Goal: Task Accomplishment & Management: Complete application form

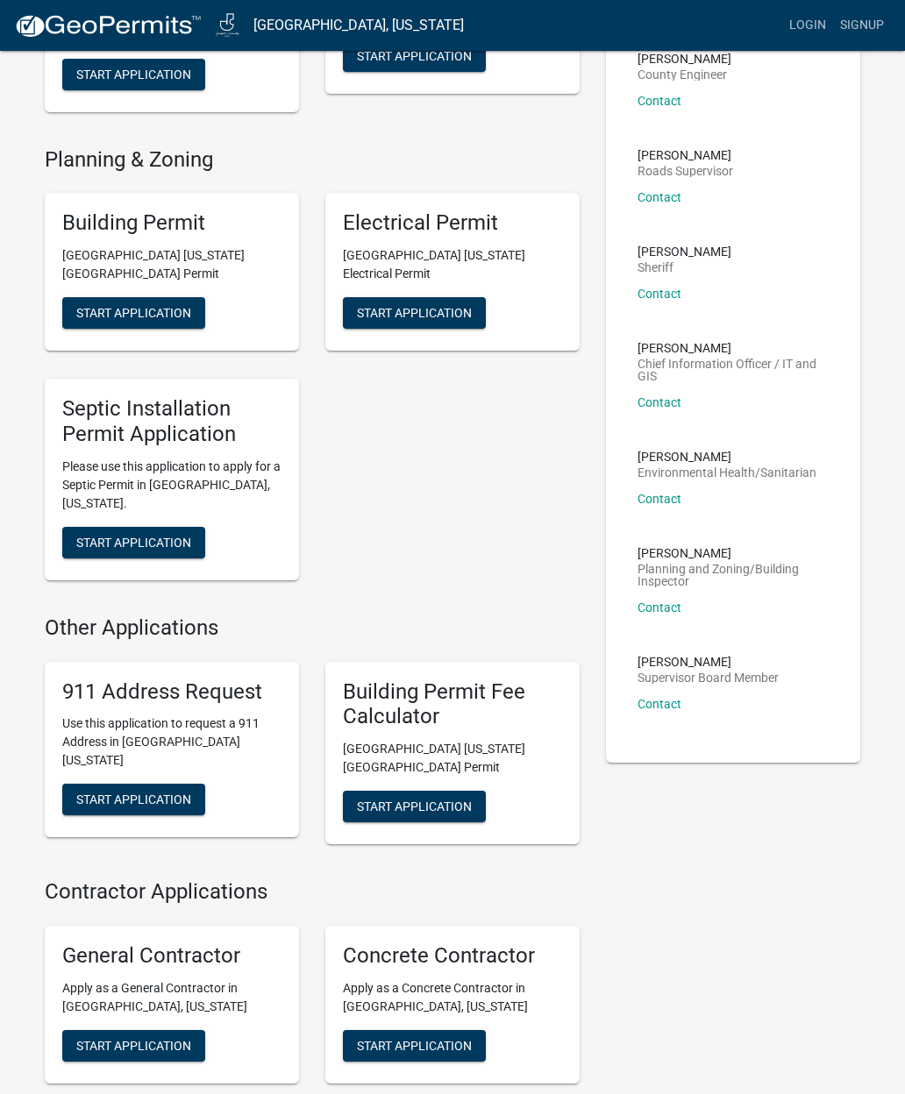
scroll to position [230, 0]
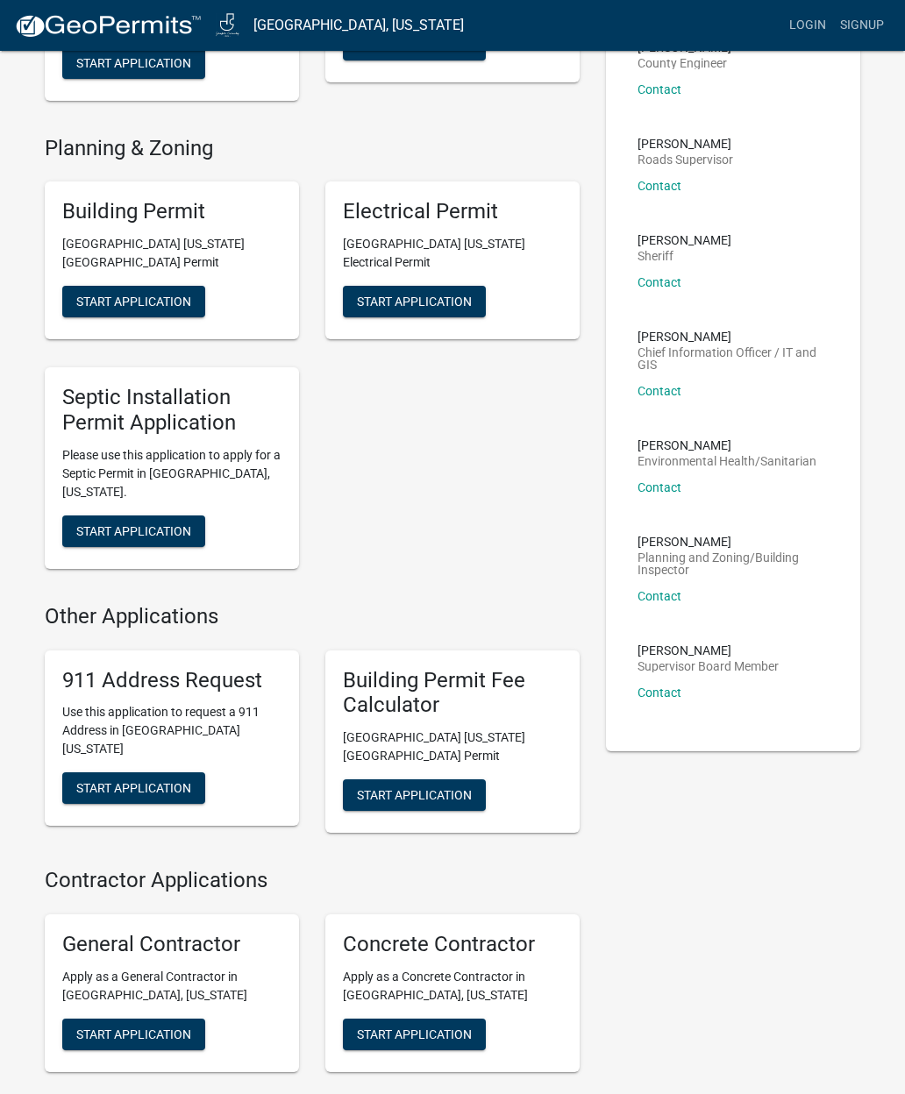
click at [96, 295] on span "Start Application" at bounding box center [133, 302] width 115 height 14
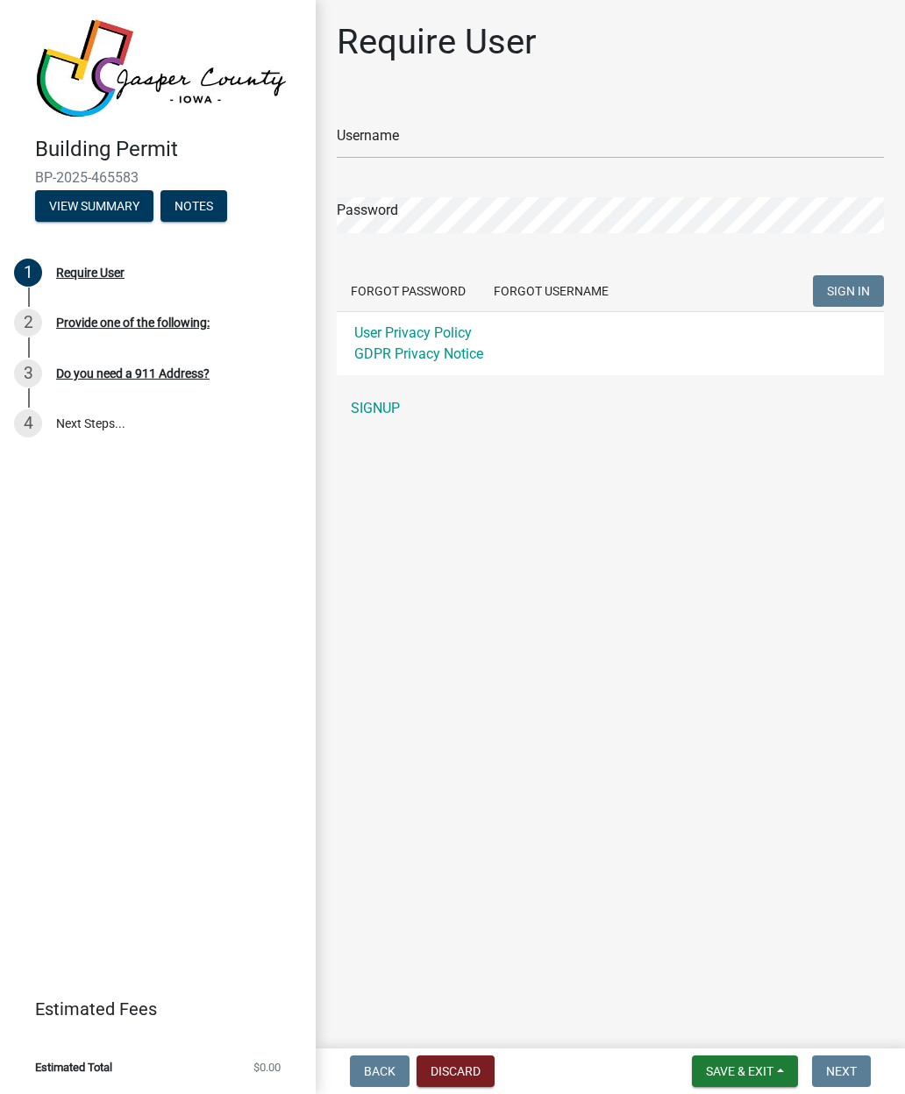
click at [385, 410] on link "SIGNUP" at bounding box center [610, 408] width 547 height 35
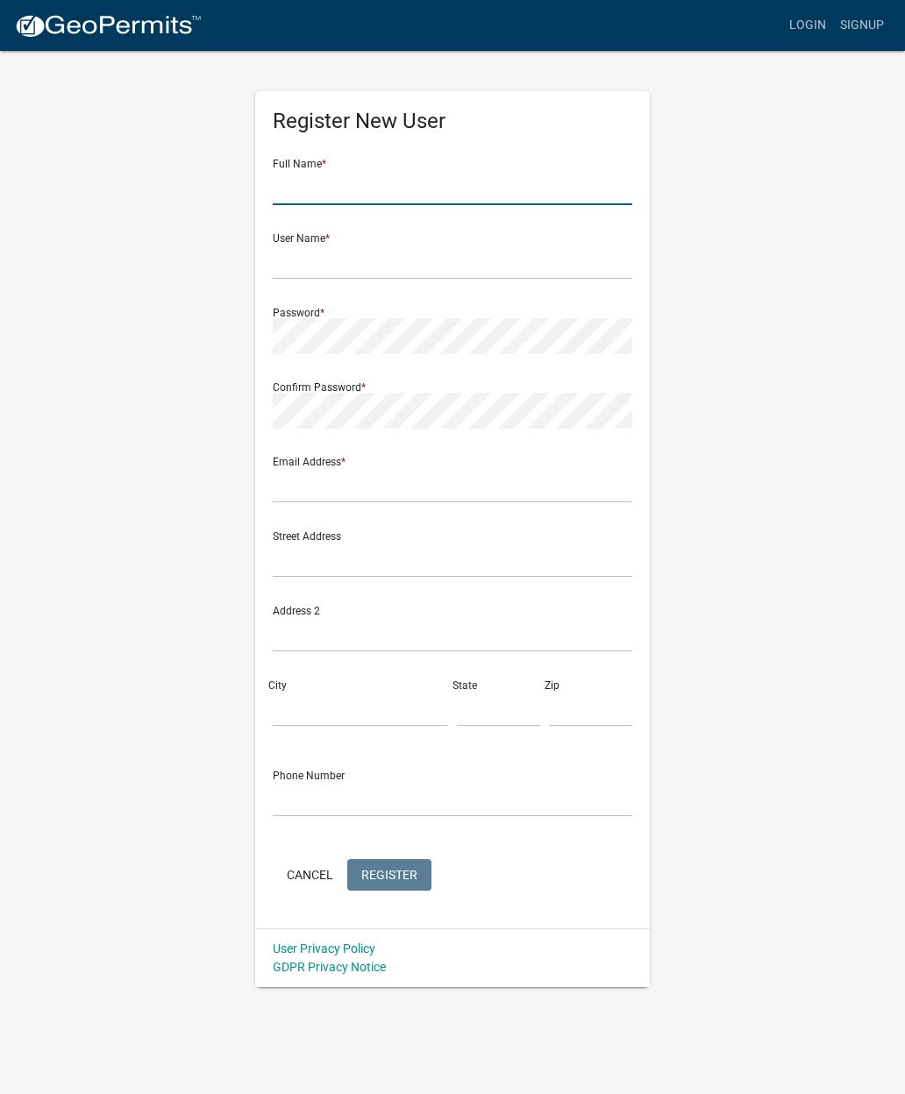
click at [298, 184] on input "text" at bounding box center [453, 187] width 360 height 36
type input "[PERSON_NAME]"
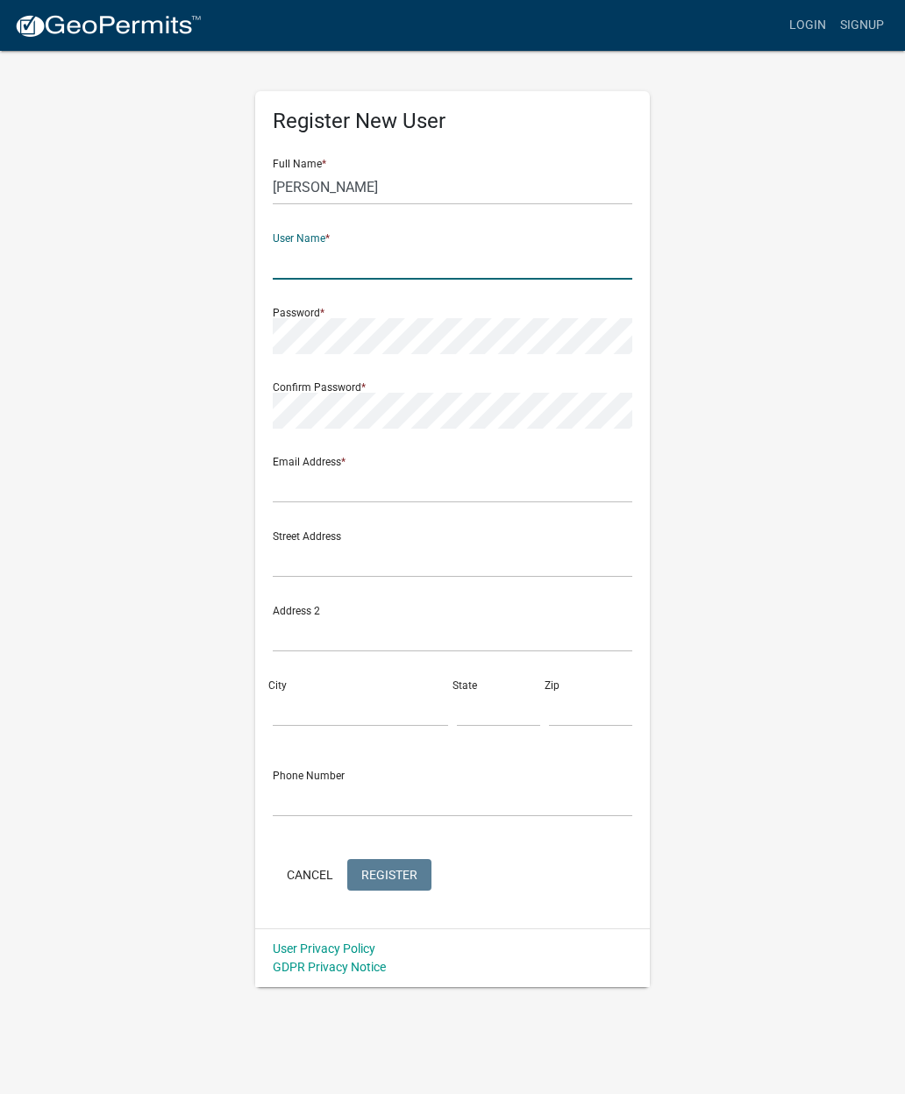
type input "d"
type input "Blakednls"
click at [294, 494] on input "text" at bounding box center [453, 485] width 360 height 36
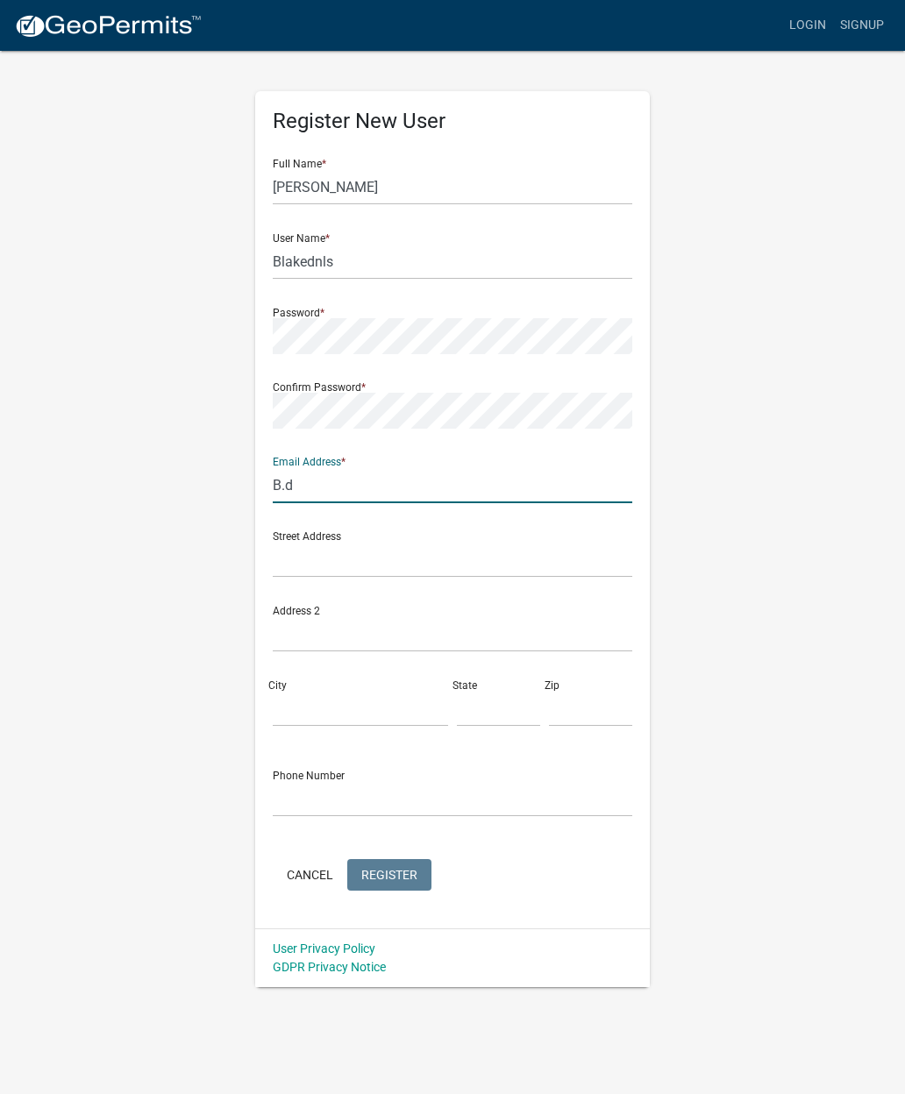
type input "B.da"
type input "[PERSON_NAME][EMAIL_ADDRESS][DOMAIN_NAME]"
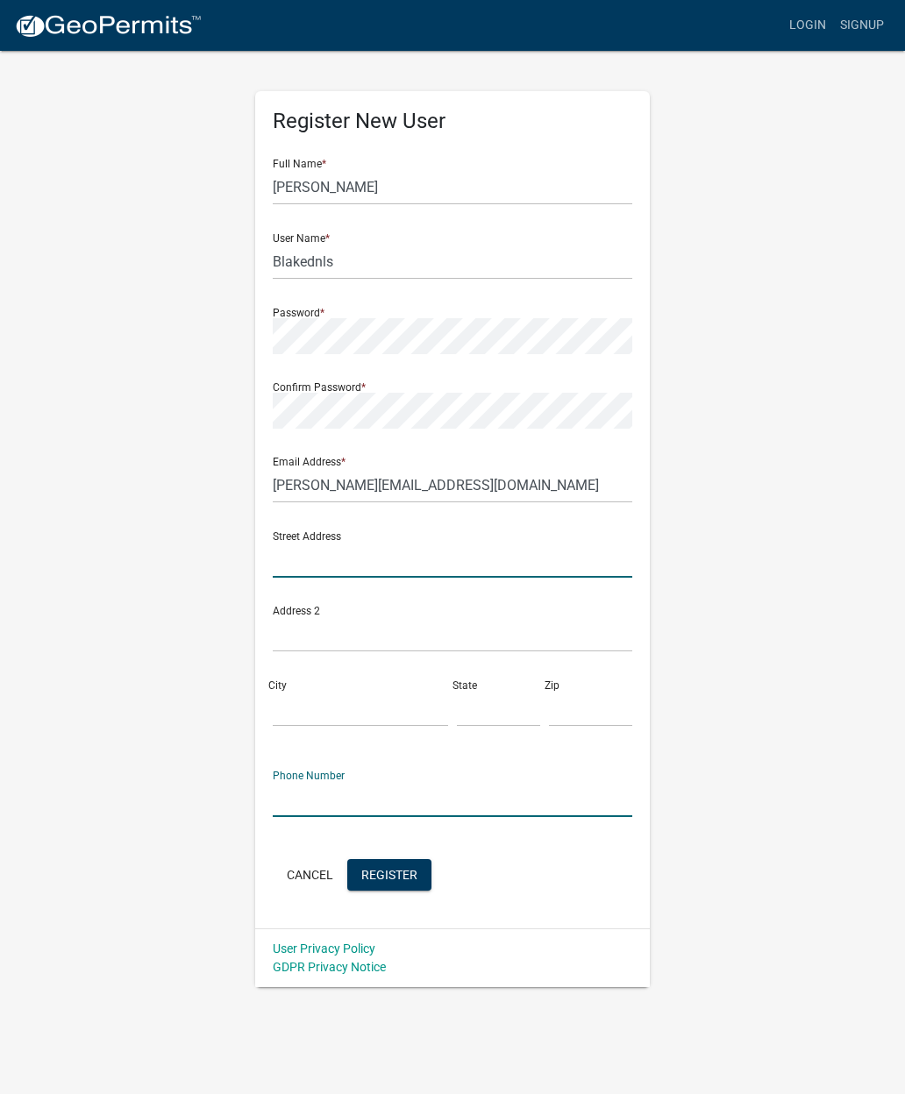
click at [299, 563] on input "text" at bounding box center [453, 560] width 360 height 36
type input "[STREET_ADDRESS]"
click at [293, 691] on input "City" at bounding box center [360, 709] width 175 height 36
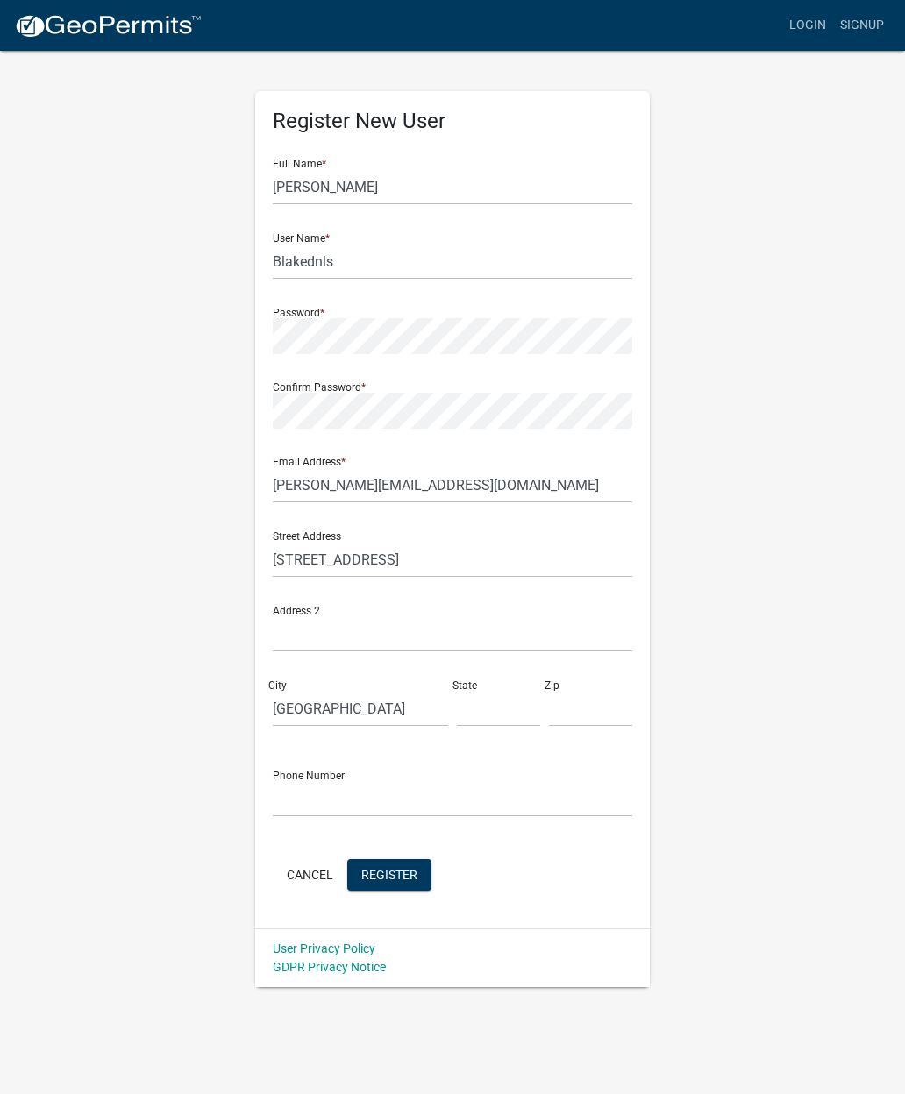
type input "[GEOGRAPHIC_DATA]"
type input "IA"
type input "50265"
click at [301, 798] on input "text" at bounding box center [453, 799] width 360 height 36
type input "5154945483"
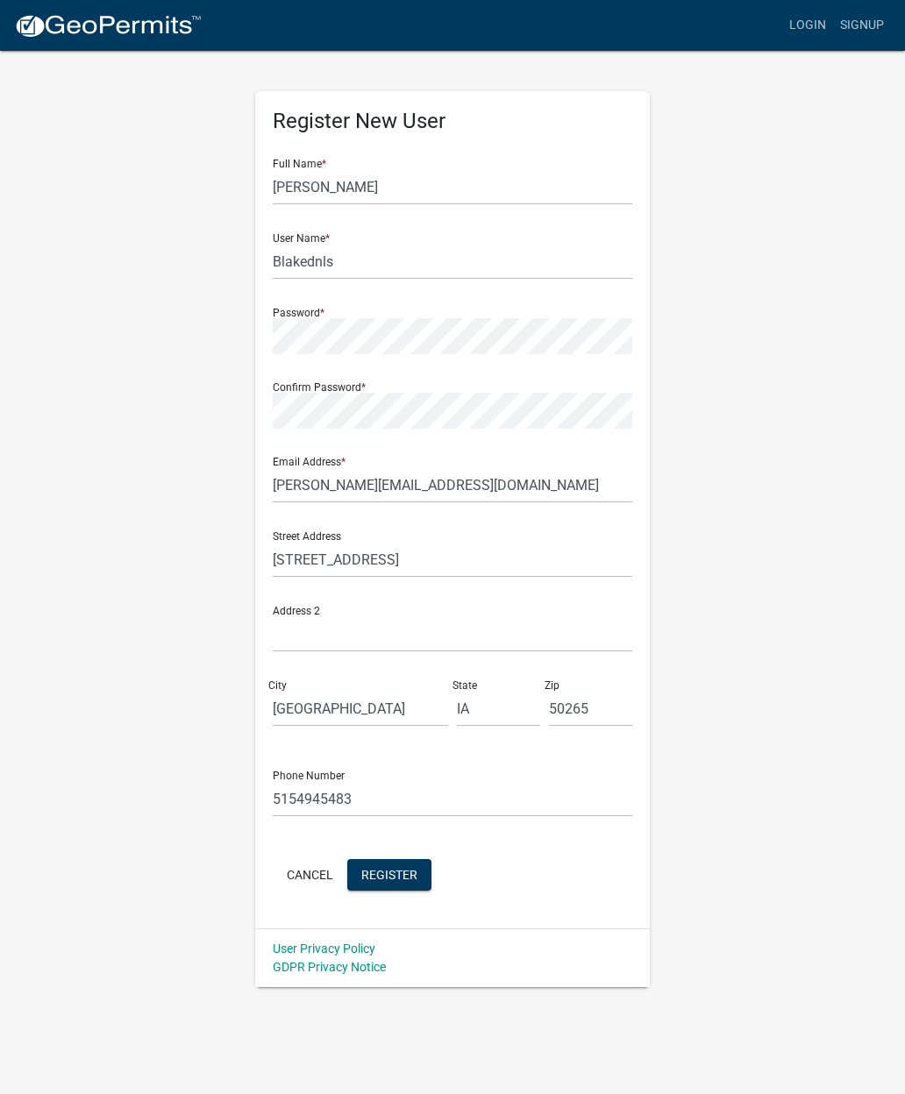
click at [403, 865] on button "Register" at bounding box center [389, 875] width 84 height 32
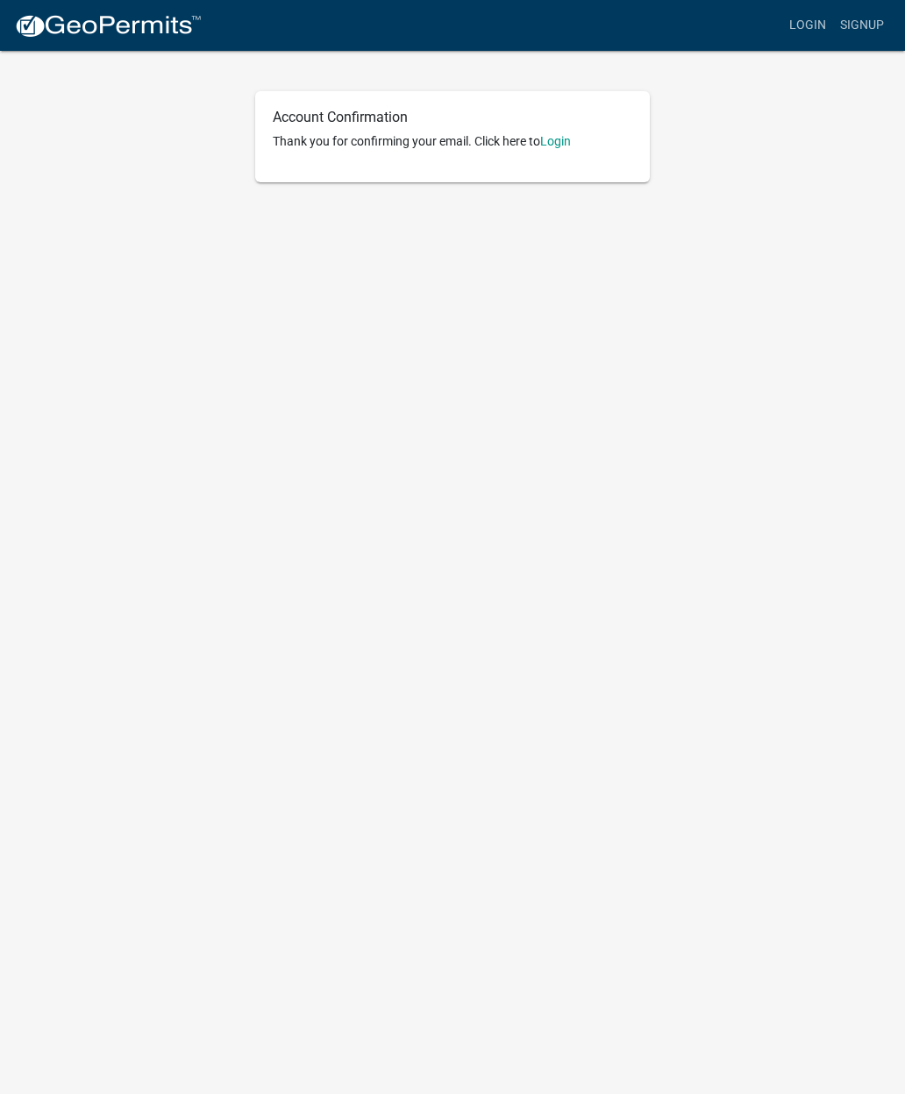
click at [578, 131] on div "Account Confirmation Thank you for confirming your email. Click here to Login" at bounding box center [452, 136] width 395 height 91
click at [559, 147] on link "Login" at bounding box center [555, 141] width 31 height 14
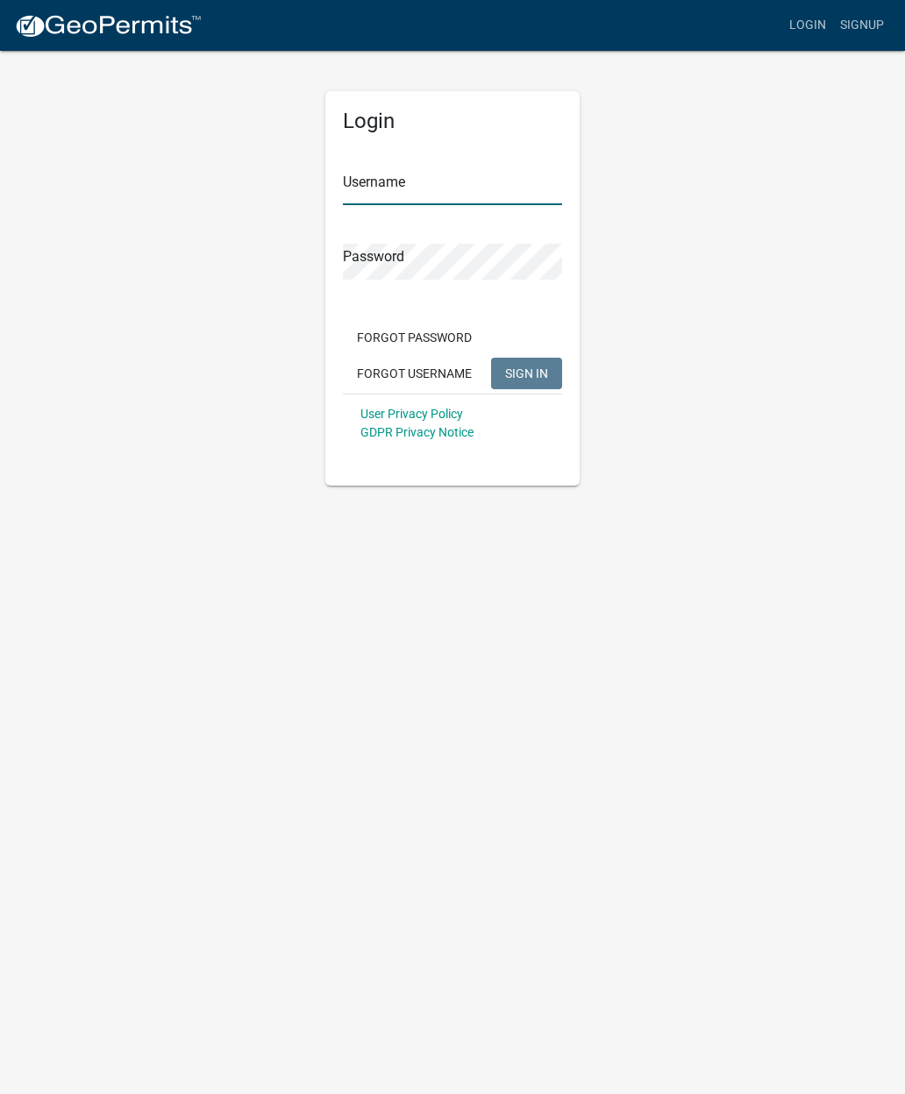
click at [353, 186] on input "Username" at bounding box center [452, 187] width 219 height 36
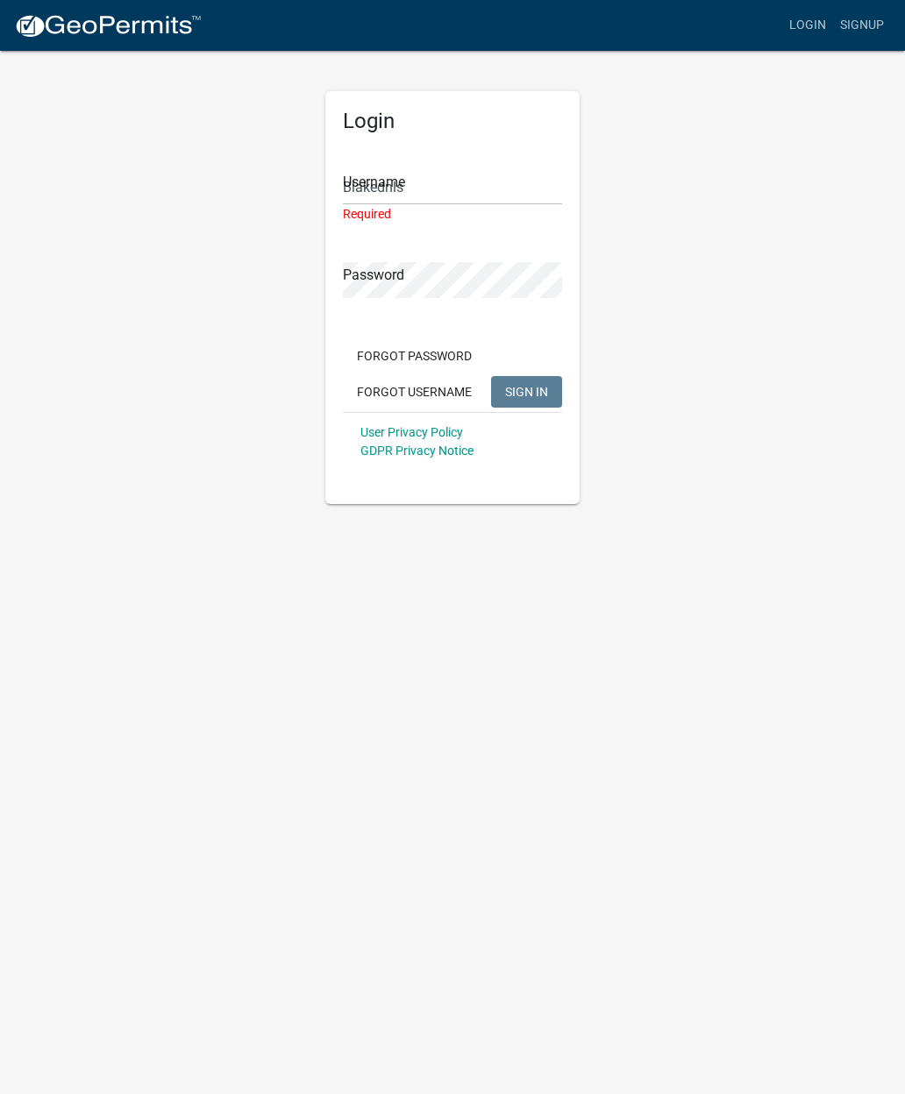
type input "Blakednls"
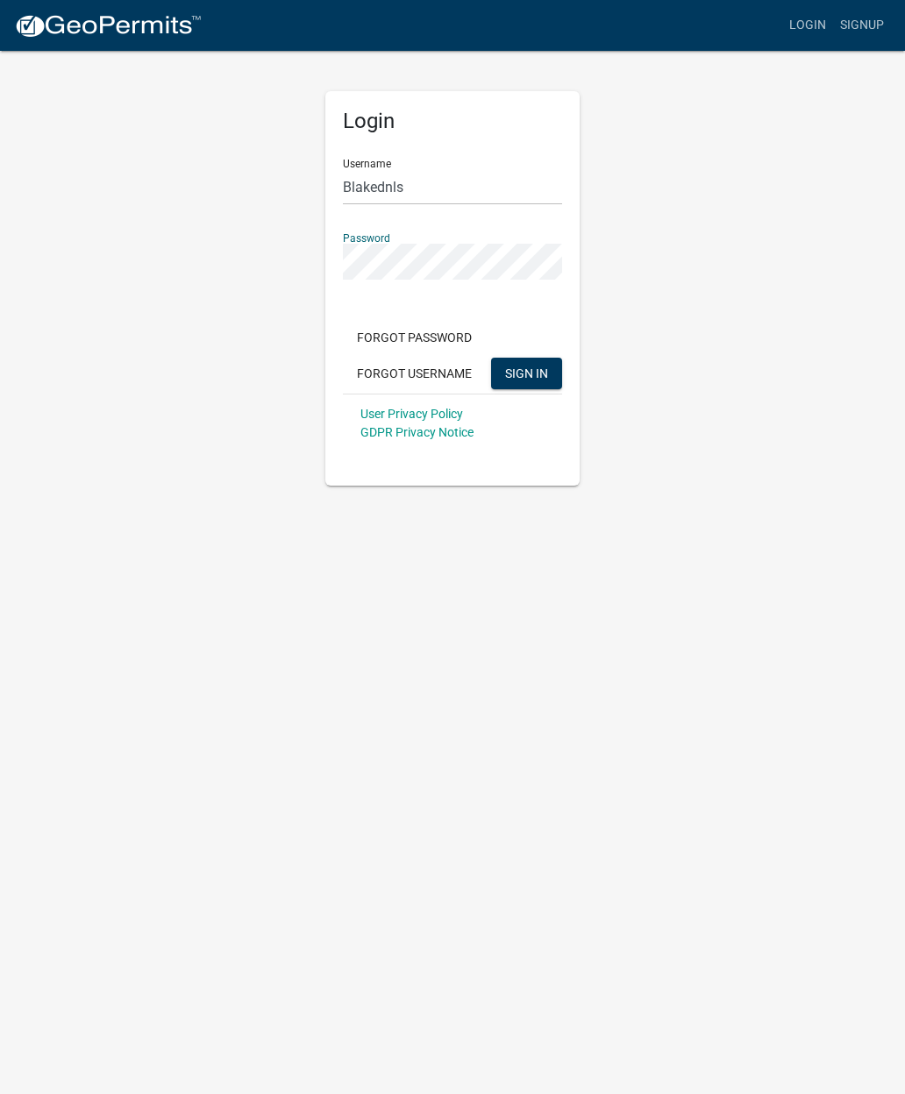
click at [526, 373] on button "SIGN IN" at bounding box center [526, 374] width 71 height 32
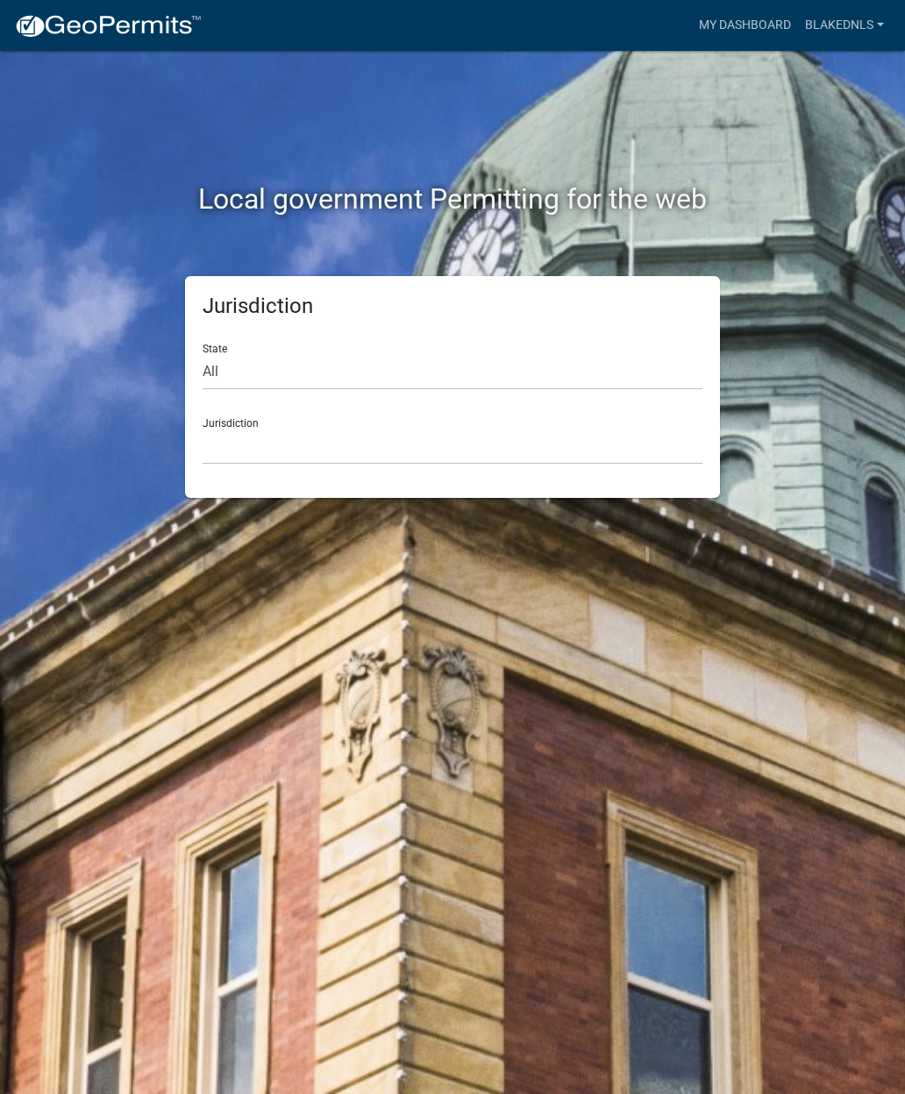
click at [531, 411] on div "Jurisdiction Custer County, Colorado Cook County, Georgia Crawford County, Geor…" at bounding box center [453, 434] width 500 height 61
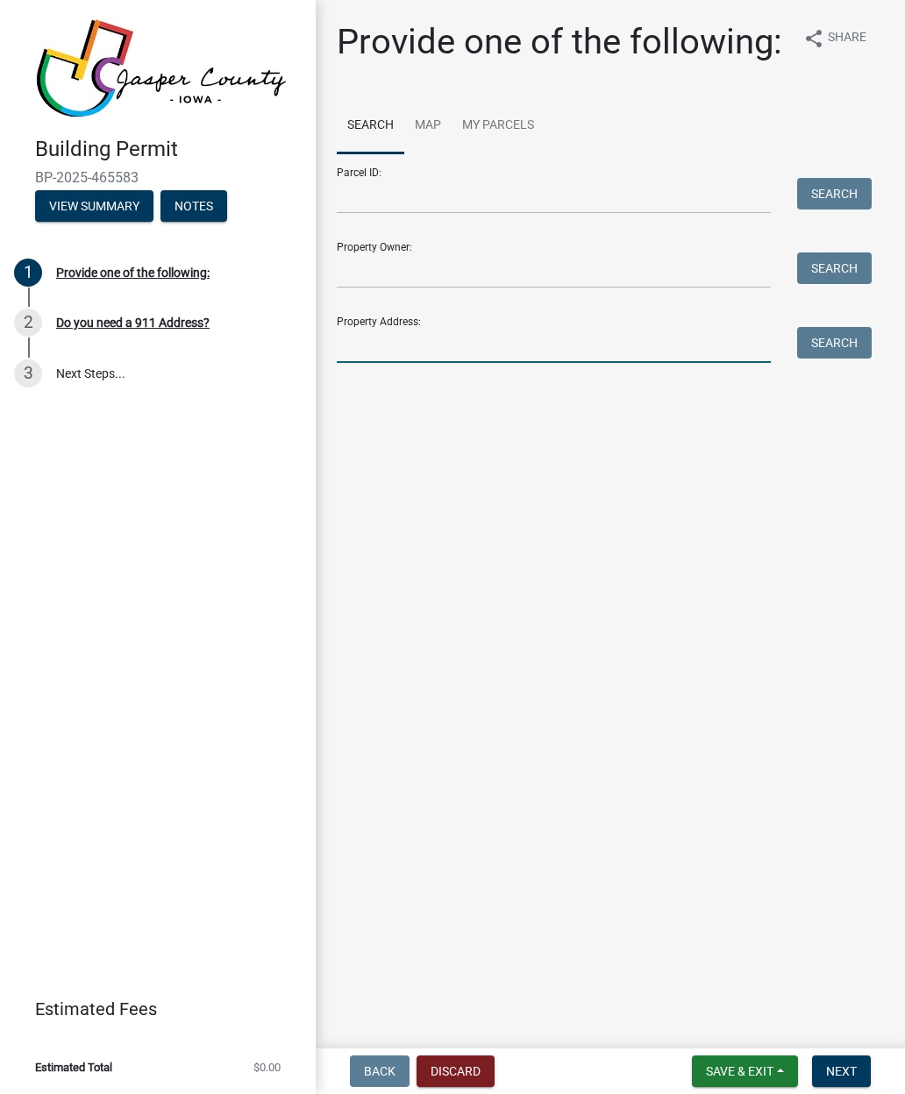
click at [629, 348] on input "Property Address:" at bounding box center [554, 345] width 434 height 36
type input "104 honeysuckle ct"
click at [839, 342] on button "Search" at bounding box center [834, 343] width 75 height 32
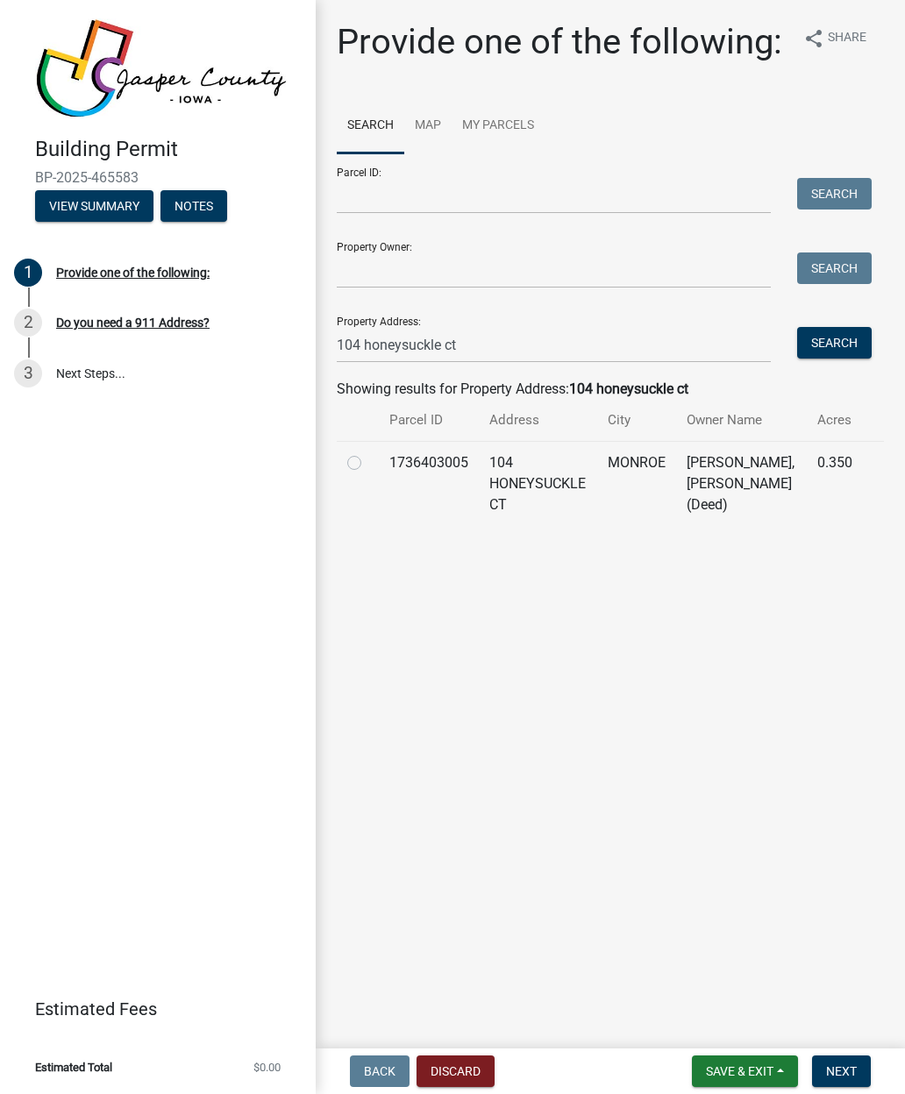
click at [368, 452] on label at bounding box center [368, 452] width 0 height 0
click at [368, 464] on input "radio" at bounding box center [373, 457] width 11 height 11
radio input "true"
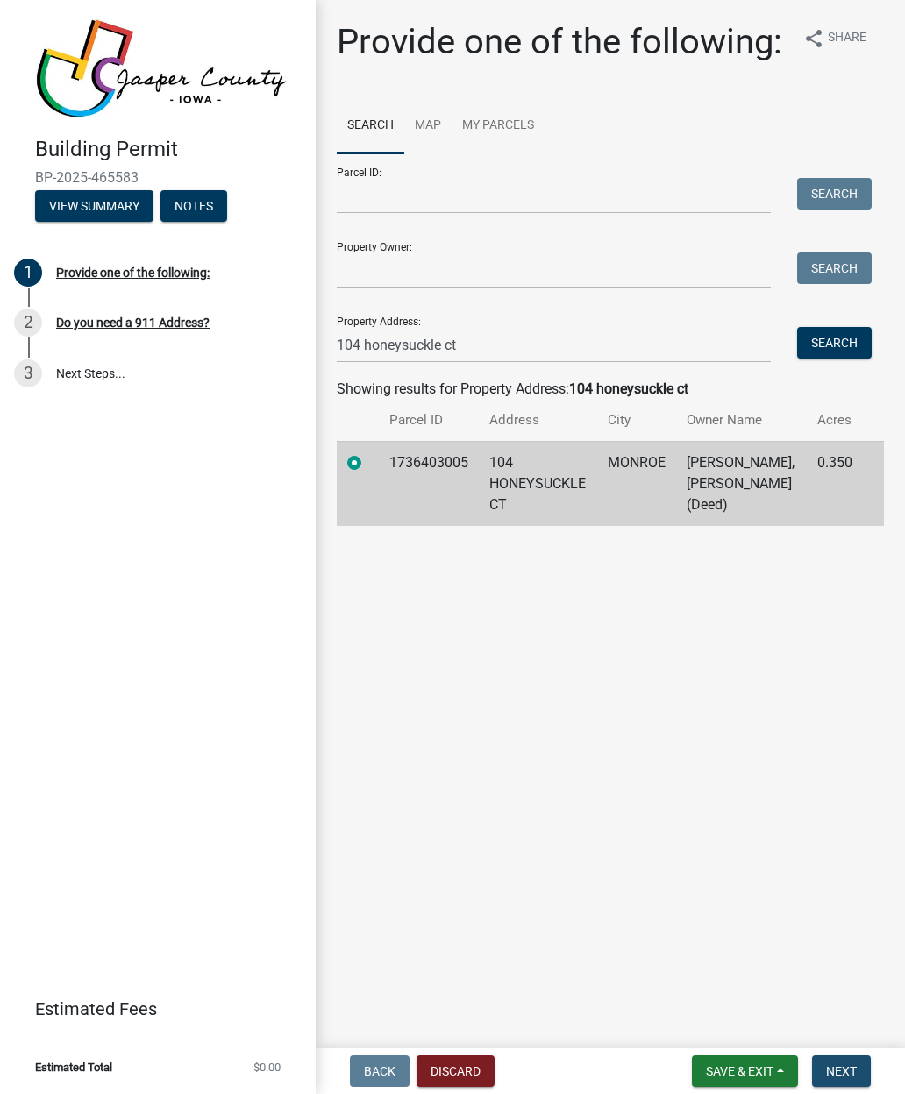
click at [851, 1066] on span "Next" at bounding box center [841, 1072] width 31 height 14
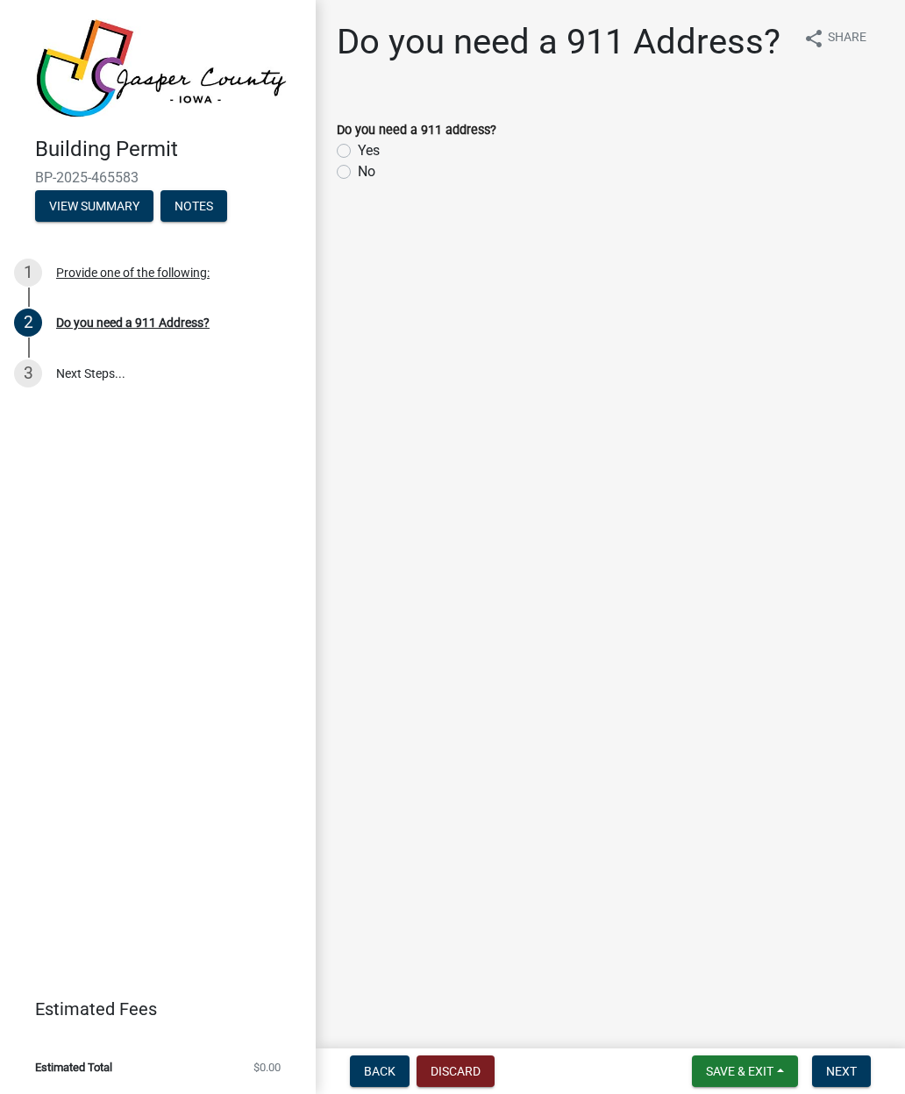
click at [358, 174] on label "No" at bounding box center [367, 171] width 18 height 21
click at [358, 173] on input "No" at bounding box center [363, 166] width 11 height 11
radio input "true"
click at [849, 1066] on span "Next" at bounding box center [841, 1072] width 31 height 14
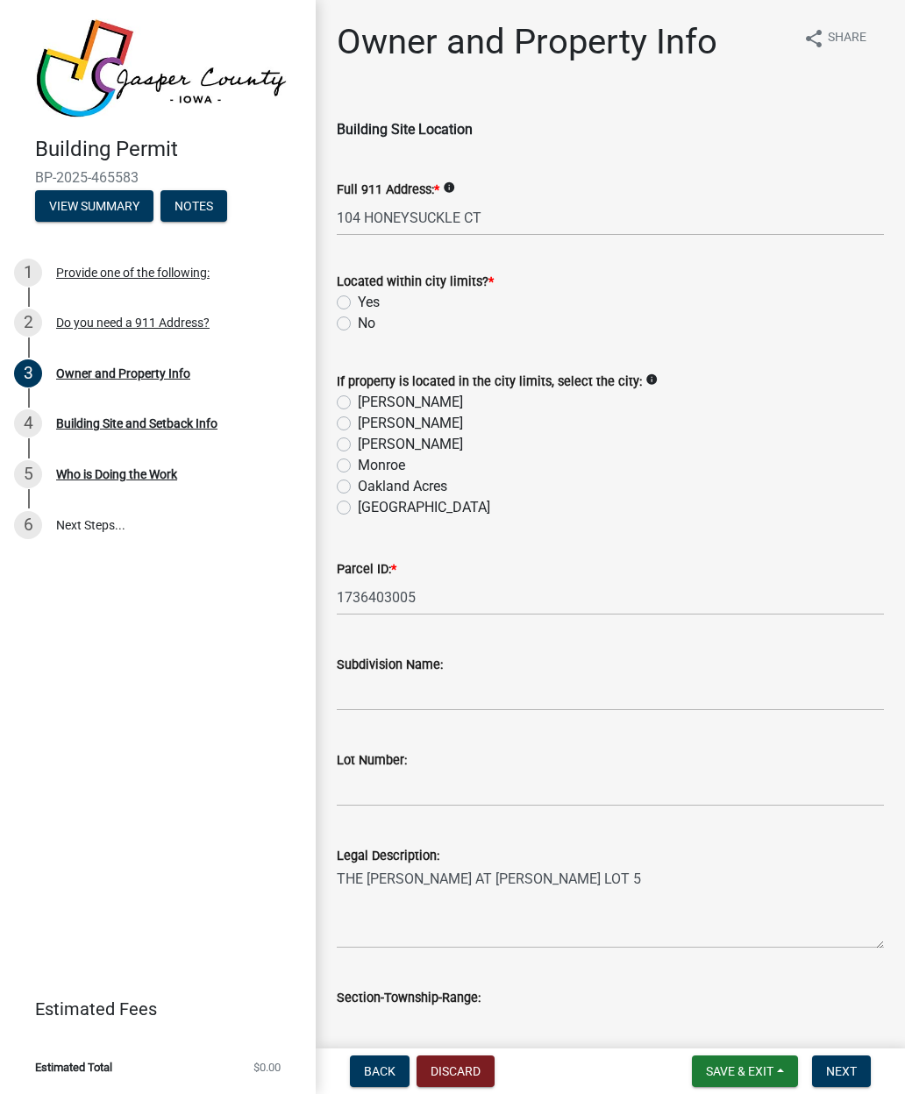
click at [332, 303] on div "Located within city limits? * Yes No" at bounding box center [610, 292] width 573 height 84
click at [358, 303] on label "Yes" at bounding box center [369, 302] width 22 height 21
click at [358, 303] on input "Yes" at bounding box center [363, 297] width 11 height 11
radio input "true"
click at [358, 466] on label "Monroe" at bounding box center [381, 465] width 47 height 21
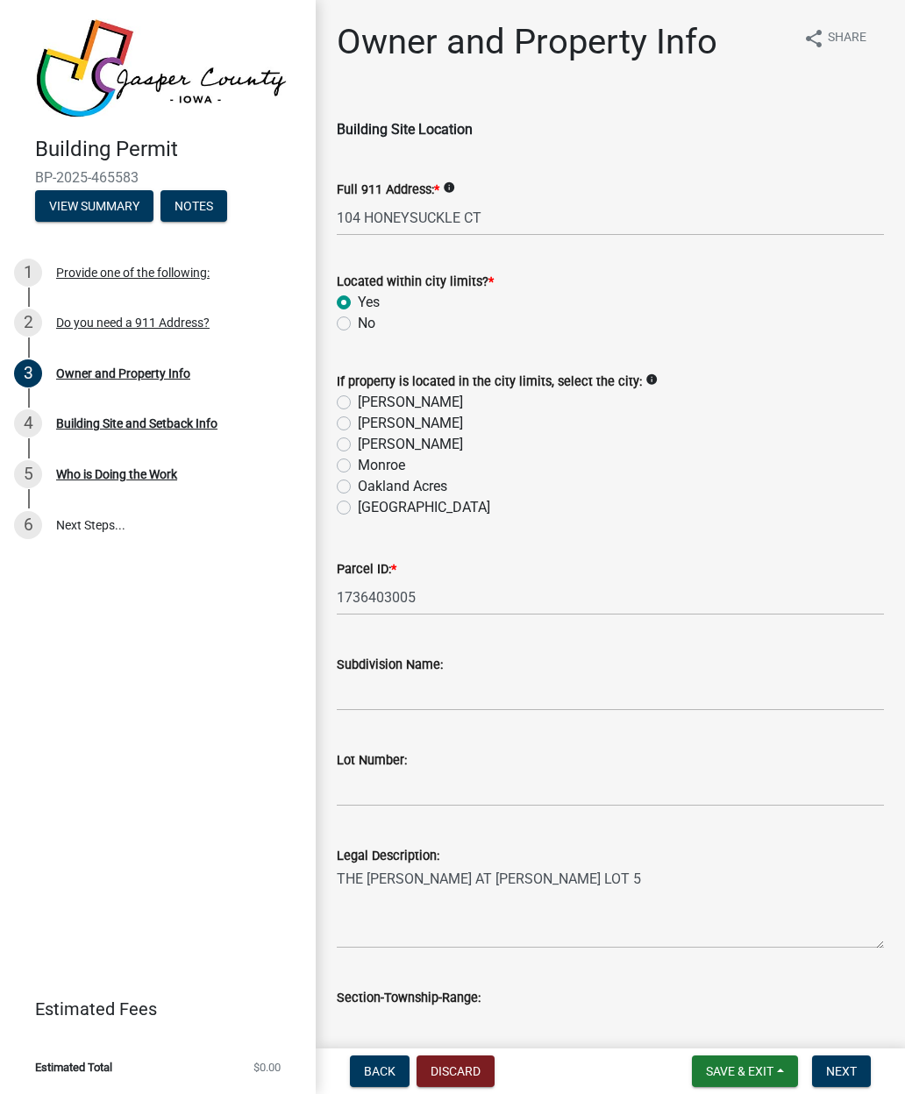
click at [358, 466] on input "Monroe" at bounding box center [363, 460] width 11 height 11
radio input "true"
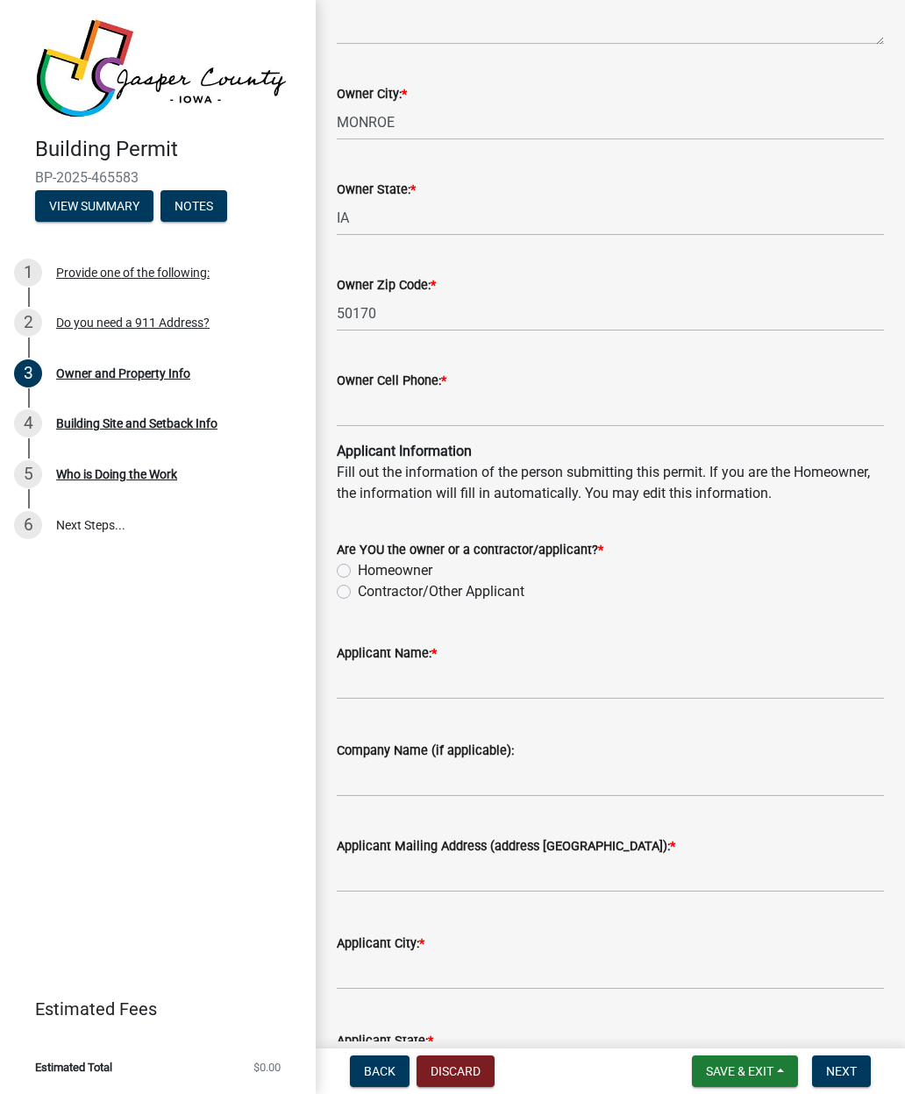
scroll to position [1305, 0]
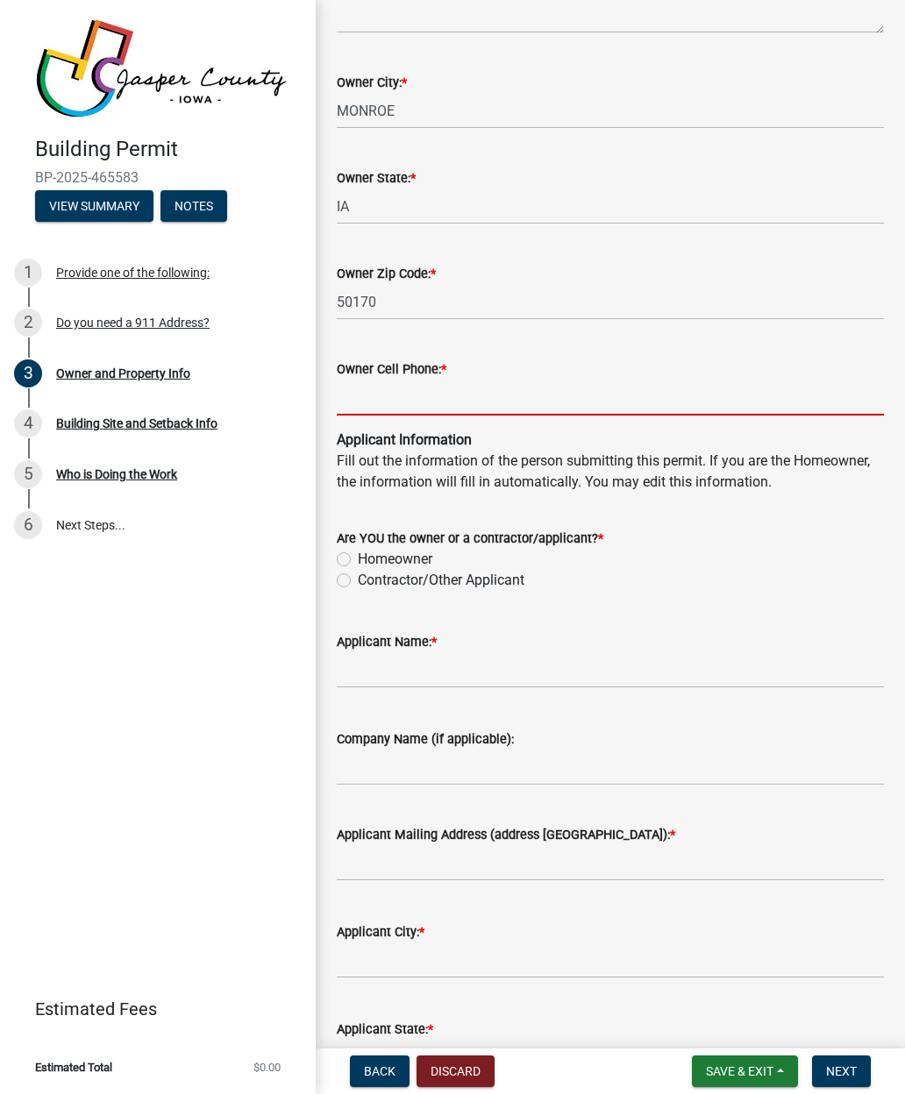
click at [370, 397] on input "Owner Cell Phone: *" at bounding box center [610, 398] width 547 height 36
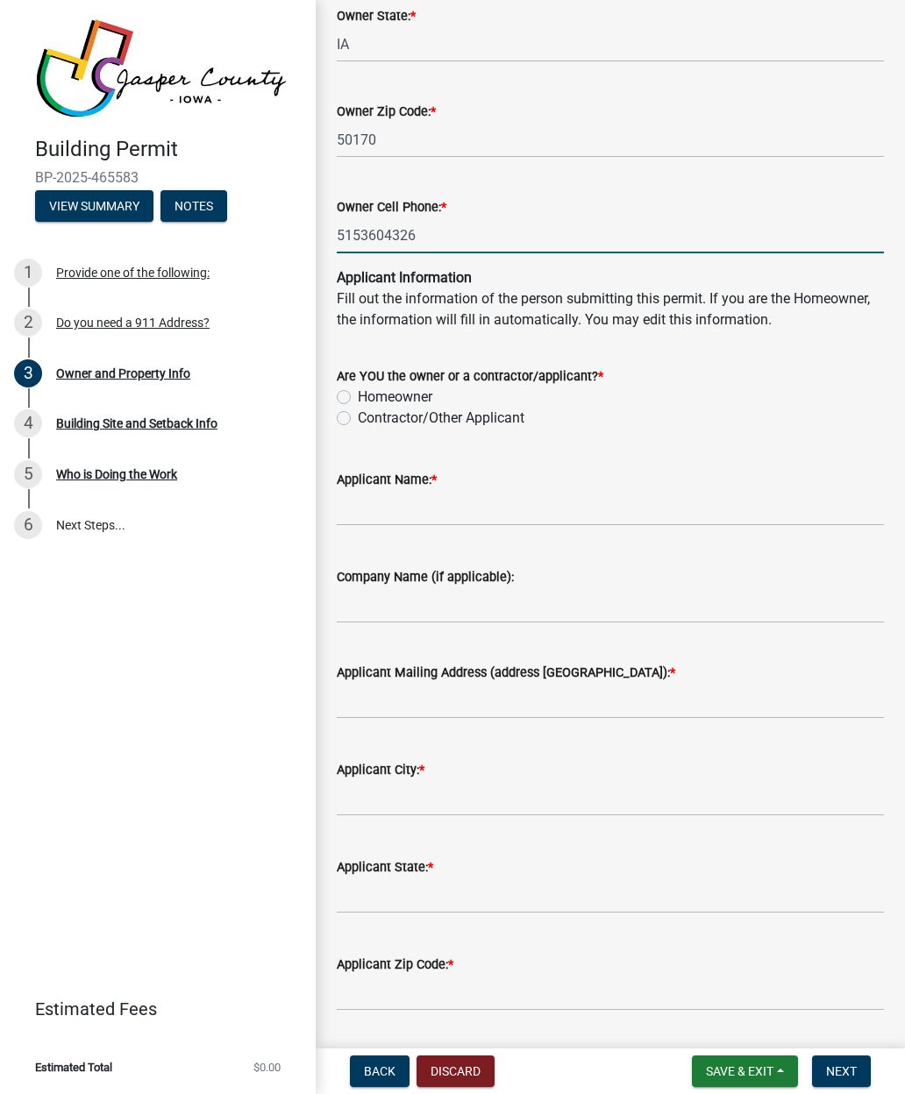
scroll to position [1485, 0]
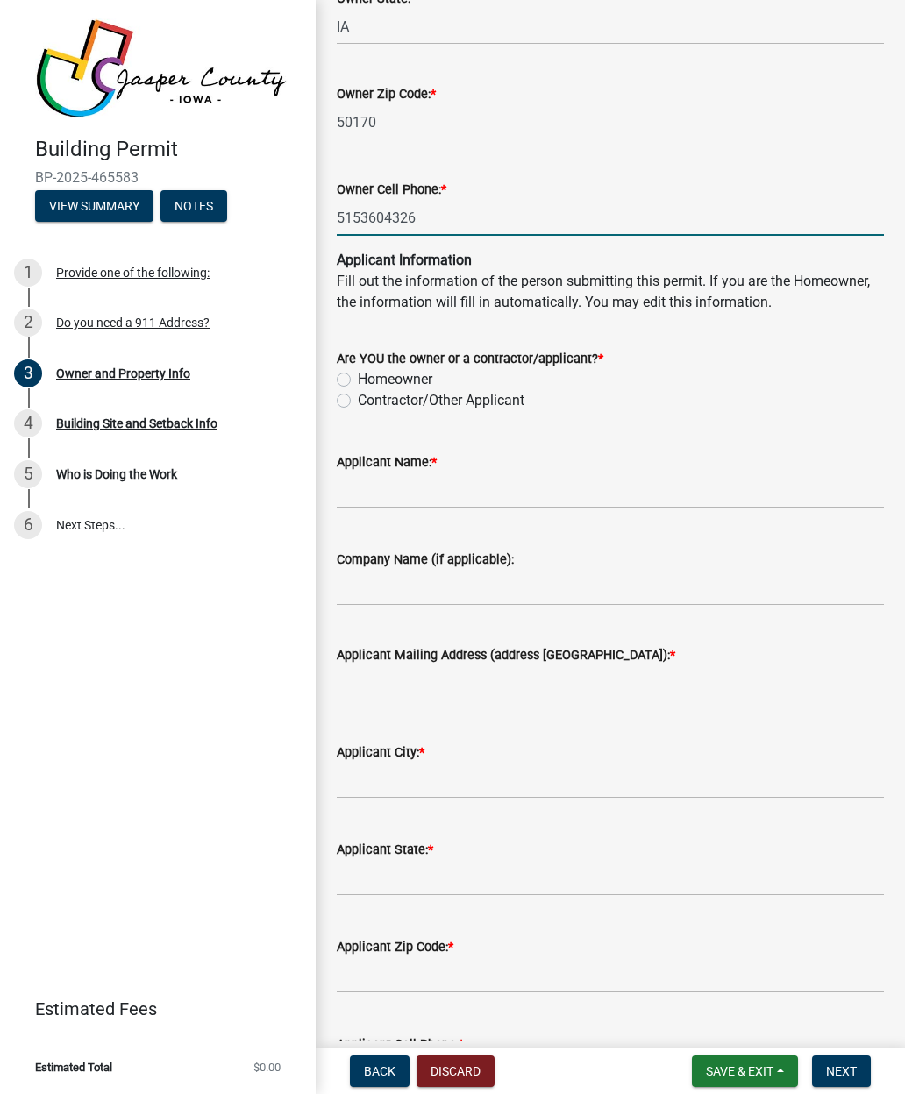
type input "5153604326"
click at [358, 378] on label "Homeowner" at bounding box center [395, 379] width 75 height 21
click at [358, 378] on input "Homeowner" at bounding box center [363, 374] width 11 height 11
radio input "true"
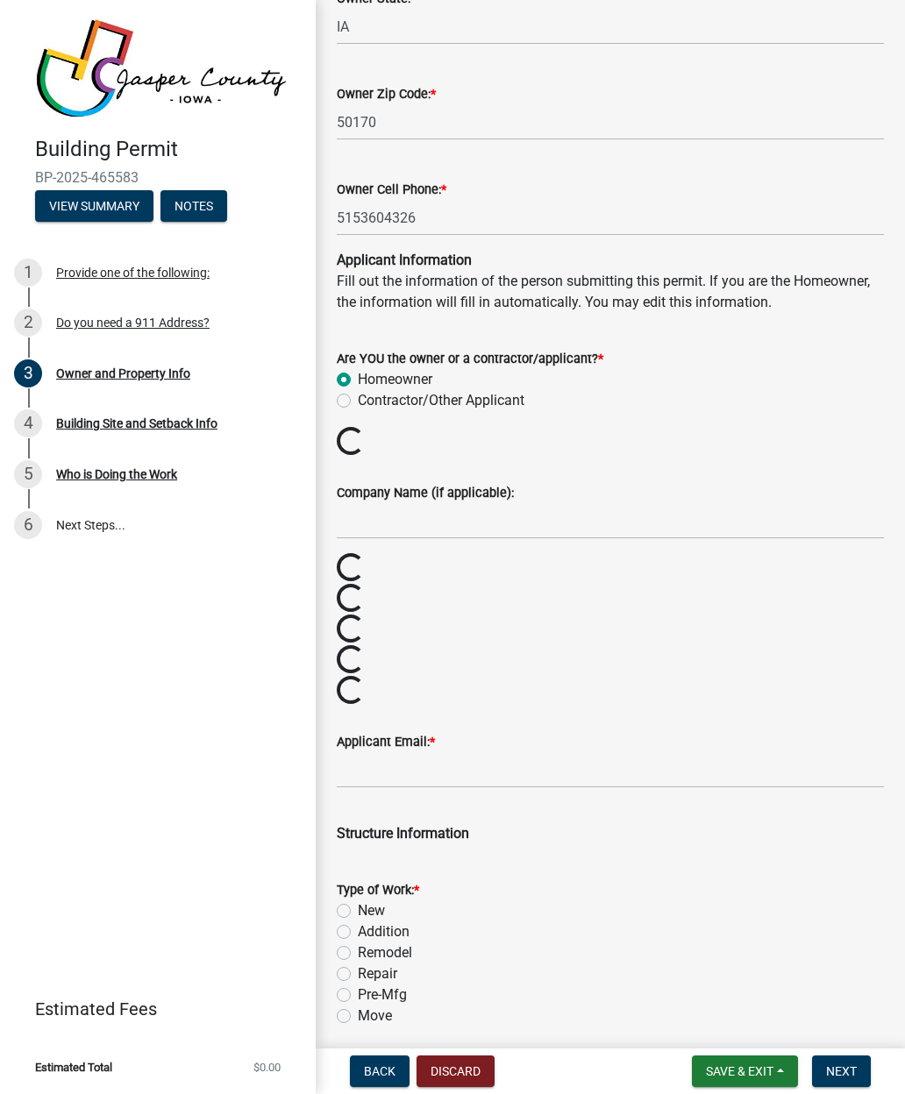
click at [358, 403] on label "Contractor/Other Applicant" at bounding box center [441, 400] width 167 height 21
click at [358, 402] on input "Contractor/Other Applicant" at bounding box center [363, 395] width 11 height 11
radio input "true"
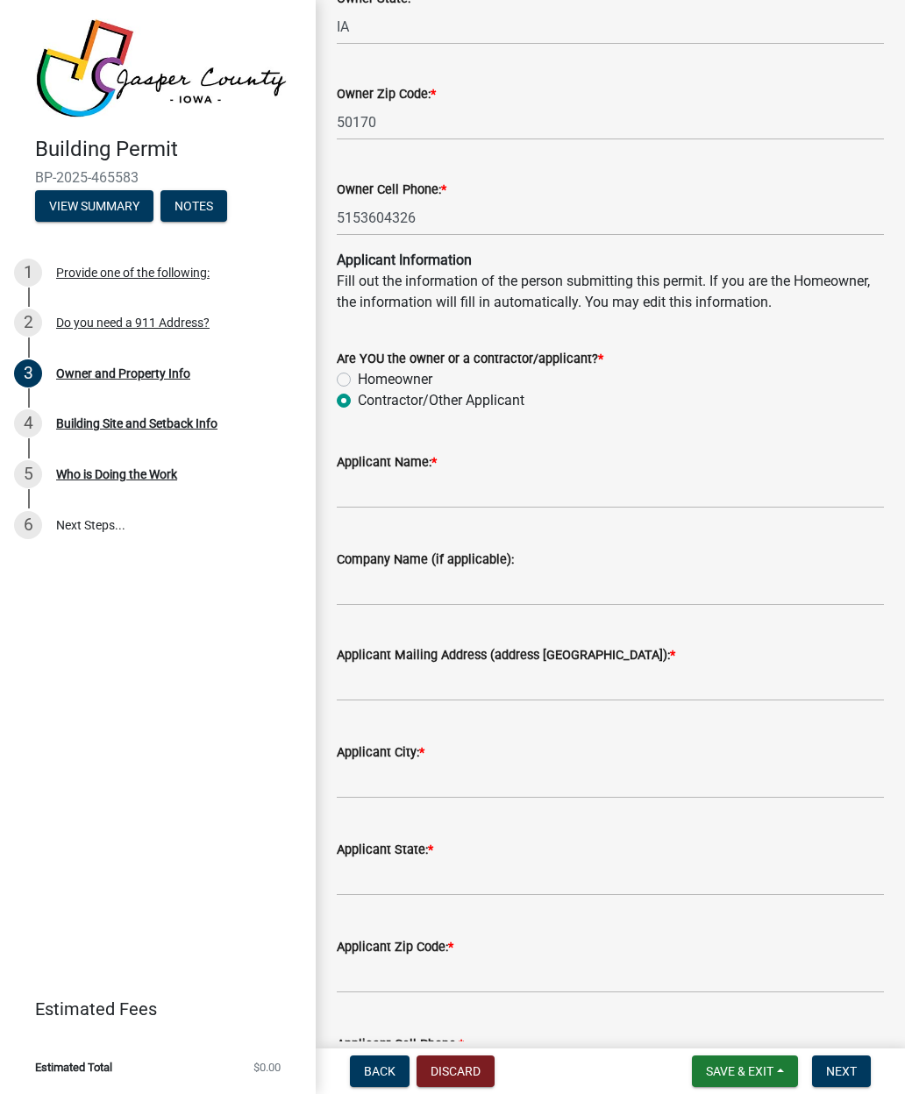
click at [358, 403] on label "Contractor/Other Applicant" at bounding box center [441, 400] width 167 height 21
click at [358, 402] on input "Contractor/Other Applicant" at bounding box center [363, 395] width 11 height 11
click at [358, 376] on label "Homeowner" at bounding box center [395, 379] width 75 height 21
click at [358, 376] on input "Homeowner" at bounding box center [363, 374] width 11 height 11
radio input "true"
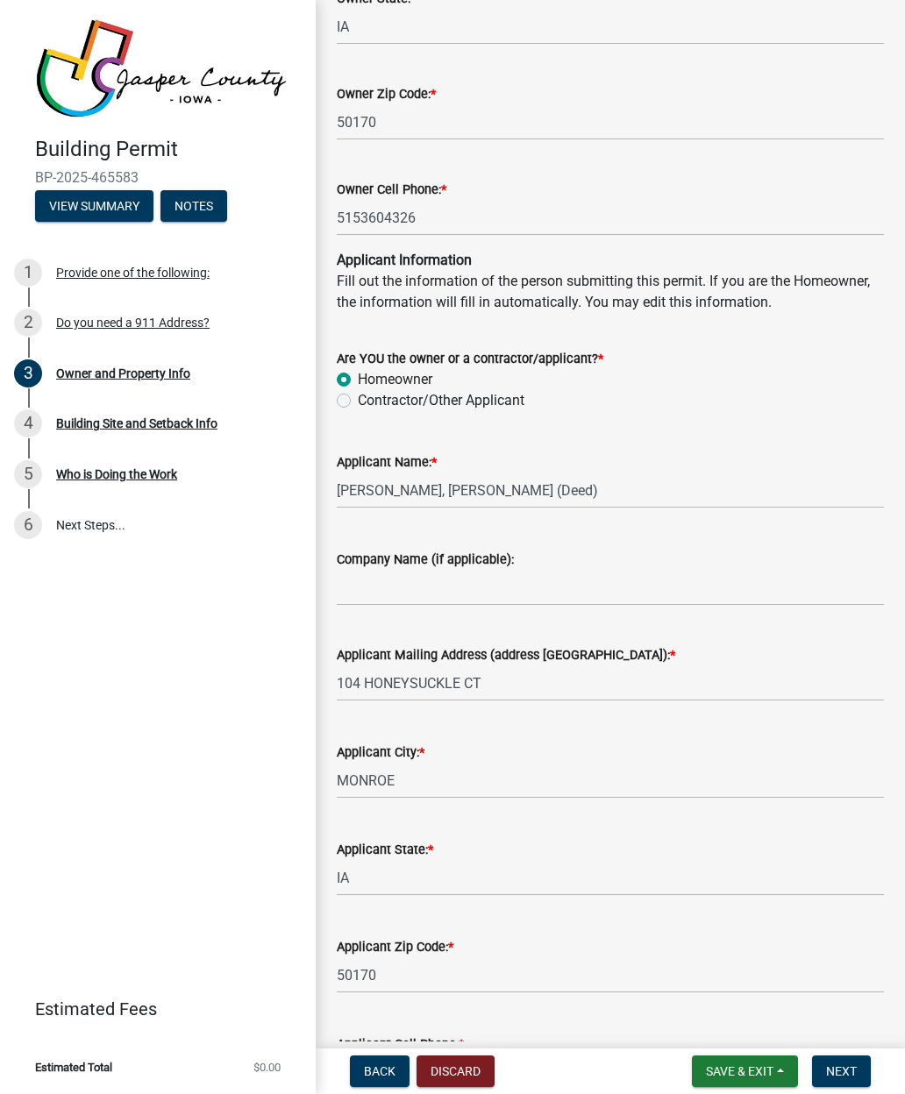
click at [358, 406] on label "Contractor/Other Applicant" at bounding box center [441, 400] width 167 height 21
click at [358, 402] on input "Contractor/Other Applicant" at bounding box center [363, 395] width 11 height 11
radio input "true"
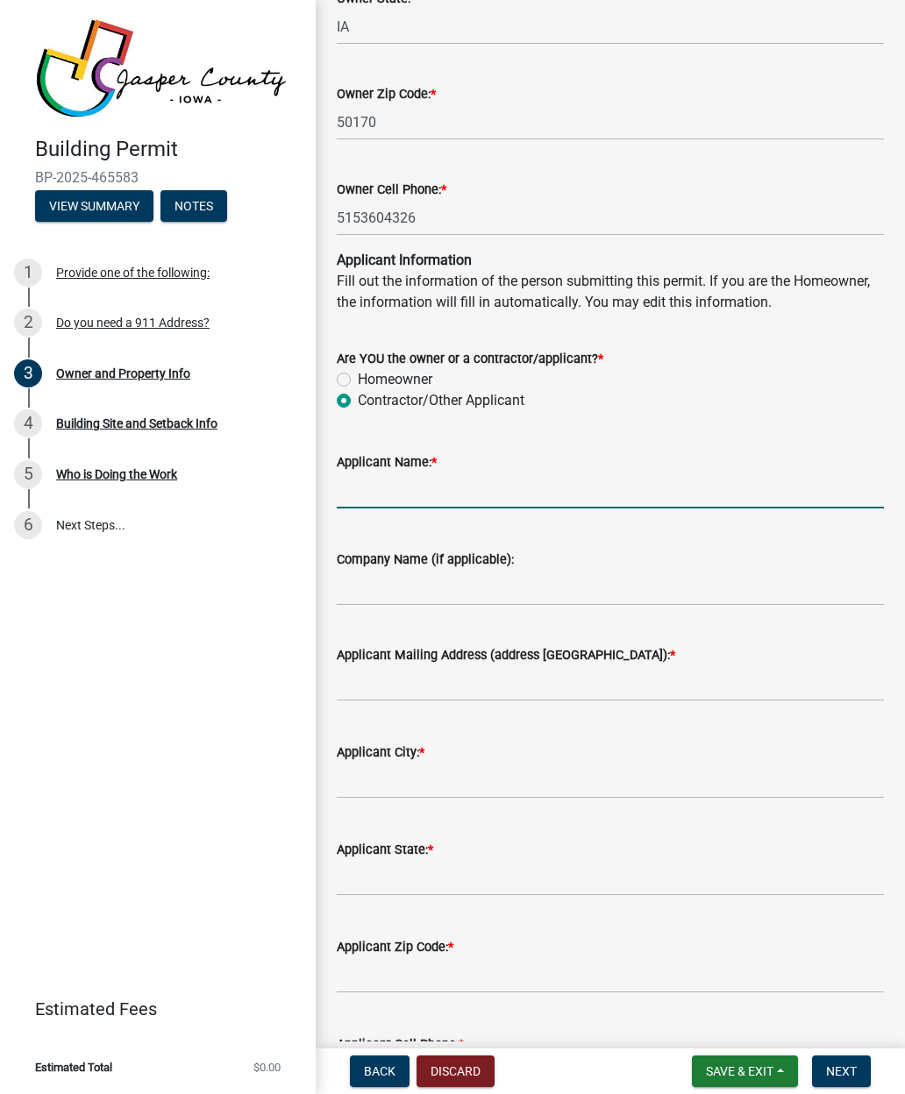
click at [703, 499] on input "Applicant Name: *" at bounding box center [610, 491] width 547 height 36
type input "[PERSON_NAME]"
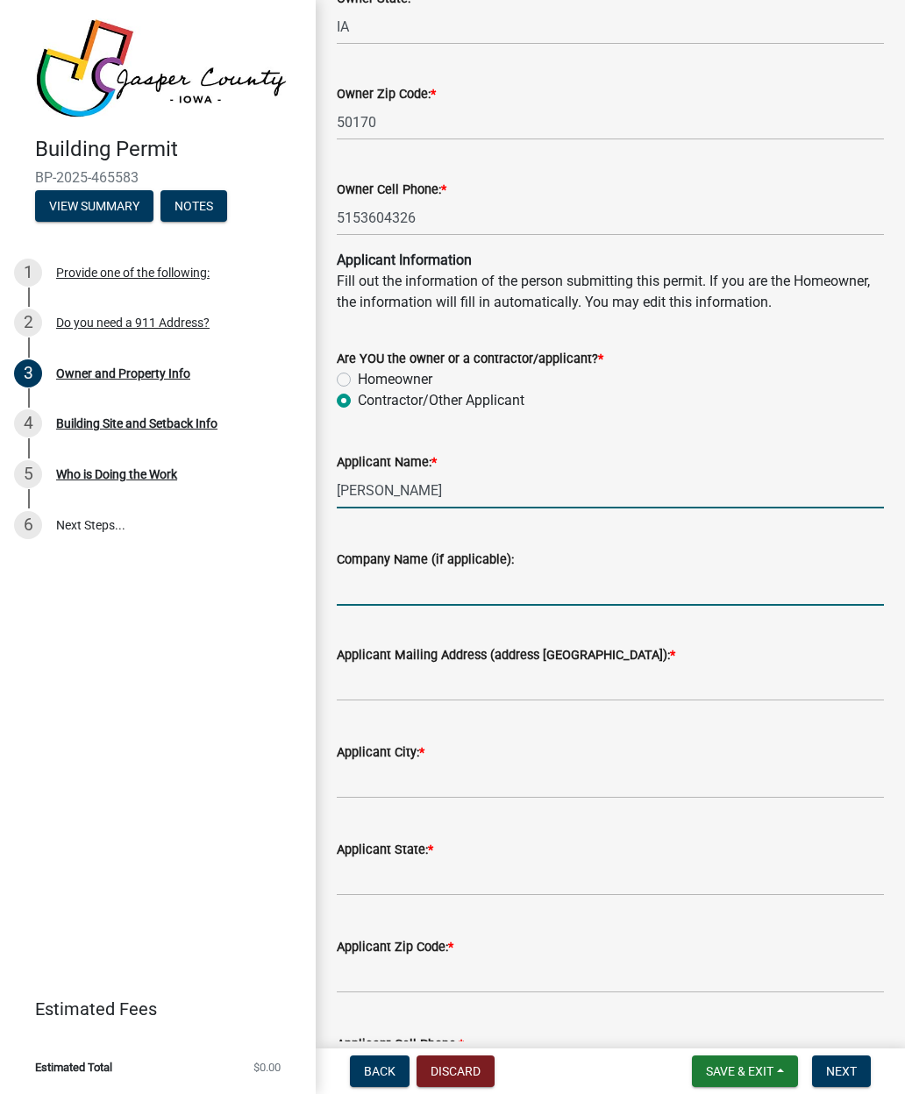
click at [354, 588] on input "Company Name (if applicable):" at bounding box center [610, 588] width 547 height 36
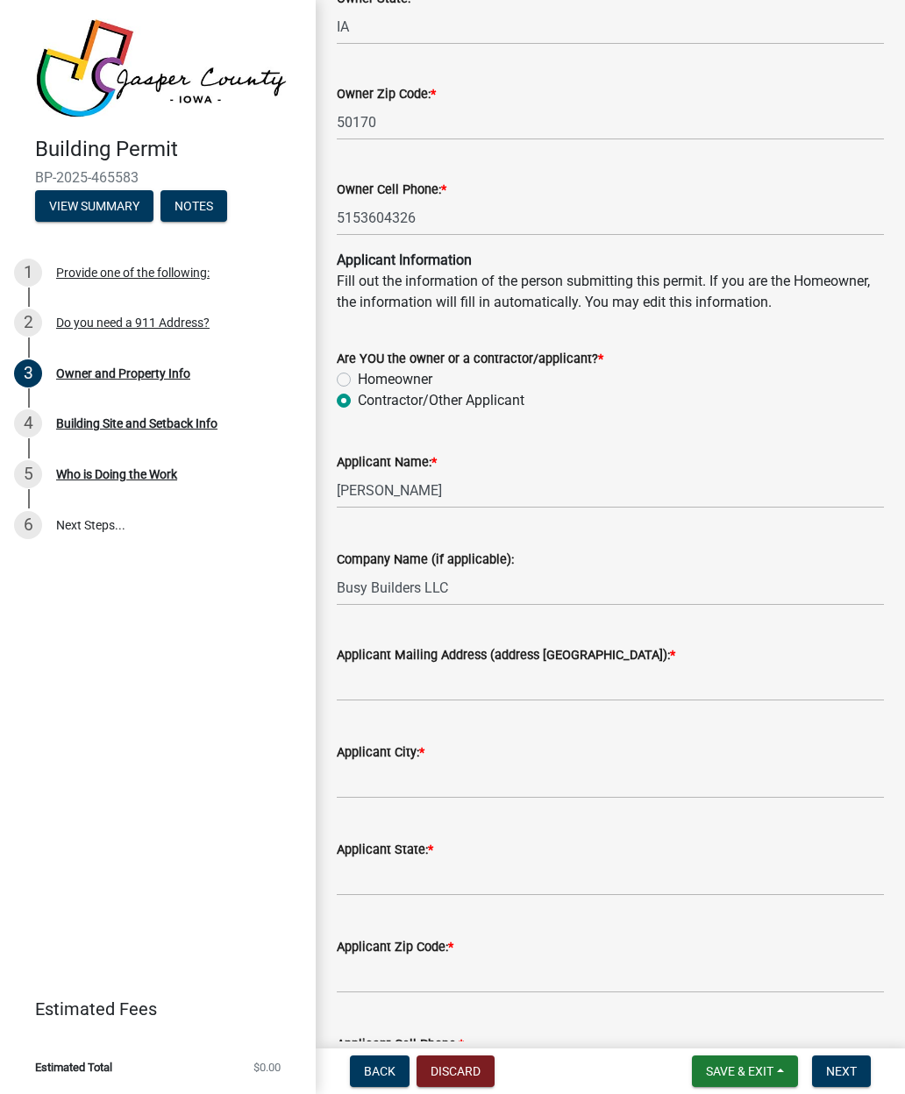
type input "Busy Builders LLC"
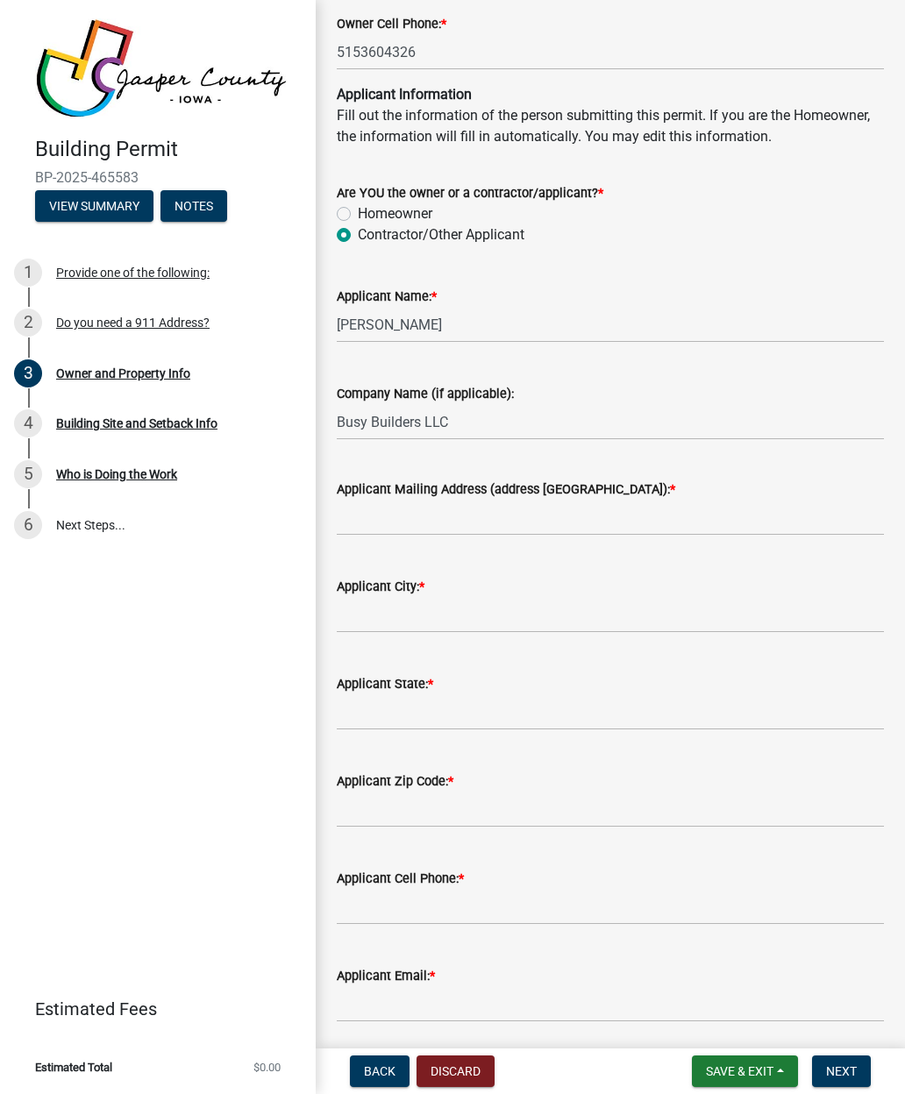
scroll to position [1649, 0]
click at [378, 616] on input "Applicant City: *" at bounding box center [610, 616] width 547 height 36
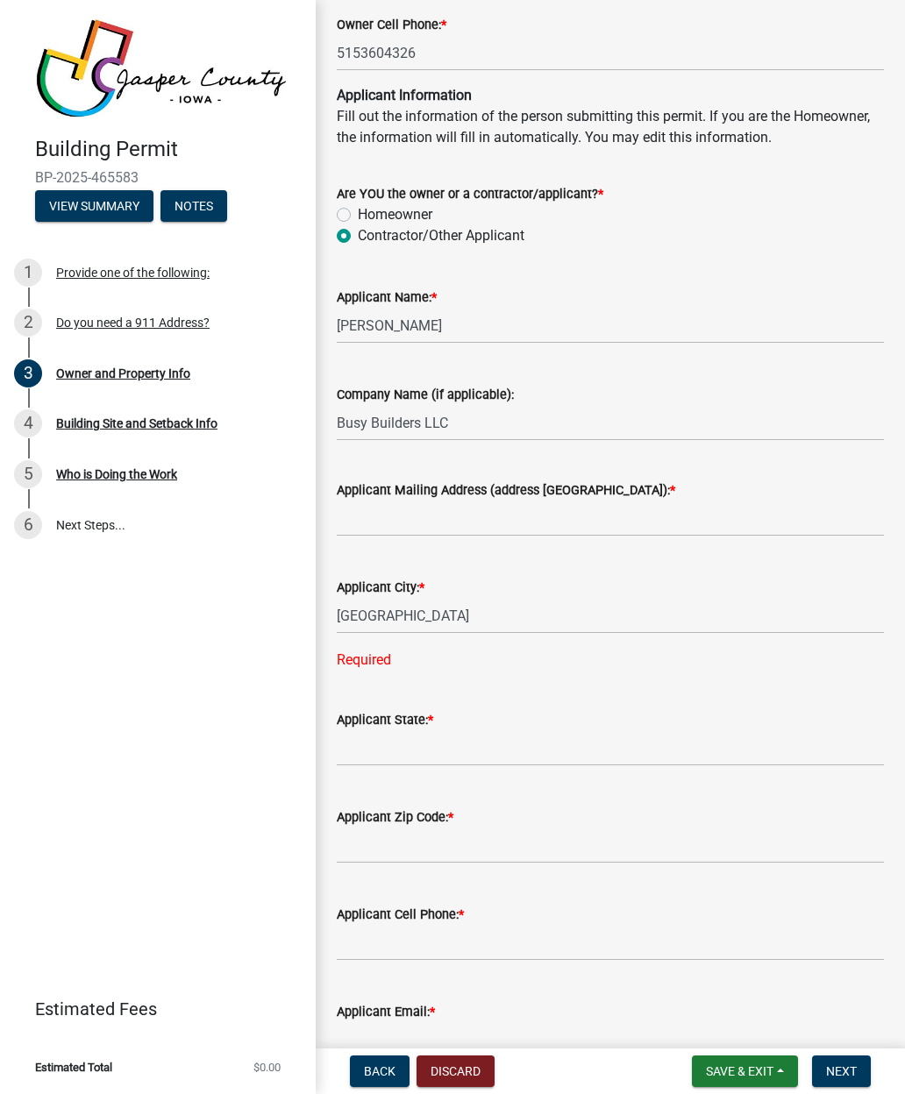
type input "[GEOGRAPHIC_DATA]"
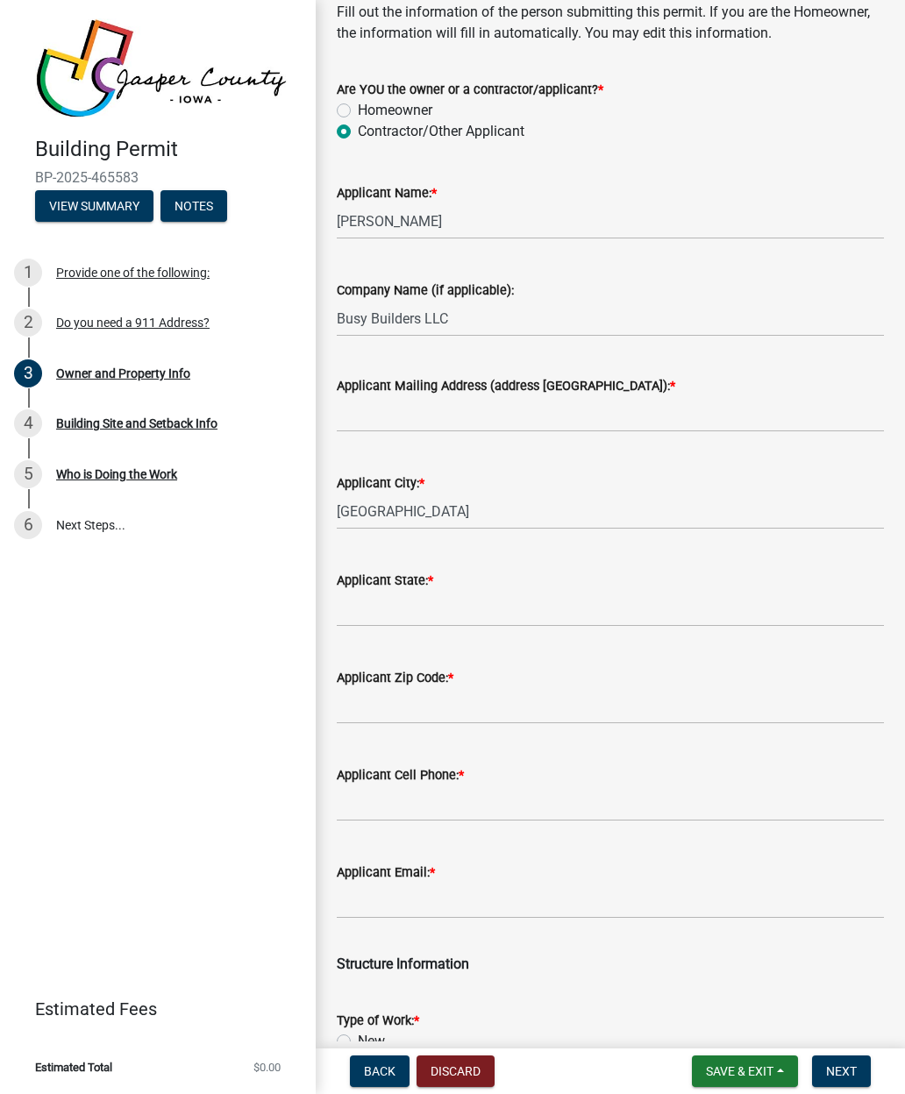
scroll to position [1752, 0]
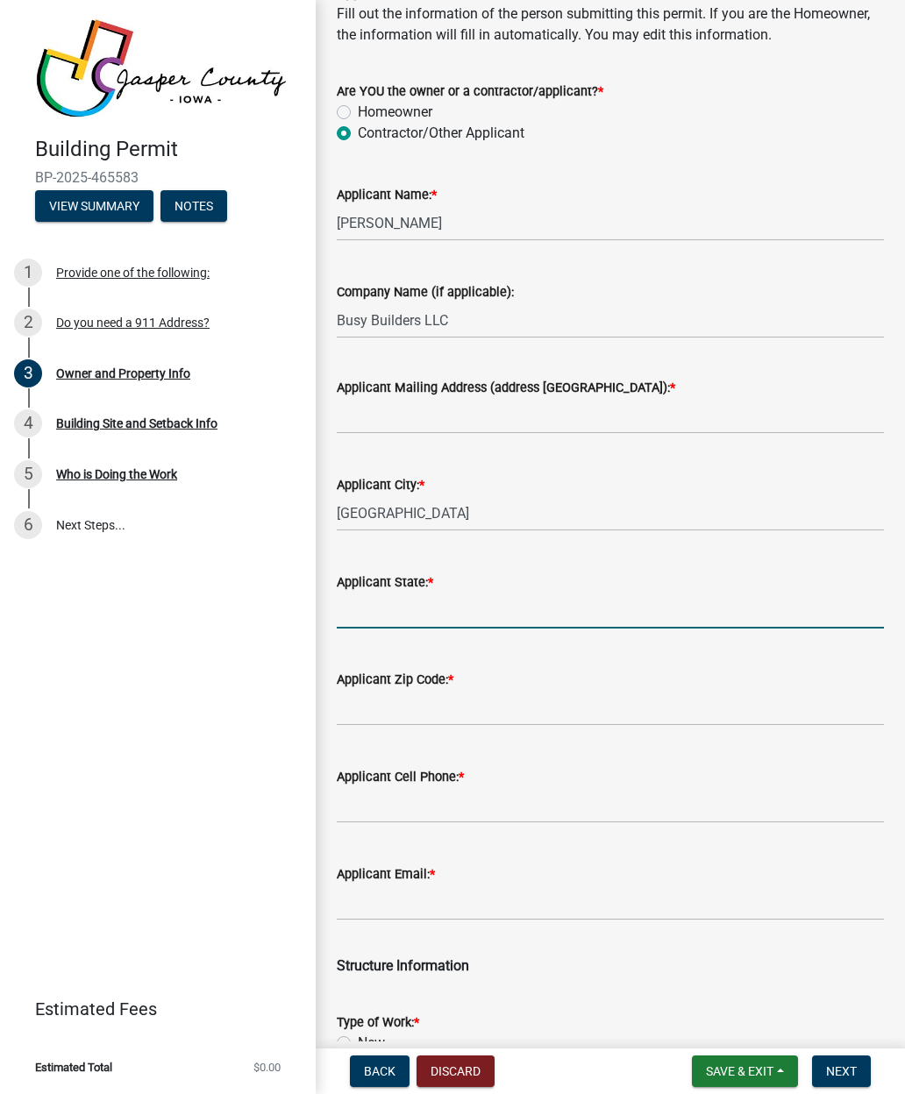
click at [352, 616] on input "Applicant State: *" at bounding box center [610, 611] width 547 height 36
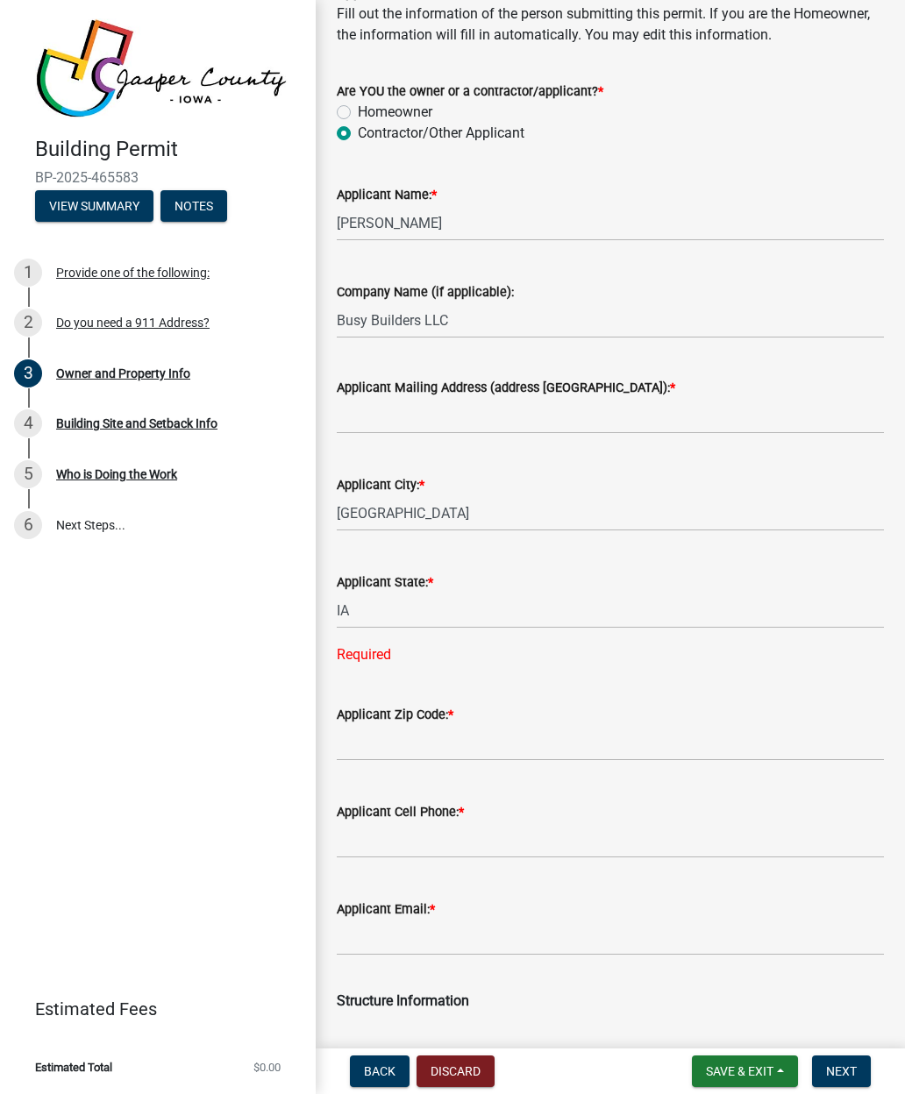
type input "IA"
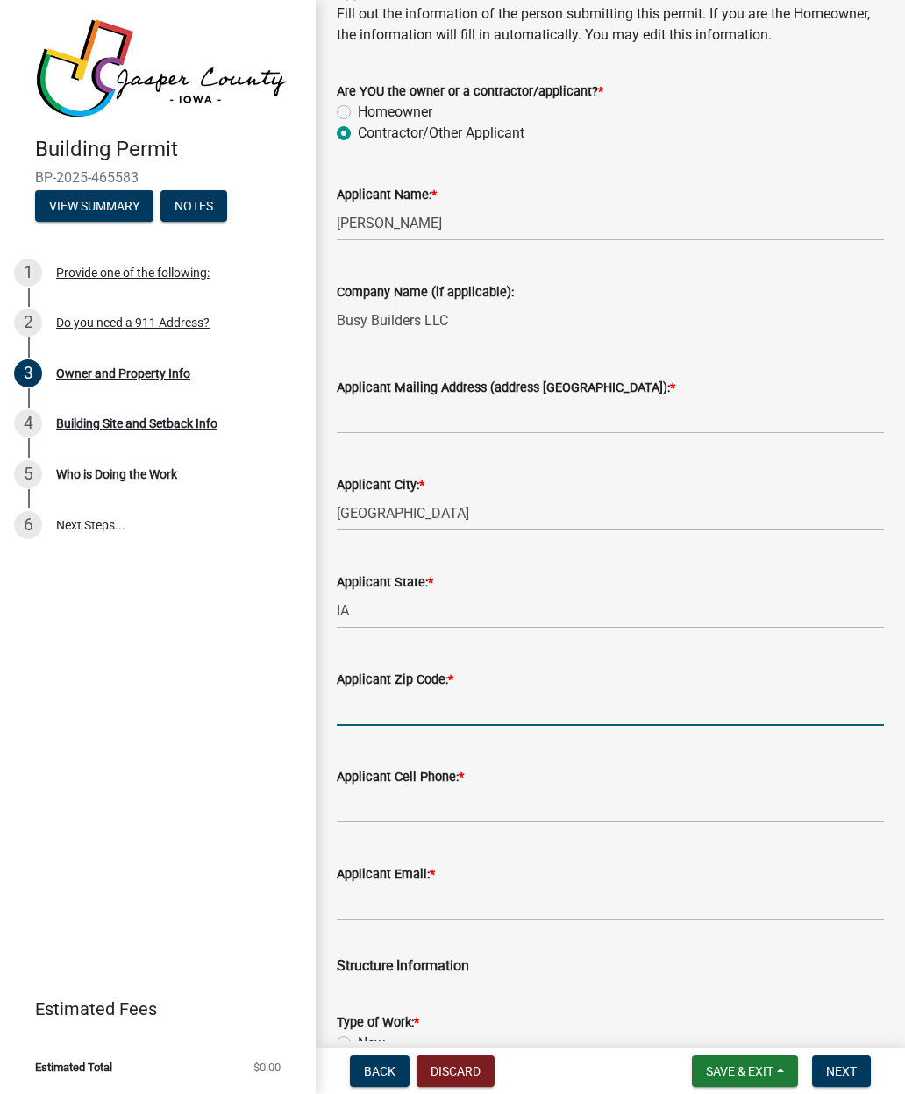
click at [375, 702] on input "Applicant Zip Code: *" at bounding box center [610, 708] width 547 height 36
type input "50265"
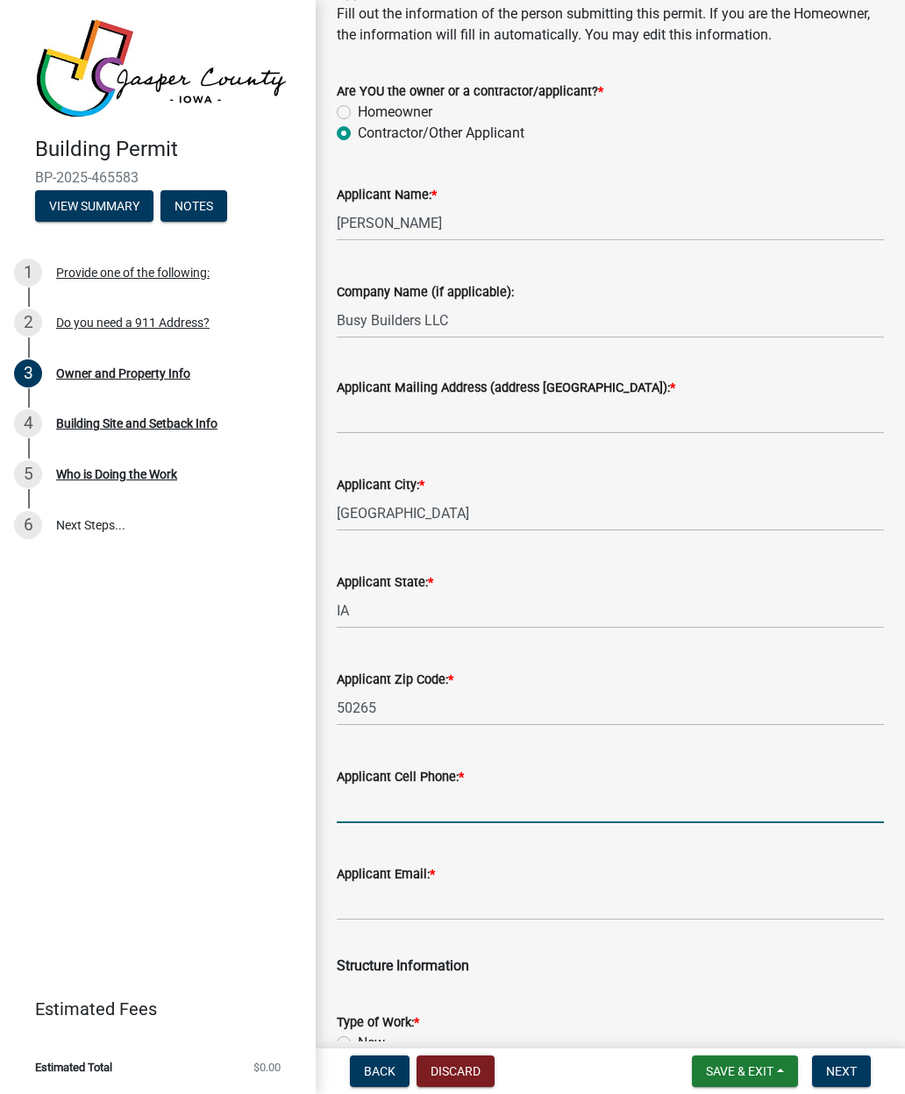
click at [369, 803] on input "Applicant Cell Phone: *" at bounding box center [610, 805] width 547 height 36
type input "5154945483"
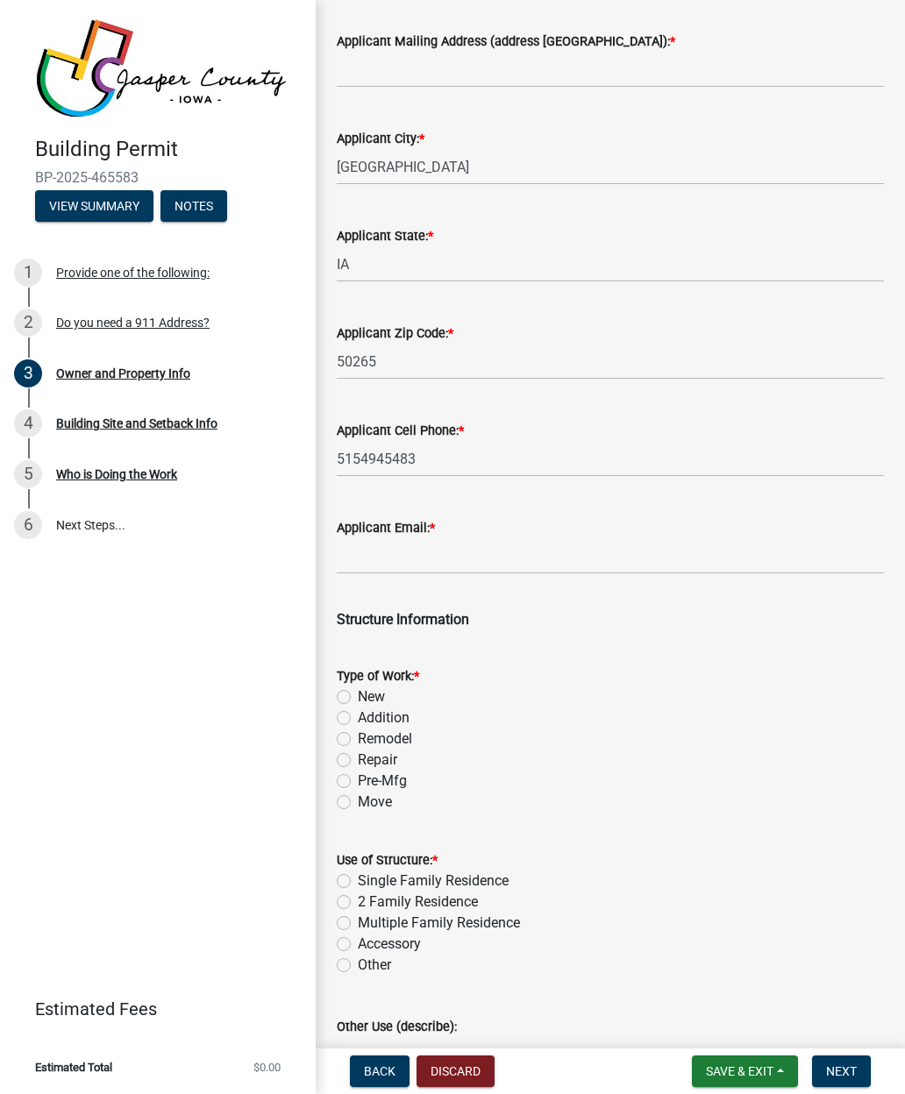
scroll to position [2102, 0]
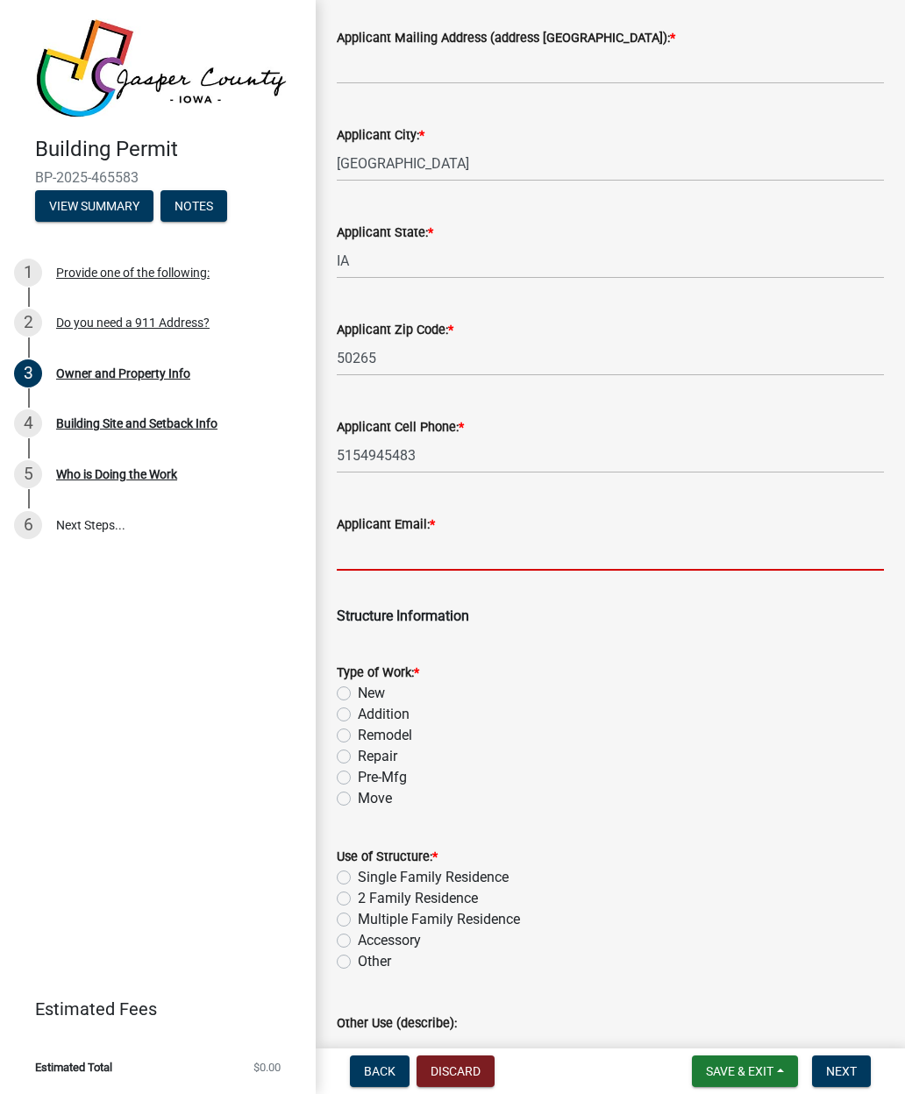
click at [372, 568] on input "Applicant Email: *" at bounding box center [610, 553] width 547 height 36
type input "B."
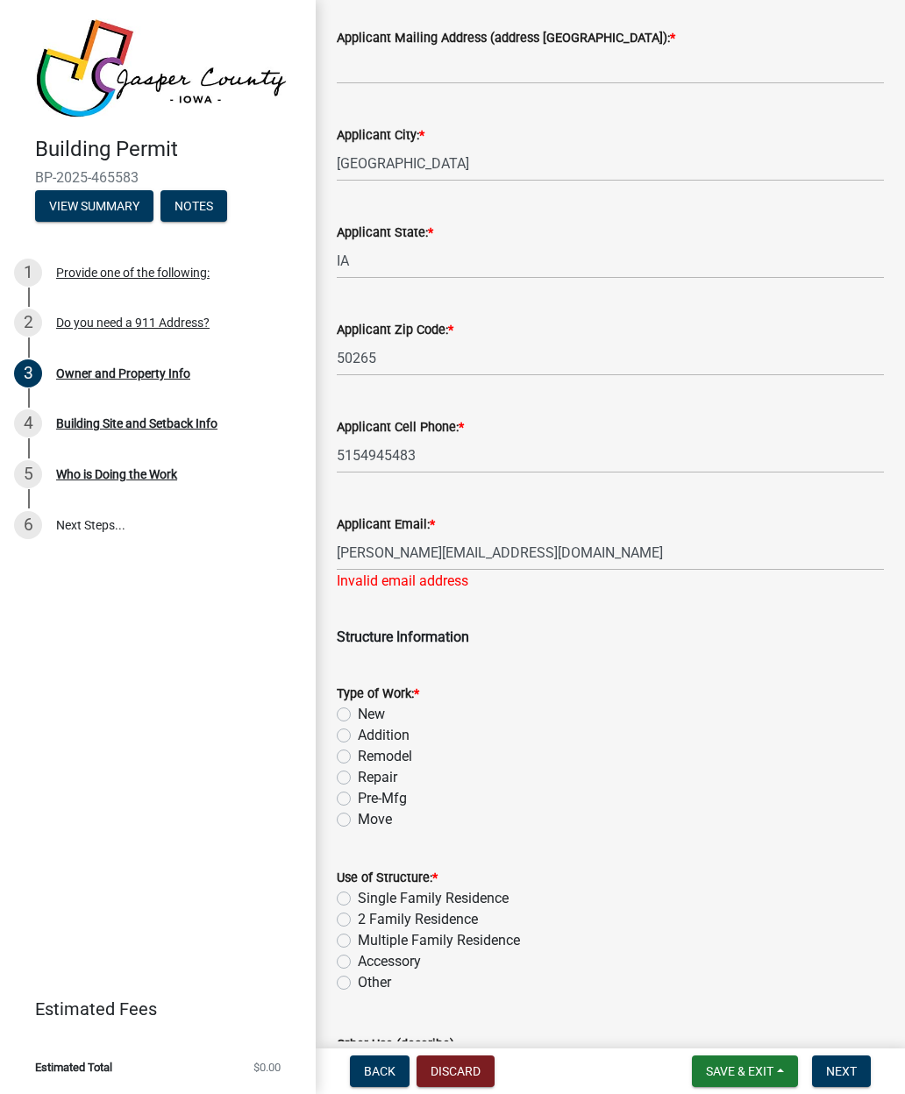
type input "[PERSON_NAME][EMAIL_ADDRESS][DOMAIN_NAME]"
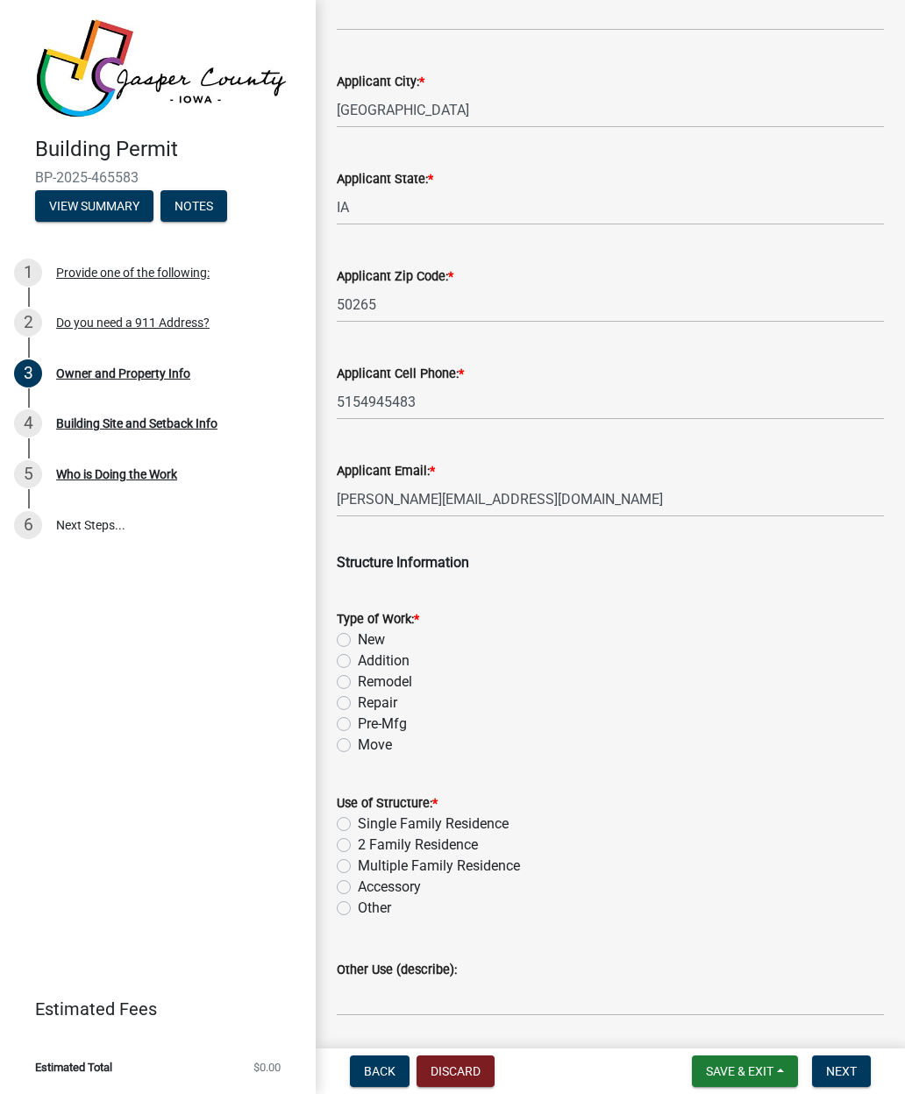
scroll to position [2200, 0]
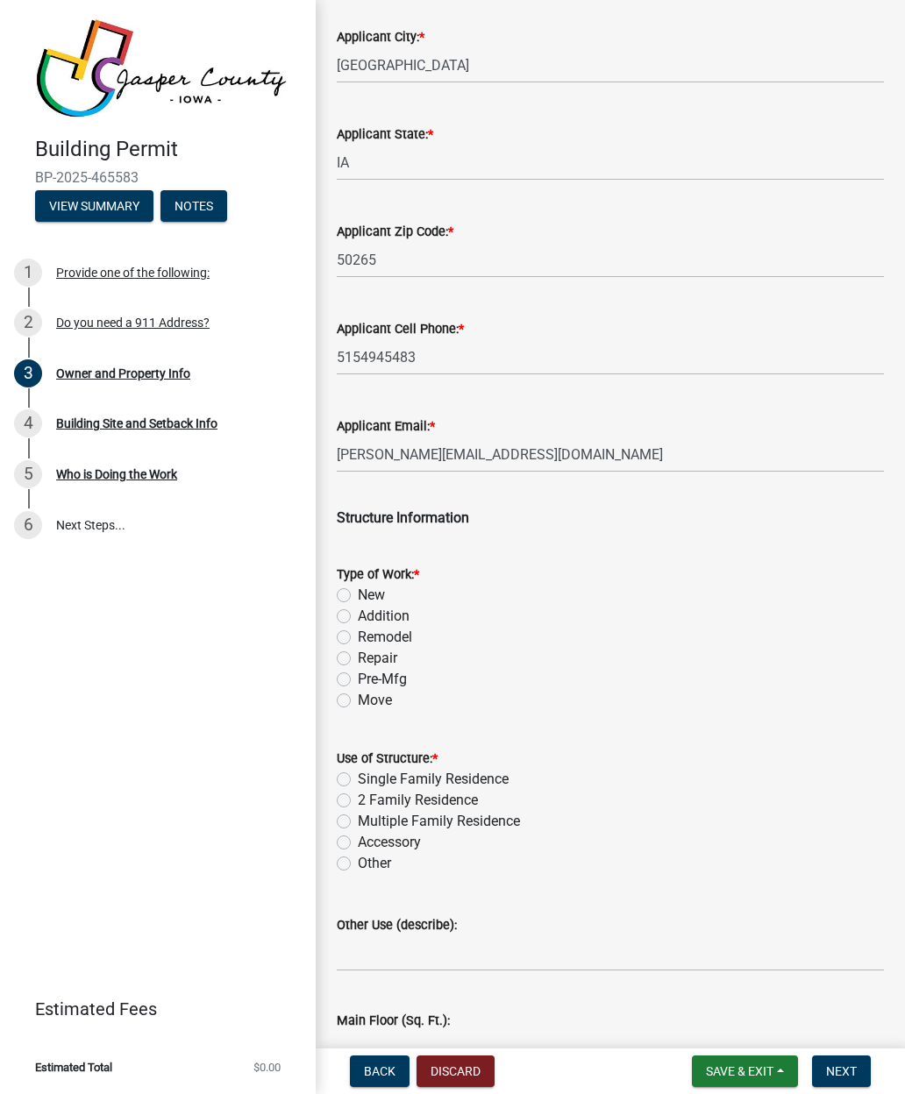
click at [358, 615] on label "Addition" at bounding box center [384, 616] width 52 height 21
click at [358, 615] on input "Addition" at bounding box center [363, 611] width 11 height 11
radio input "true"
click at [342, 606] on div "Addition" at bounding box center [610, 616] width 547 height 21
click at [358, 640] on label "Remodel" at bounding box center [385, 637] width 54 height 21
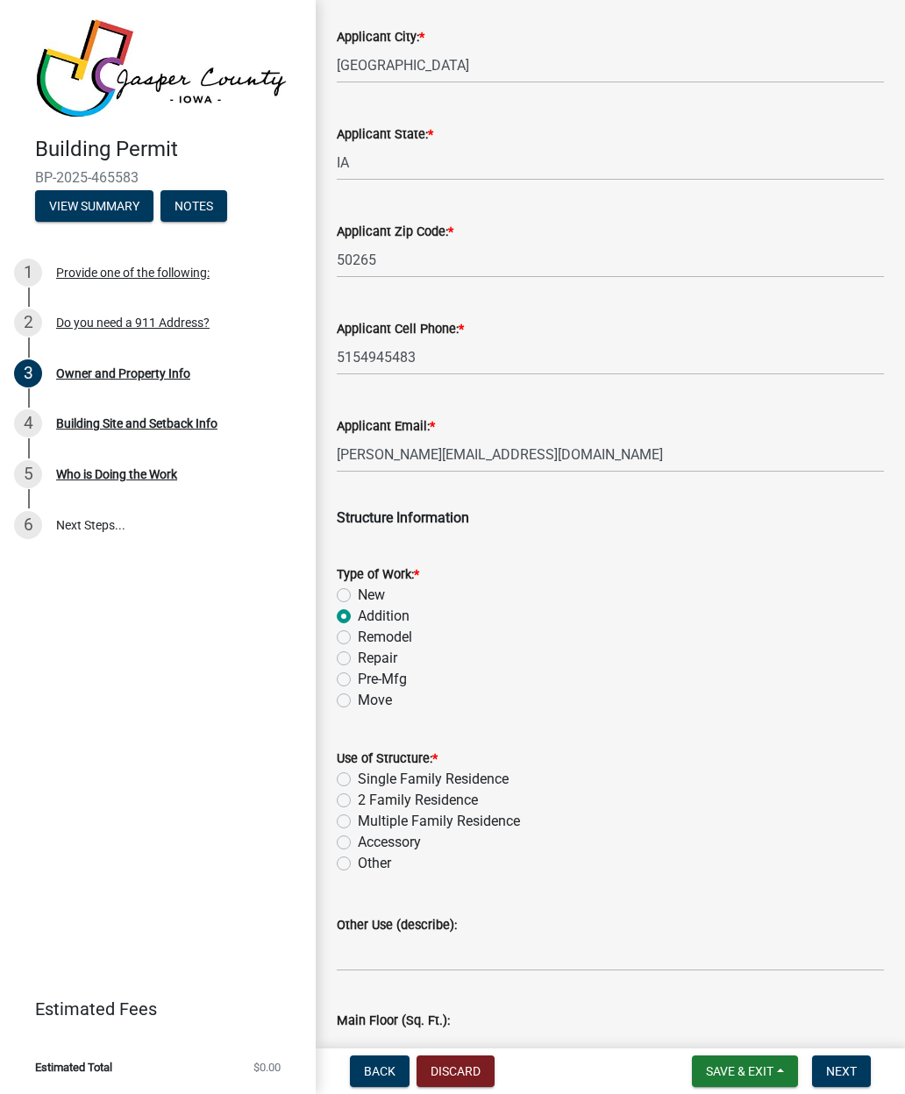
click at [358, 638] on input "Remodel" at bounding box center [363, 632] width 11 height 11
radio input "true"
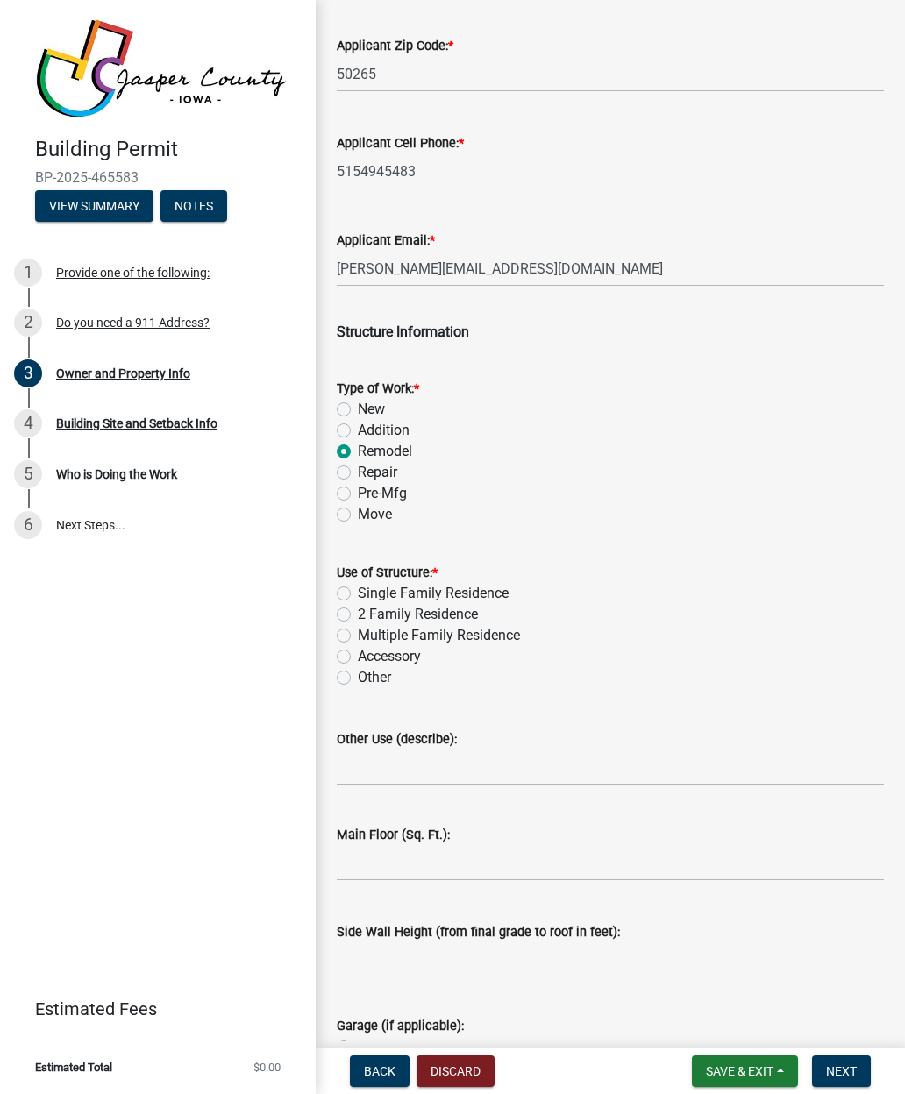
scroll to position [2400, 0]
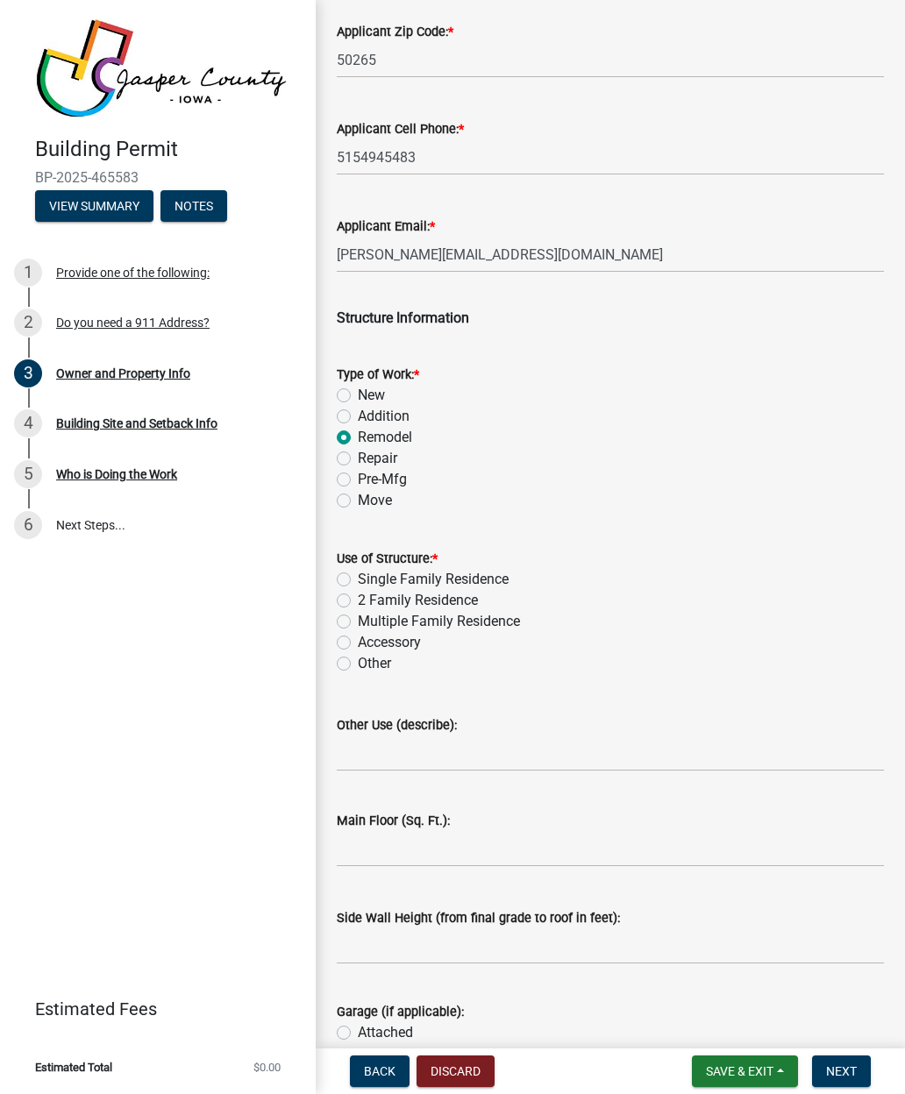
click at [358, 574] on label "Single Family Residence" at bounding box center [433, 579] width 151 height 21
click at [358, 574] on input "Single Family Residence" at bounding box center [363, 574] width 11 height 11
radio input "true"
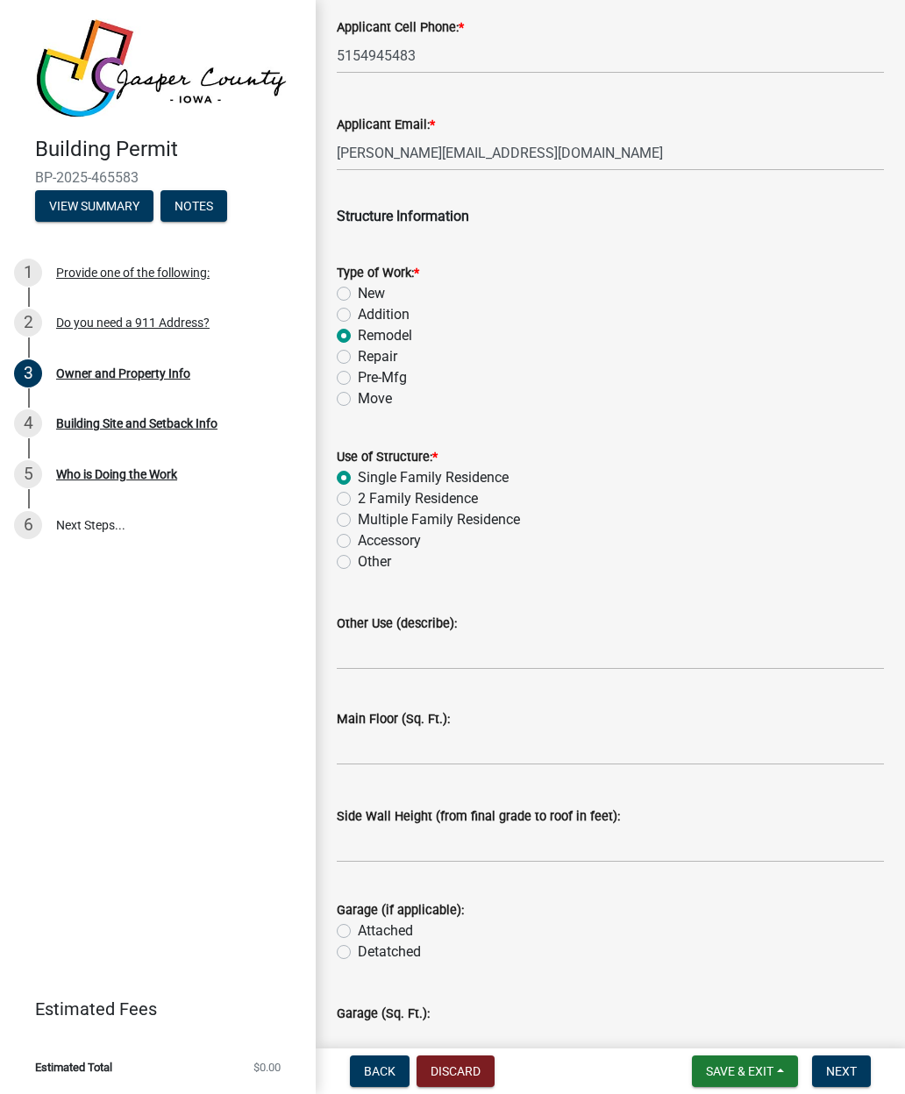
scroll to position [2515, 0]
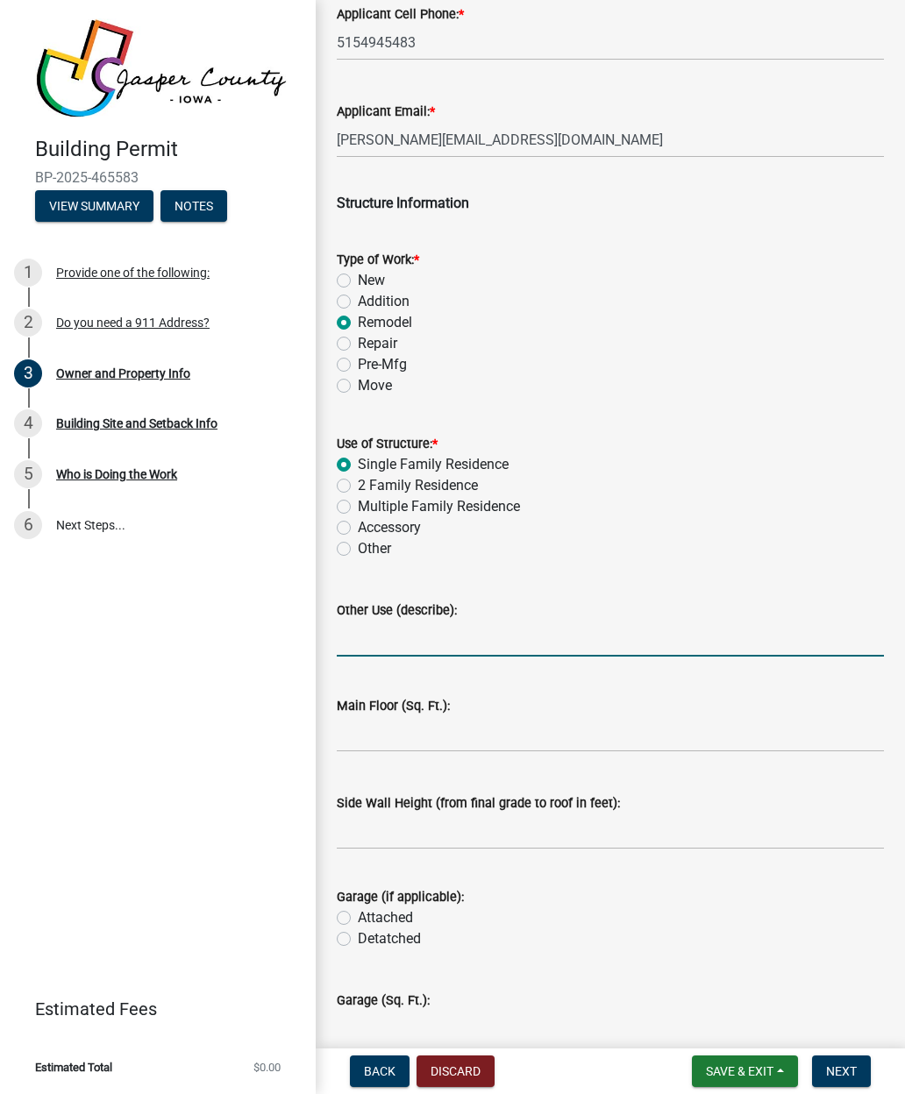
click at [367, 641] on input "Other Use (describe):" at bounding box center [610, 639] width 547 height 36
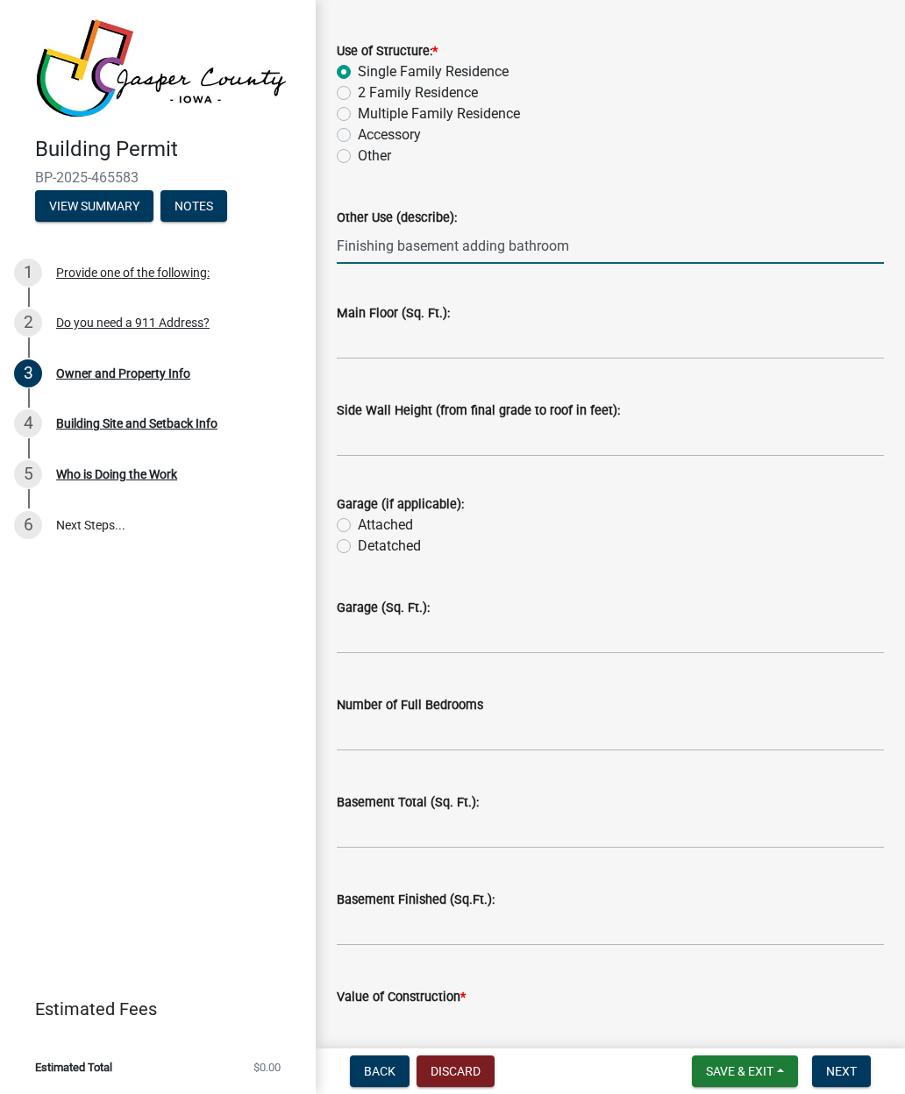
scroll to position [2911, 0]
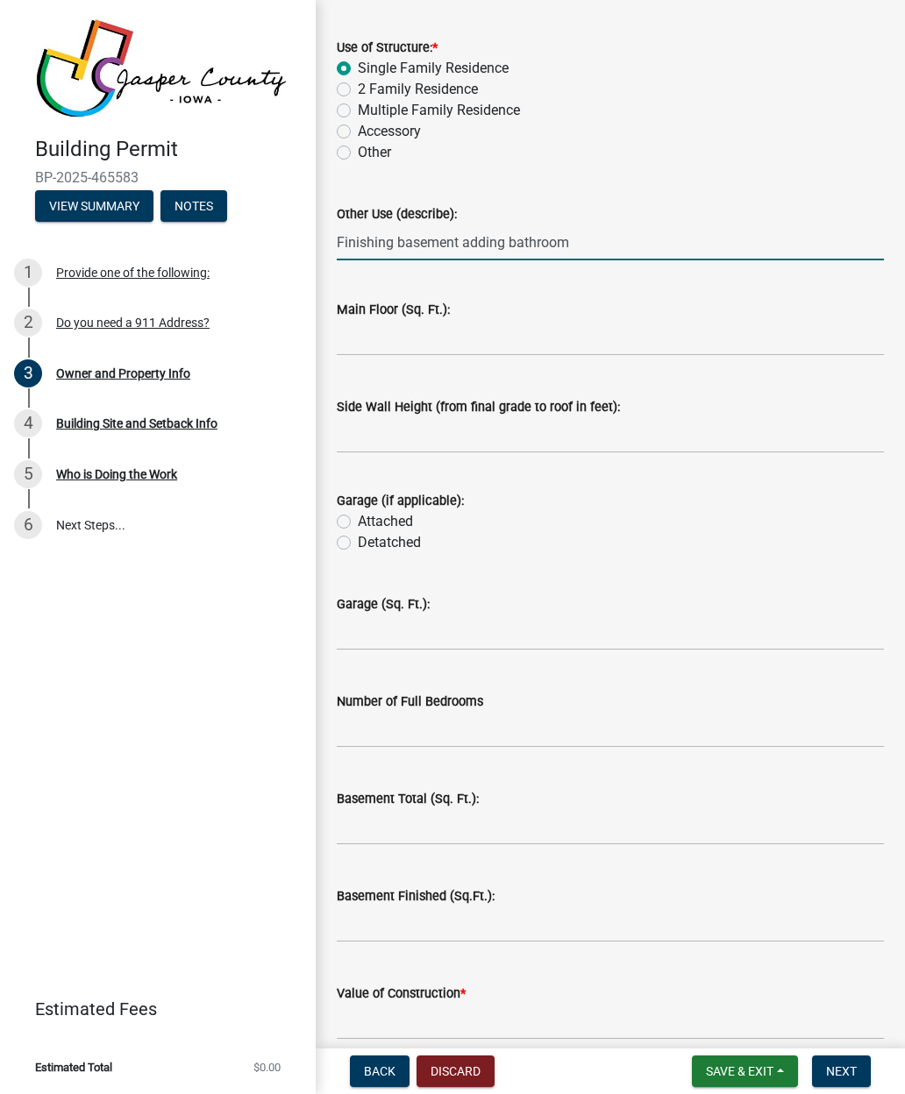
type input "Finishing basement adding bathroom"
click at [369, 324] on input "text" at bounding box center [610, 338] width 547 height 36
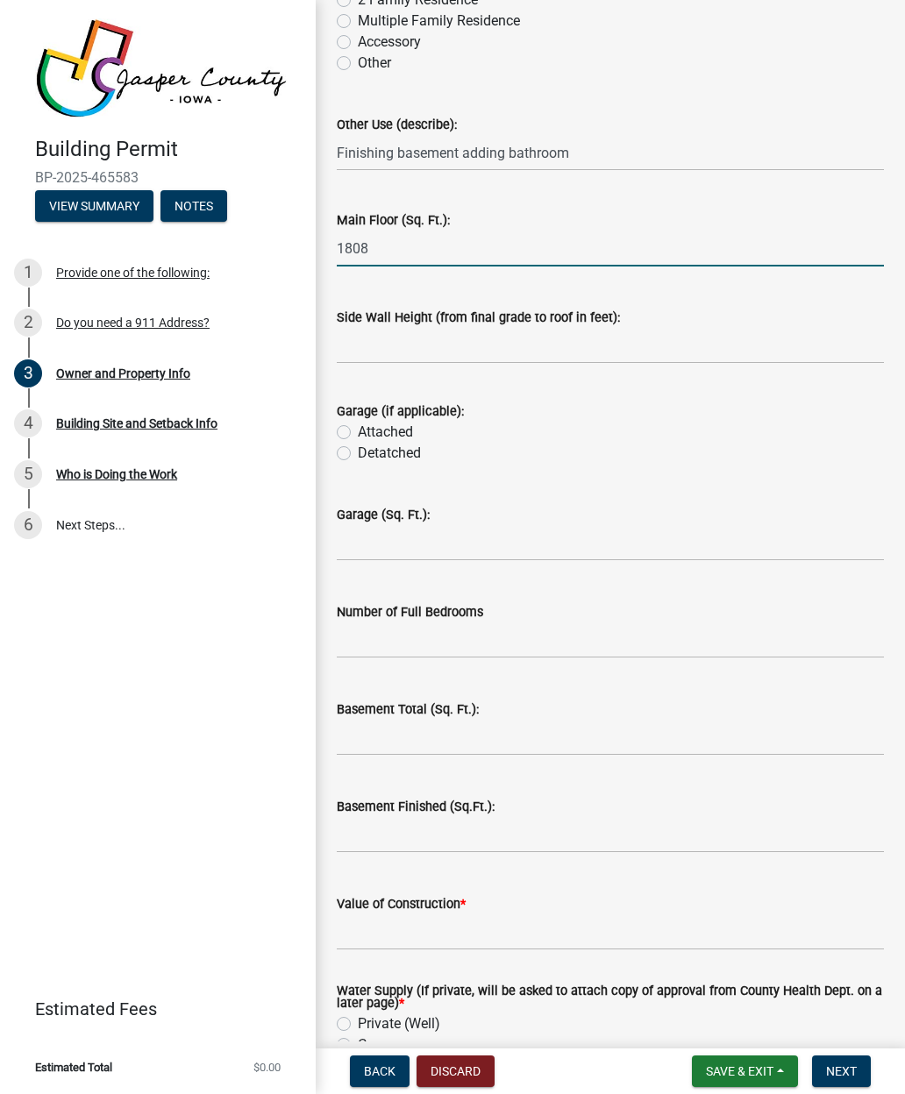
scroll to position [3023, 0]
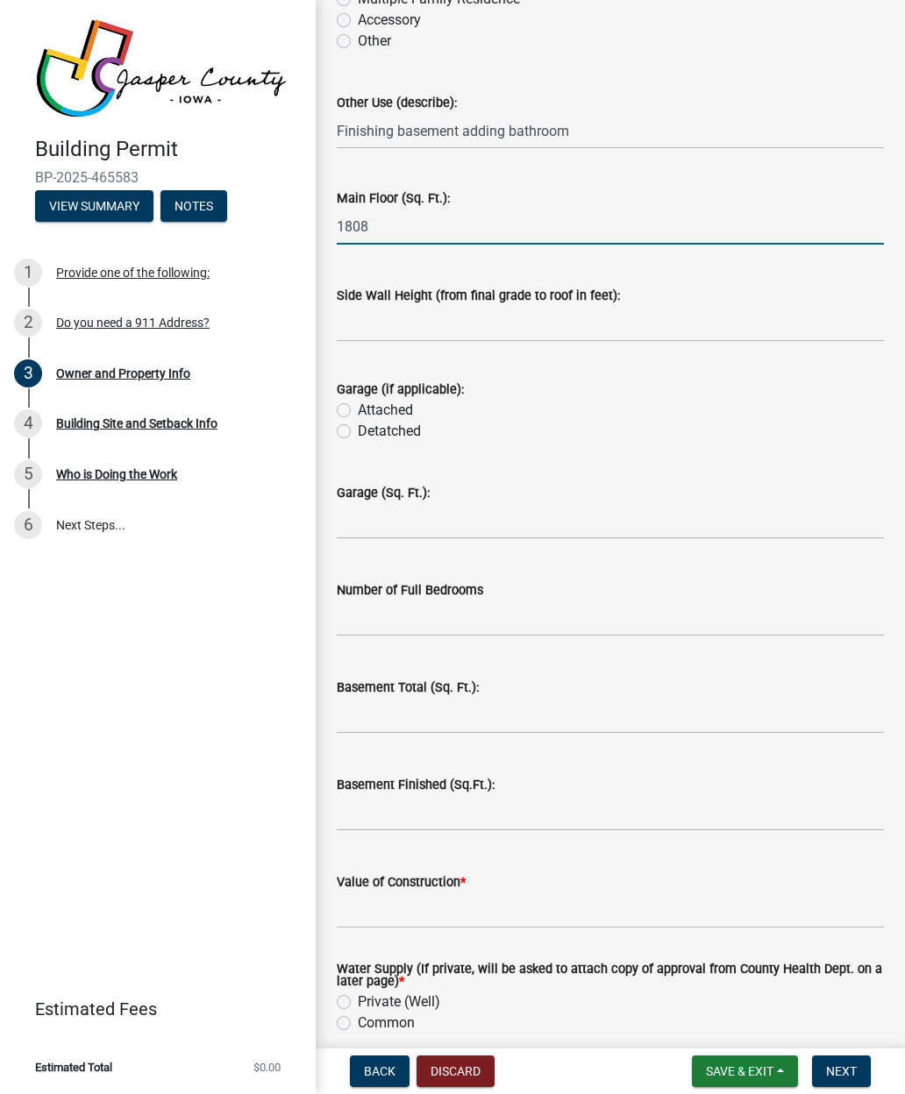
type input "1808"
click at [728, 319] on input "text" at bounding box center [610, 324] width 547 height 36
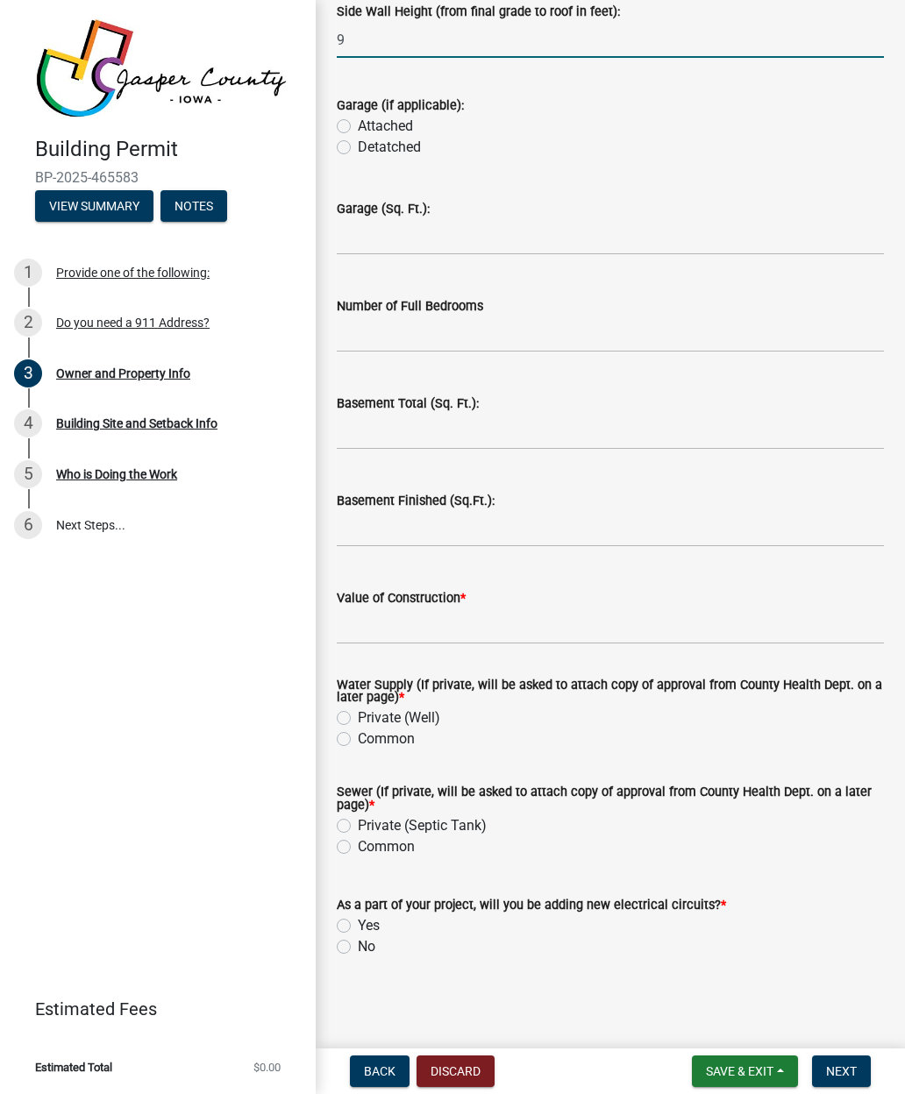
scroll to position [3308, 0]
type input "9"
click at [365, 434] on input "text" at bounding box center [610, 432] width 547 height 36
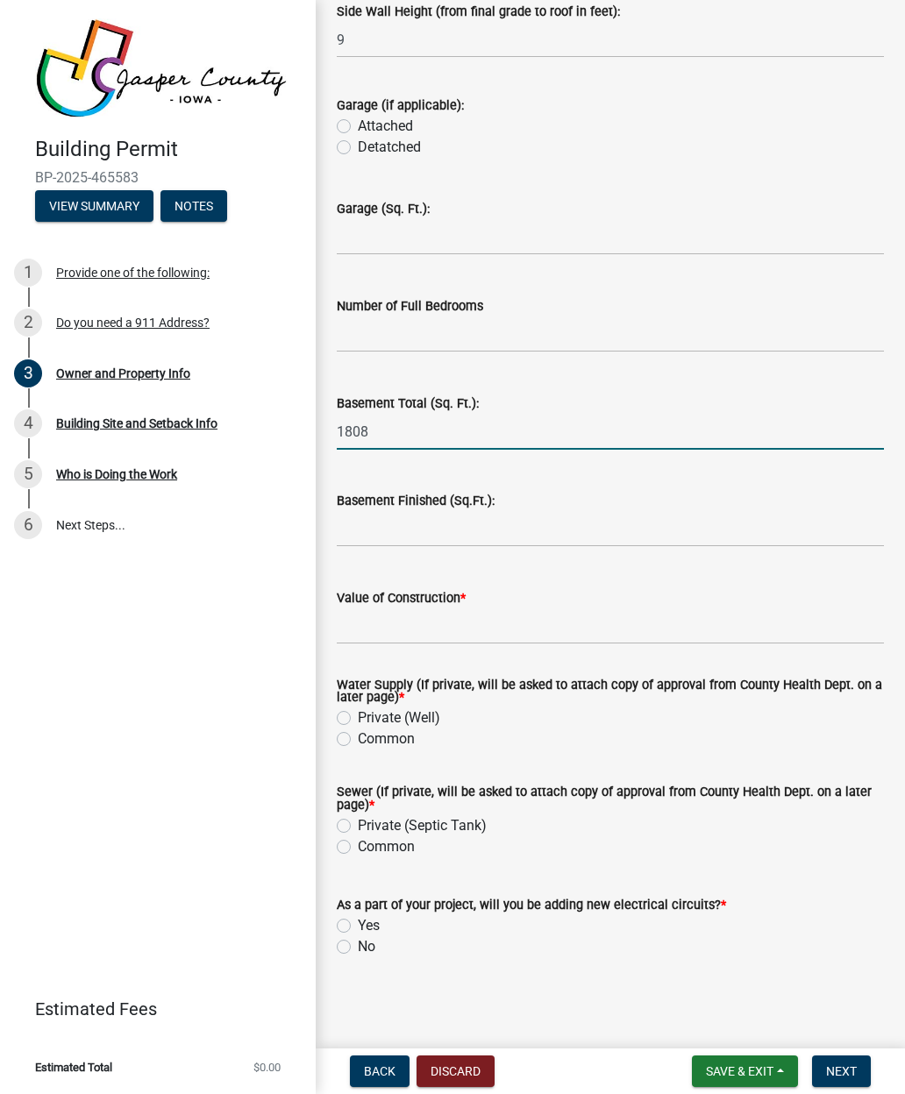
type input "1808"
click at [761, 526] on input "text" at bounding box center [610, 529] width 547 height 36
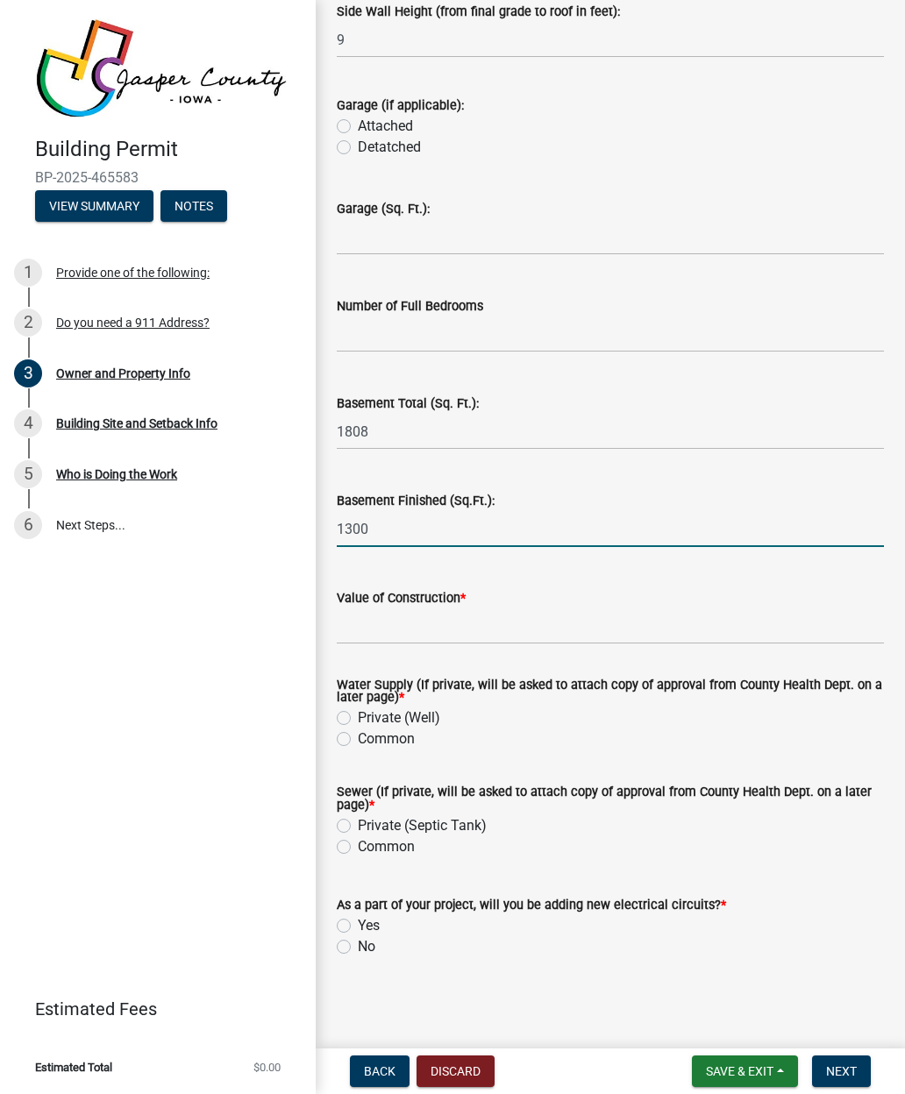
type input "1300"
click at [726, 624] on input "Value of Construction *" at bounding box center [610, 627] width 547 height 36
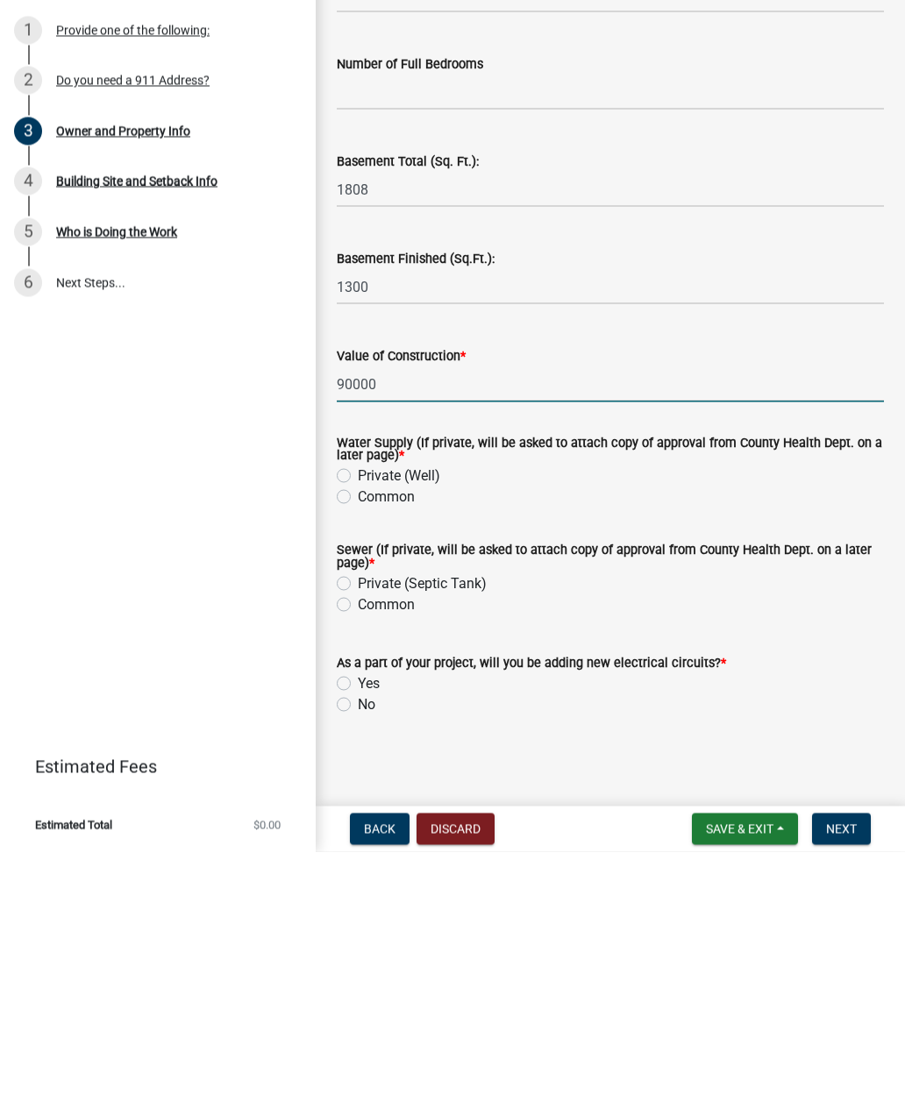
type input "90000"
click at [358, 729] on label "Common" at bounding box center [386, 739] width 57 height 21
click at [358, 729] on input "Common" at bounding box center [363, 734] width 11 height 11
radio input "true"
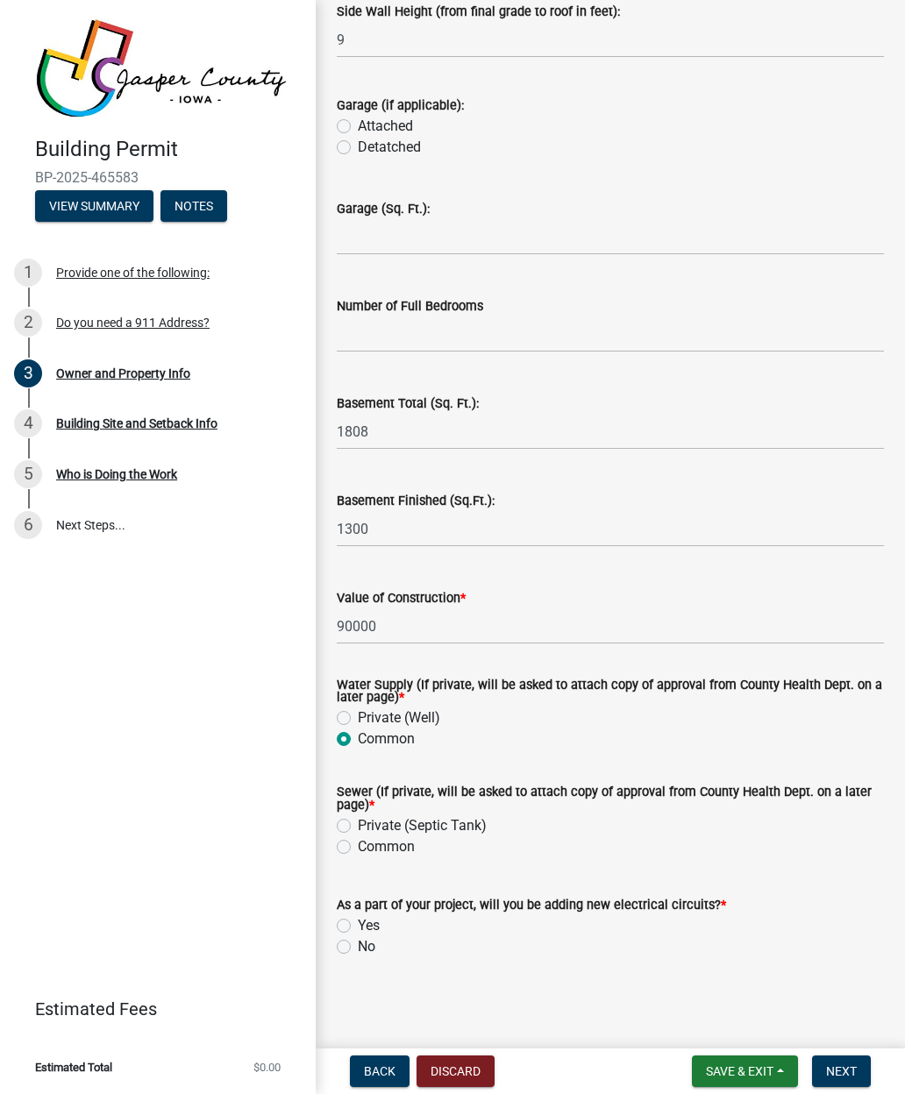
click at [358, 849] on label "Common" at bounding box center [386, 847] width 57 height 21
click at [358, 848] on input "Common" at bounding box center [363, 842] width 11 height 11
radio input "true"
click at [358, 925] on label "Yes" at bounding box center [369, 925] width 22 height 21
click at [358, 925] on input "Yes" at bounding box center [363, 920] width 11 height 11
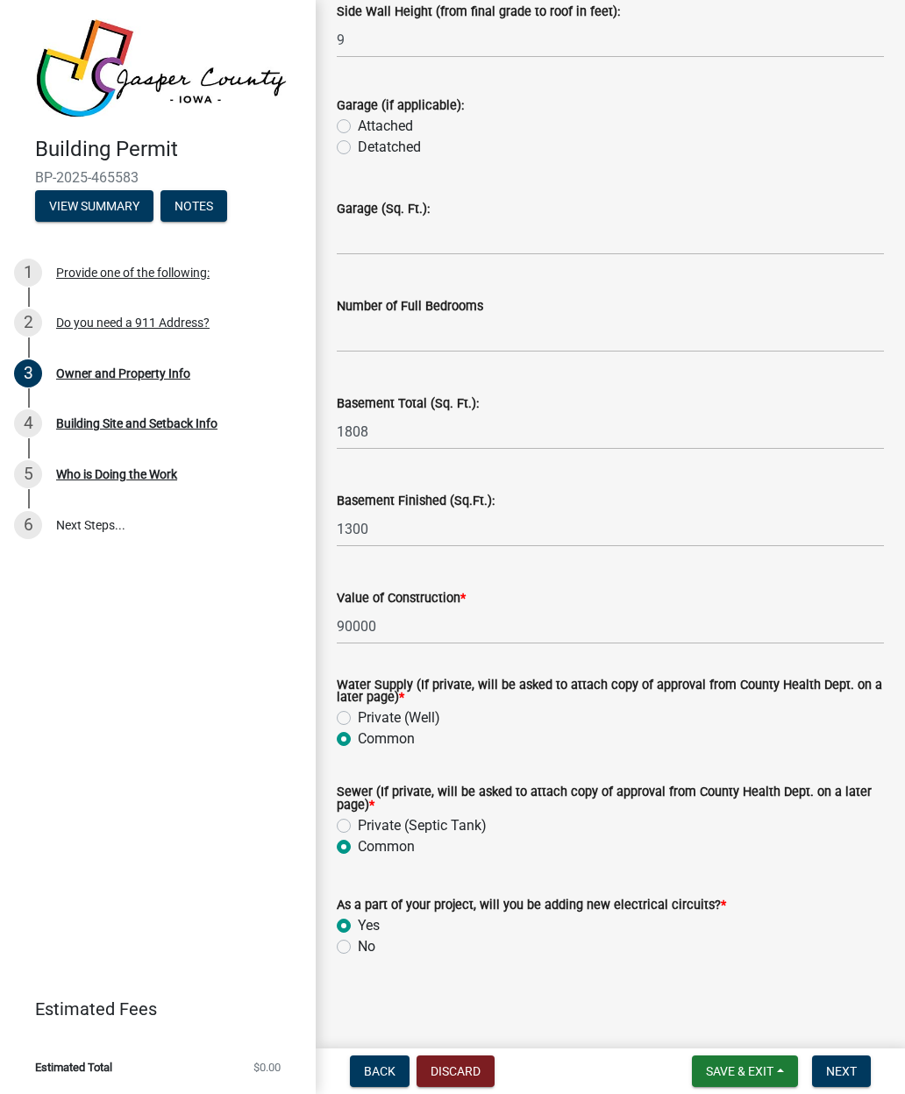
radio input "true"
click at [855, 1071] on span "Next" at bounding box center [841, 1072] width 31 height 14
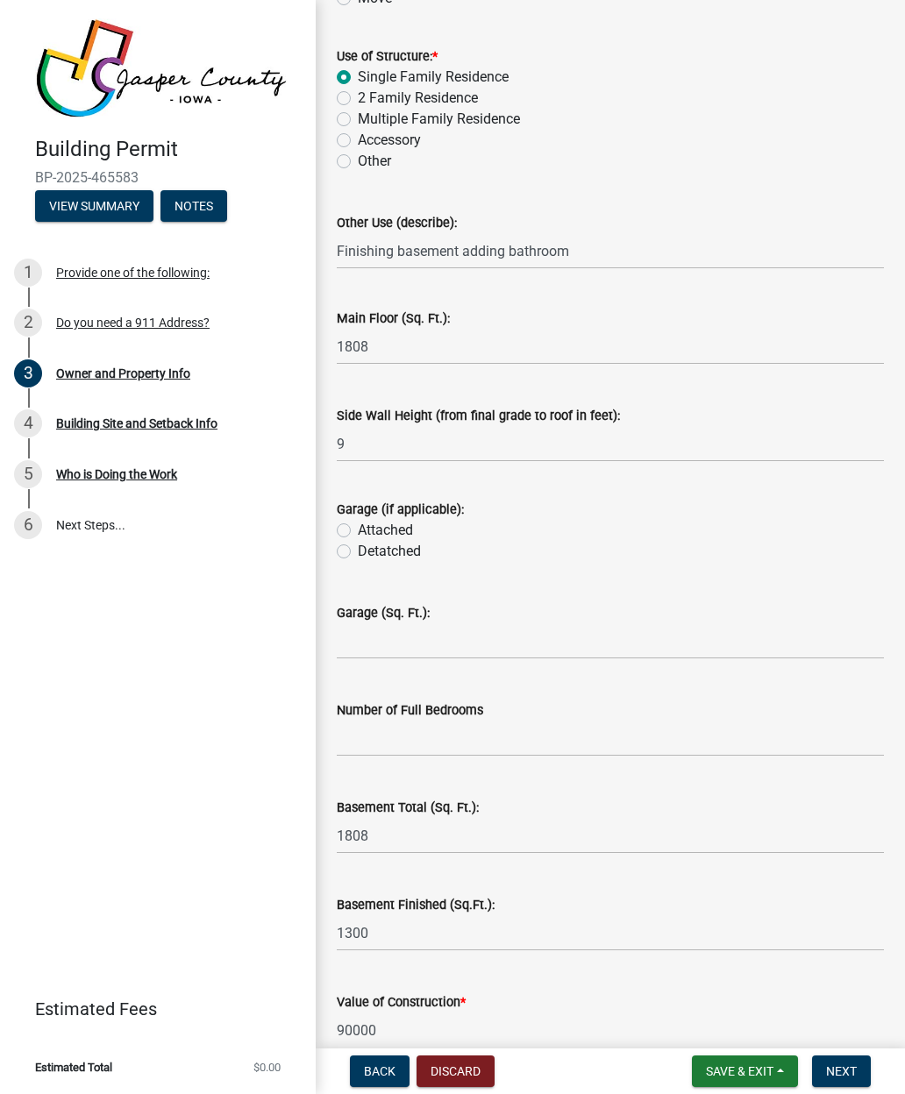
scroll to position [2910, 0]
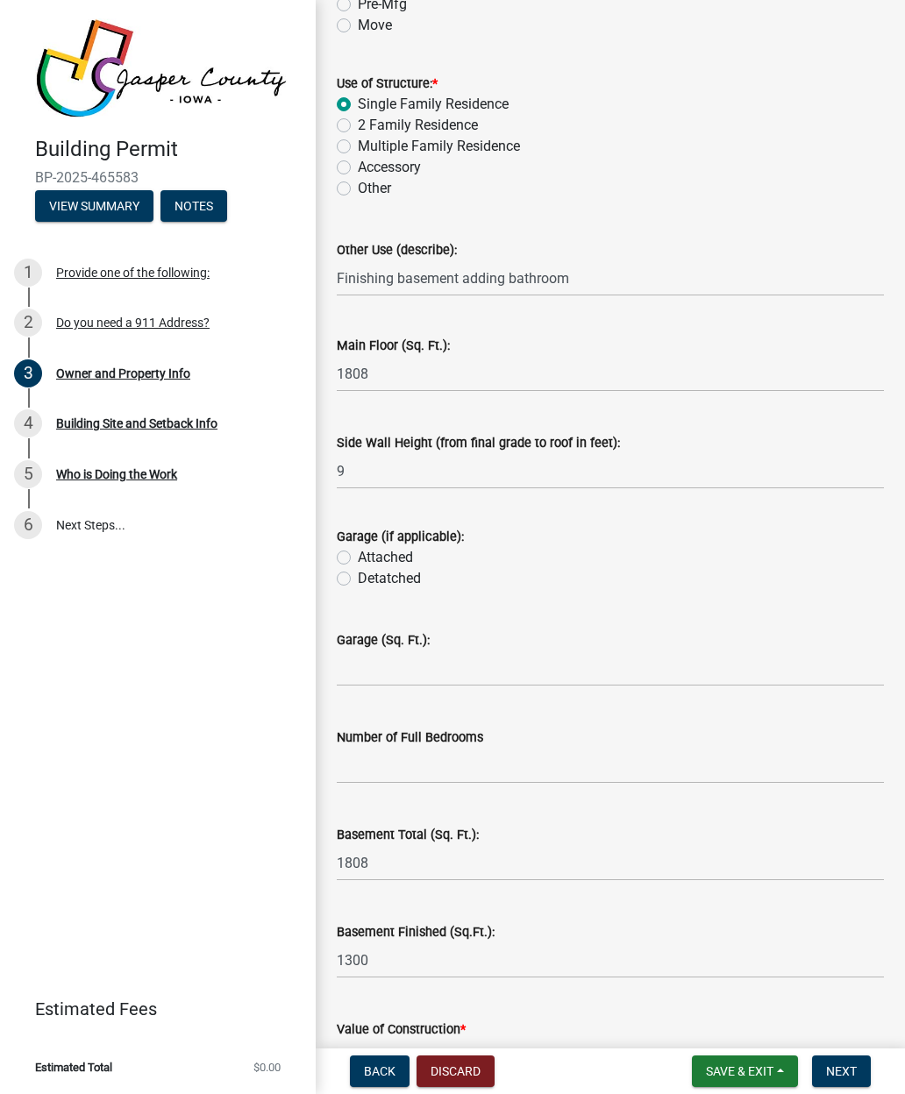
click at [845, 1069] on span "Next" at bounding box center [841, 1072] width 31 height 14
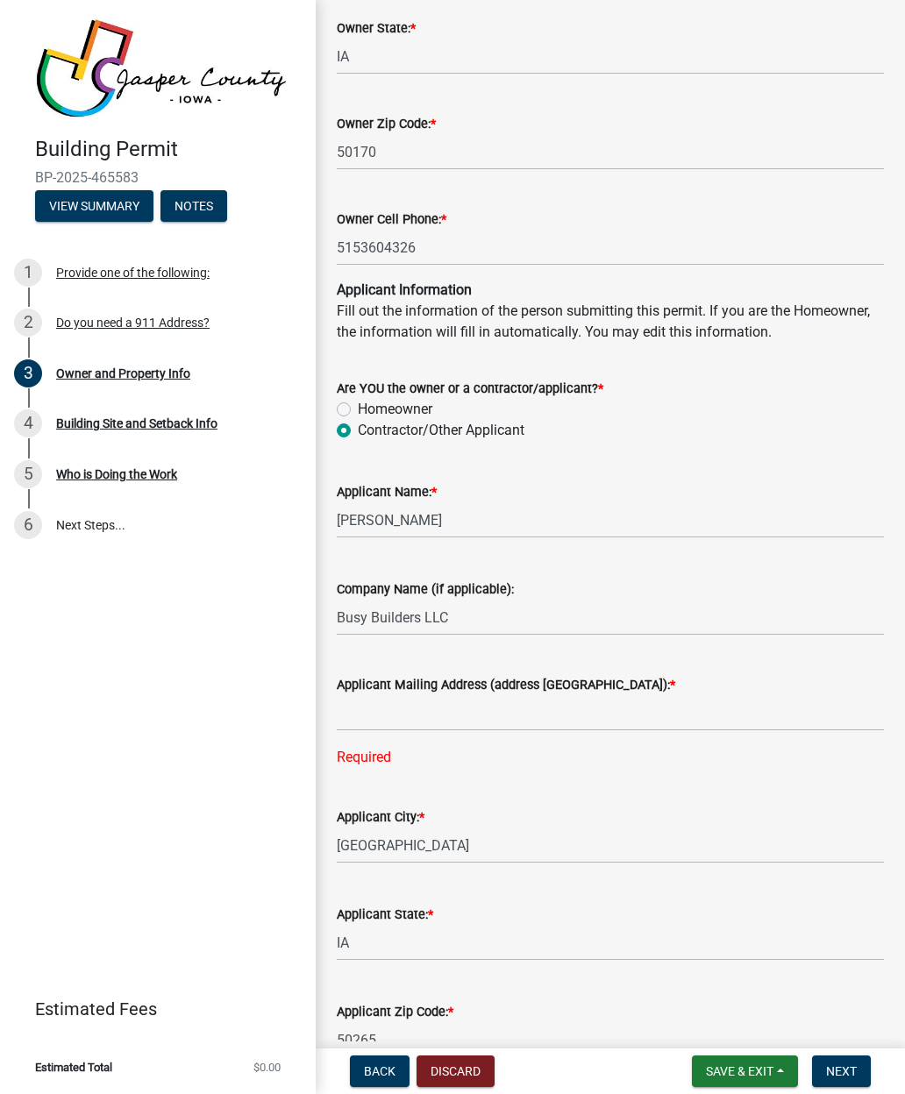
scroll to position [1481, 0]
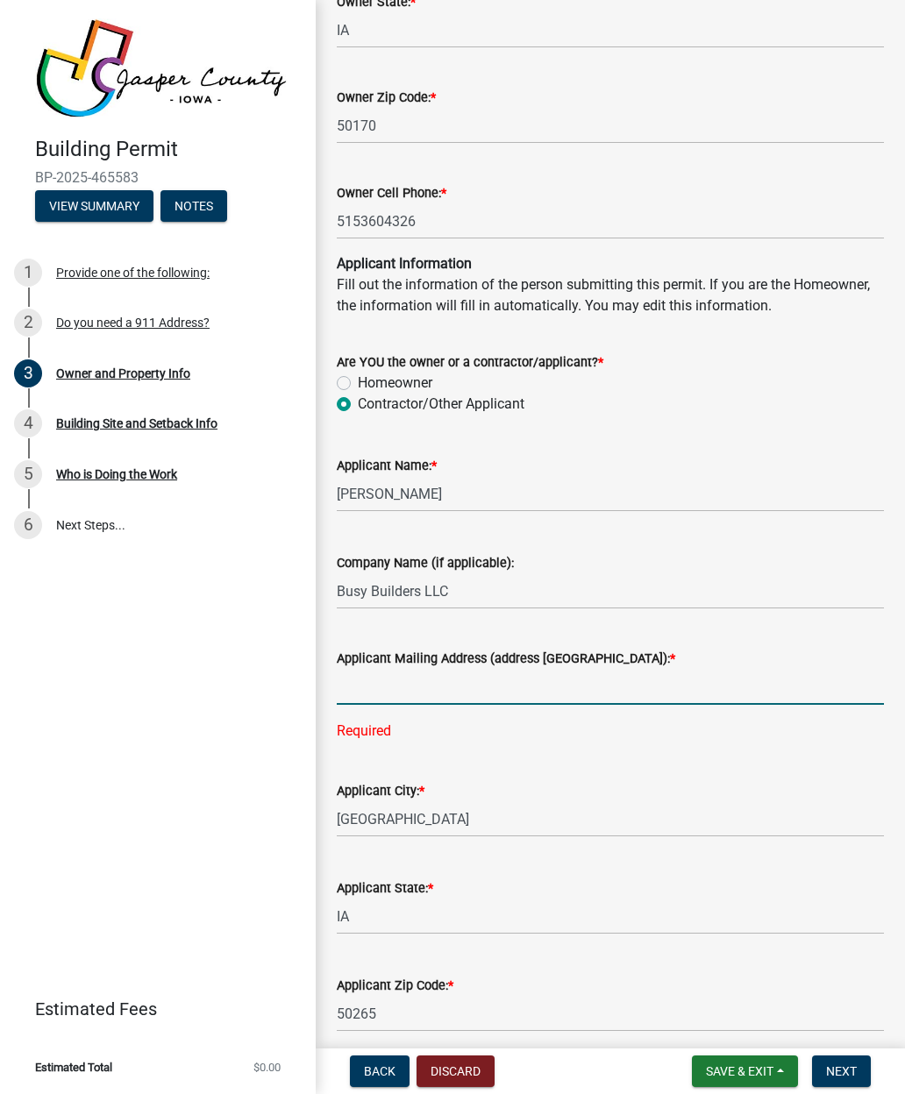
click at [769, 699] on input "Applicant Mailing Address (address [GEOGRAPHIC_DATA]): *" at bounding box center [610, 687] width 547 height 36
type input "[STREET_ADDRESS]"
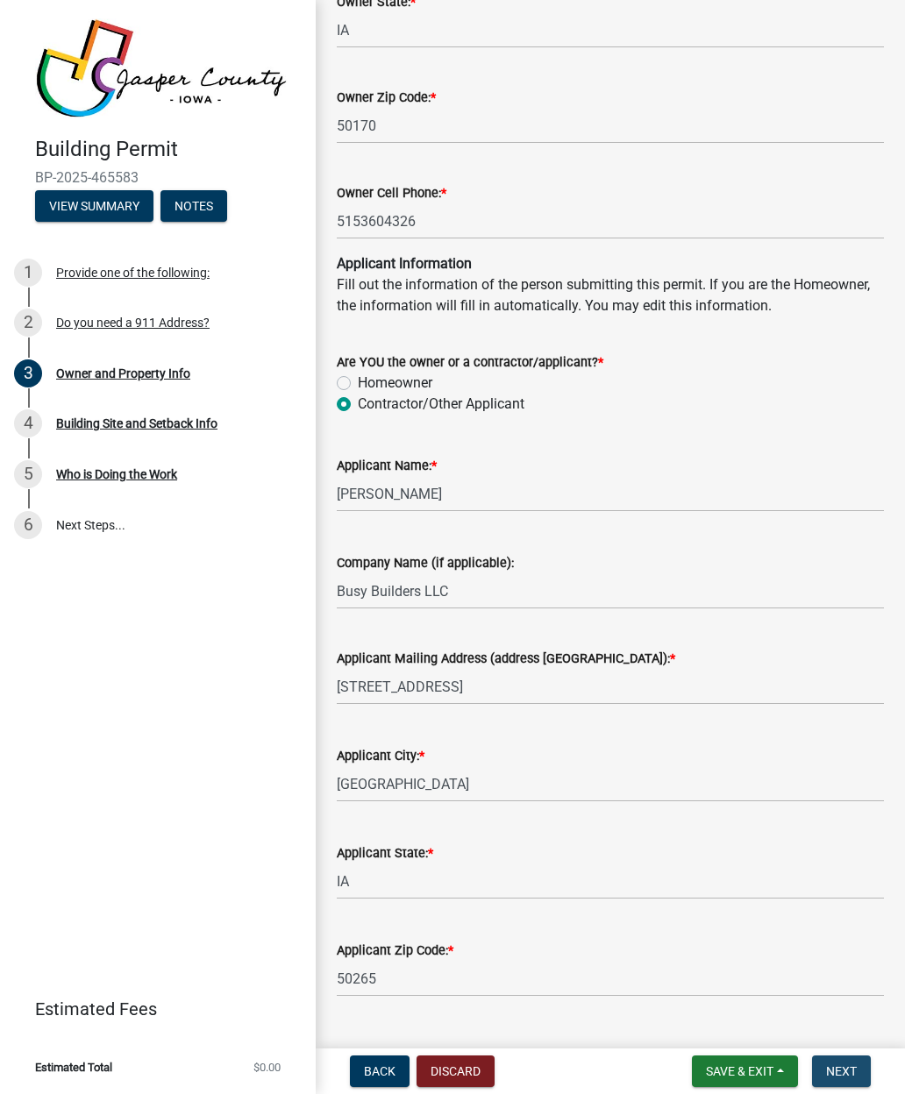
click at [851, 1061] on button "Next" at bounding box center [841, 1072] width 59 height 32
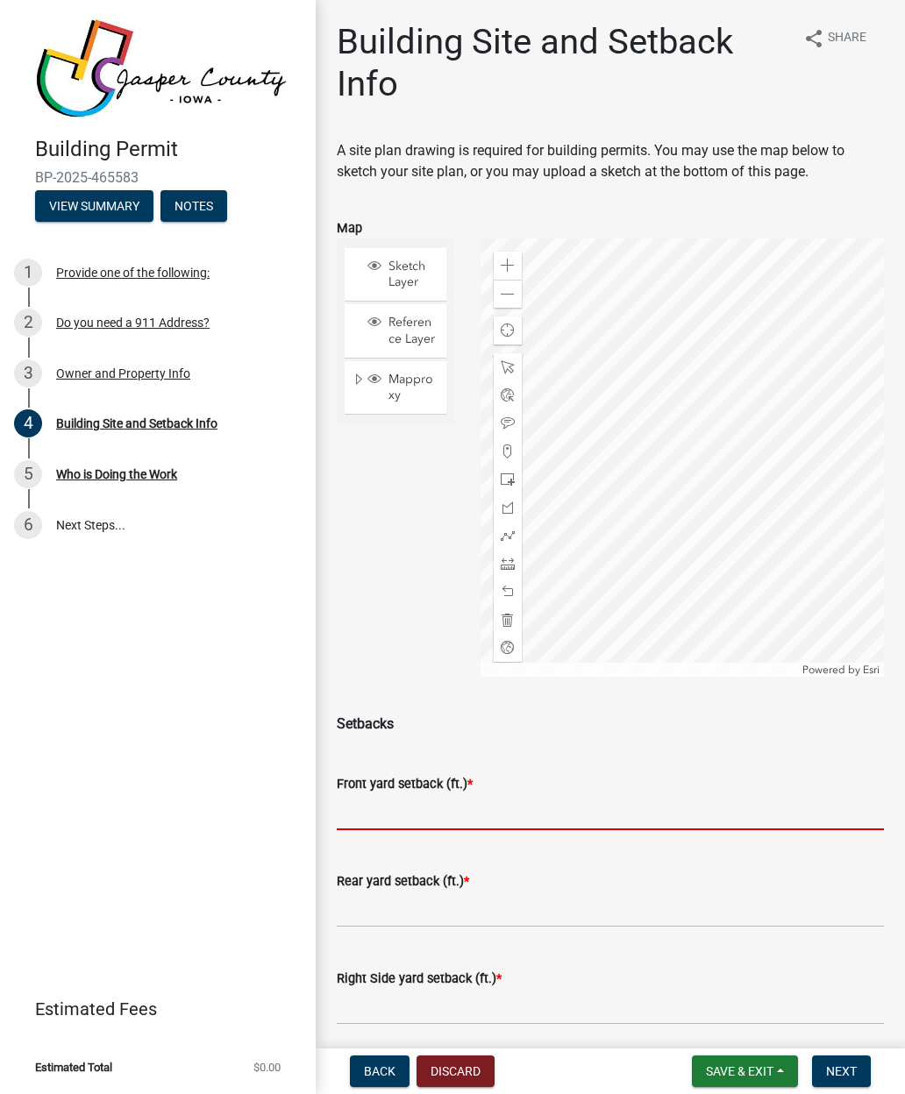
click at [677, 809] on input "text" at bounding box center [610, 812] width 547 height 36
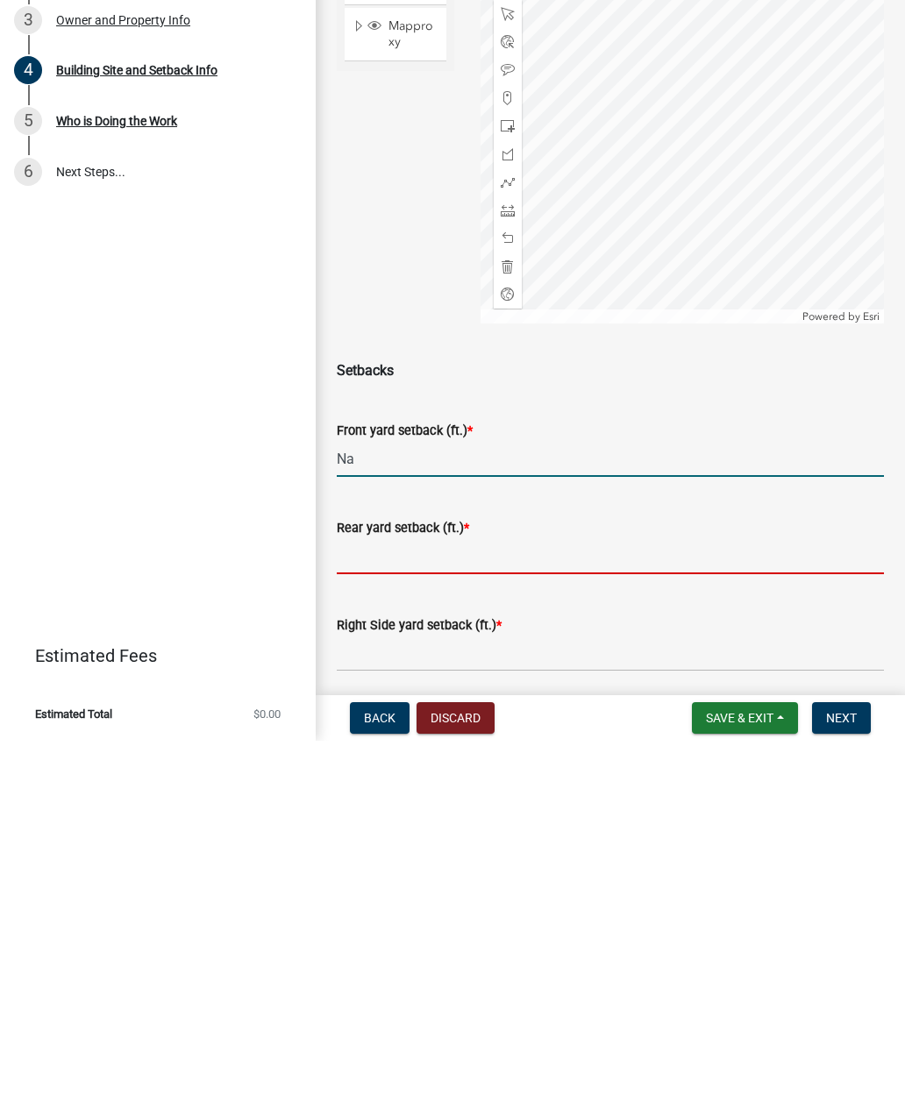
click at [367, 892] on input "text" at bounding box center [610, 910] width 547 height 36
type input "0"
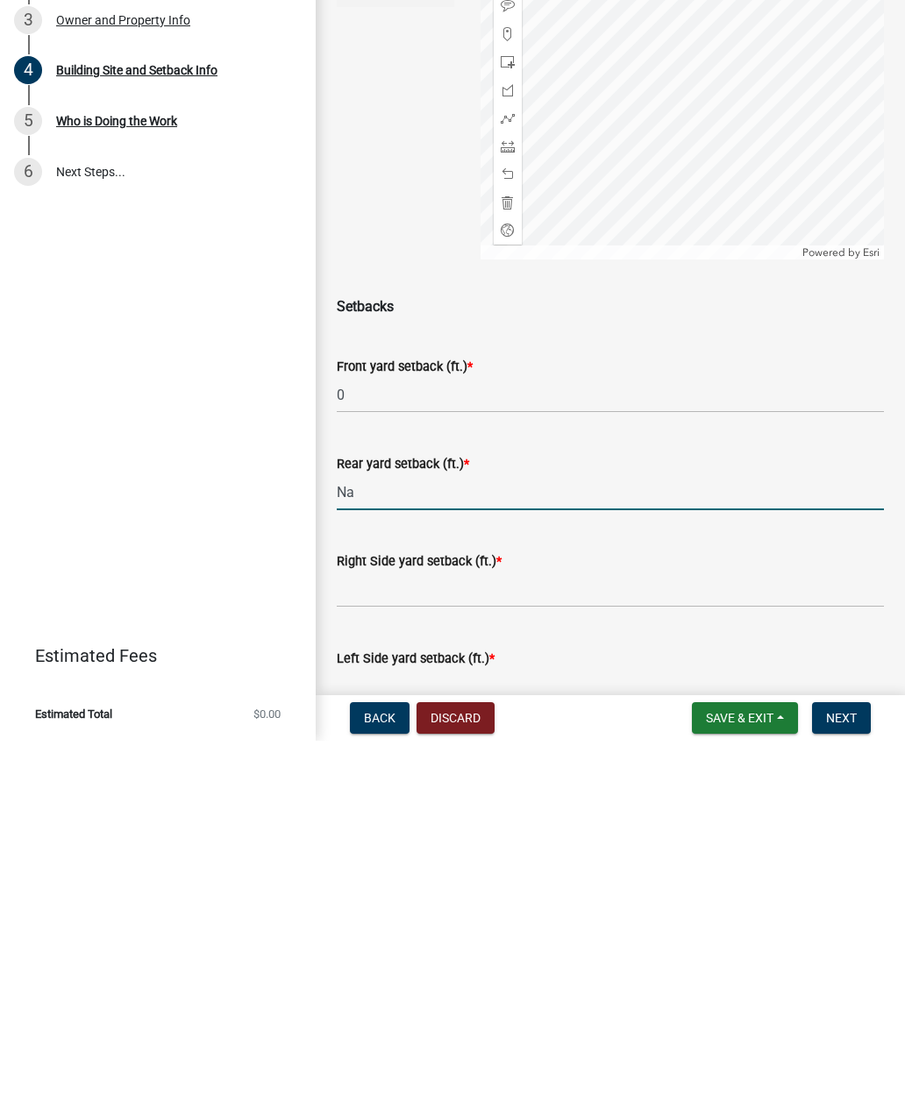
scroll to position [82, 0]
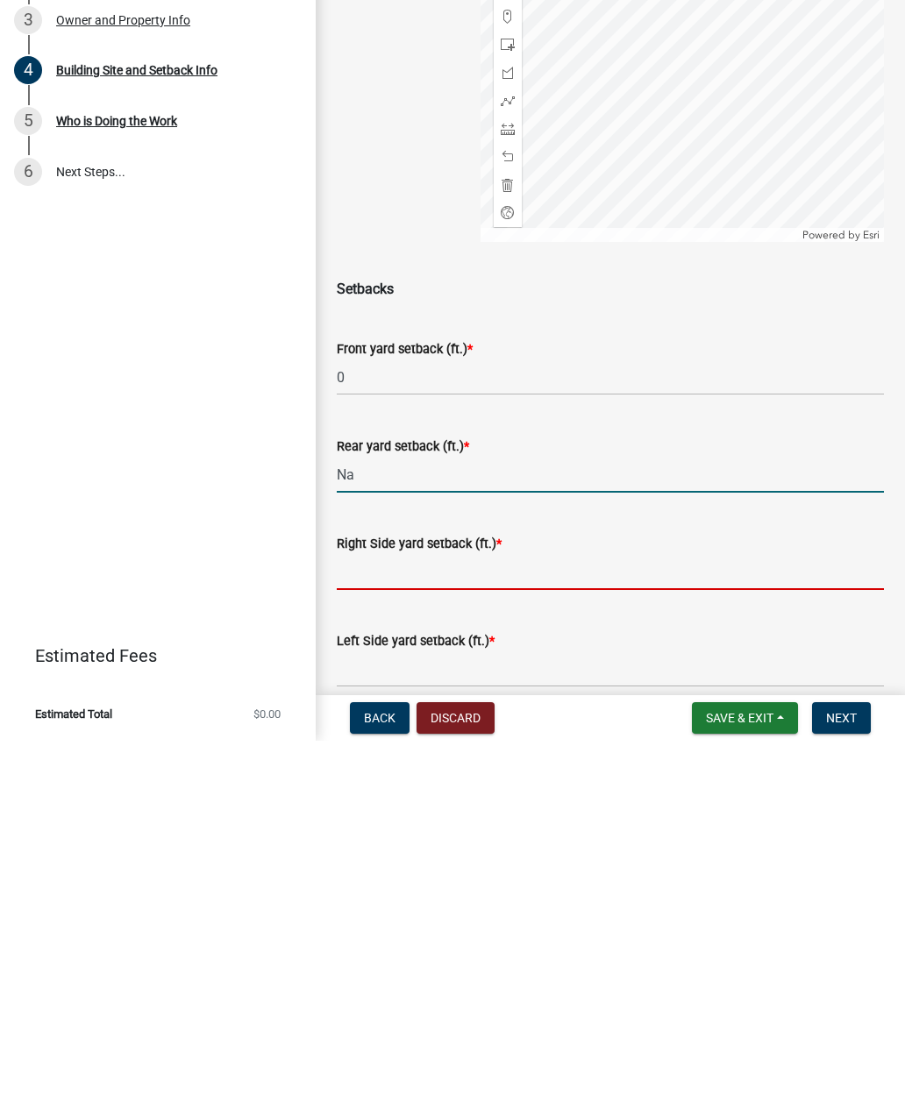
click at [638, 908] on input "text" at bounding box center [610, 926] width 547 height 36
type input "0"
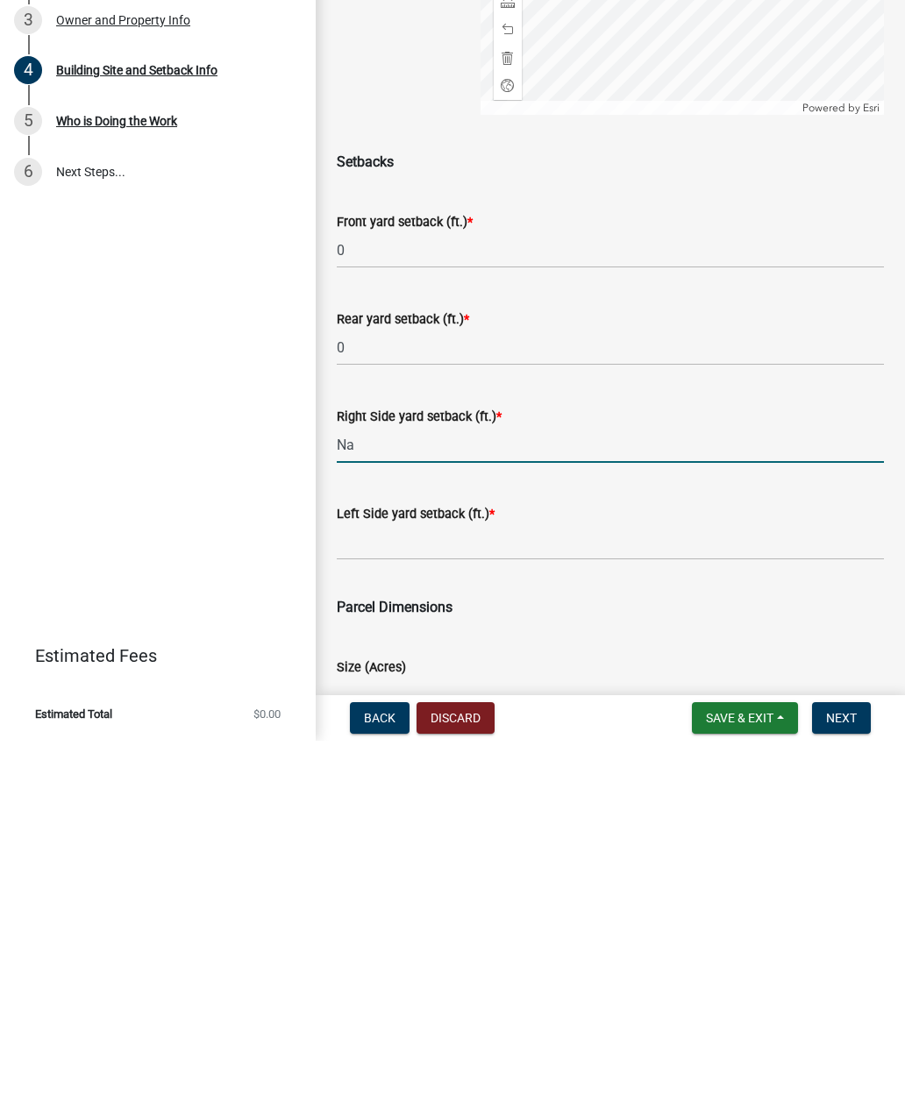
scroll to position [214, 0]
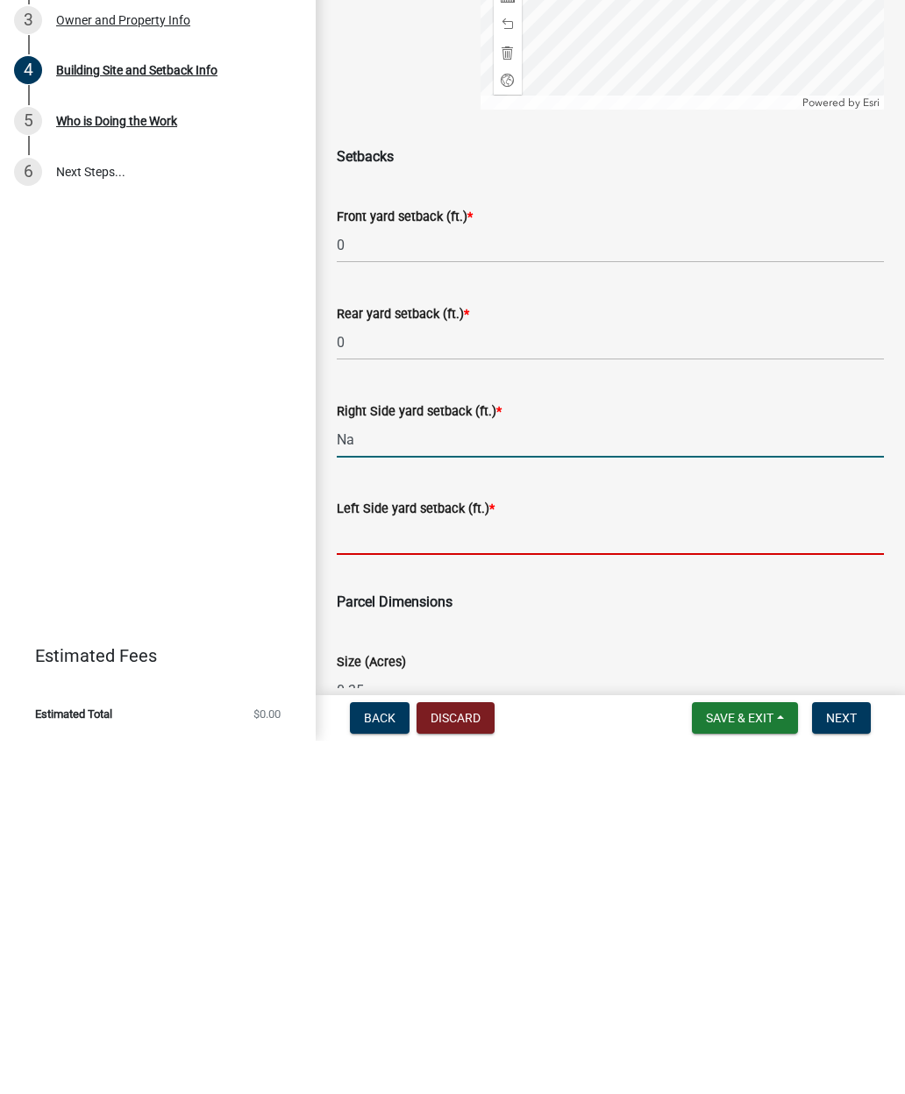
click at [668, 873] on input "text" at bounding box center [610, 891] width 547 height 36
type input "0"
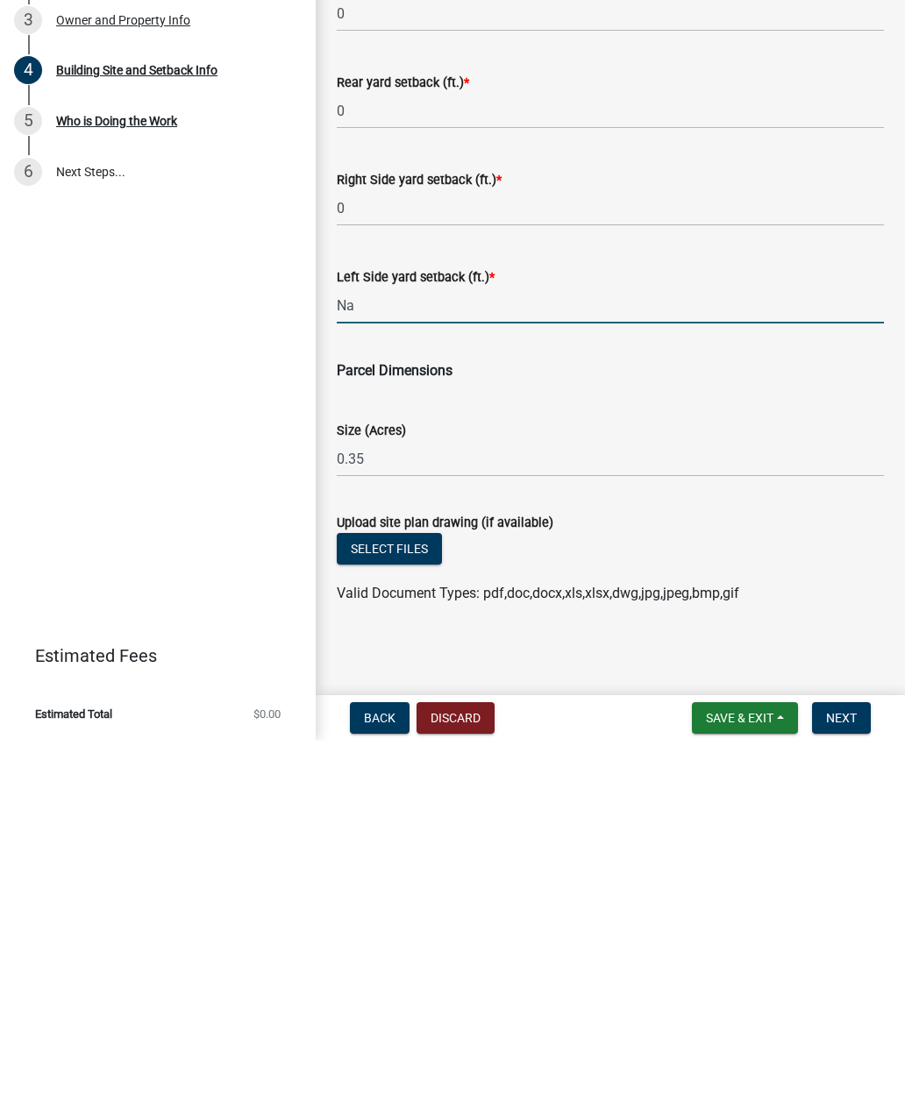
scroll to position [445, 0]
click at [853, 1065] on span "Next" at bounding box center [841, 1072] width 31 height 14
type input "0"
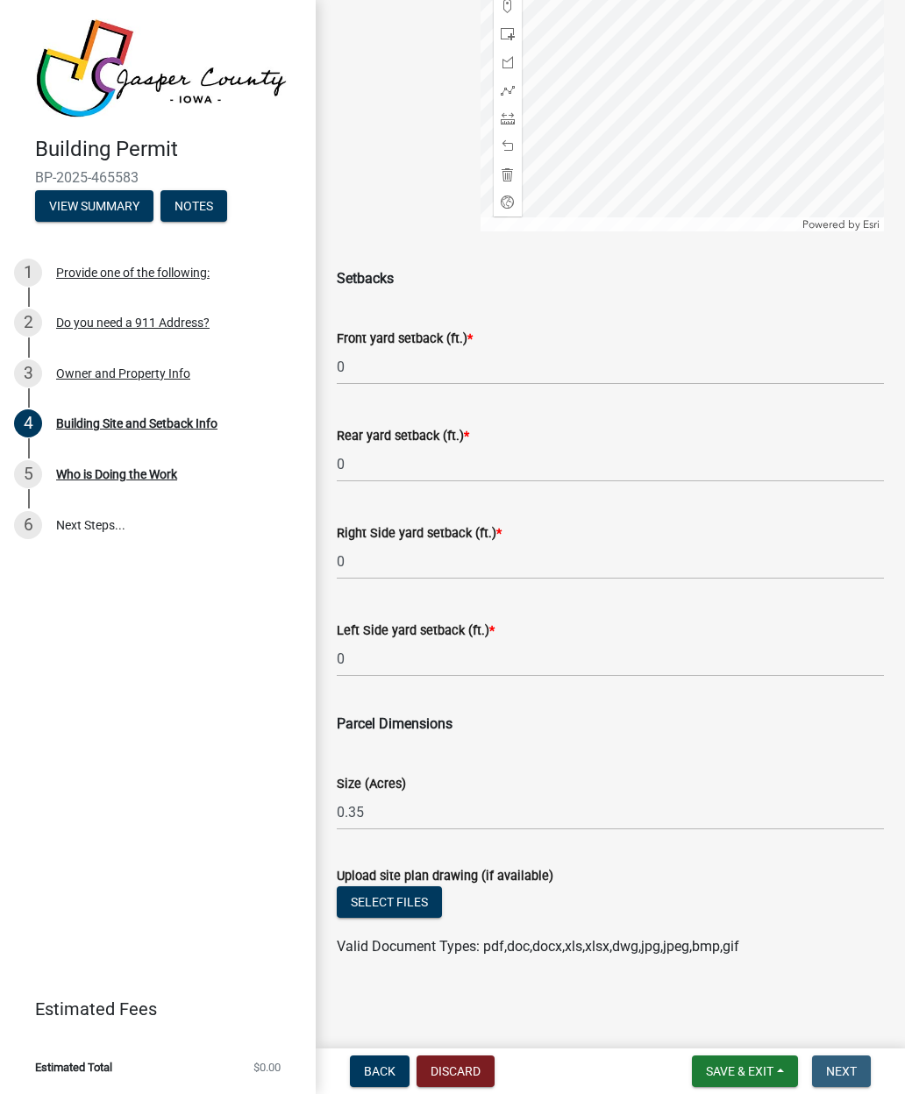
scroll to position [0, 0]
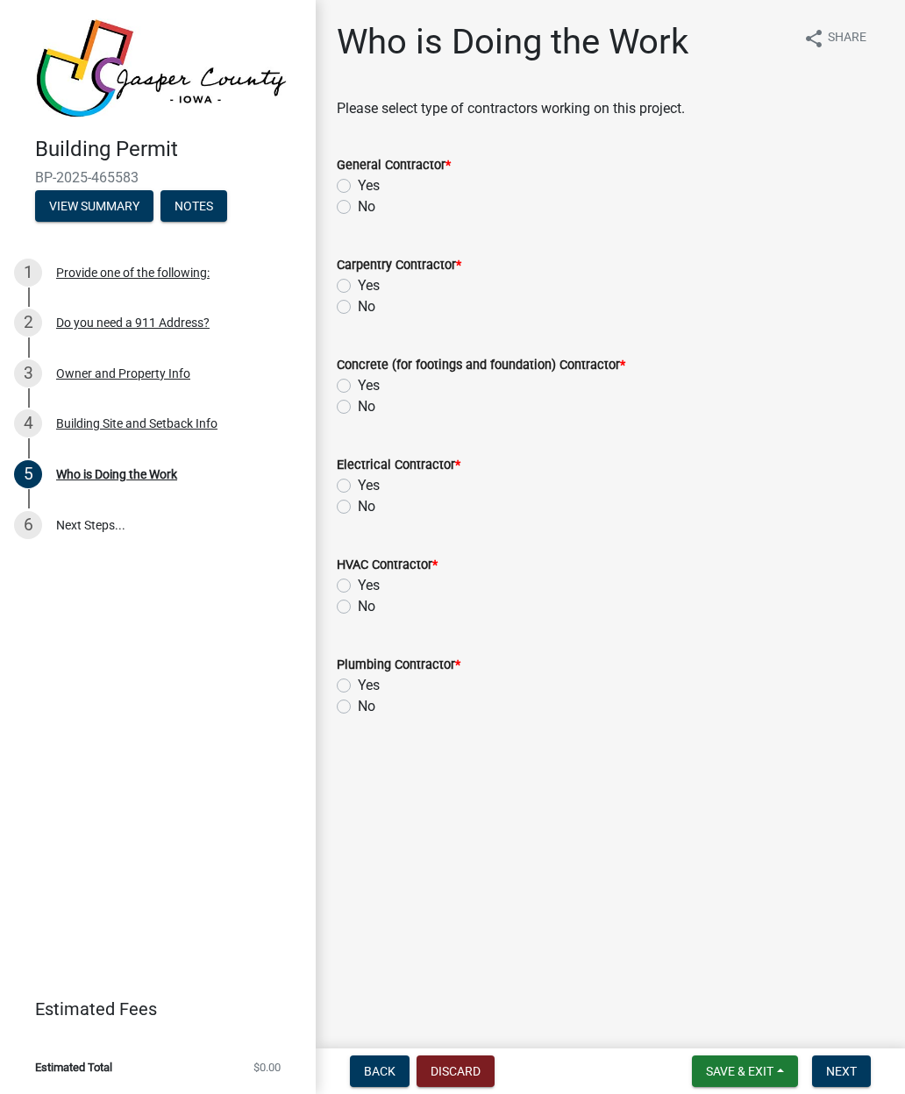
click at [358, 182] on label "Yes" at bounding box center [369, 185] width 22 height 21
click at [358, 182] on input "Yes" at bounding box center [363, 180] width 11 height 11
radio input "true"
click at [358, 283] on label "Yes" at bounding box center [369, 285] width 22 height 21
click at [358, 283] on input "Yes" at bounding box center [363, 280] width 11 height 11
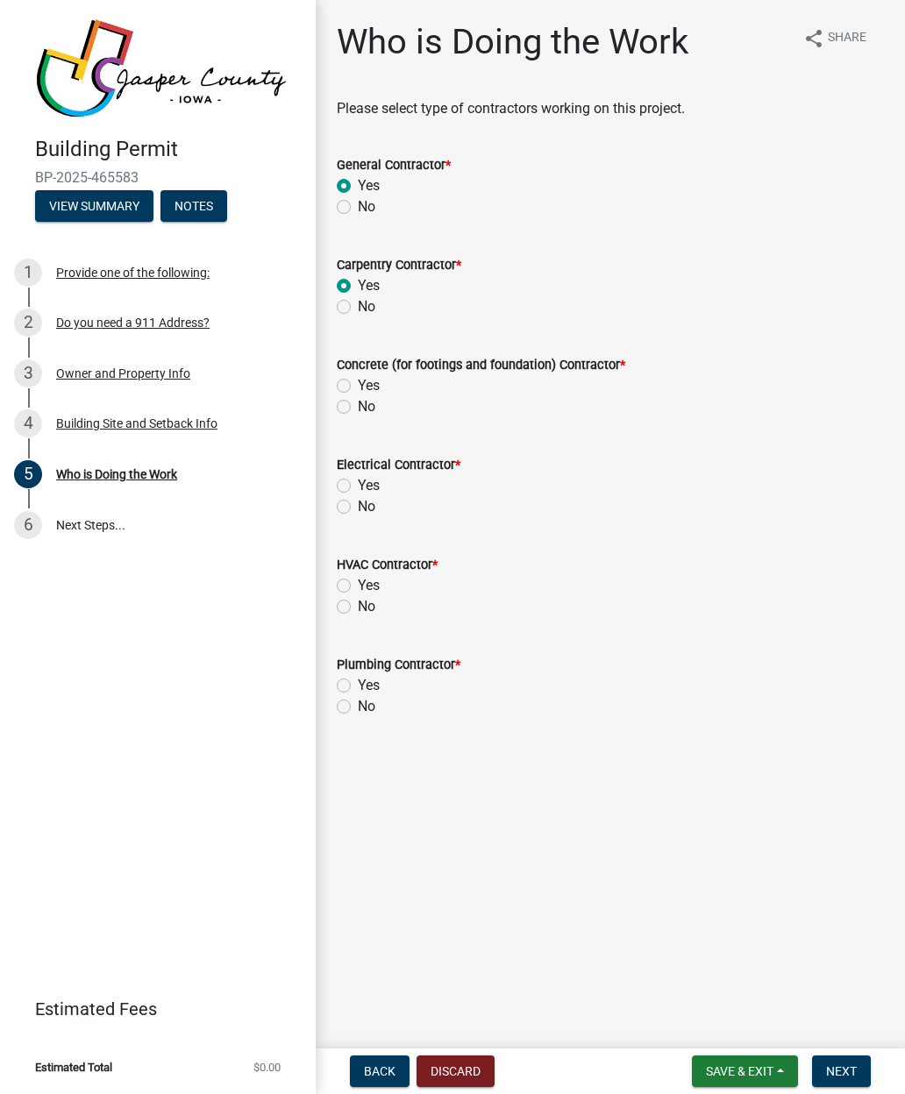
radio input "true"
click at [358, 411] on label "No" at bounding box center [367, 406] width 18 height 21
click at [358, 408] on input "No" at bounding box center [363, 401] width 11 height 11
radio input "true"
click at [358, 380] on label "Yes" at bounding box center [369, 385] width 22 height 21
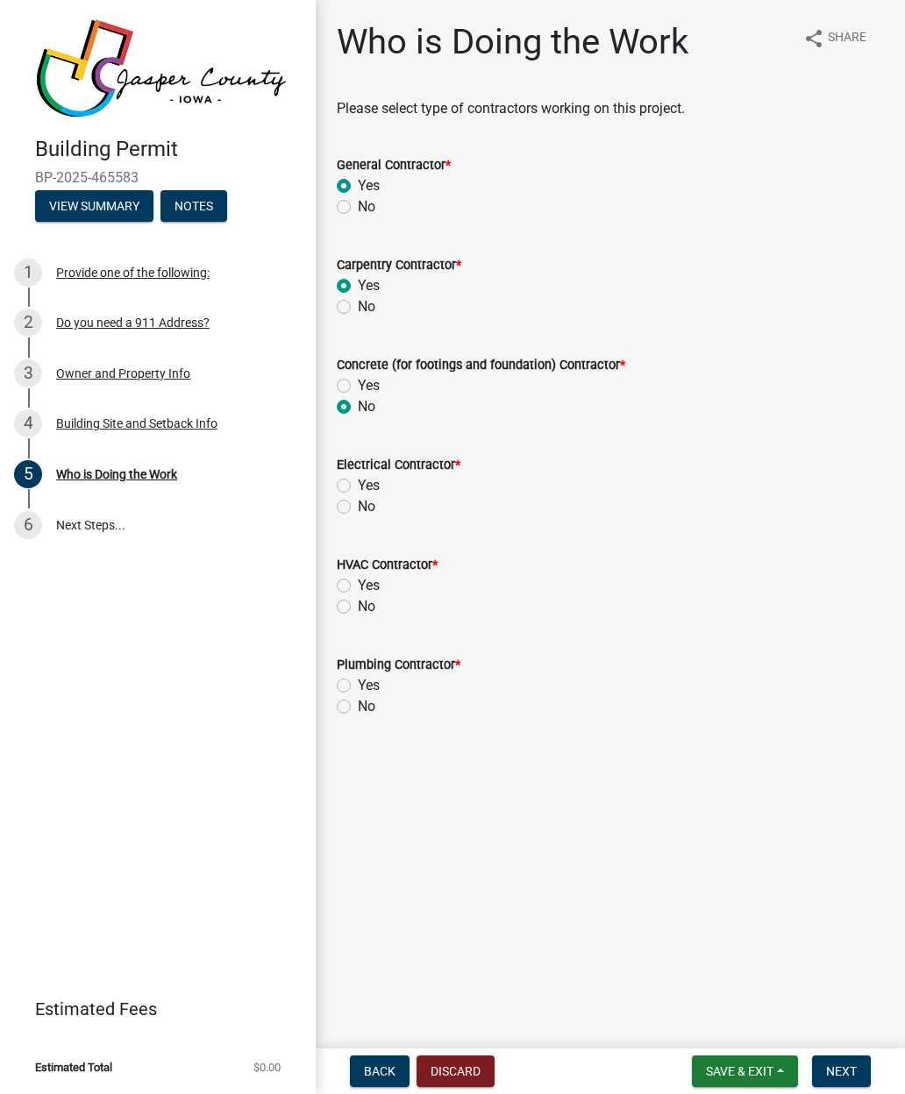
click at [358, 380] on input "Yes" at bounding box center [363, 380] width 11 height 11
radio input "true"
click at [358, 405] on label "No" at bounding box center [367, 406] width 18 height 21
click at [358, 405] on input "No" at bounding box center [363, 401] width 11 height 11
radio input "true"
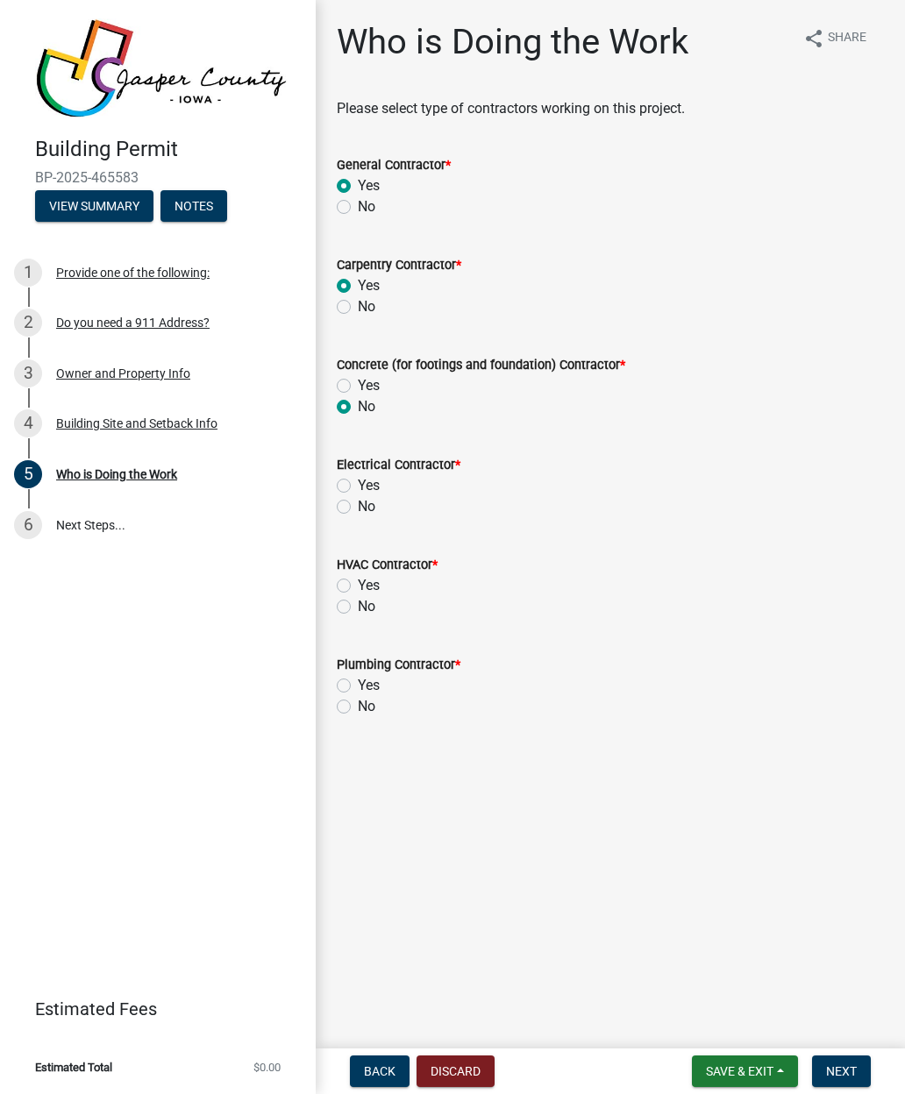
click at [358, 488] on label "Yes" at bounding box center [369, 485] width 22 height 21
click at [358, 487] on input "Yes" at bounding box center [363, 480] width 11 height 11
radio input "true"
click at [358, 581] on label "Yes" at bounding box center [369, 585] width 22 height 21
click at [358, 581] on input "Yes" at bounding box center [363, 580] width 11 height 11
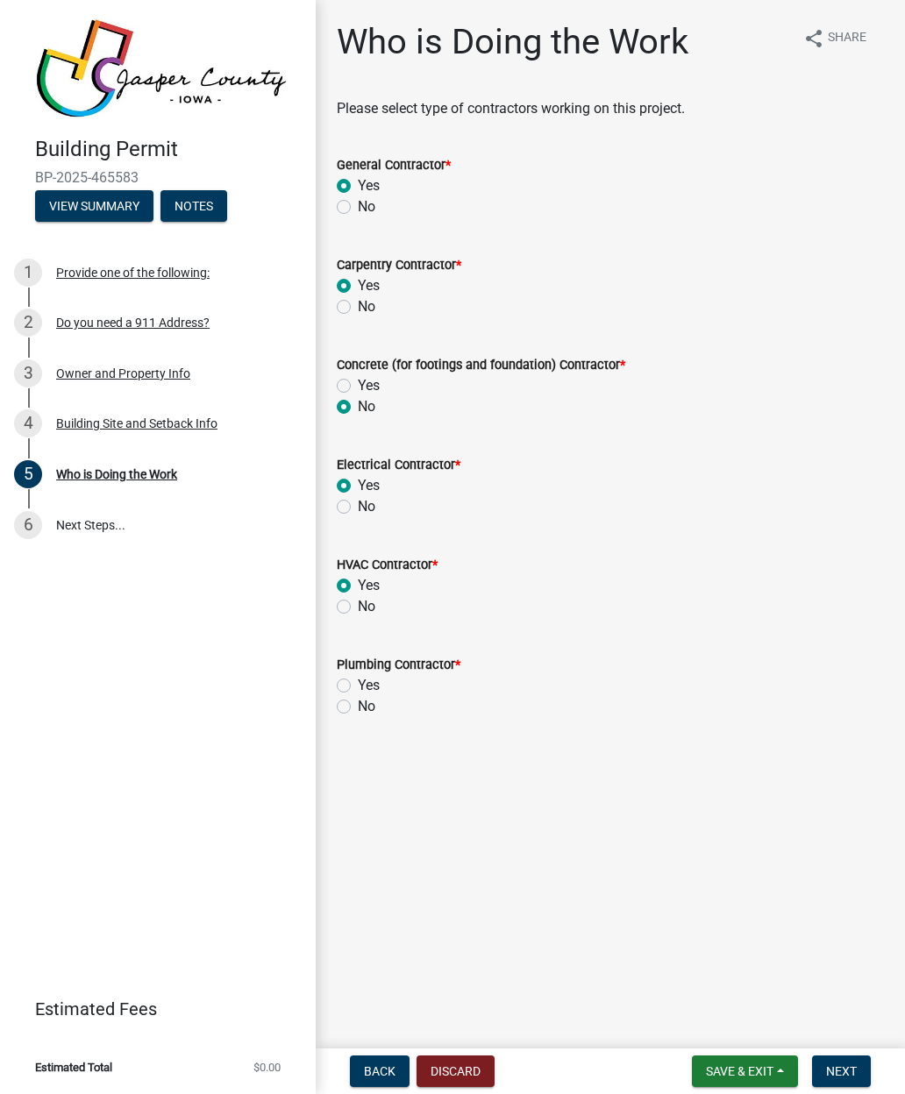
radio input "true"
click at [358, 684] on label "Yes" at bounding box center [369, 685] width 22 height 21
click at [358, 684] on input "Yes" at bounding box center [363, 680] width 11 height 11
radio input "true"
click at [851, 1070] on span "Next" at bounding box center [841, 1072] width 31 height 14
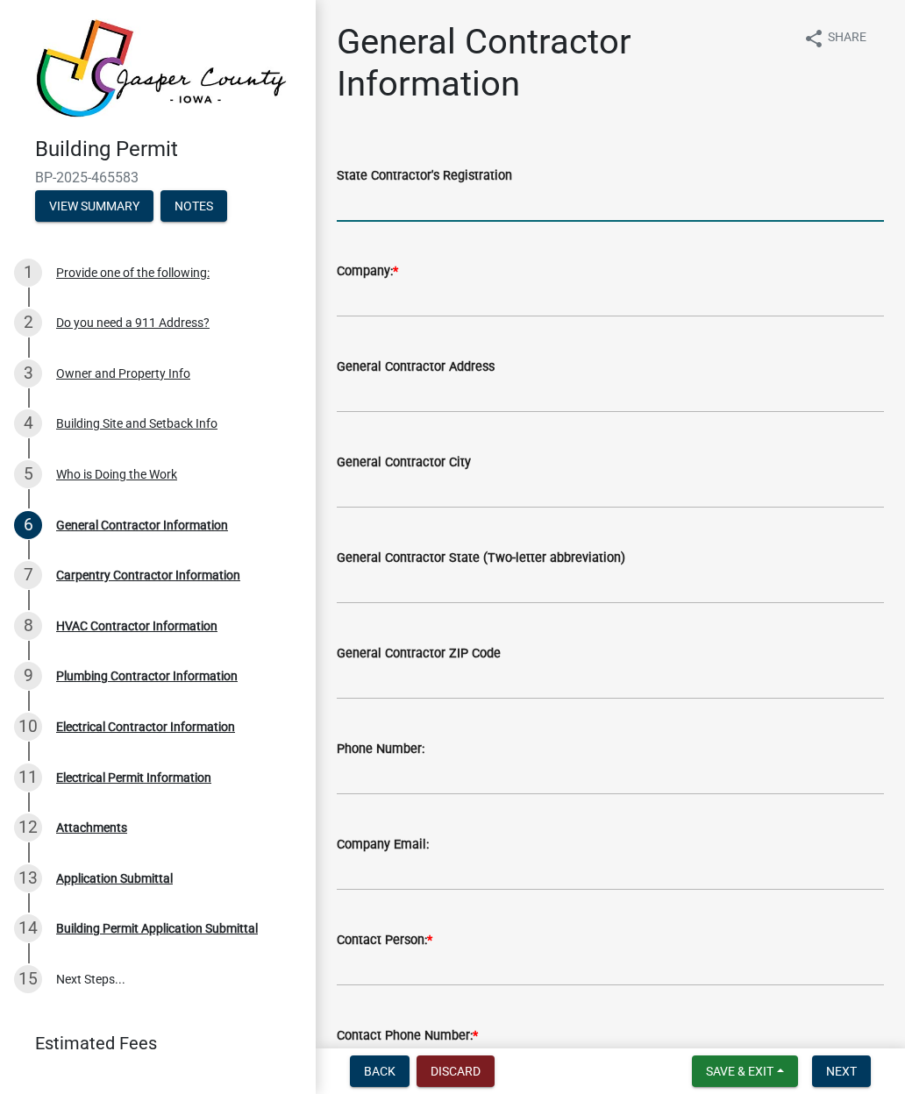
click at [366, 207] on input "State Contractor's Registration" at bounding box center [610, 204] width 547 height 36
type input "C140184"
click at [334, 315] on div "Company: *" at bounding box center [610, 277] width 573 height 82
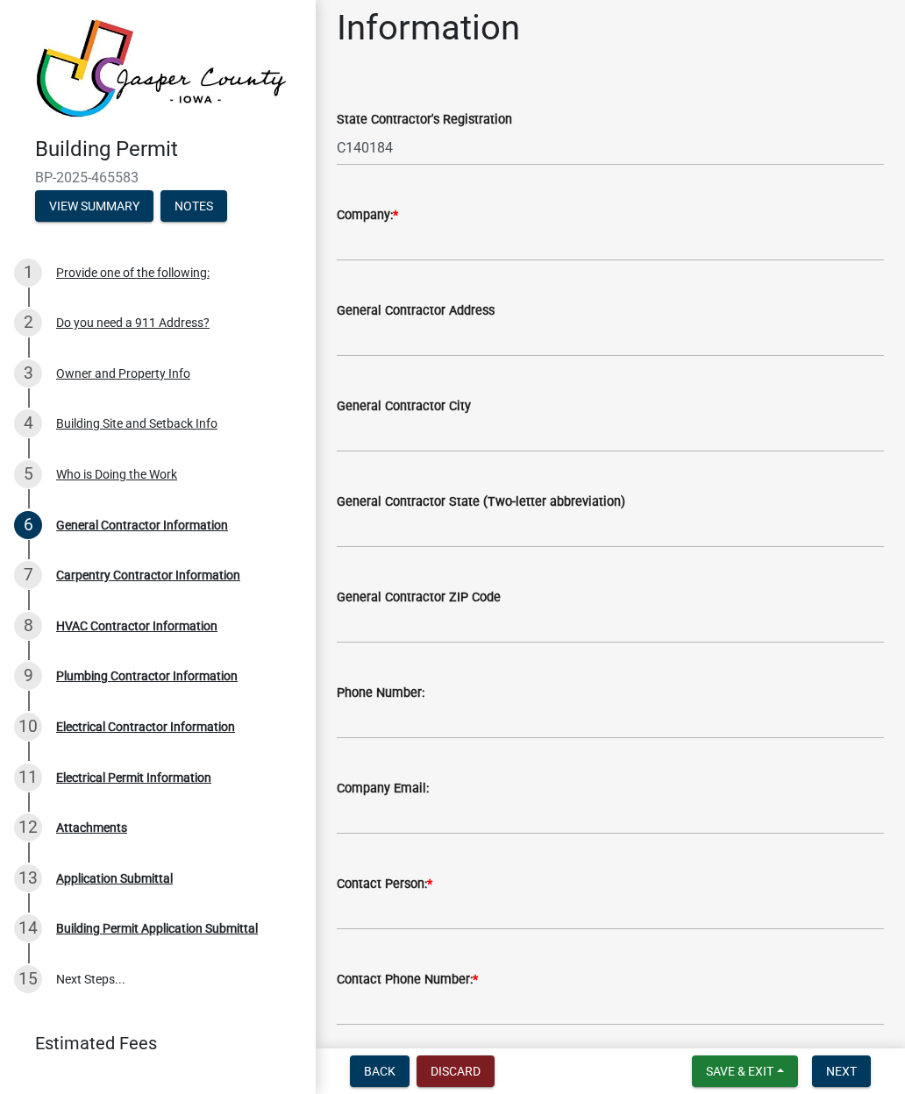
scroll to position [72, 0]
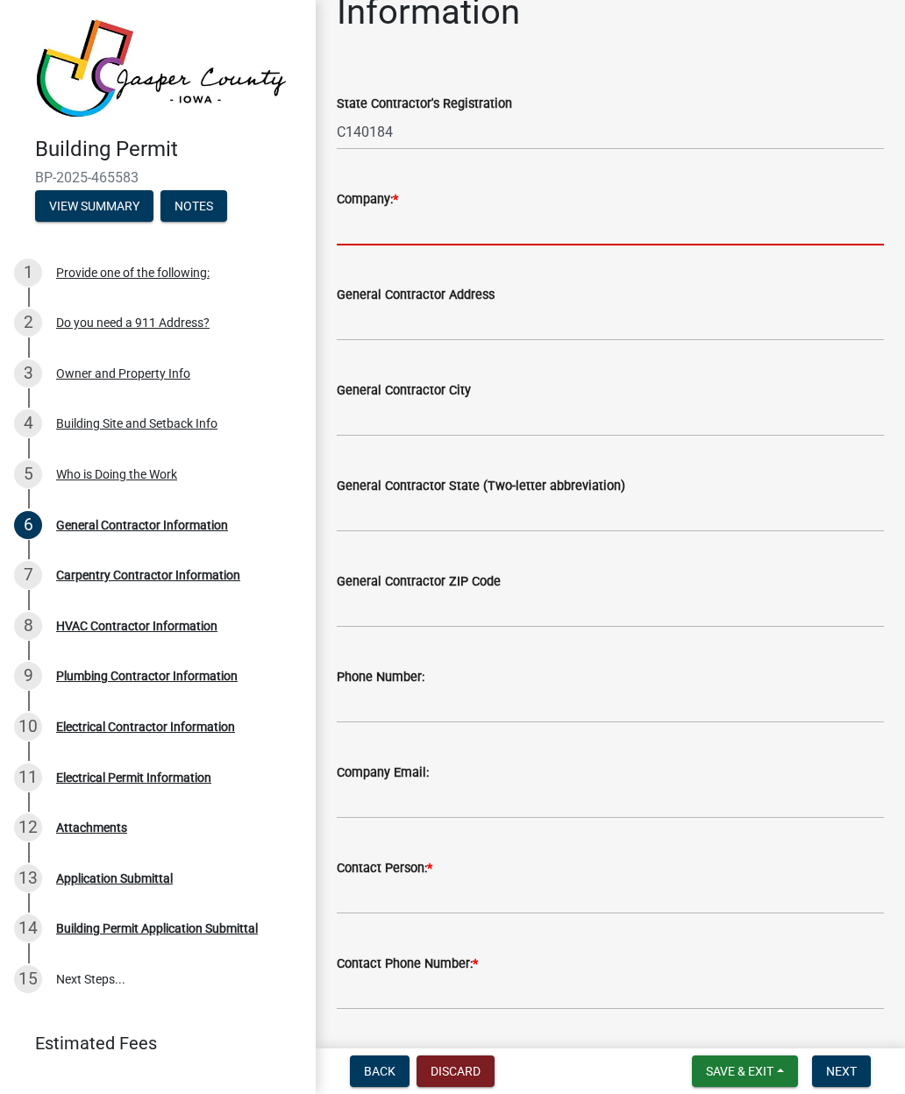
click at [361, 213] on input "Company: *" at bounding box center [610, 228] width 547 height 36
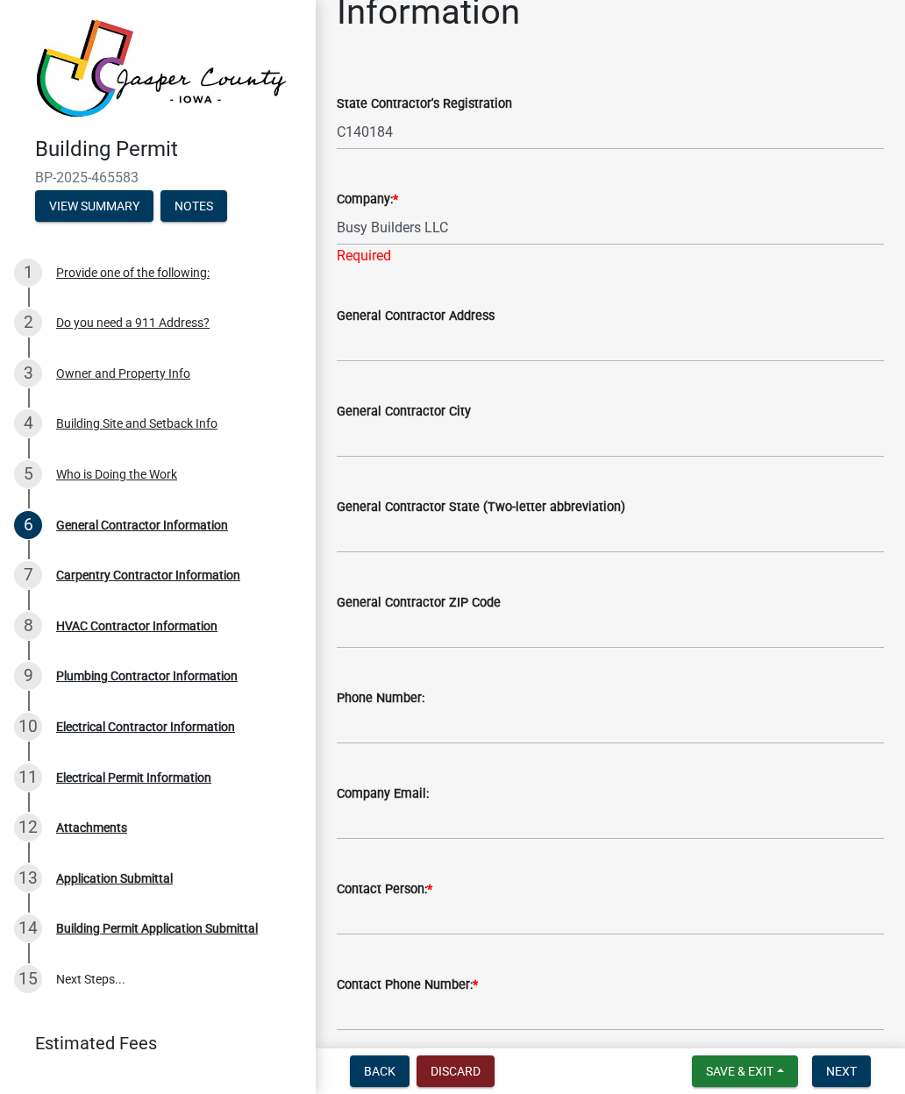
type input "Busy Builders LLC"
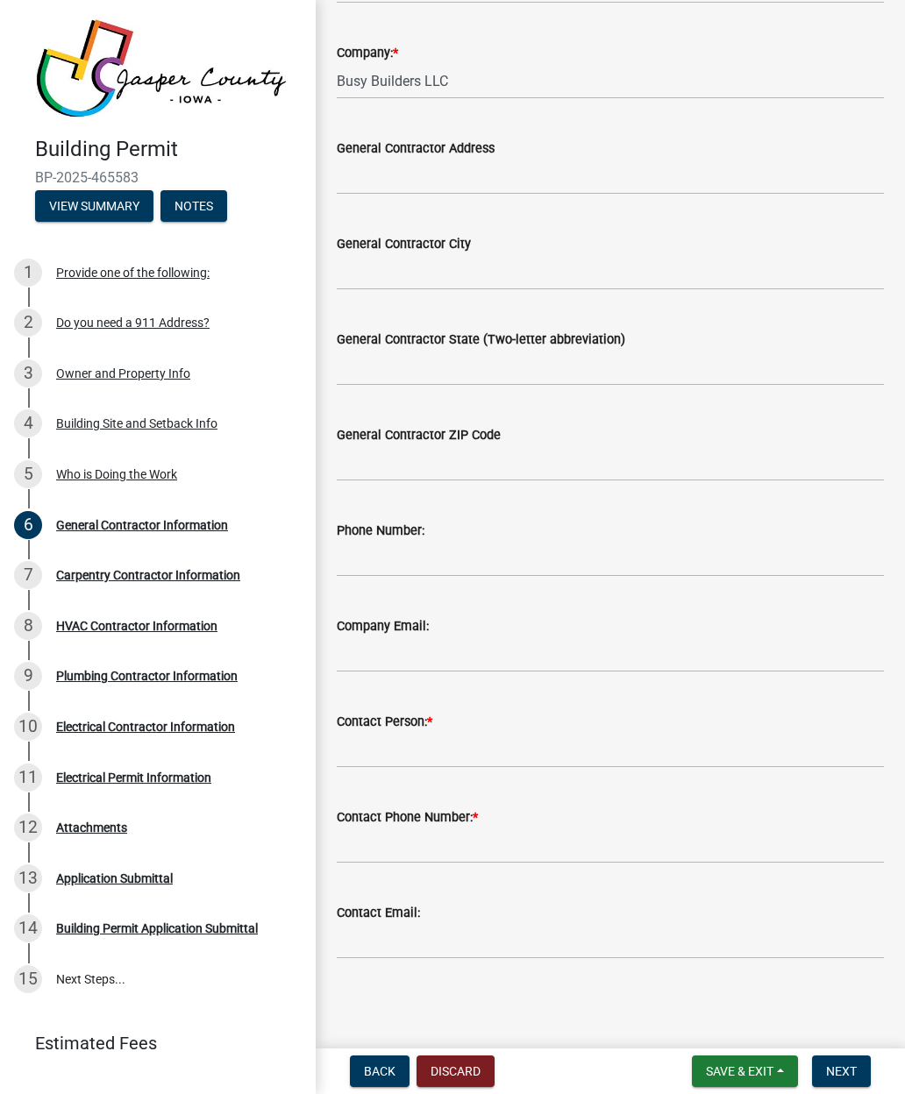
click at [604, 721] on div "Contact Person: *" at bounding box center [610, 721] width 547 height 21
click at [606, 748] on input "Contact Person: *" at bounding box center [610, 750] width 547 height 36
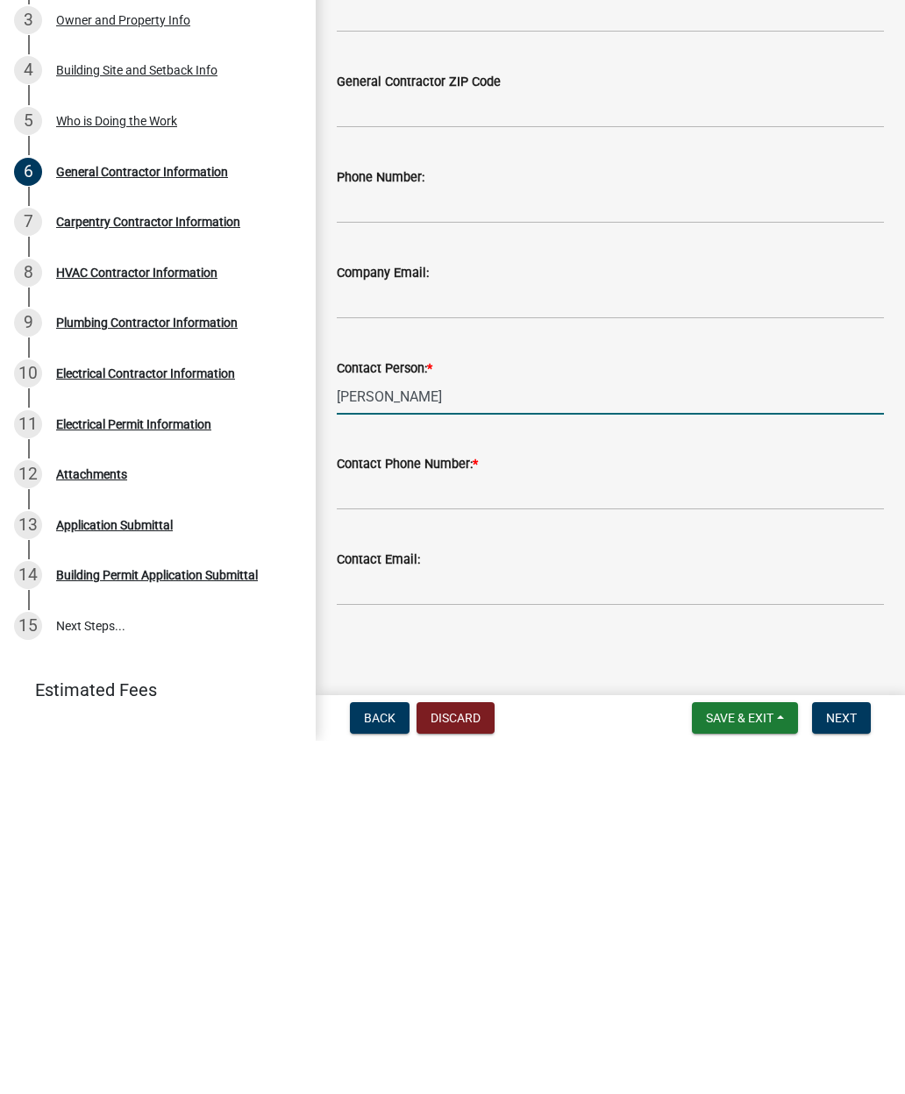
type input "[PERSON_NAME]"
click at [361, 828] on input "Contact Phone Number: *" at bounding box center [610, 846] width 547 height 36
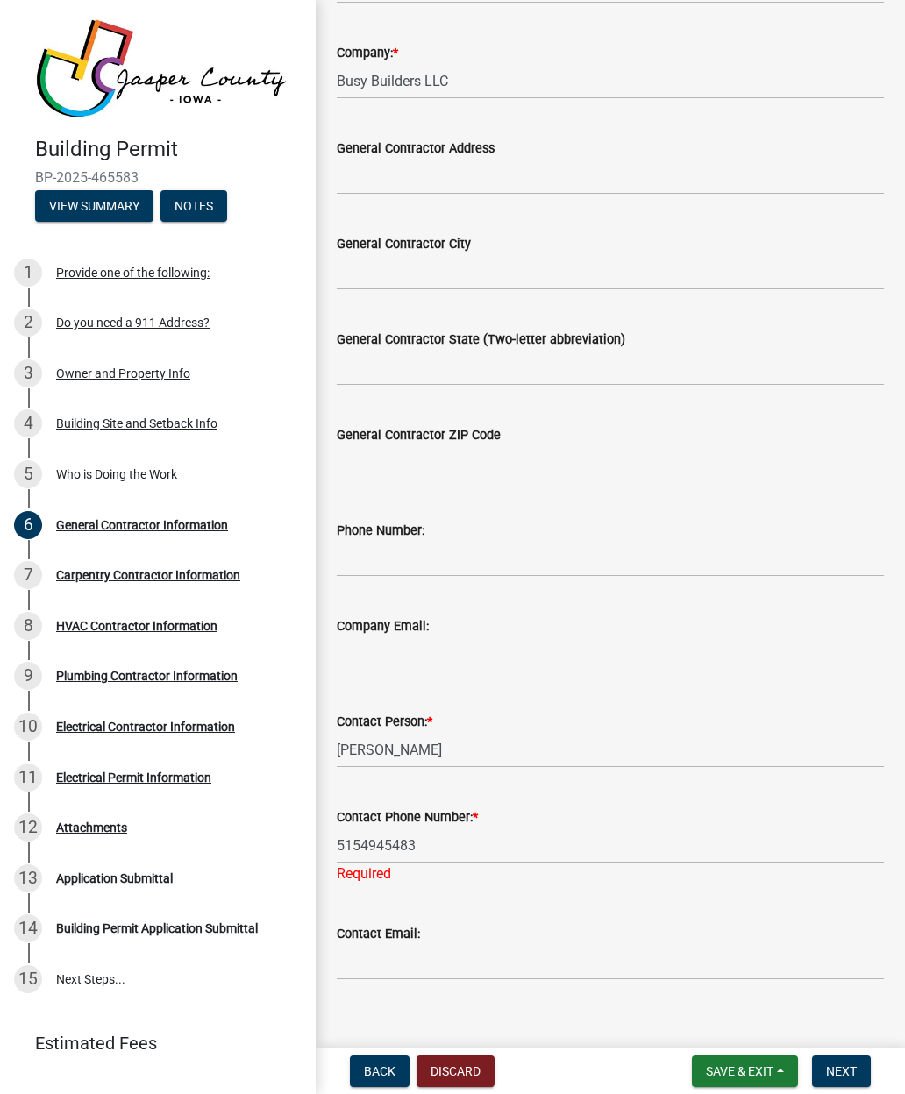
type input "5154945483"
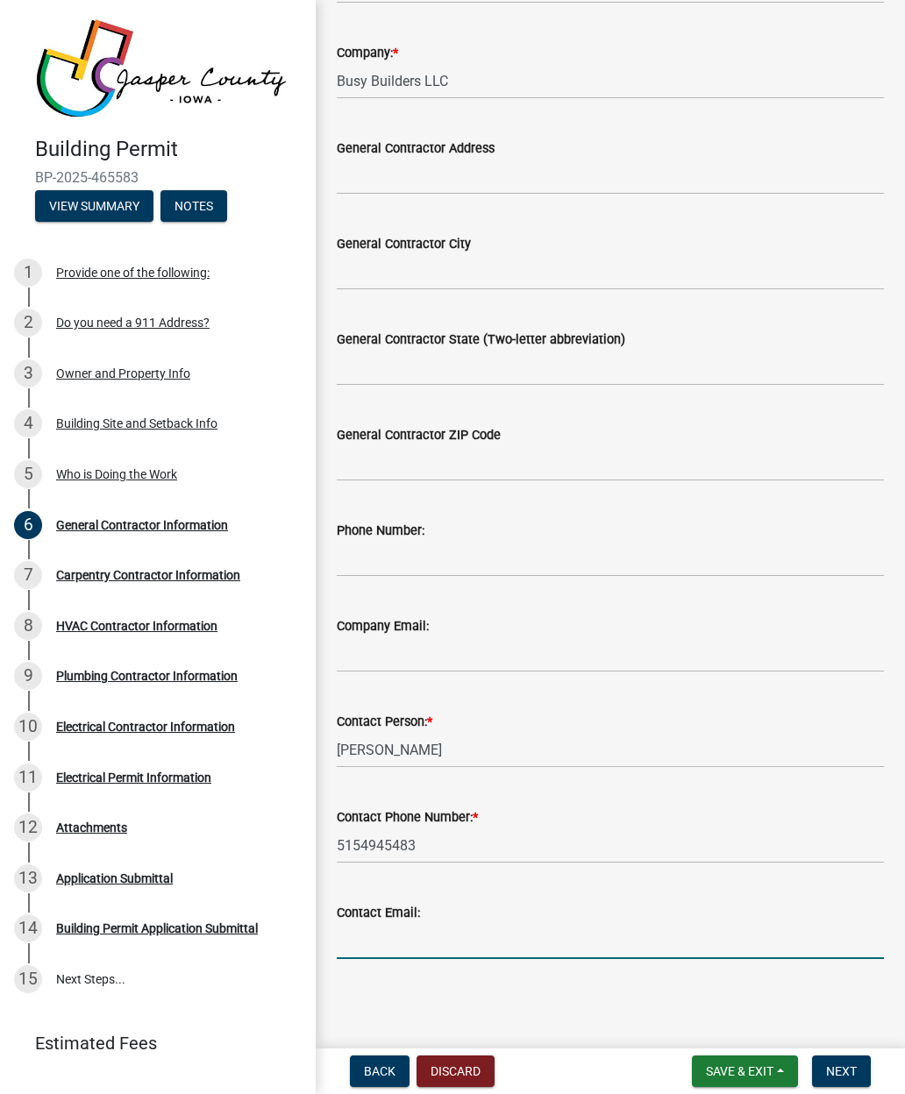
click at [658, 940] on input "Contact Email:" at bounding box center [610, 941] width 547 height 36
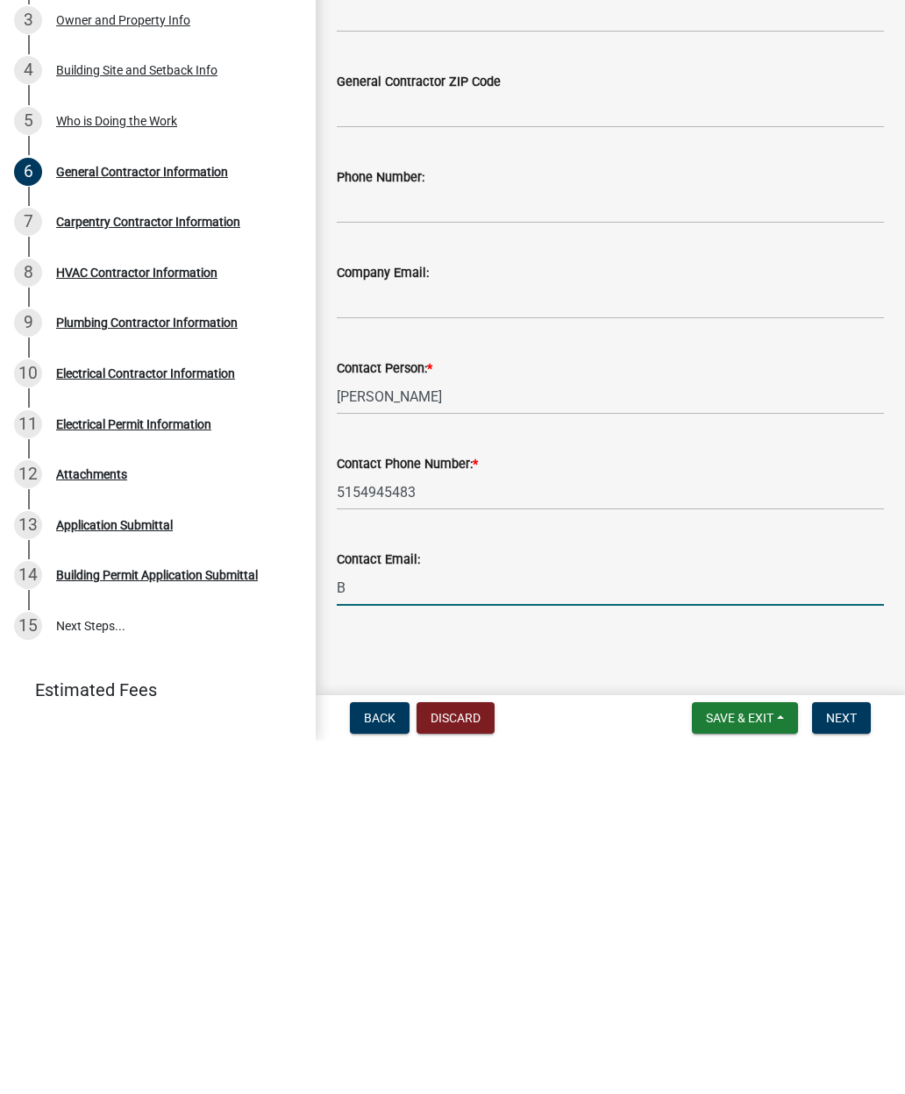
type input "B."
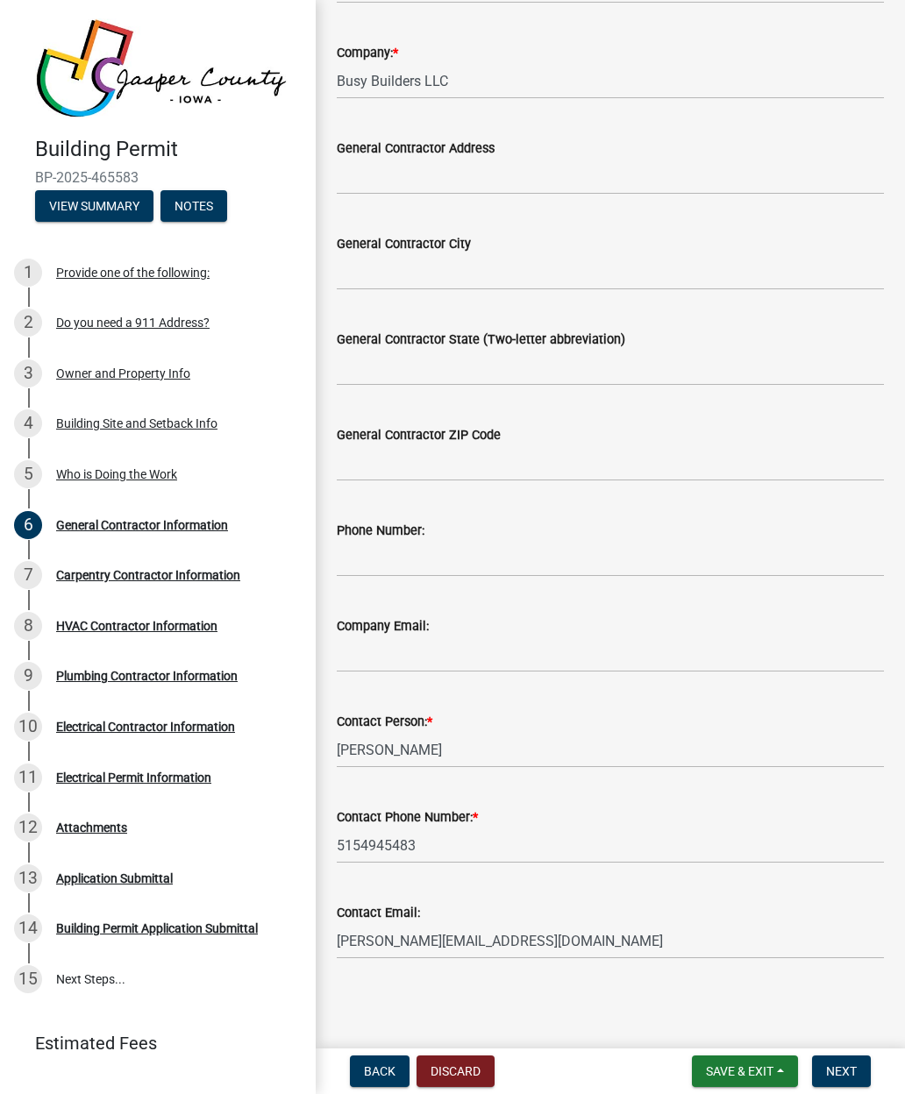
type input "[PERSON_NAME][EMAIL_ADDRESS][DOMAIN_NAME]"
click at [849, 1065] on span "Next" at bounding box center [841, 1072] width 31 height 14
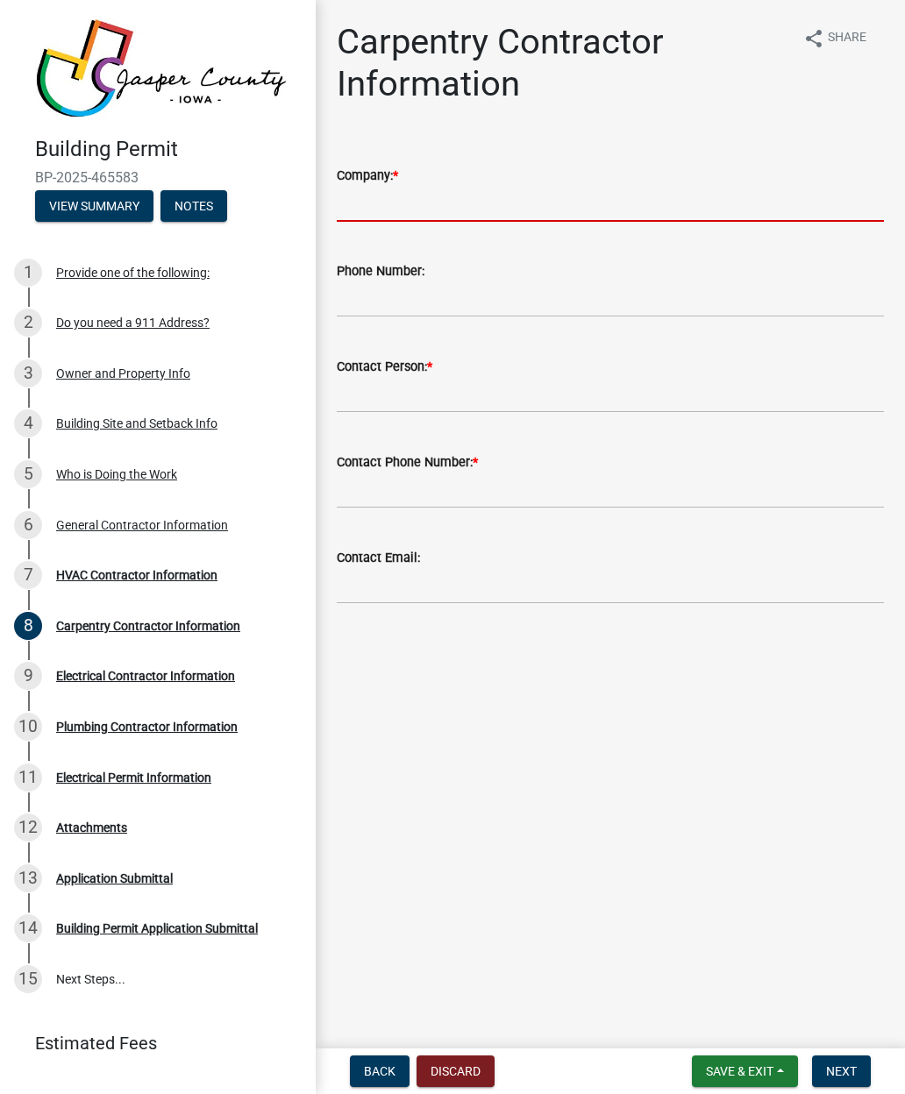
click at [360, 206] on input "Company: *" at bounding box center [610, 204] width 547 height 36
click at [85, 520] on div "General Contractor Information" at bounding box center [142, 525] width 172 height 12
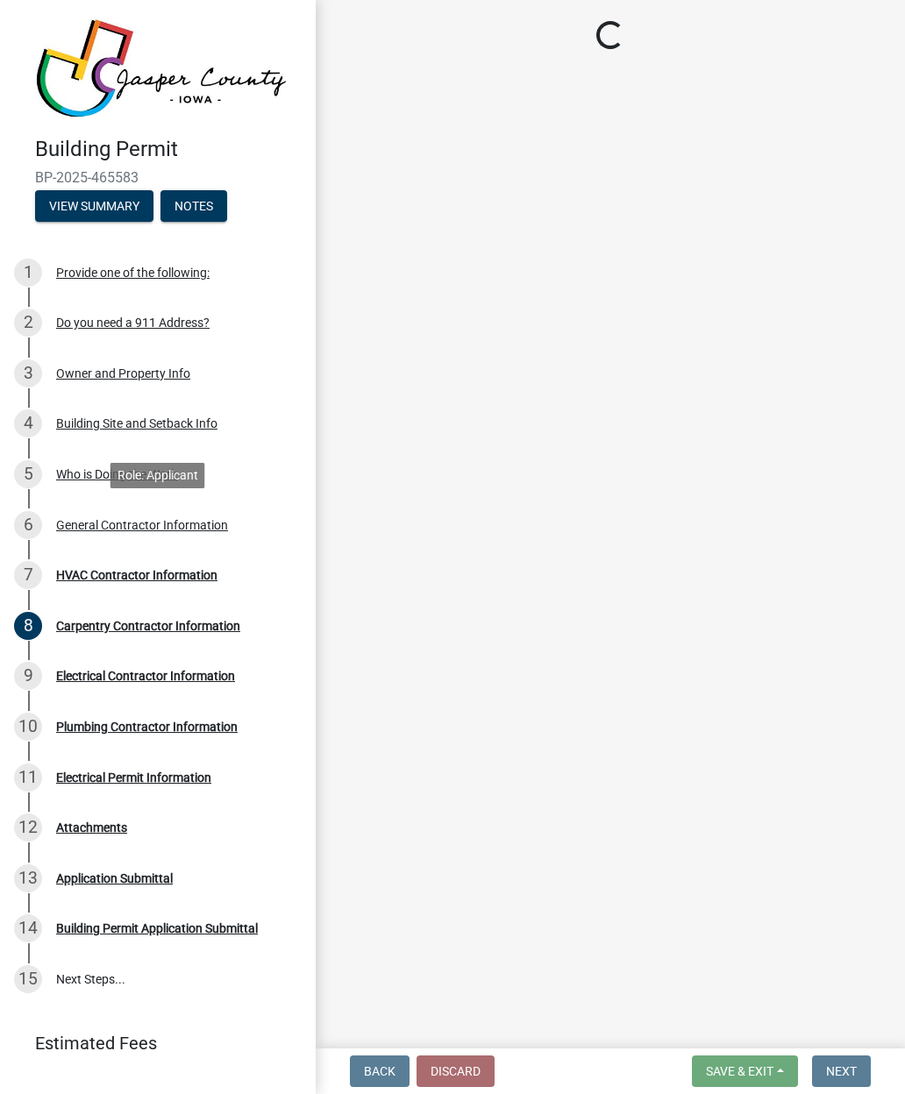
click at [70, 471] on div "Who is Doing the Work" at bounding box center [116, 474] width 121 height 12
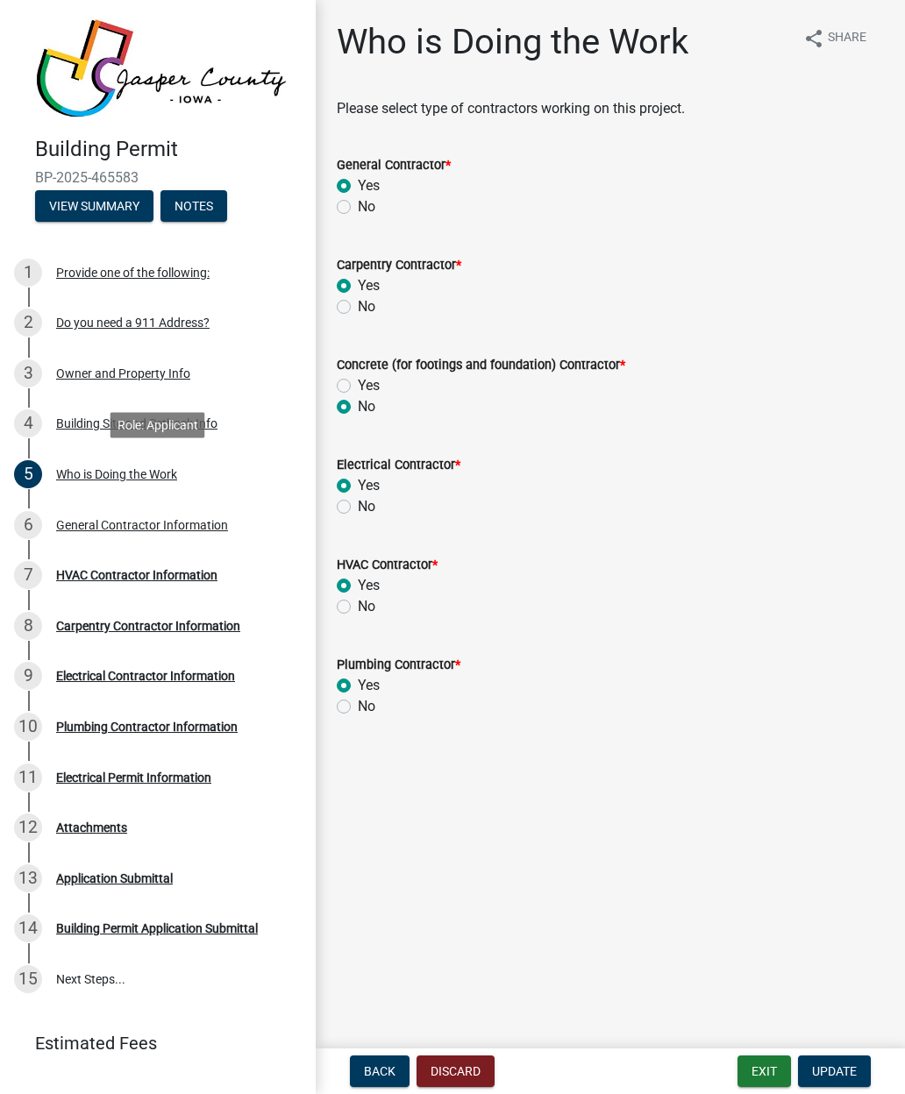
click at [358, 313] on label "No" at bounding box center [367, 306] width 18 height 21
click at [358, 308] on input "No" at bounding box center [363, 301] width 11 height 11
radio input "true"
click at [847, 1071] on span "Update" at bounding box center [834, 1072] width 45 height 14
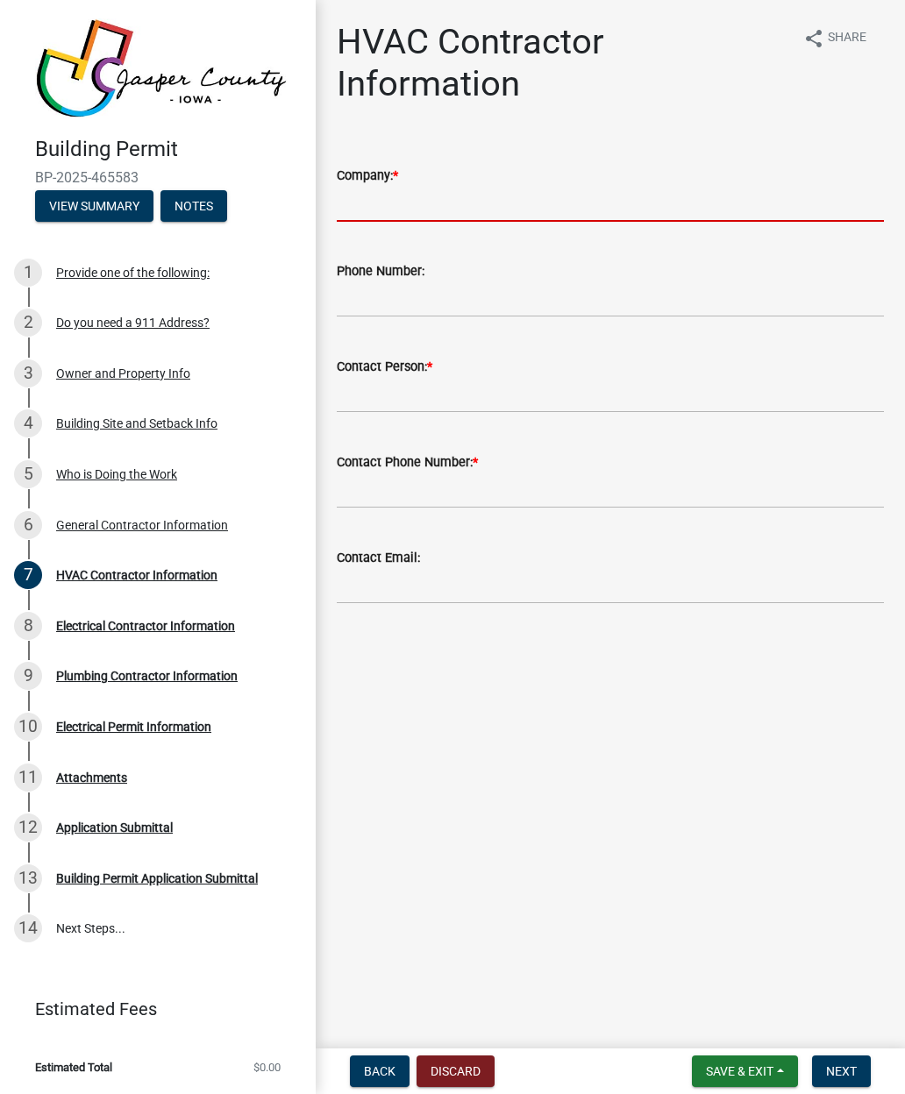
click at [365, 210] on input "Company: *" at bounding box center [610, 204] width 547 height 36
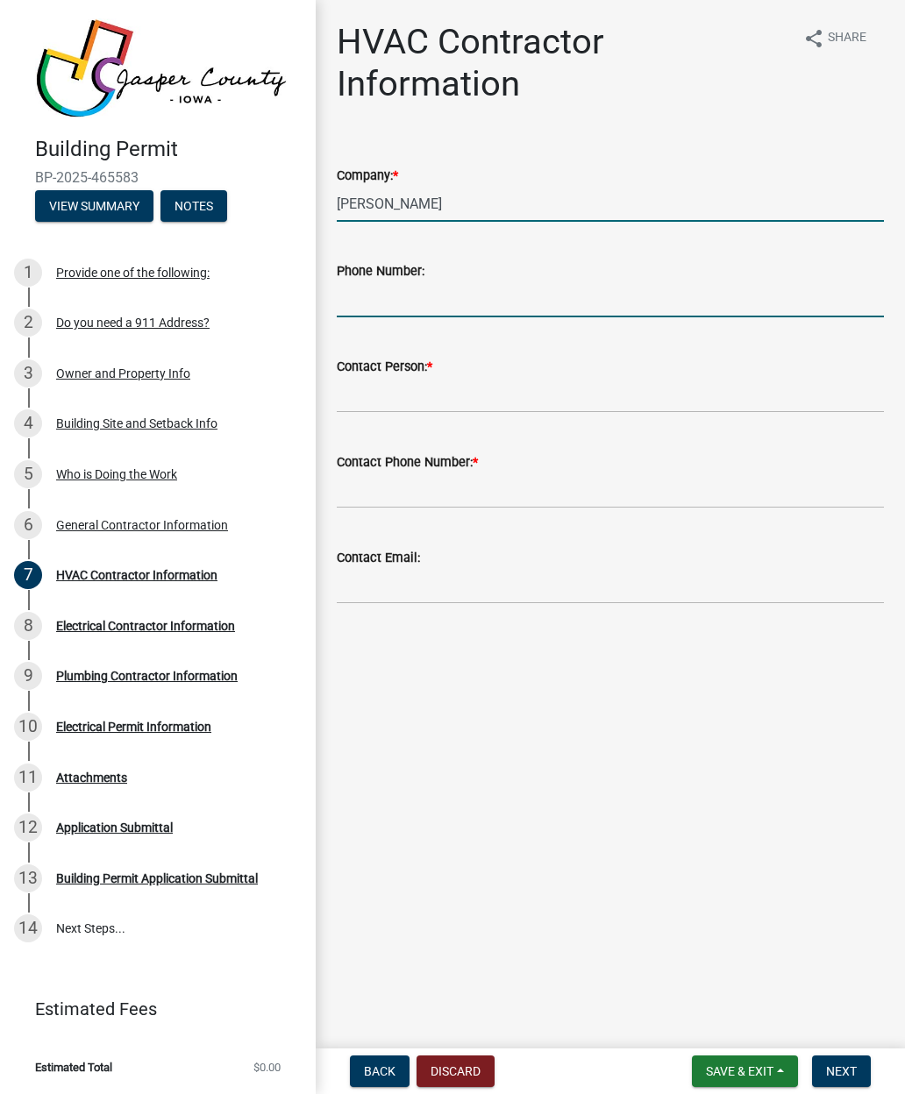
click at [367, 300] on input "Phone Number:" at bounding box center [610, 299] width 547 height 36
click at [362, 195] on input "[PERSON_NAME]" at bounding box center [610, 204] width 547 height 36
click at [367, 206] on input "[PERSON_NAME]" at bounding box center [610, 204] width 547 height 36
click at [417, 202] on input "Baenisch" at bounding box center [610, 204] width 547 height 36
type input "Baenisch Heating and cooling"
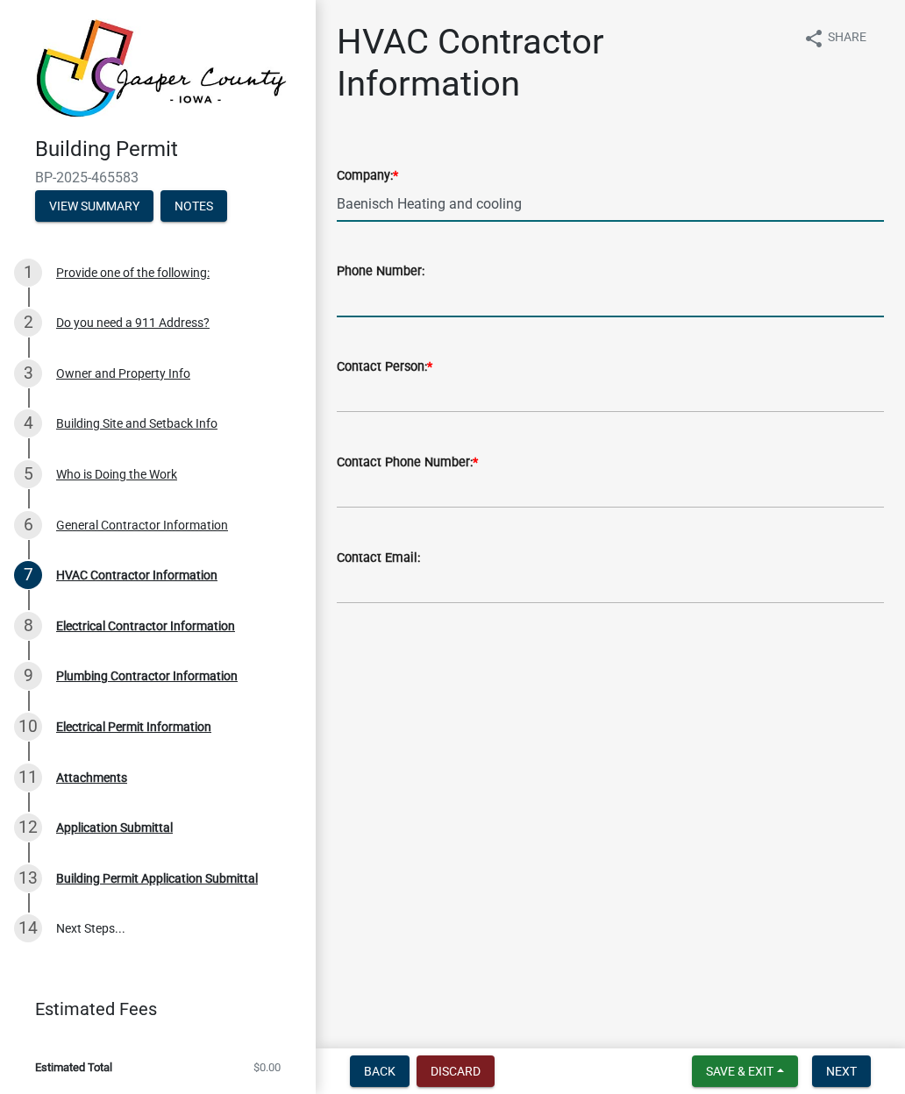
click at [353, 301] on input "Phone Number:" at bounding box center [610, 299] width 547 height 36
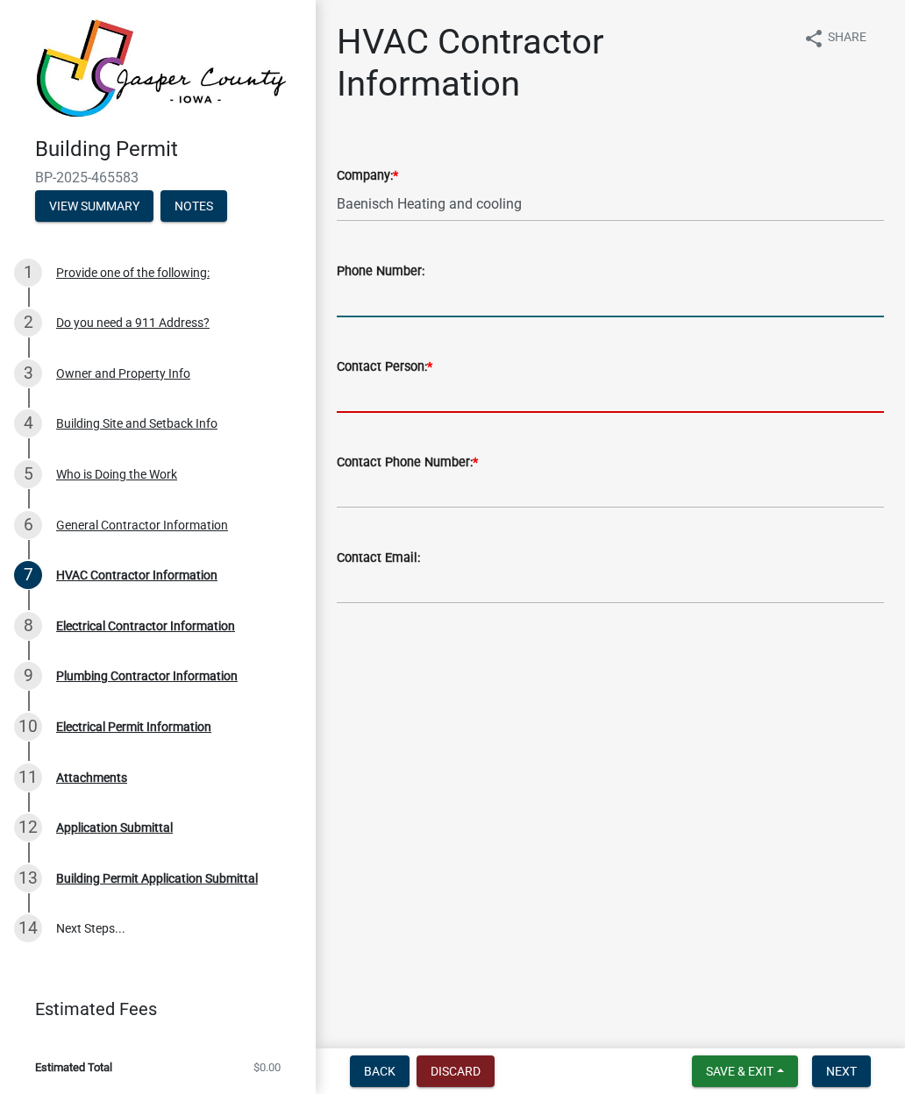
click at [367, 395] on input "Contact Person: *" at bounding box center [610, 395] width 547 height 36
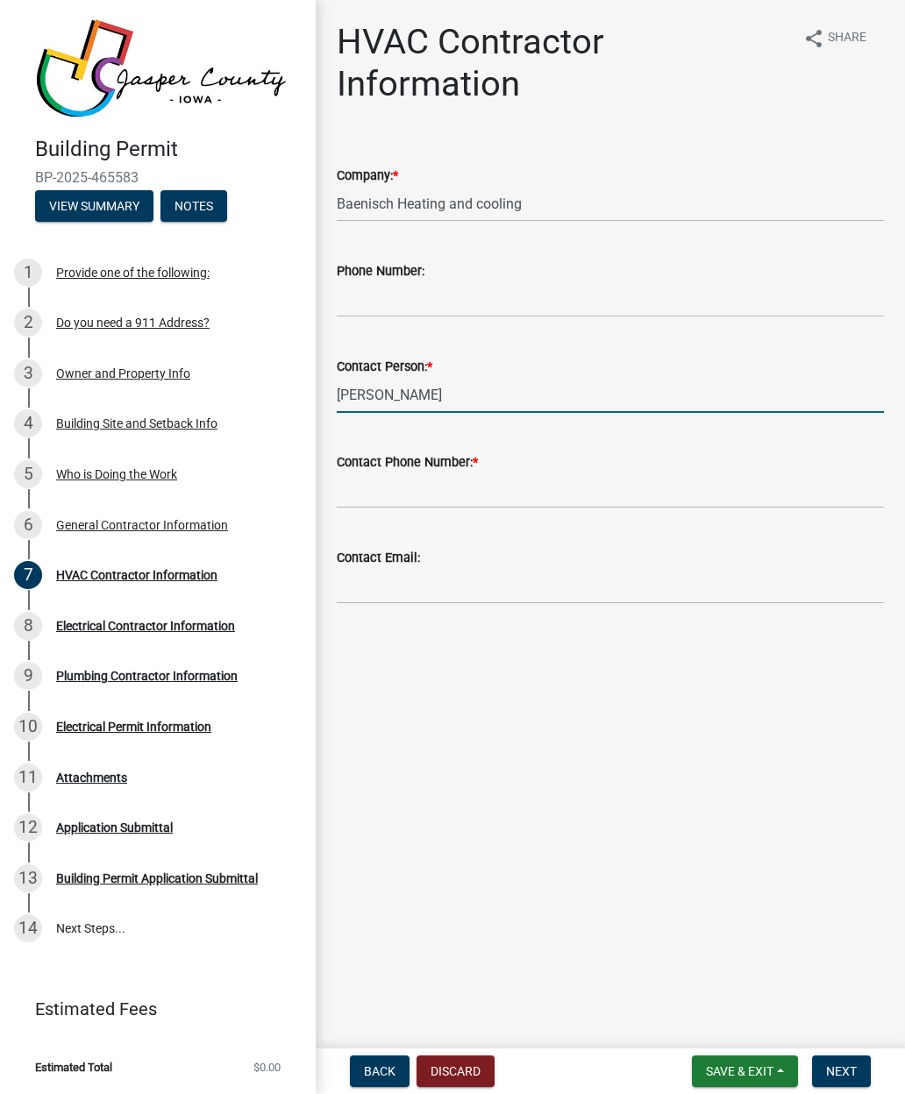
type input "[PERSON_NAME]"
click at [707, 499] on input "Contact Phone Number: *" at bounding box center [610, 491] width 547 height 36
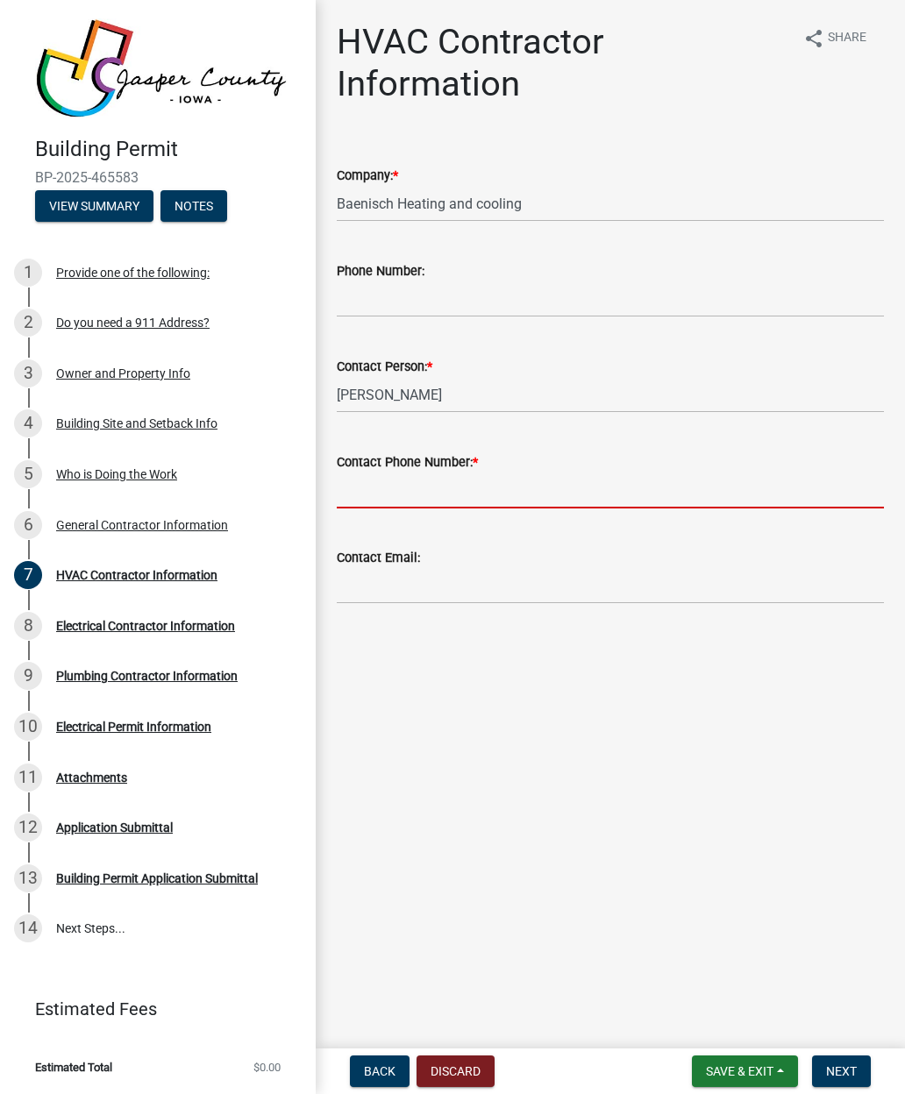
click at [373, 482] on input "Contact Phone Number: *" at bounding box center [610, 491] width 547 height 36
paste input "[PHONE_NUMBER]"
type input "[PHONE_NUMBER]"
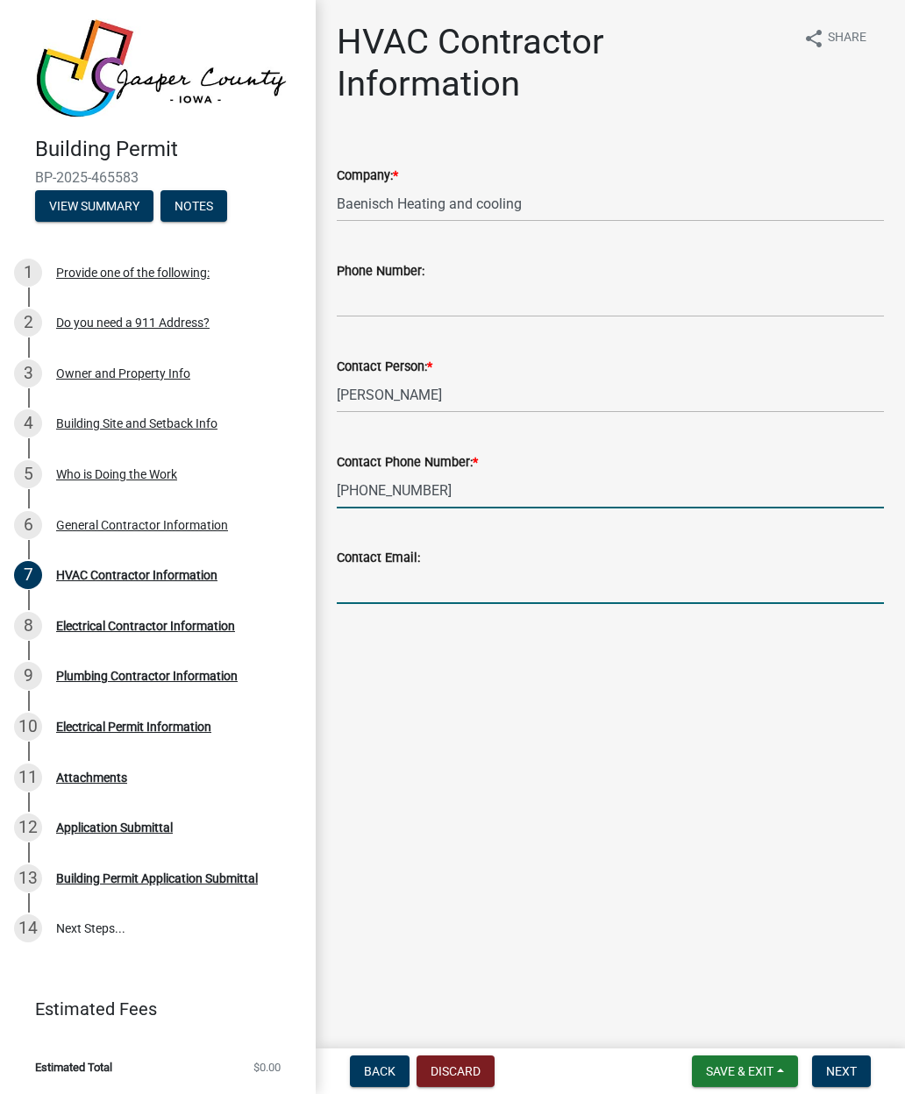
click at [367, 581] on input "Contact Email:" at bounding box center [610, 586] width 547 height 36
click at [837, 687] on main "HVAC Contractor Information share Share Company: * Baenisch Heating and cooling…" at bounding box center [610, 521] width 589 height 1042
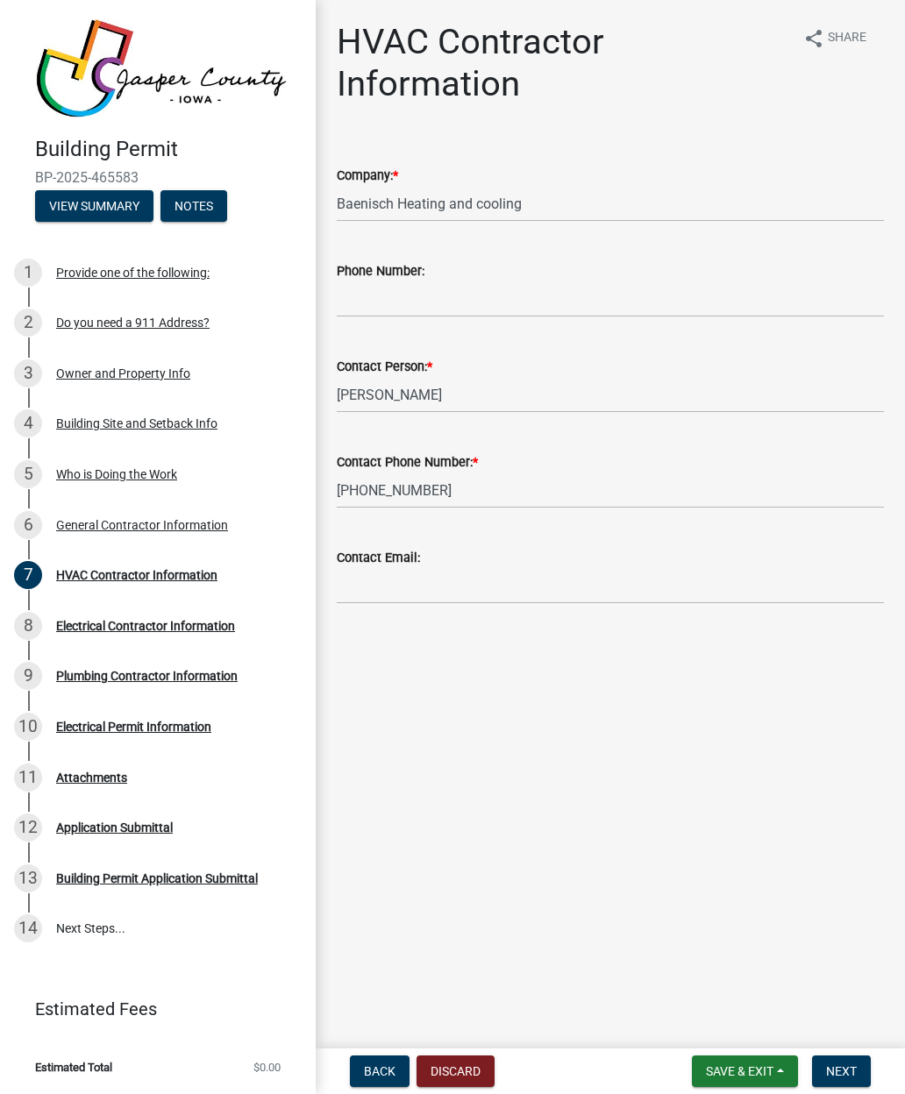
click at [851, 1070] on span "Next" at bounding box center [841, 1072] width 31 height 14
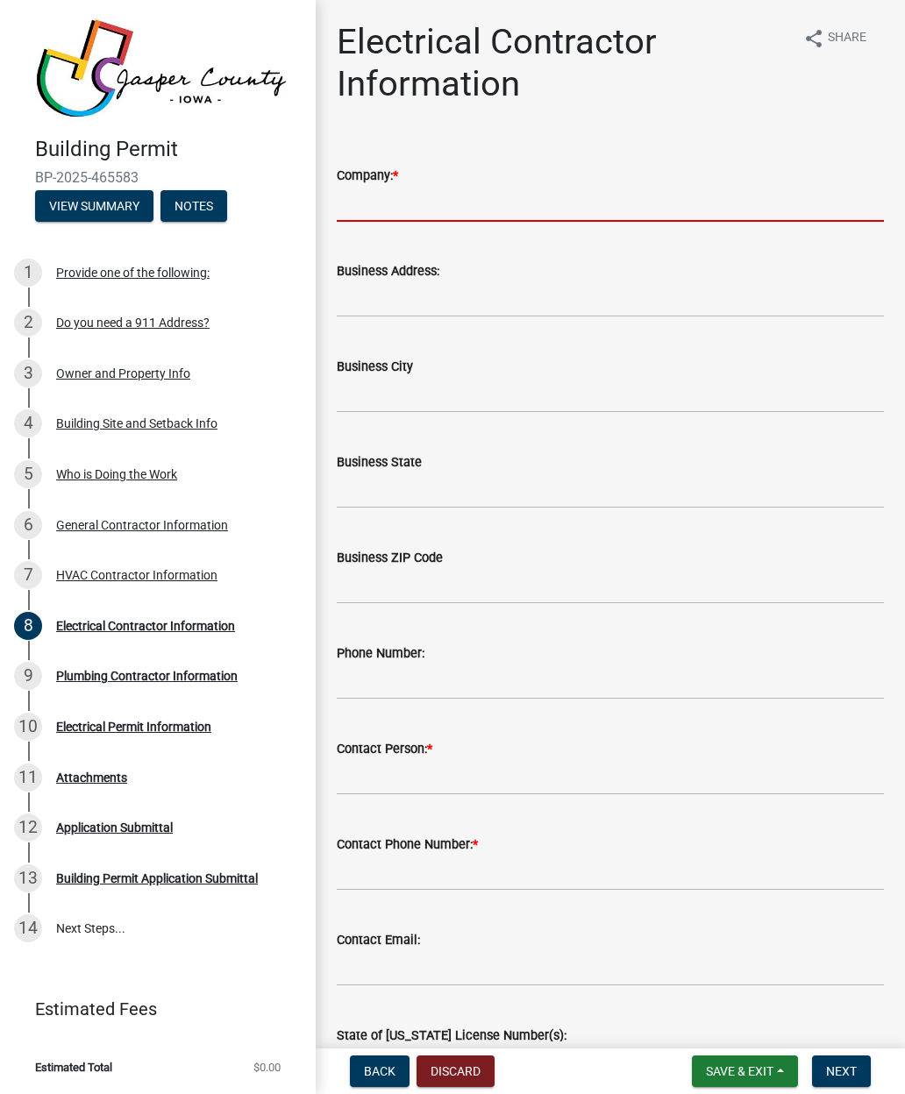
click at [363, 199] on input "Company: *" at bounding box center [610, 204] width 547 height 36
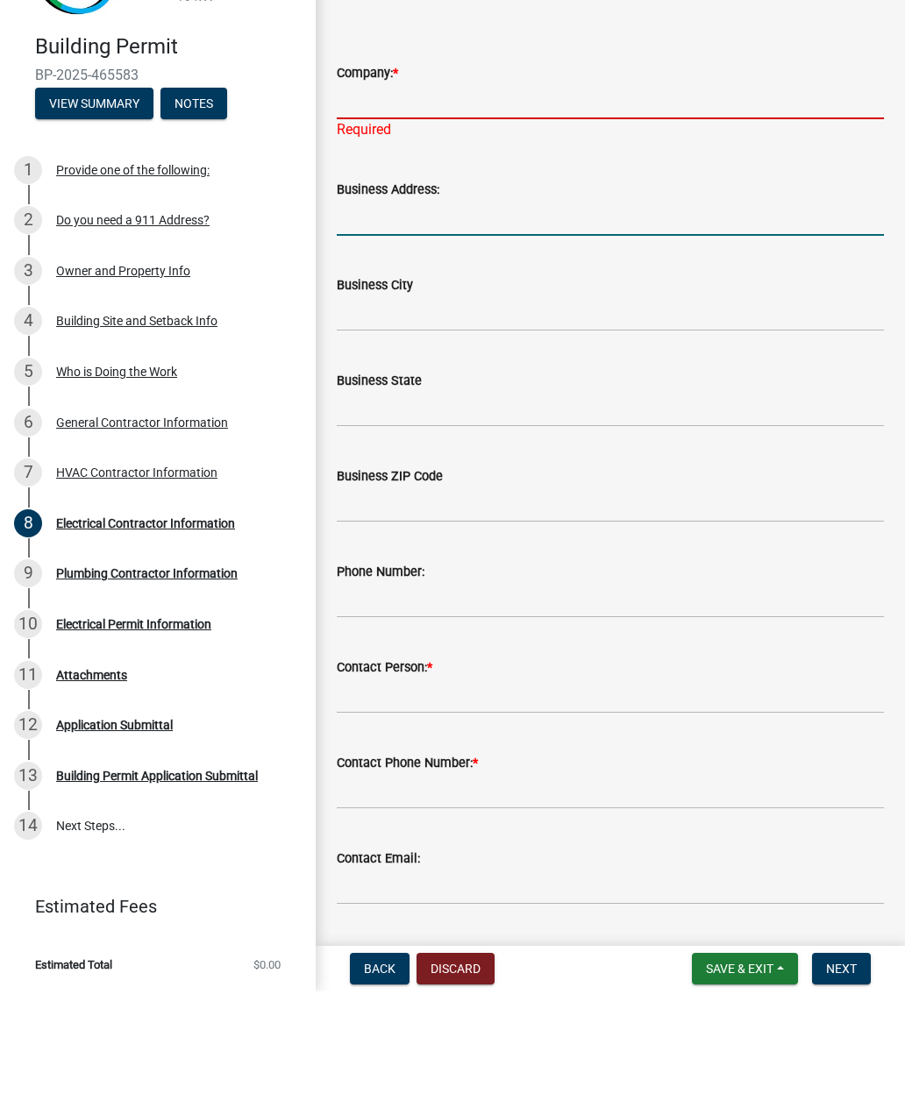
click at [367, 186] on input "Company: *" at bounding box center [610, 204] width 547 height 36
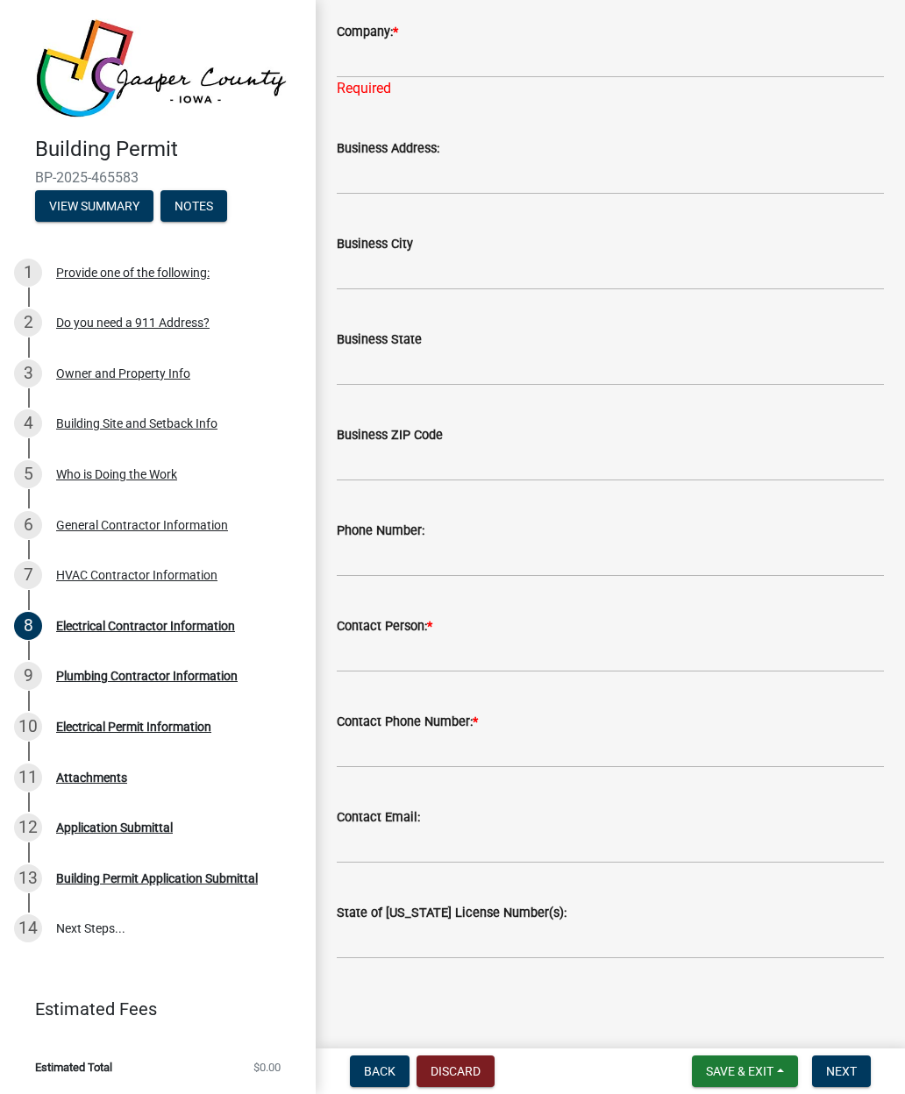
scroll to position [144, 0]
click at [529, 55] on input "Company: *" at bounding box center [610, 60] width 547 height 36
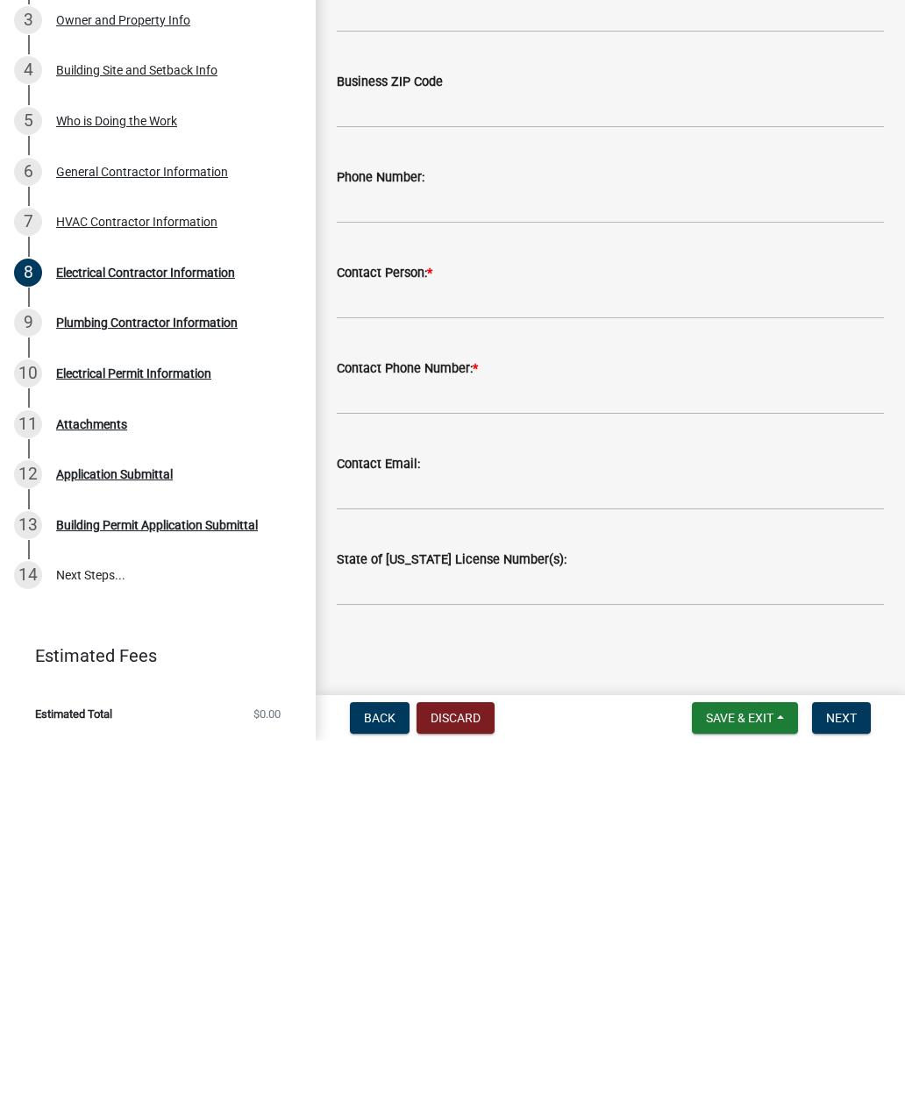
type input "[PERSON_NAME] Electrical Services"
click at [557, 637] on input "Contact Person: *" at bounding box center [610, 655] width 547 height 36
type input "[PERSON_NAME]"
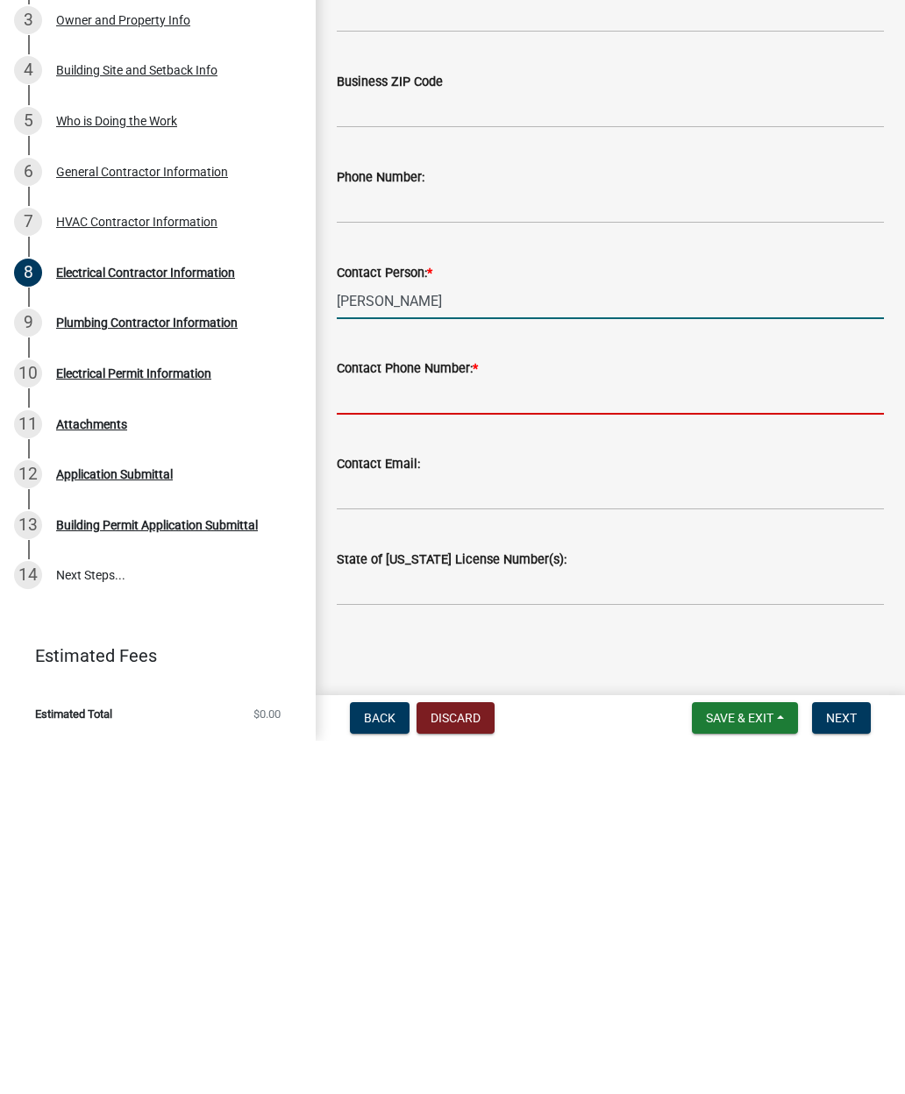
click at [552, 732] on input "Contact Phone Number: *" at bounding box center [610, 750] width 547 height 36
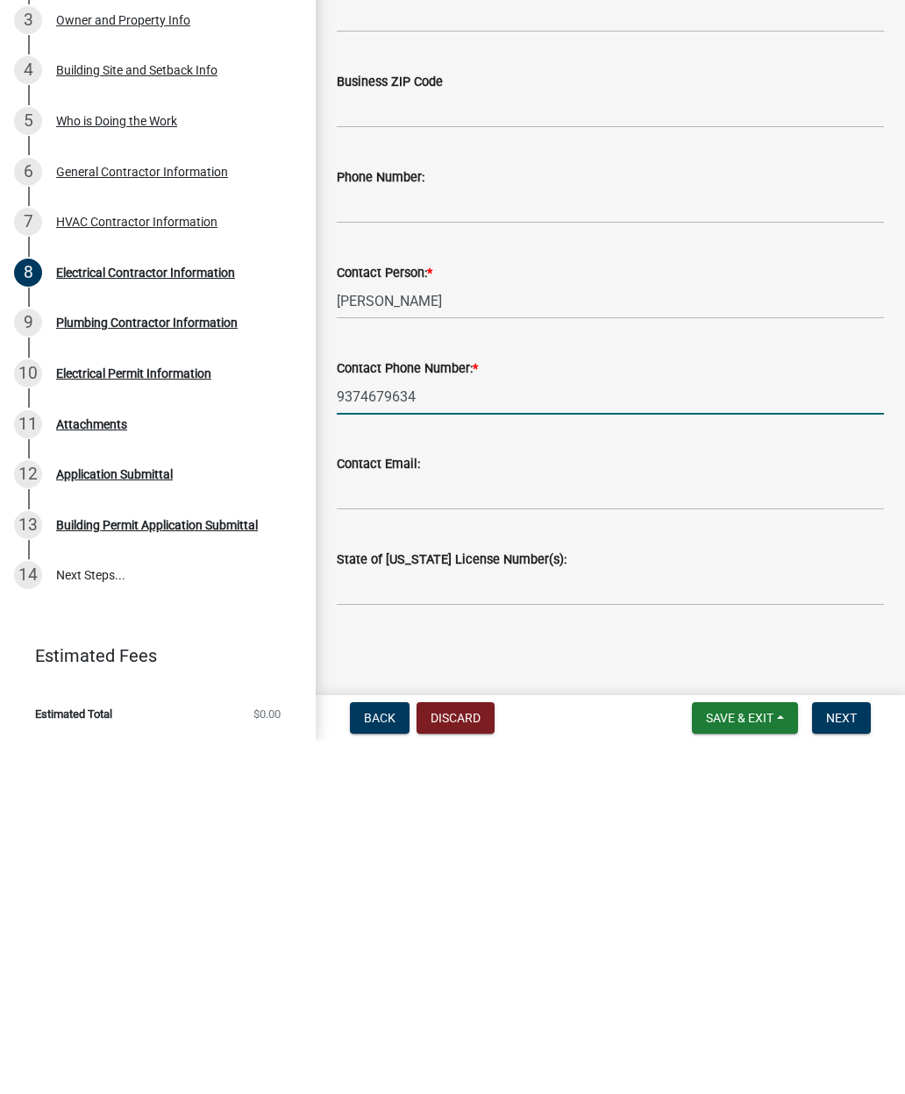
type input "9374679634"
click at [596, 828] on input "Contact Email:" at bounding box center [610, 846] width 547 height 36
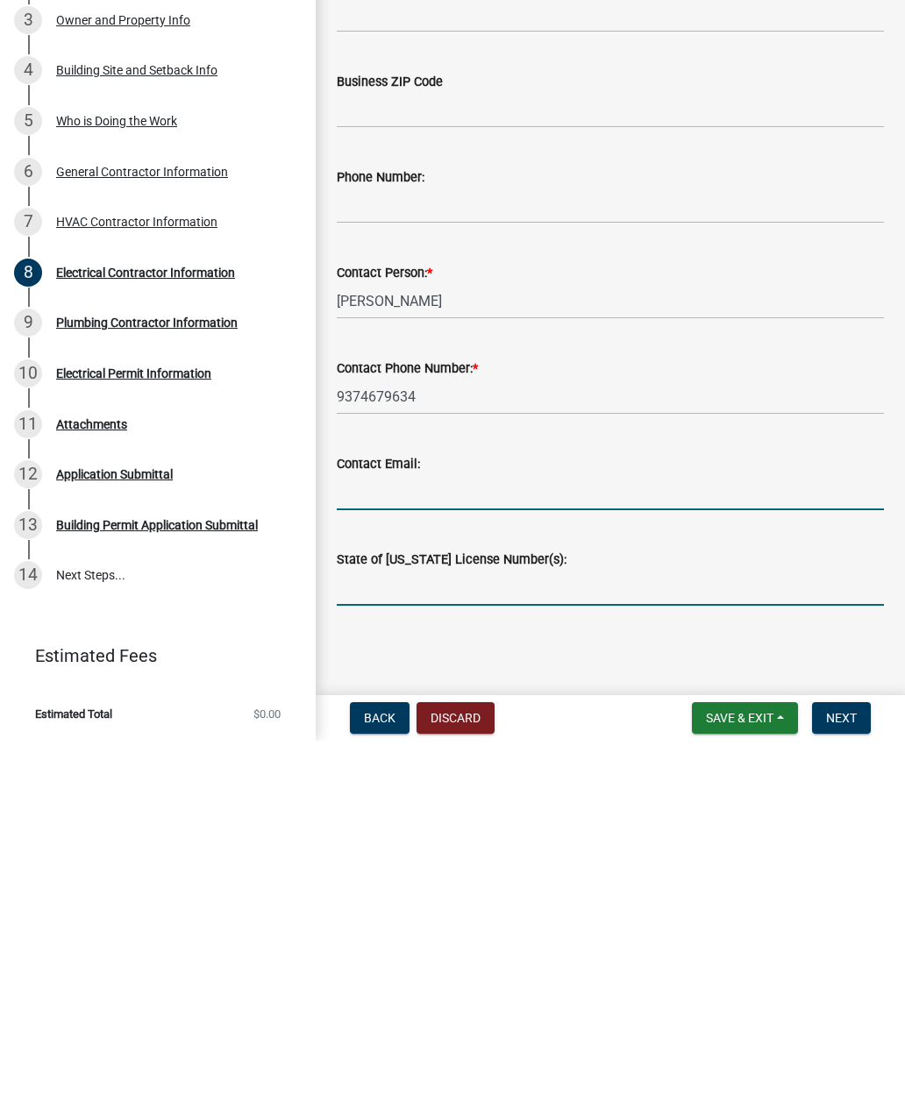
click at [589, 923] on input "State of [US_STATE] License Number(s):" at bounding box center [610, 941] width 547 height 36
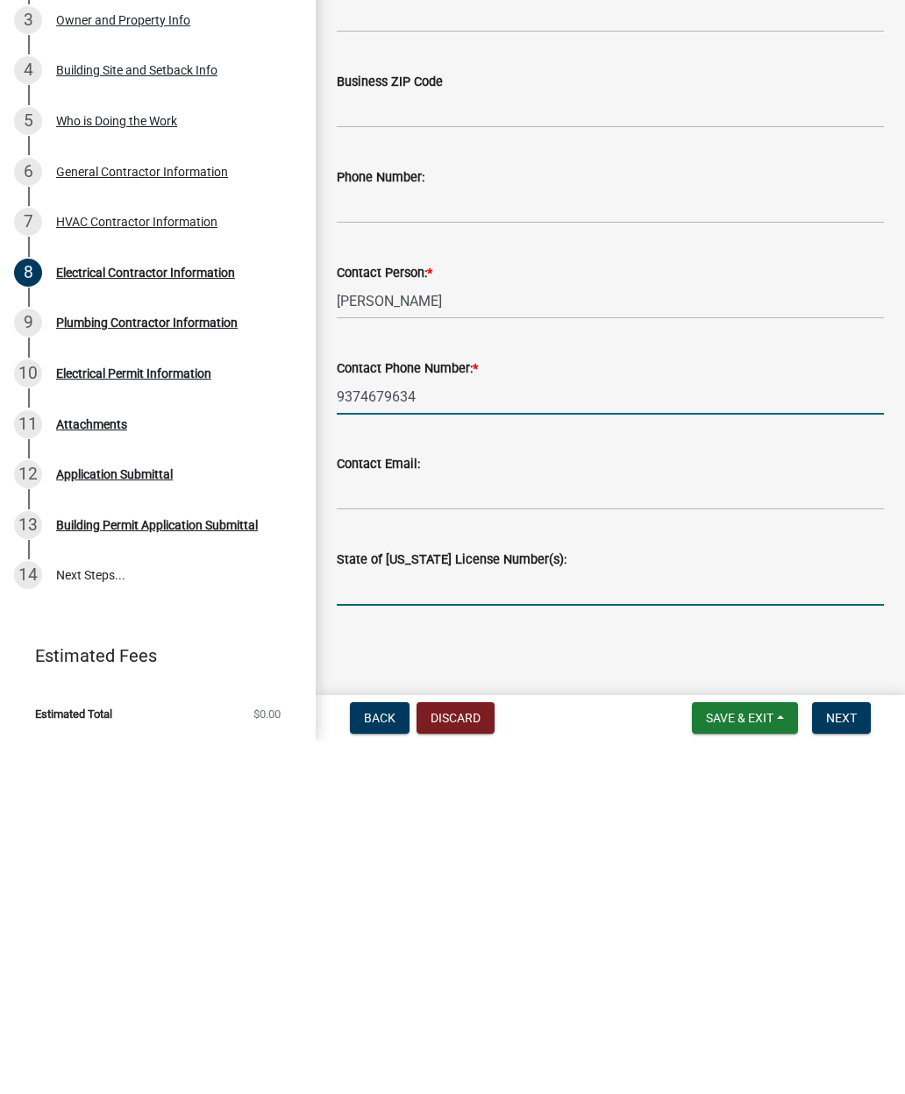
click at [430, 732] on input "9374679634" at bounding box center [610, 750] width 547 height 36
click at [424, 732] on input "9374679634" at bounding box center [610, 750] width 547 height 36
click at [421, 732] on input "9374679634" at bounding box center [610, 750] width 547 height 36
click at [838, 1065] on span "Next" at bounding box center [841, 1072] width 31 height 14
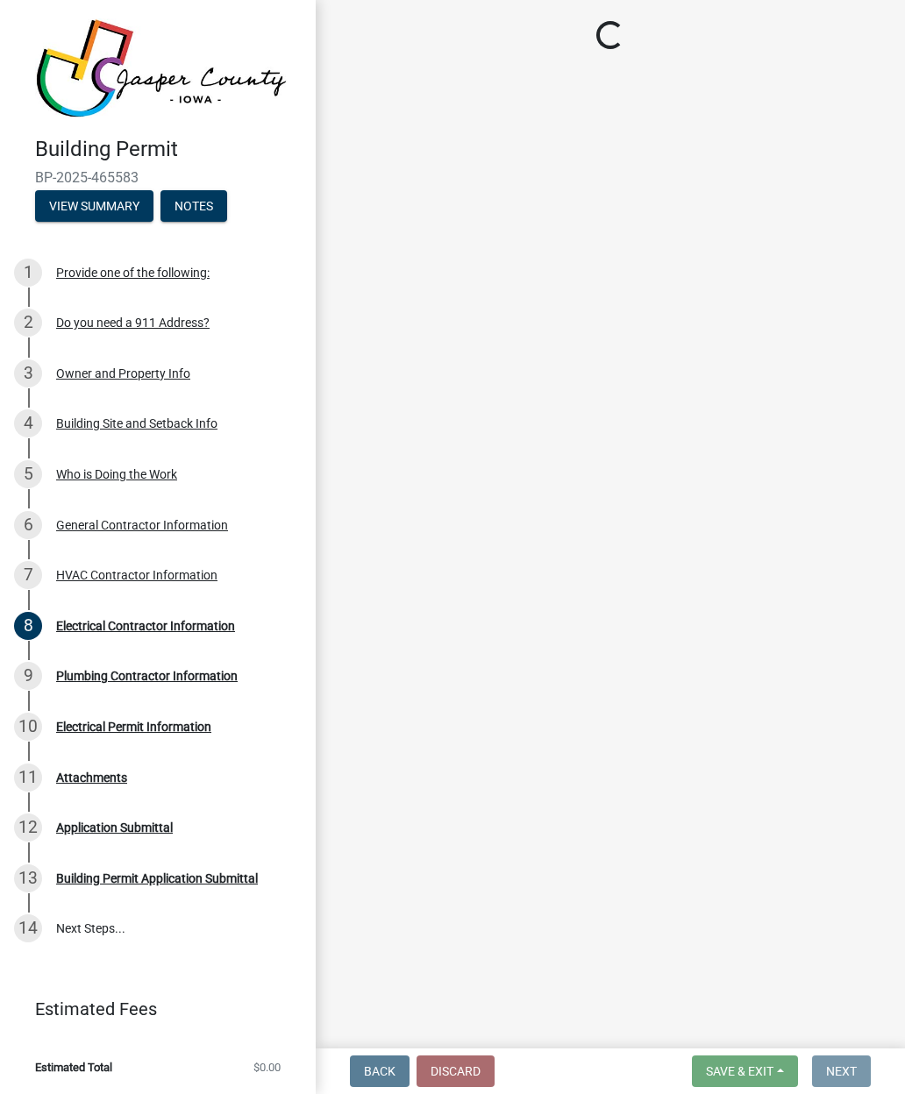
scroll to position [0, 0]
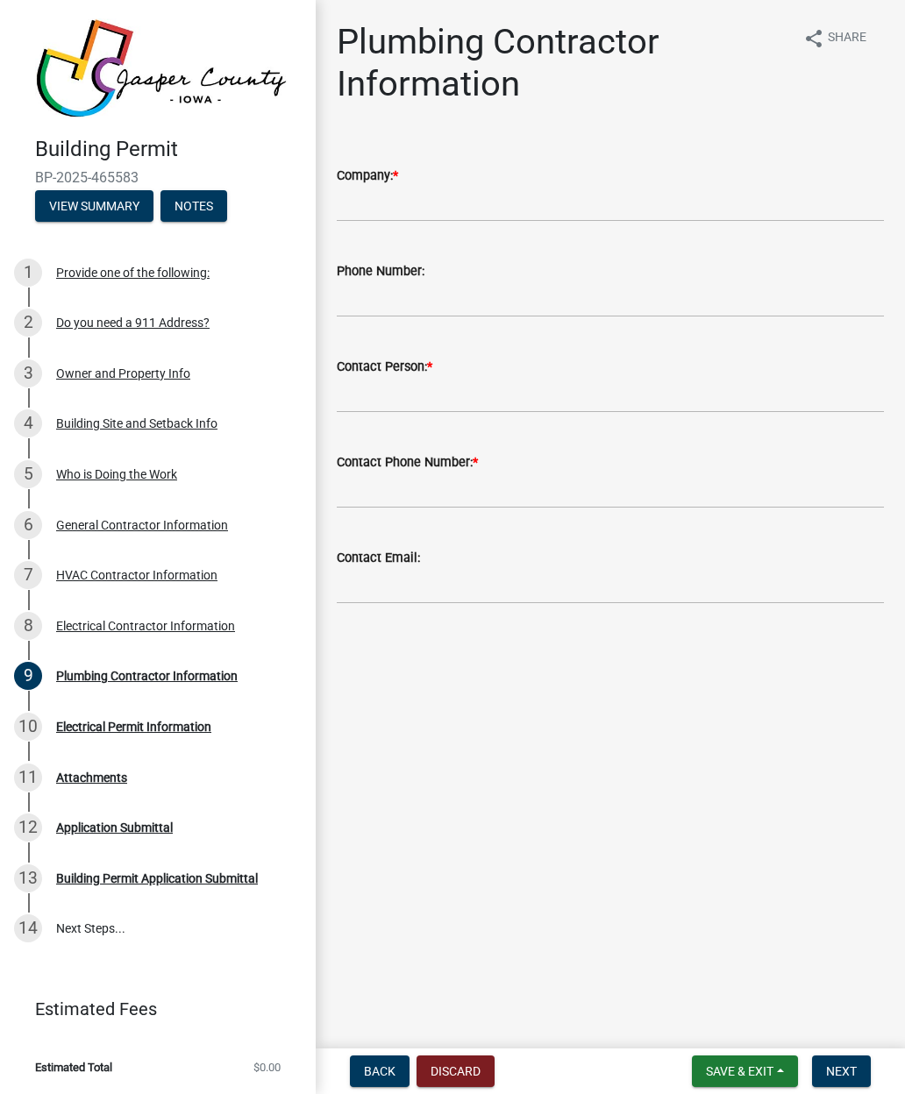
click at [584, 176] on div "Company: *" at bounding box center [610, 175] width 547 height 21
click at [595, 206] on input "Company: *" at bounding box center [610, 204] width 547 height 36
type input "[PERSON_NAME] Plumbing"
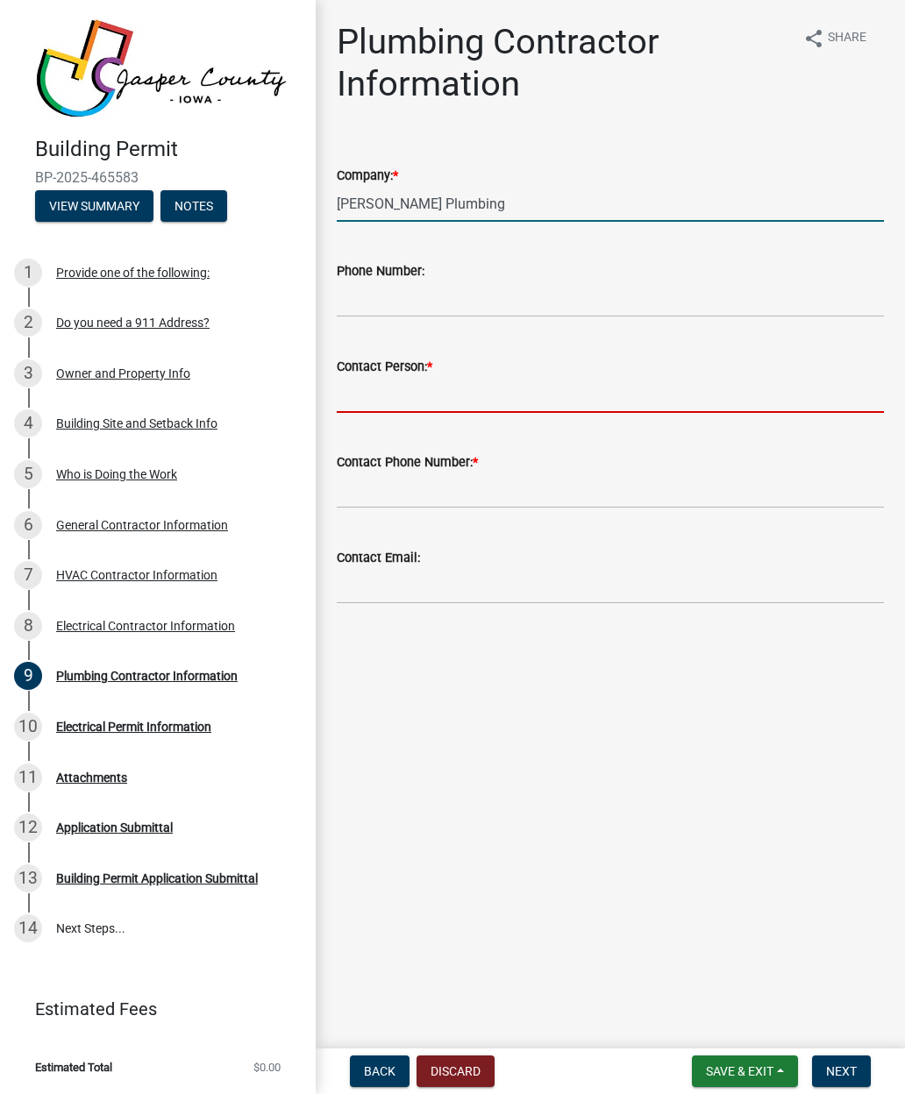
click at [551, 379] on input "Contact Person: *" at bounding box center [610, 395] width 547 height 36
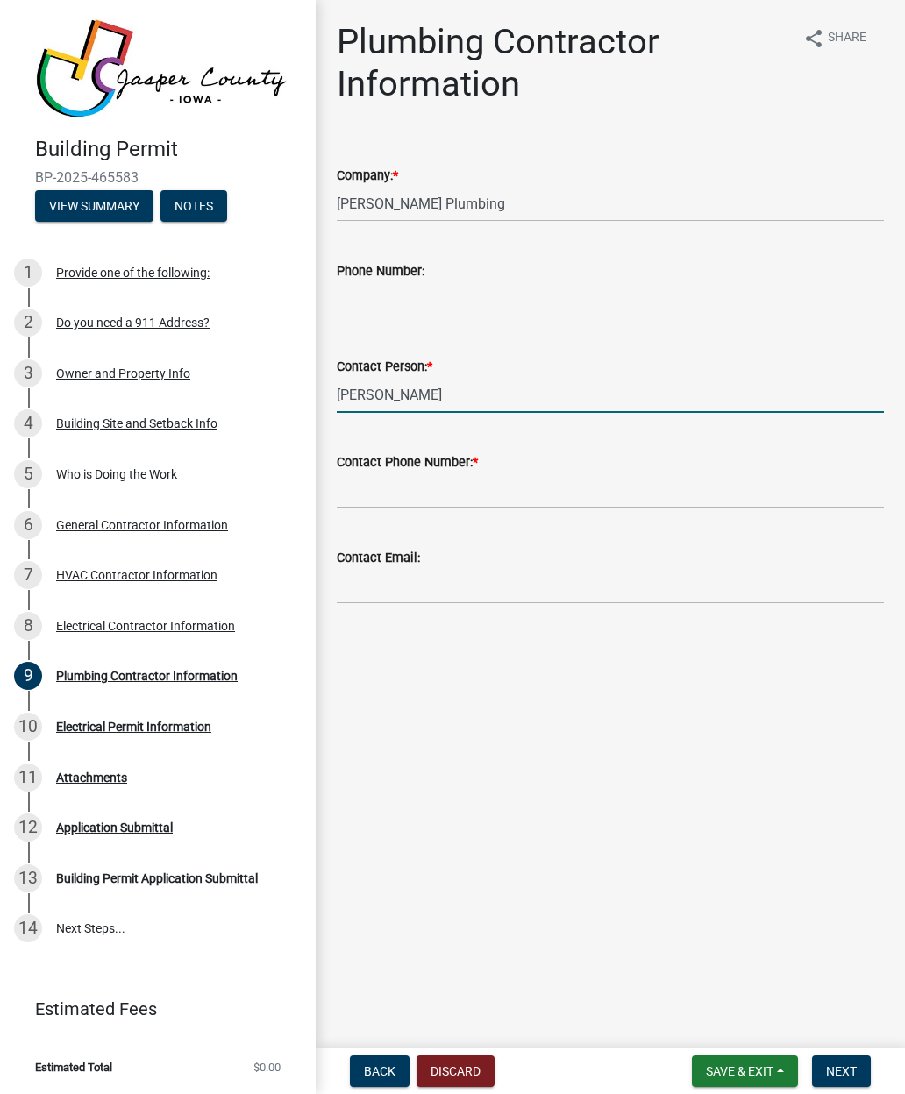
type input "[PERSON_NAME]"
click at [552, 313] on input "Phone Number:" at bounding box center [610, 299] width 547 height 36
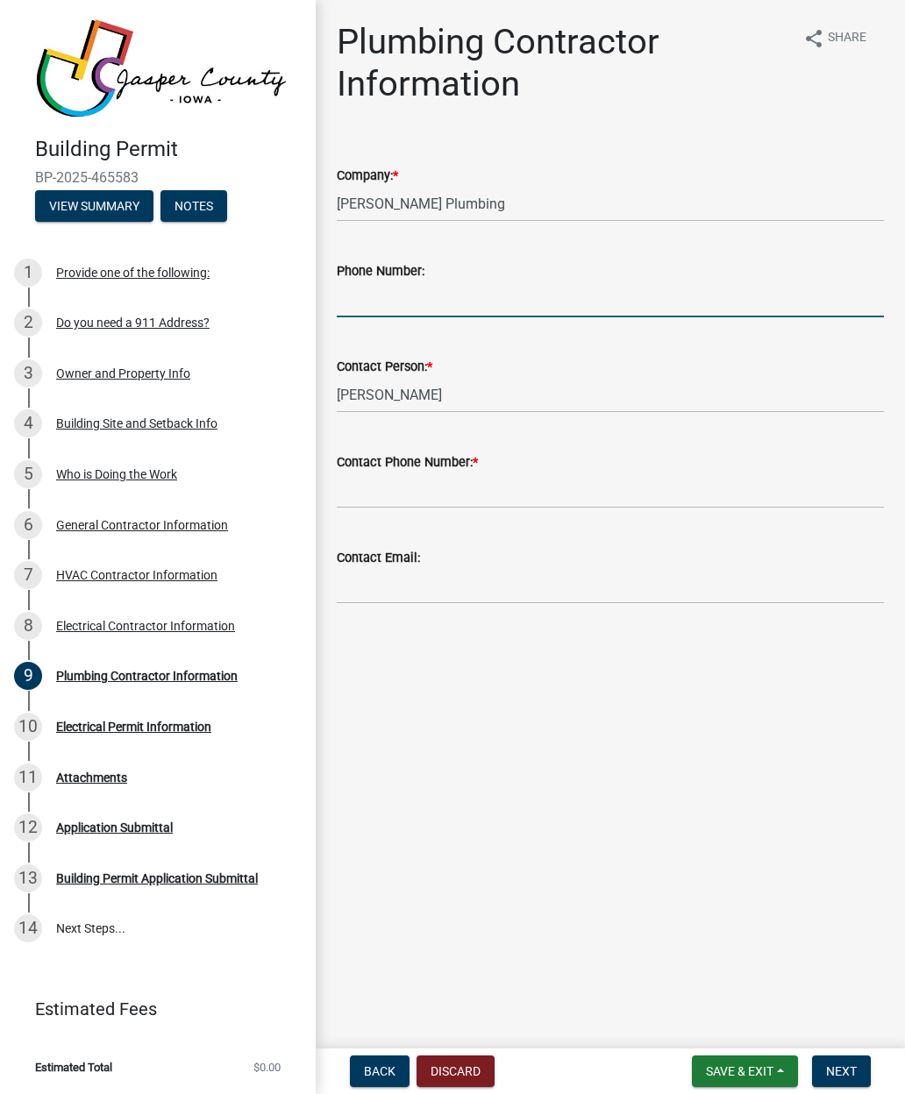
click at [416, 295] on input "Phone Number:" at bounding box center [610, 299] width 547 height 36
paste input "[PHONE_NUMBER]"
type input "[PHONE_NUMBER]"
click at [481, 482] on input "Contact Phone Number: *" at bounding box center [610, 491] width 547 height 36
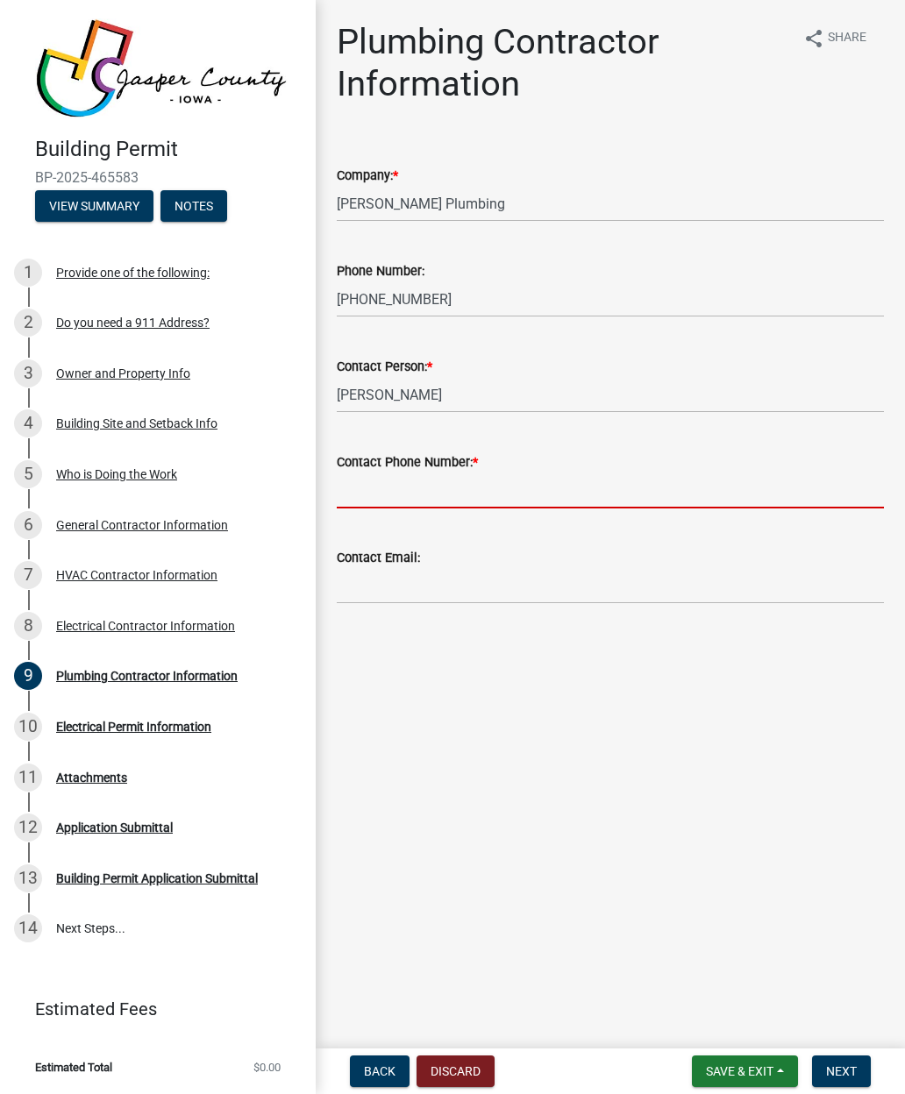
click at [442, 499] on input "Contact Phone Number: *" at bounding box center [610, 491] width 547 height 36
paste input "[PHONE_NUMBER]"
type input "[PHONE_NUMBER]"
click at [845, 1068] on span "Next" at bounding box center [841, 1072] width 31 height 14
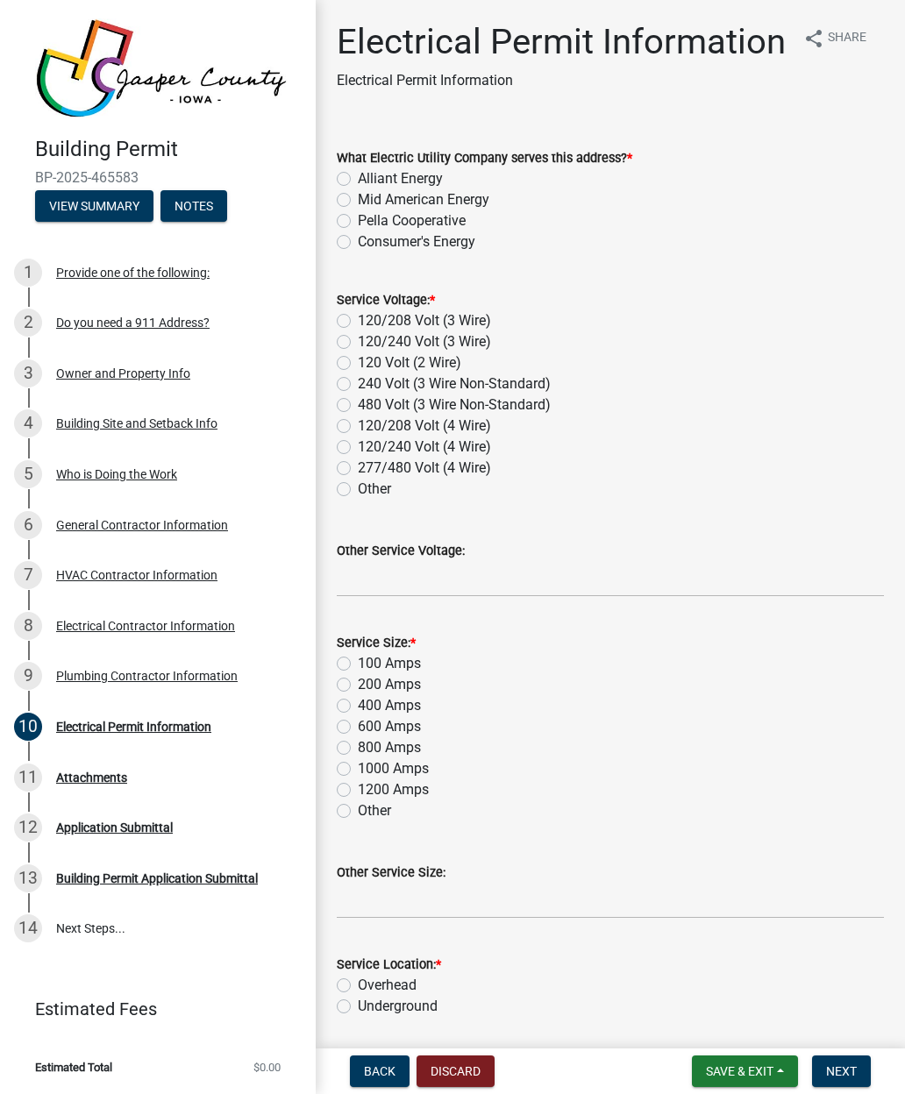
click at [470, 312] on label "120/208 Volt (3 Wire)" at bounding box center [424, 320] width 133 height 21
click at [369, 312] on input "120/208 Volt (3 Wire)" at bounding box center [363, 315] width 11 height 11
radio input "true"
click at [424, 170] on label "Alliant Energy" at bounding box center [400, 178] width 85 height 21
click at [369, 170] on input "Alliant Energy" at bounding box center [363, 173] width 11 height 11
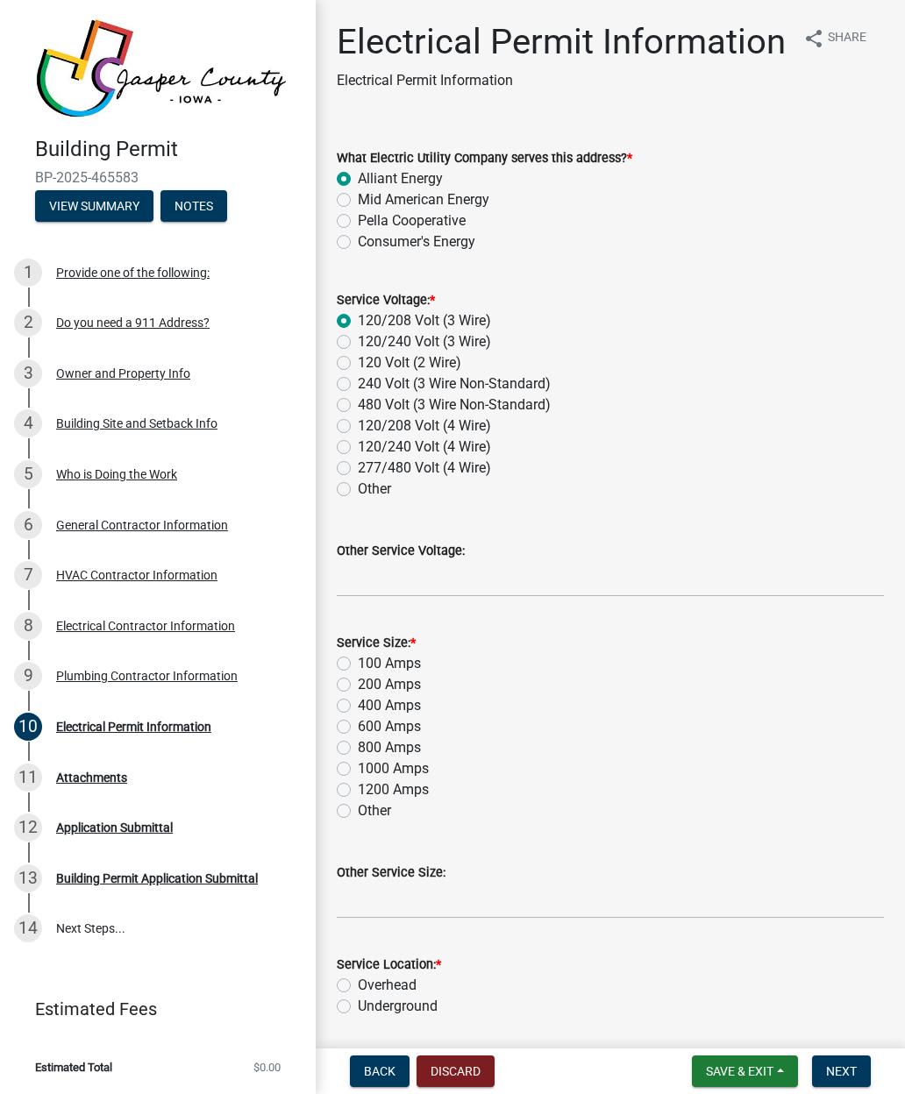
radio input "true"
click at [358, 687] on label "200 Amps" at bounding box center [389, 684] width 63 height 21
click at [358, 686] on input "200 Amps" at bounding box center [363, 679] width 11 height 11
radio input "true"
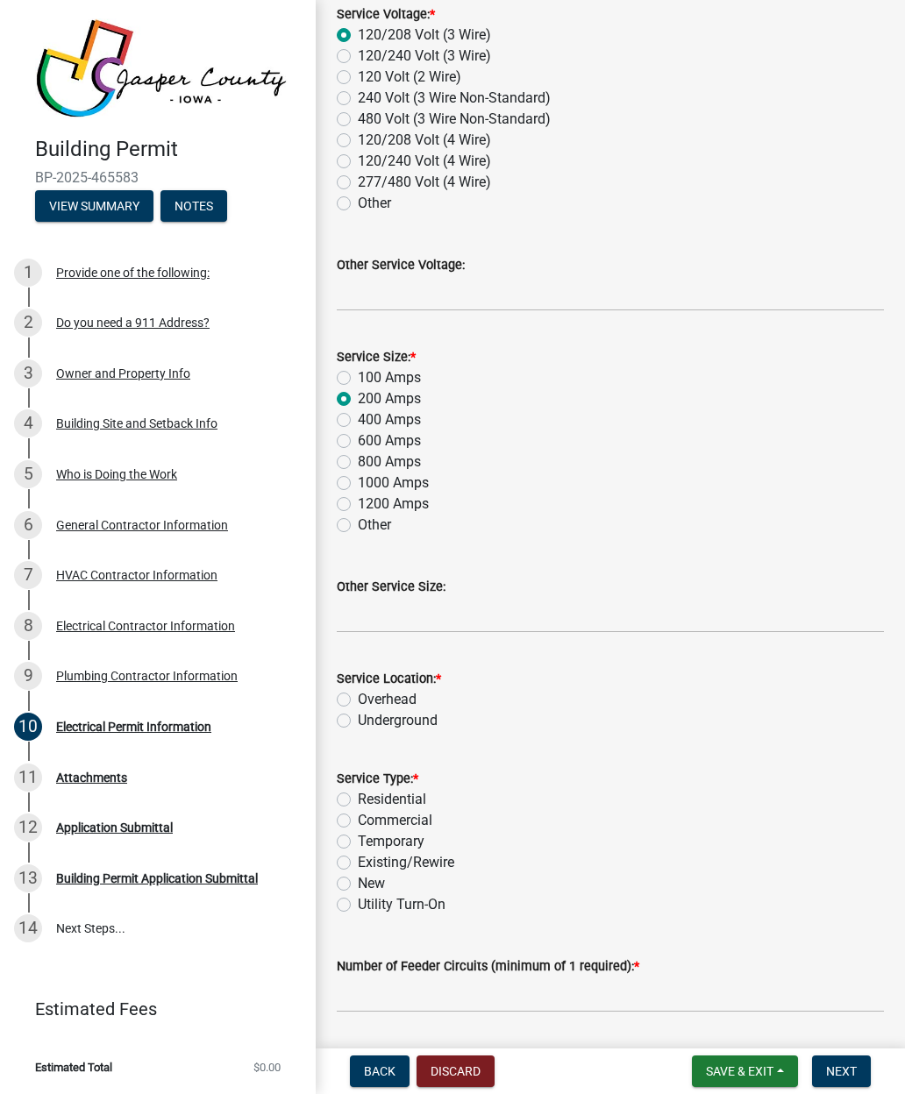
scroll to position [288, 0]
click at [358, 695] on label "Overhead" at bounding box center [387, 697] width 59 height 21
click at [358, 695] on input "Overhead" at bounding box center [363, 692] width 11 height 11
radio input "true"
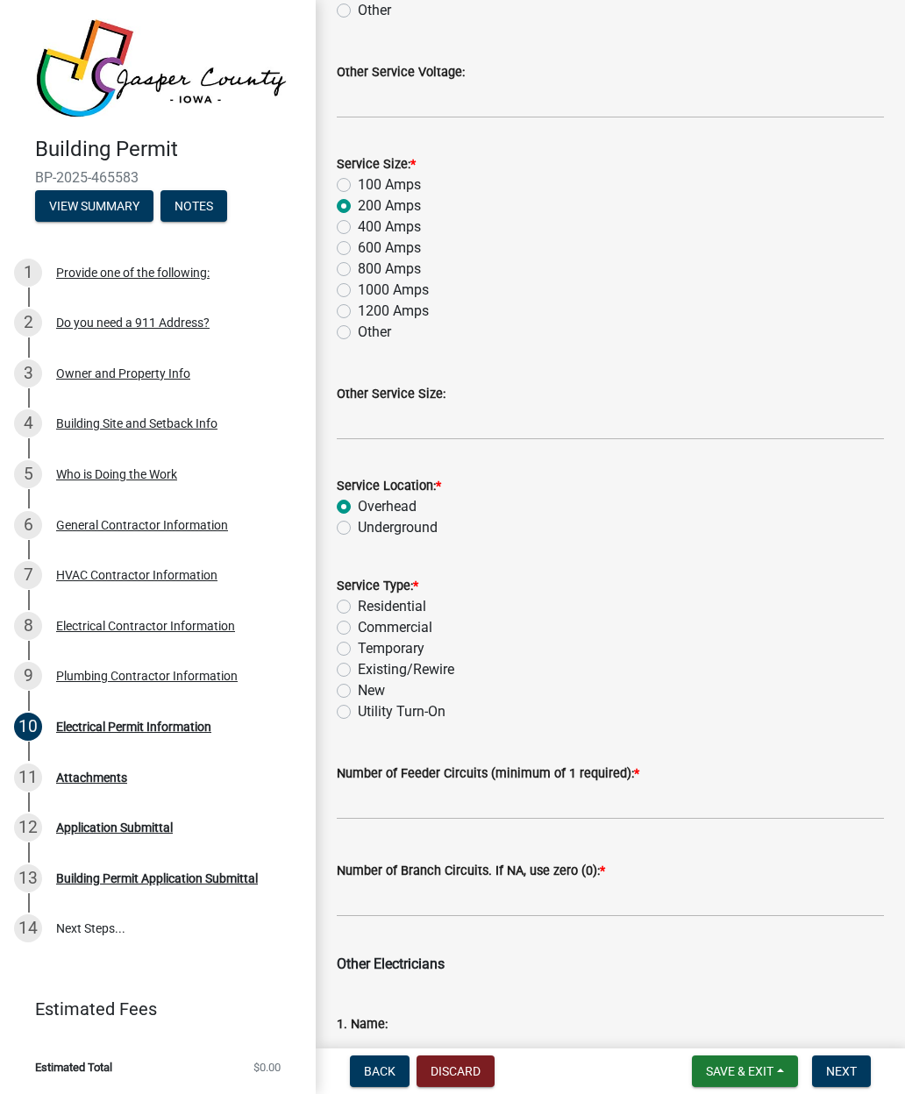
scroll to position [590, 0]
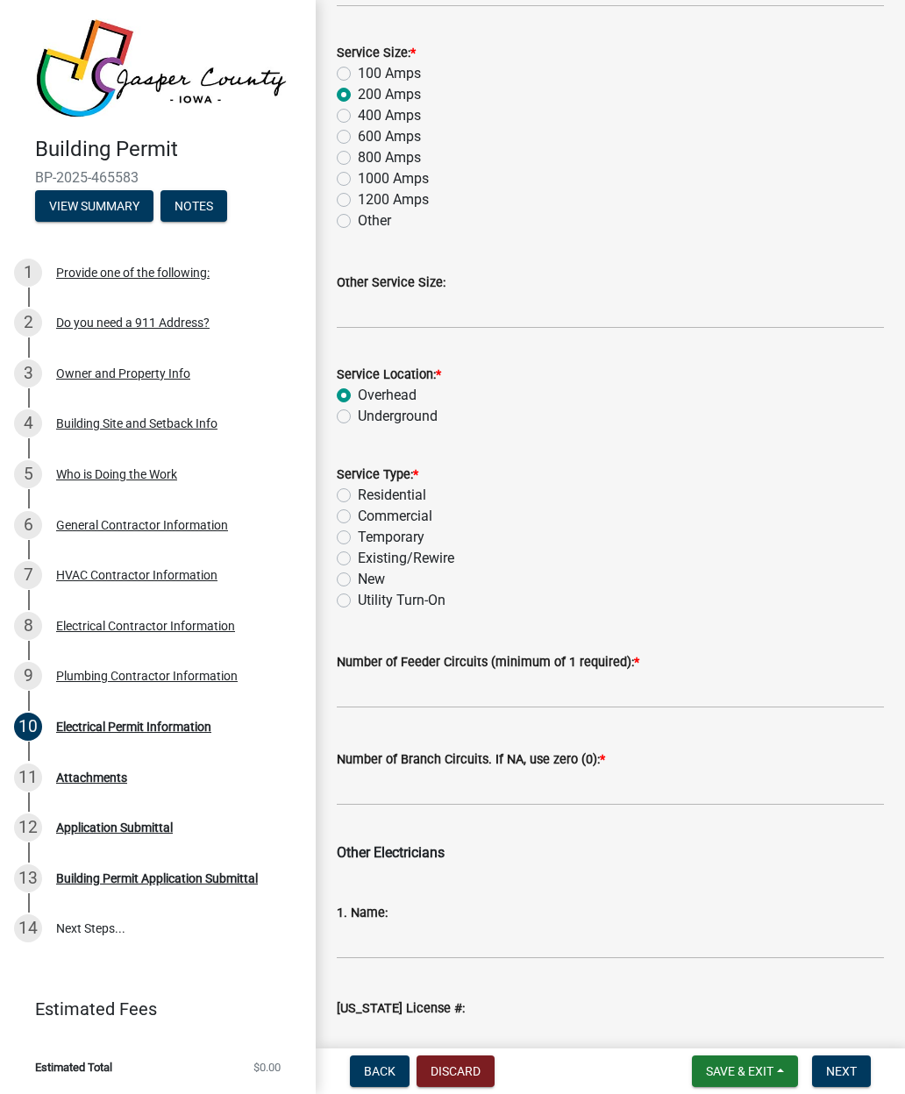
click at [358, 420] on label "Underground" at bounding box center [398, 416] width 80 height 21
click at [358, 417] on input "Underground" at bounding box center [363, 411] width 11 height 11
radio input "true"
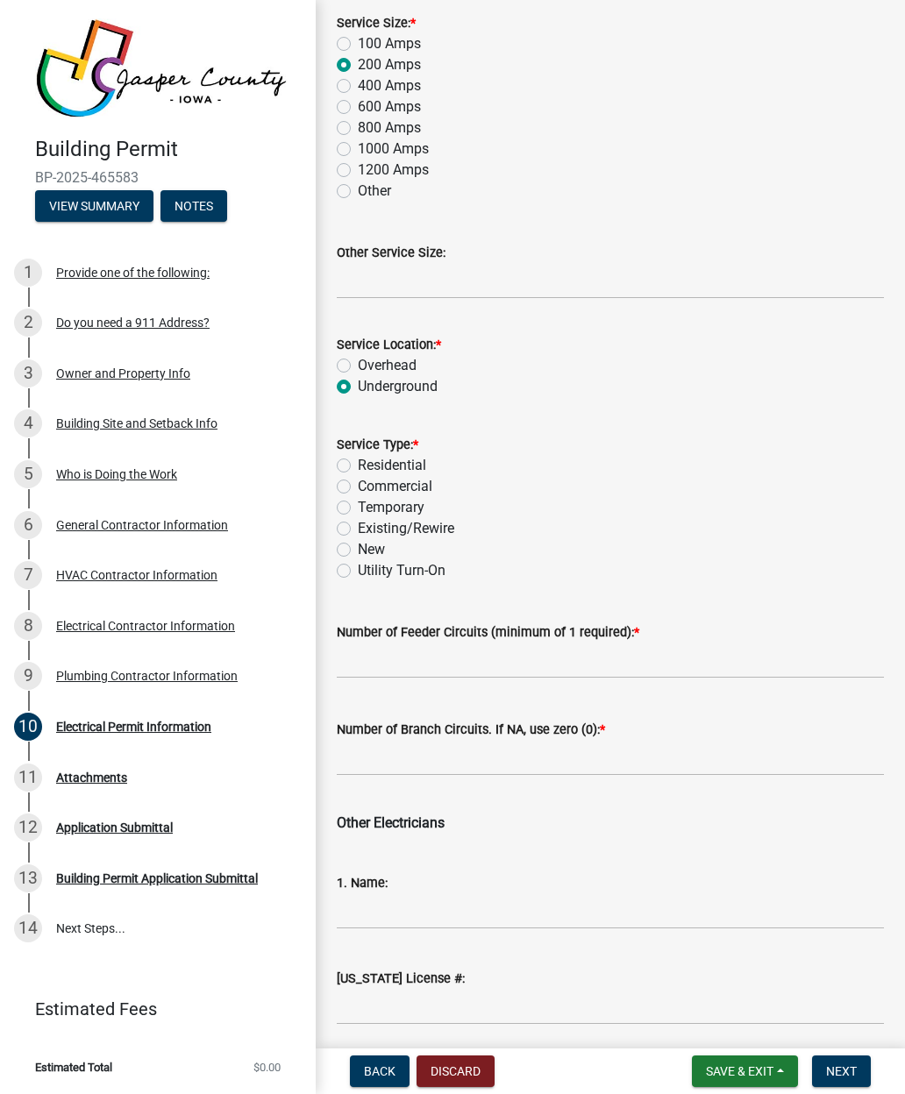
scroll to position [640, 0]
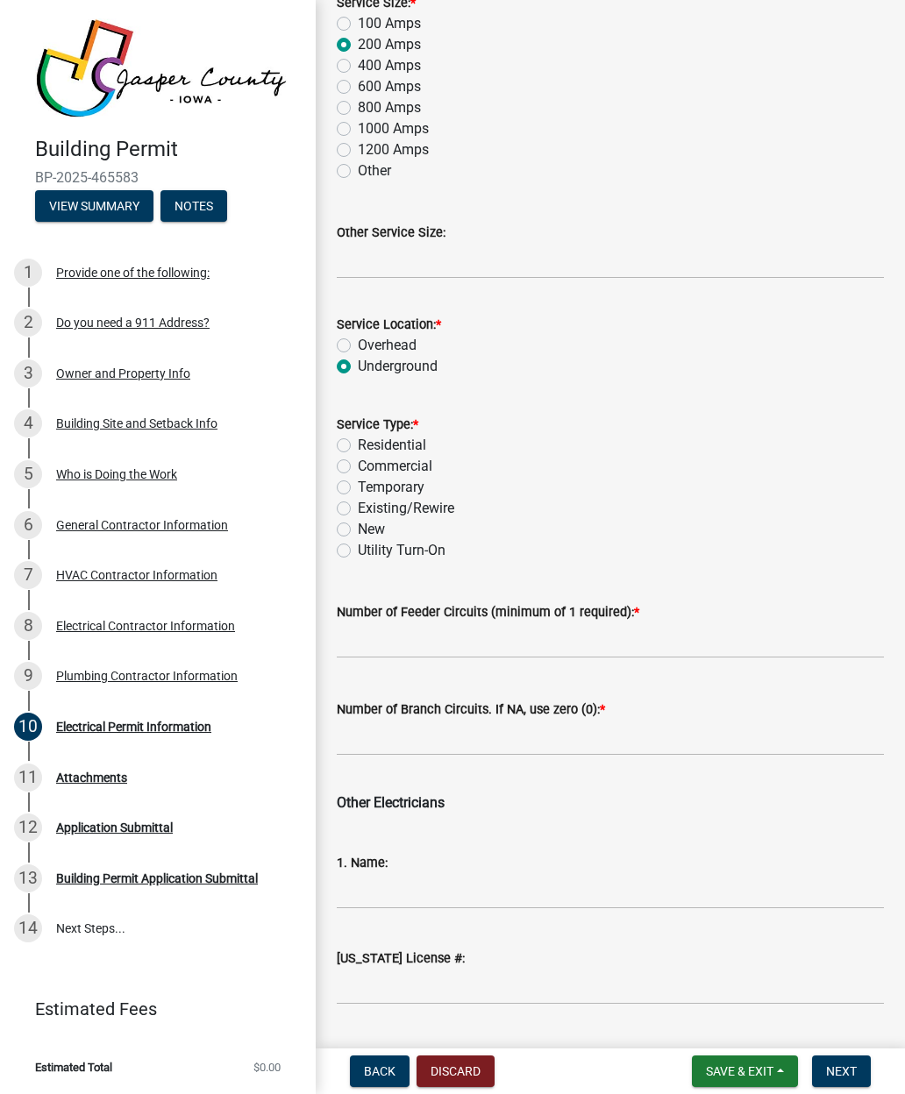
click at [358, 451] on label "Residential" at bounding box center [392, 445] width 68 height 21
click at [358, 446] on input "Residential" at bounding box center [363, 440] width 11 height 11
radio input "true"
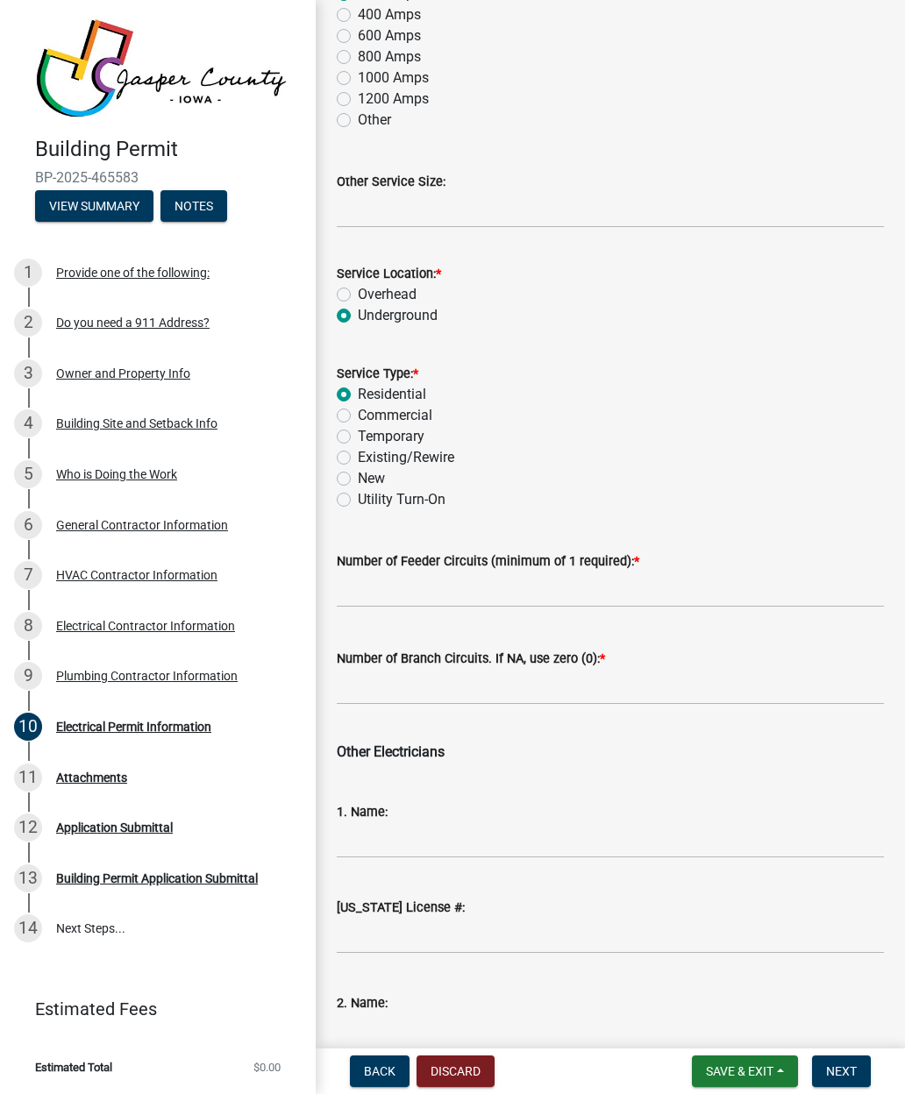
scroll to position [702, 0]
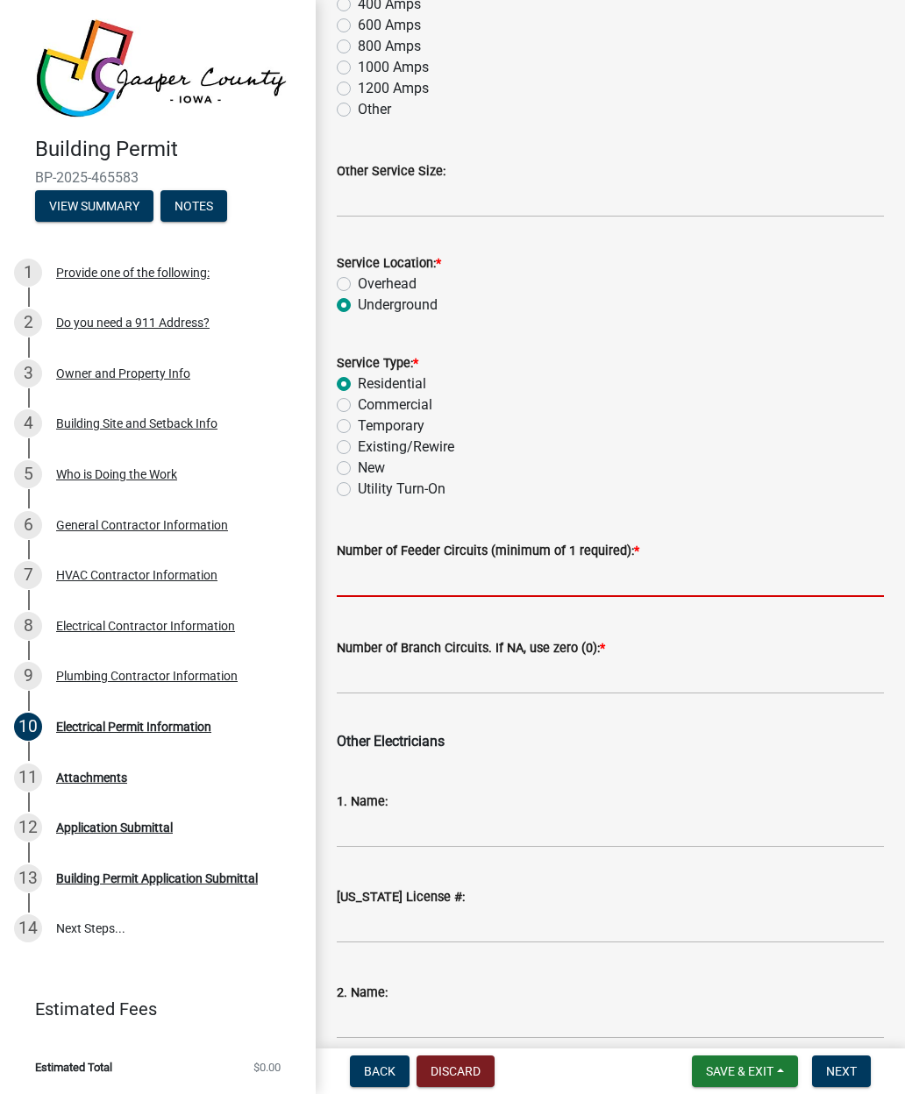
click at [697, 572] on input "text" at bounding box center [610, 579] width 547 height 36
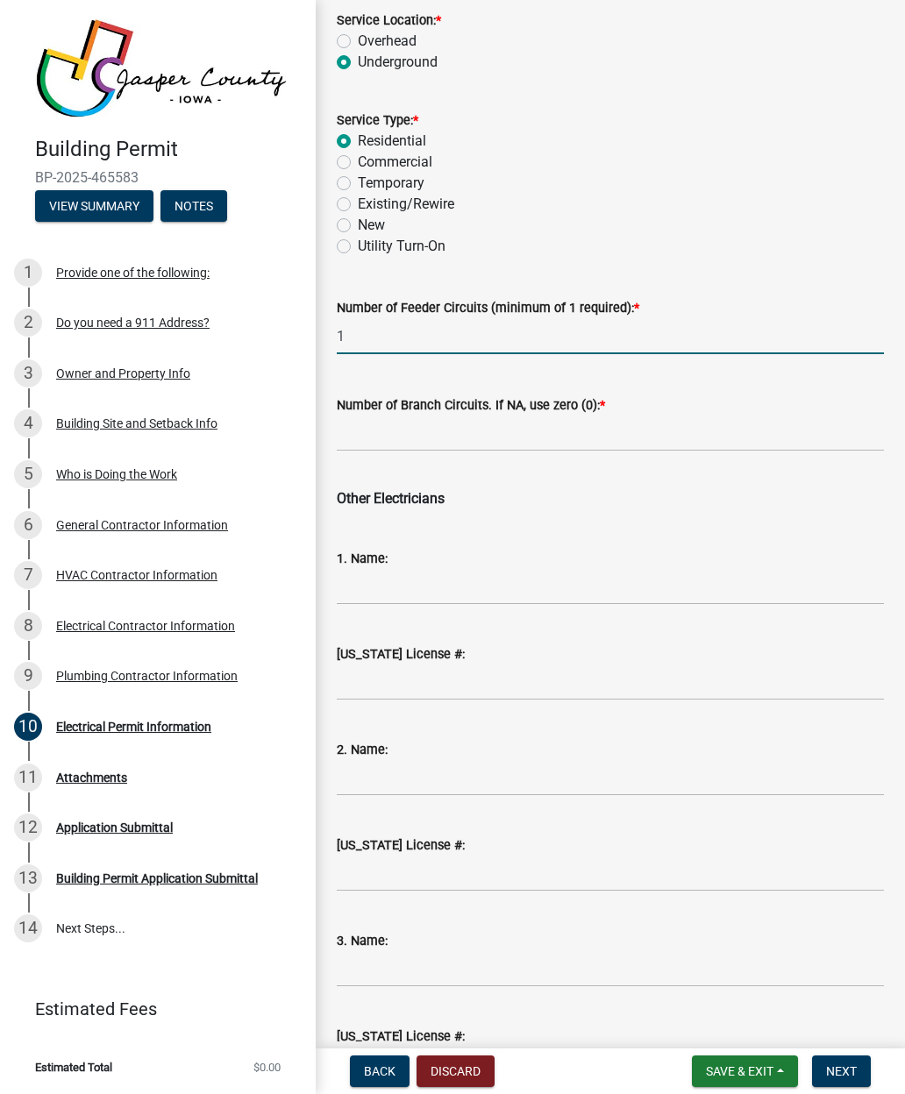
scroll to position [963, 0]
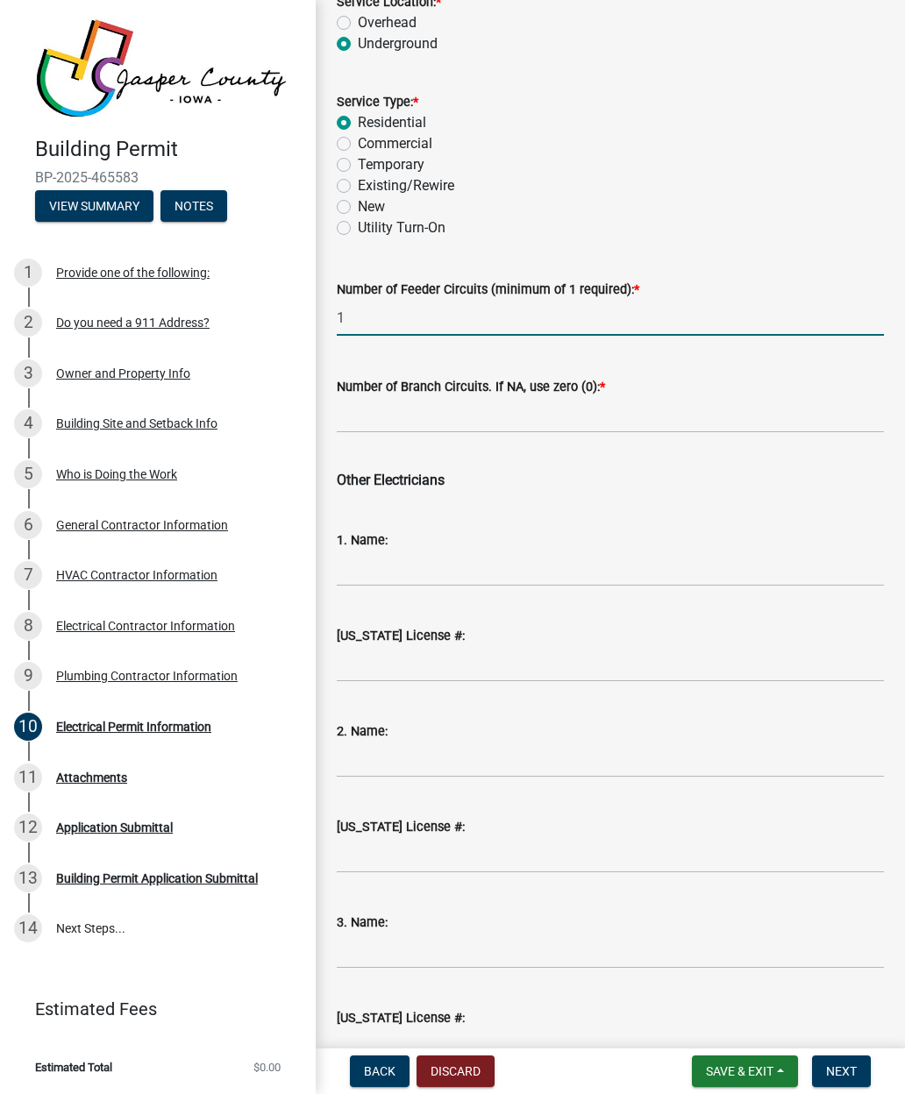
type input "1"
click at [763, 413] on input "text" at bounding box center [610, 415] width 547 height 36
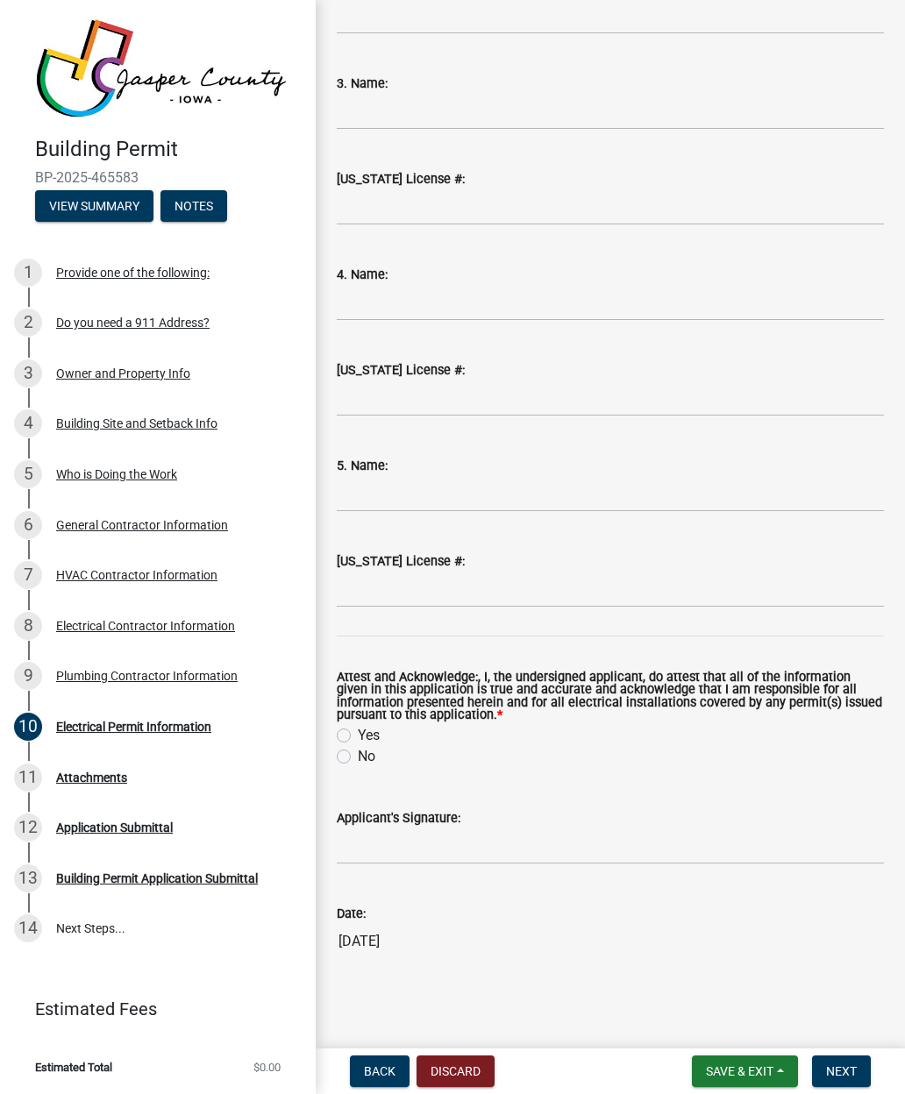
scroll to position [1802, 0]
type input "0"
click at [358, 738] on label "Yes" at bounding box center [369, 735] width 22 height 21
click at [358, 737] on input "Yes" at bounding box center [363, 730] width 11 height 11
radio input "true"
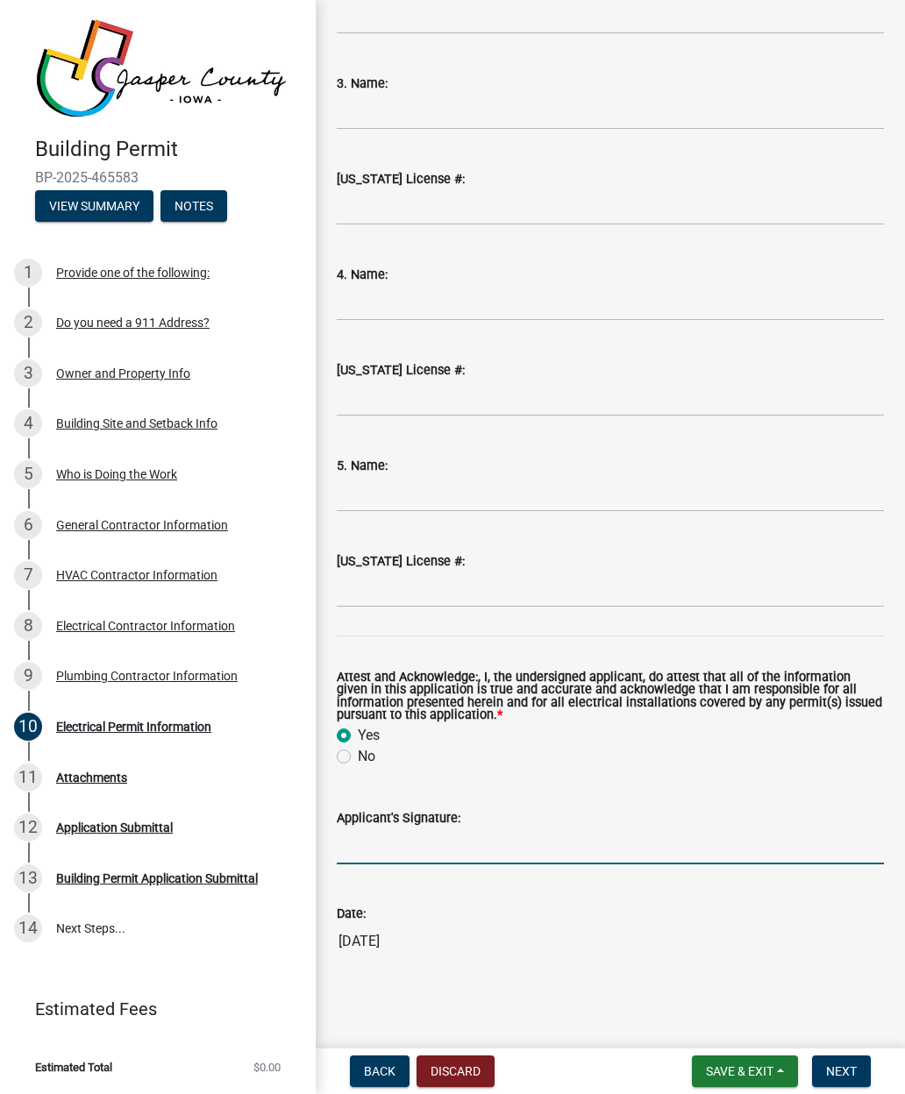
click at [403, 859] on input "Applicant's Signature:" at bounding box center [610, 847] width 547 height 36
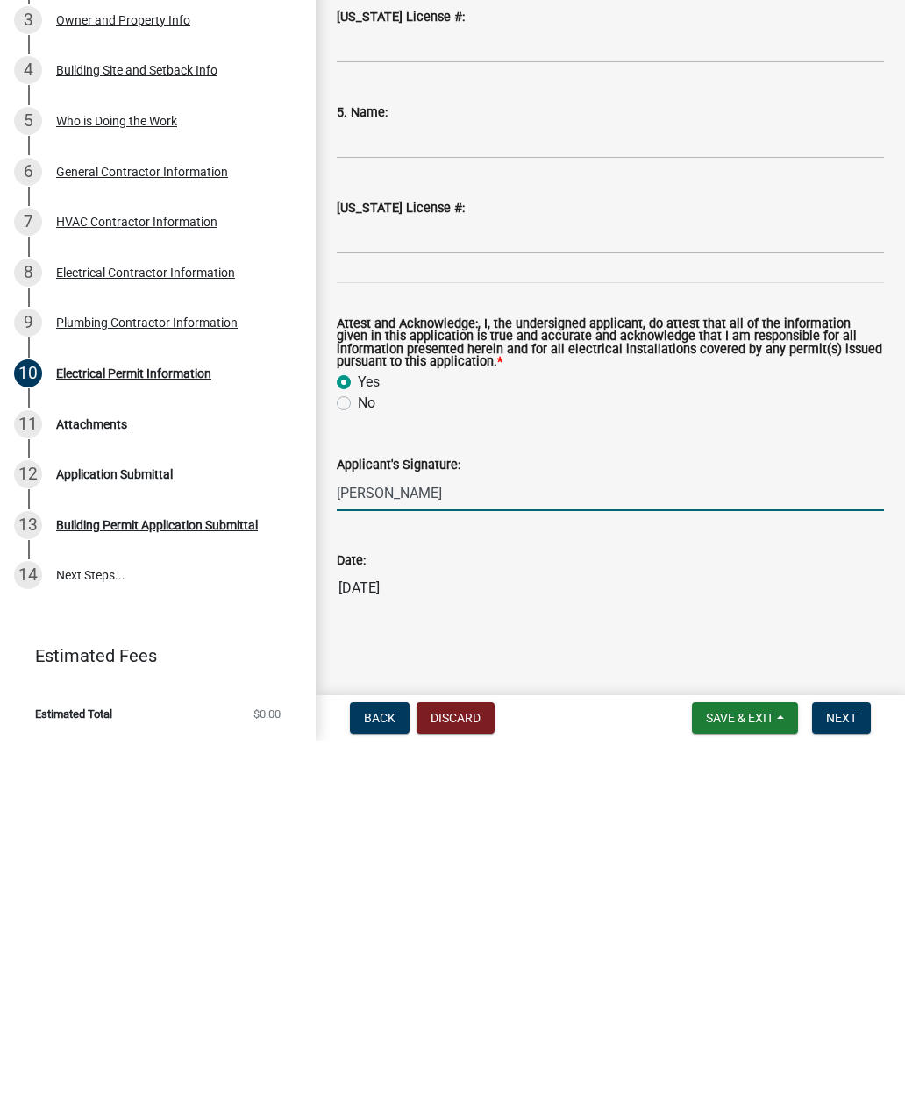
type input "[PERSON_NAME]"
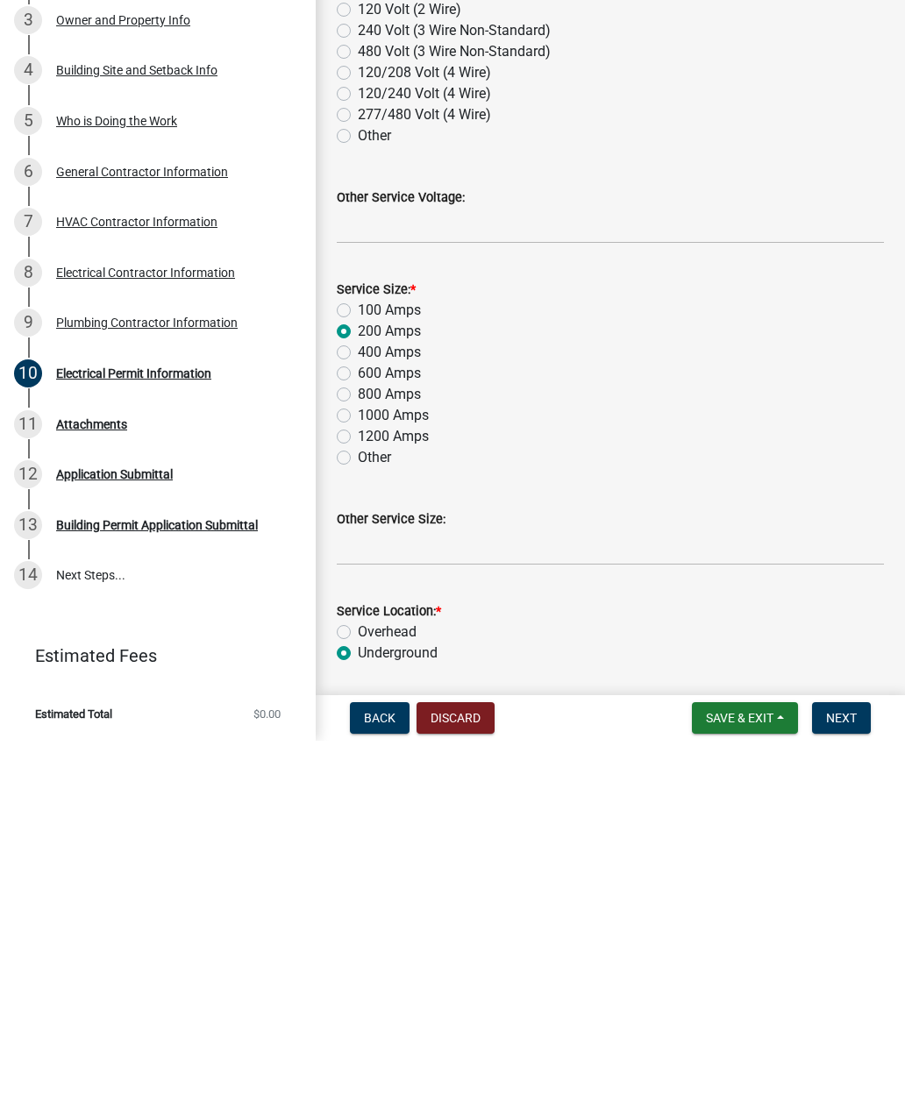
scroll to position [0, 0]
click at [853, 1065] on span "Next" at bounding box center [841, 1072] width 31 height 14
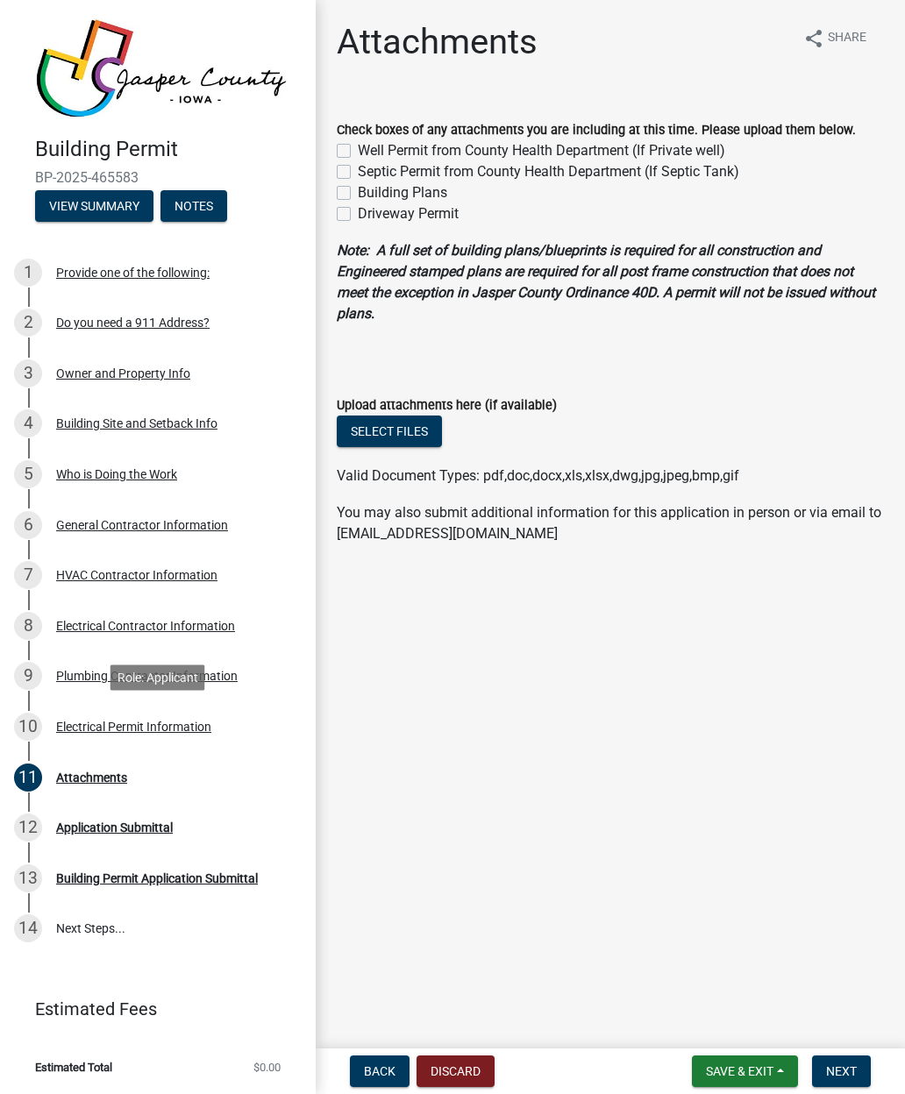
click at [79, 726] on div "Electrical Permit Information" at bounding box center [133, 727] width 155 height 12
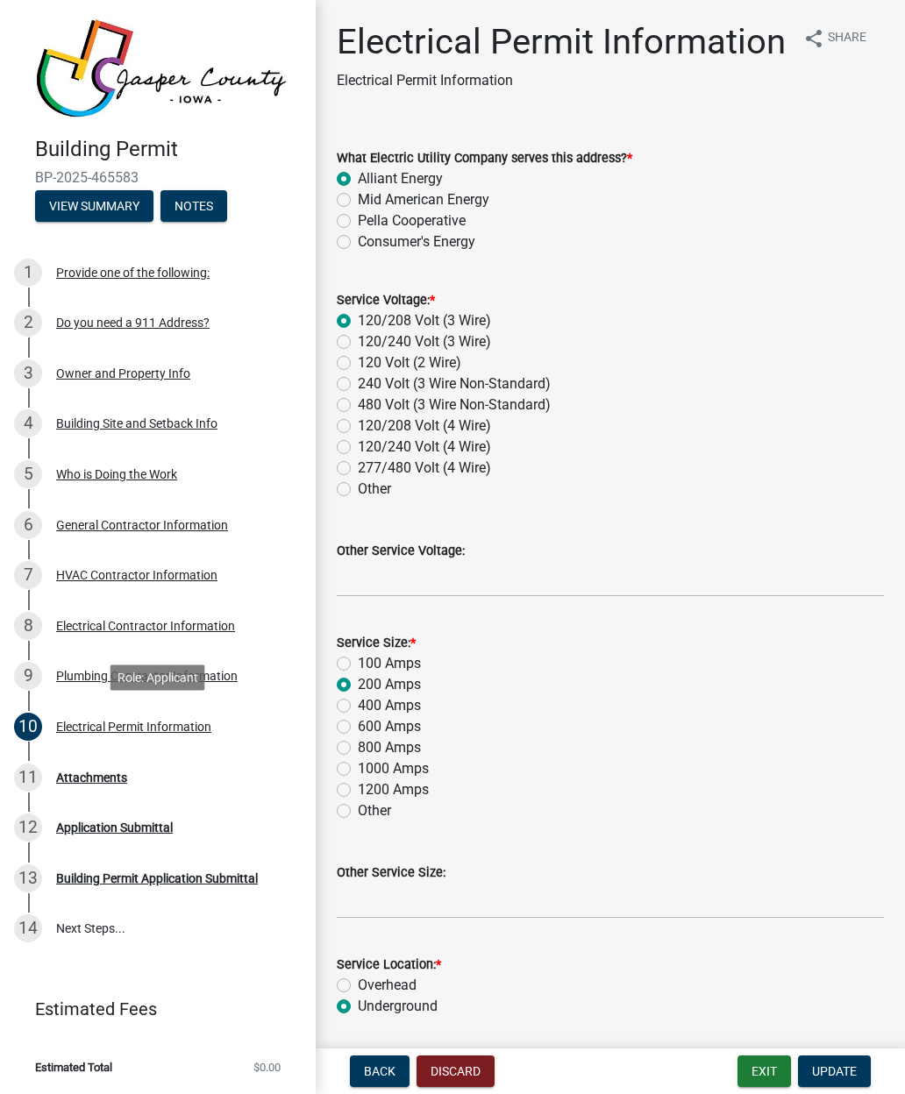
click at [358, 196] on label "Mid American Energy" at bounding box center [424, 199] width 132 height 21
click at [358, 196] on input "Mid American Energy" at bounding box center [363, 194] width 11 height 11
radio input "true"
click at [840, 1075] on span "Update" at bounding box center [834, 1072] width 45 height 14
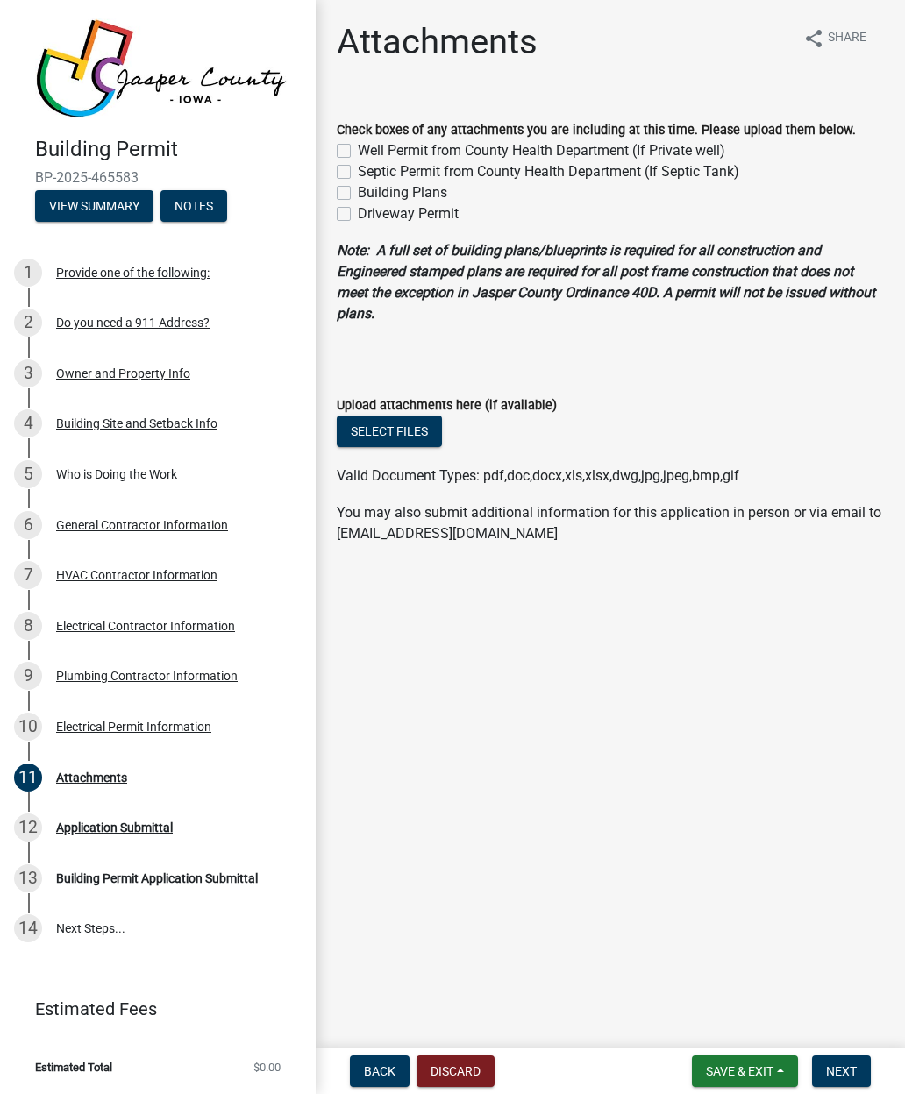
click at [358, 189] on label "Building Plans" at bounding box center [402, 192] width 89 height 21
click at [358, 189] on input "Building Plans" at bounding box center [363, 187] width 11 height 11
checkbox input "true"
checkbox input "false"
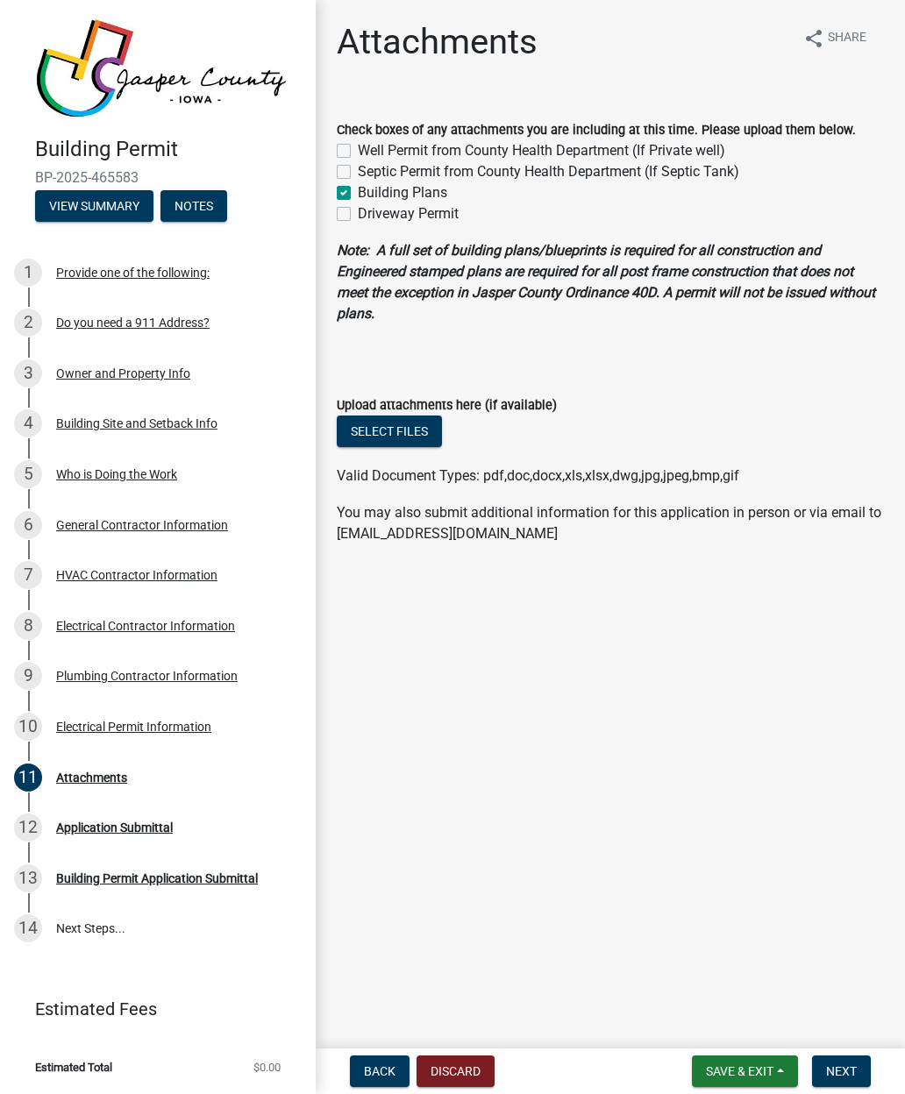
checkbox input "true"
checkbox input "false"
click at [403, 430] on button "Select files" at bounding box center [389, 432] width 105 height 32
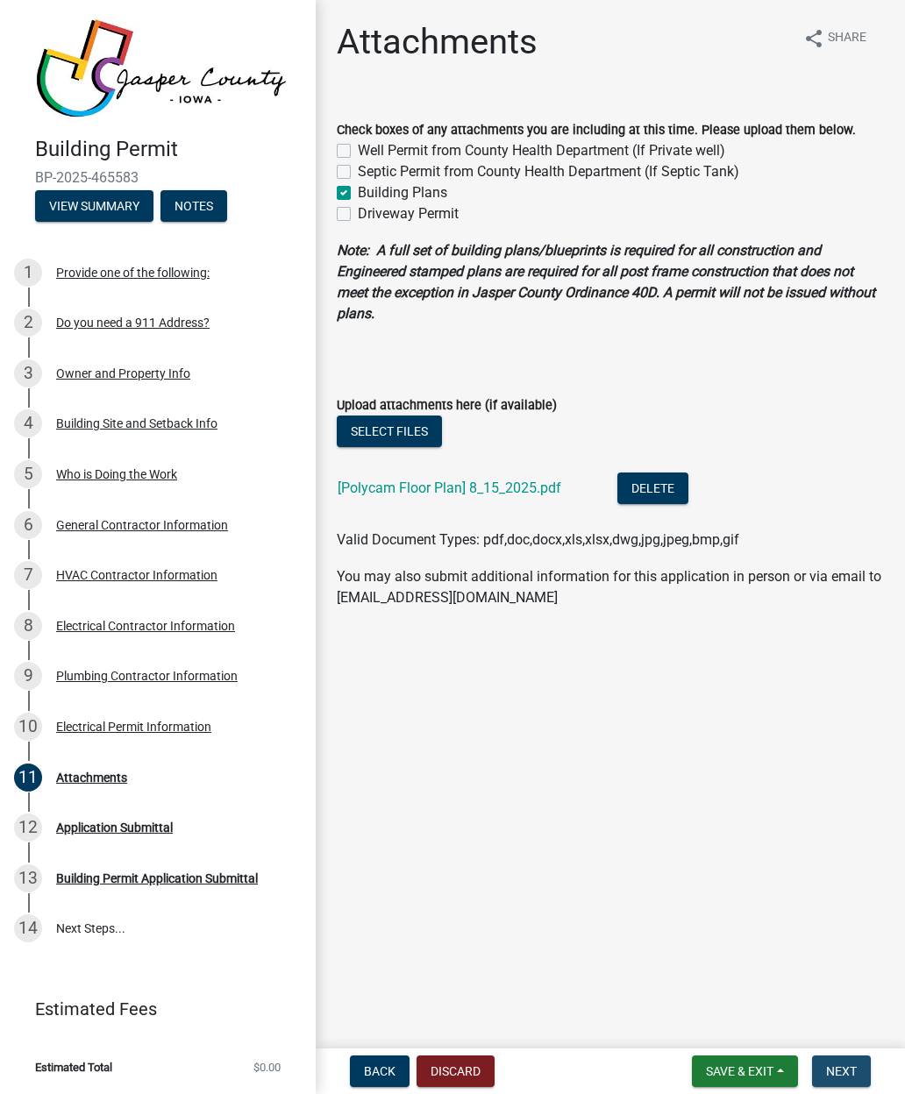
click at [858, 1068] on button "Next" at bounding box center [841, 1072] width 59 height 32
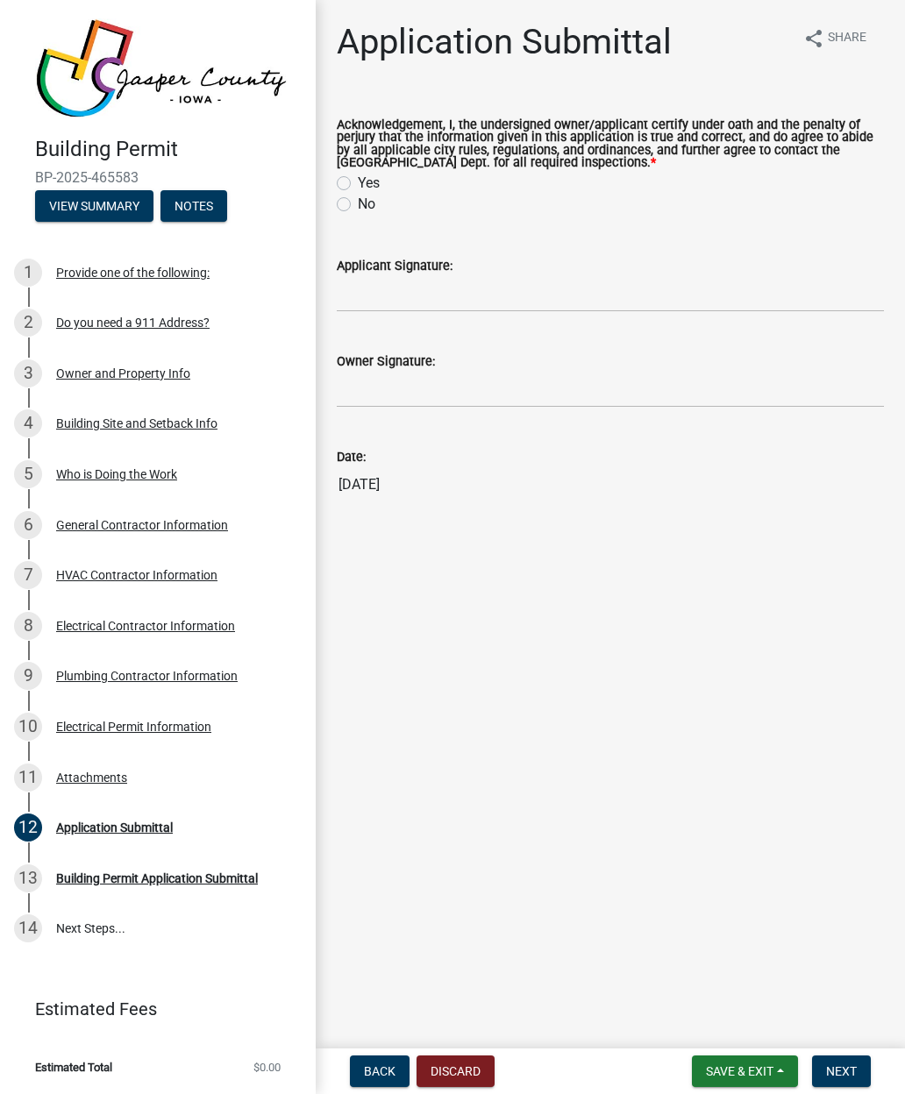
click at [360, 177] on label "Yes" at bounding box center [369, 183] width 22 height 21
click at [360, 177] on input "Yes" at bounding box center [363, 178] width 11 height 11
radio input "true"
click at [431, 290] on input "Applicant Signature:" at bounding box center [610, 294] width 547 height 36
type input "[PERSON_NAME]"
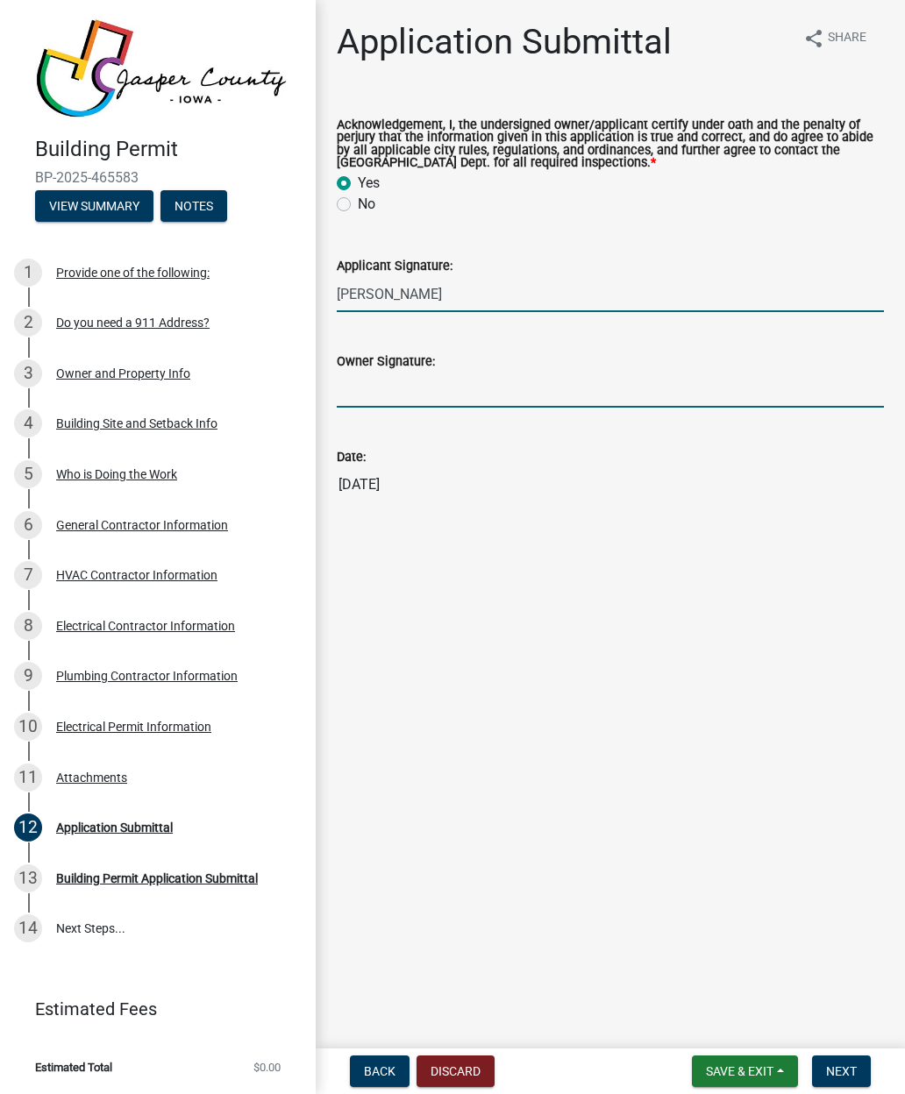
click at [588, 375] on input "Owner Signature:" at bounding box center [610, 390] width 547 height 36
type input "[PERSON_NAME] current"
click at [841, 687] on main "Application Submittal share Share Acknowledgement, I, the undersigned owner/app…" at bounding box center [610, 521] width 589 height 1042
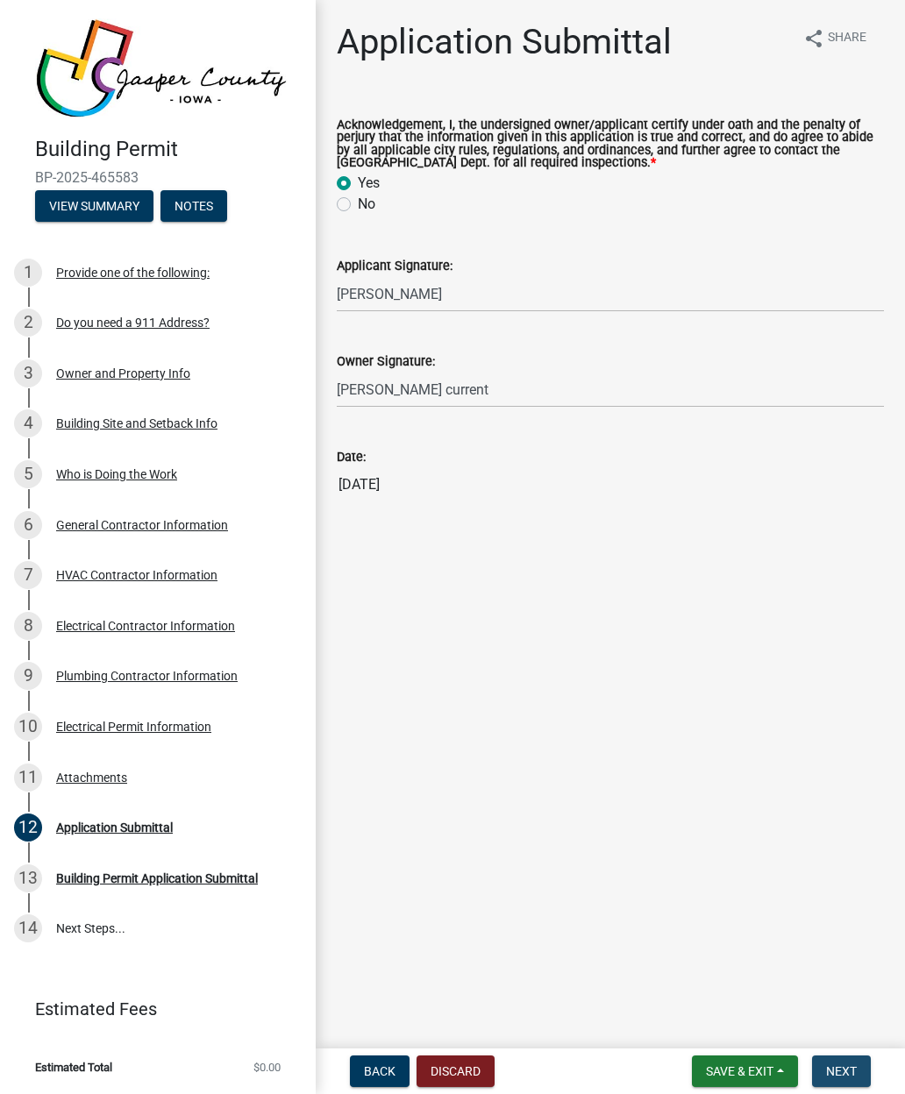
click at [861, 1069] on button "Next" at bounding box center [841, 1072] width 59 height 32
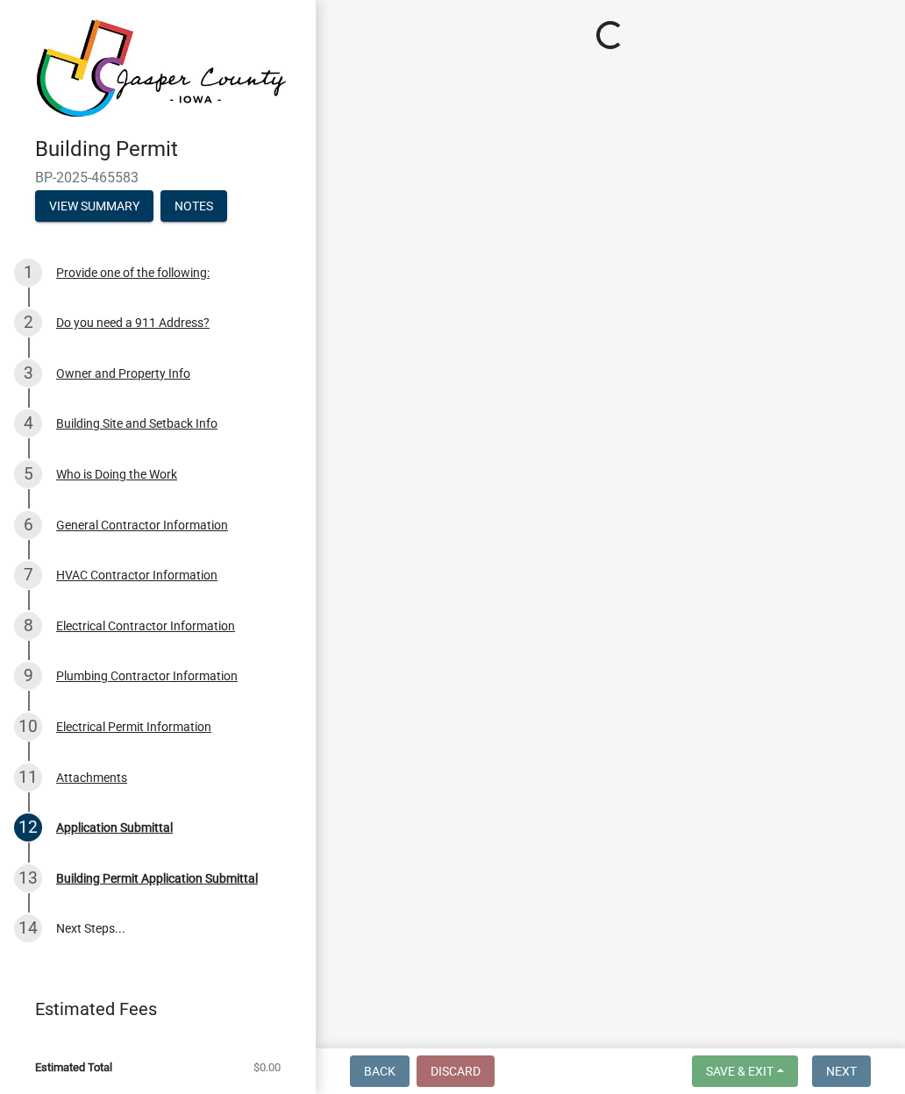
click at [479, 951] on main "Loading..." at bounding box center [610, 521] width 589 height 1042
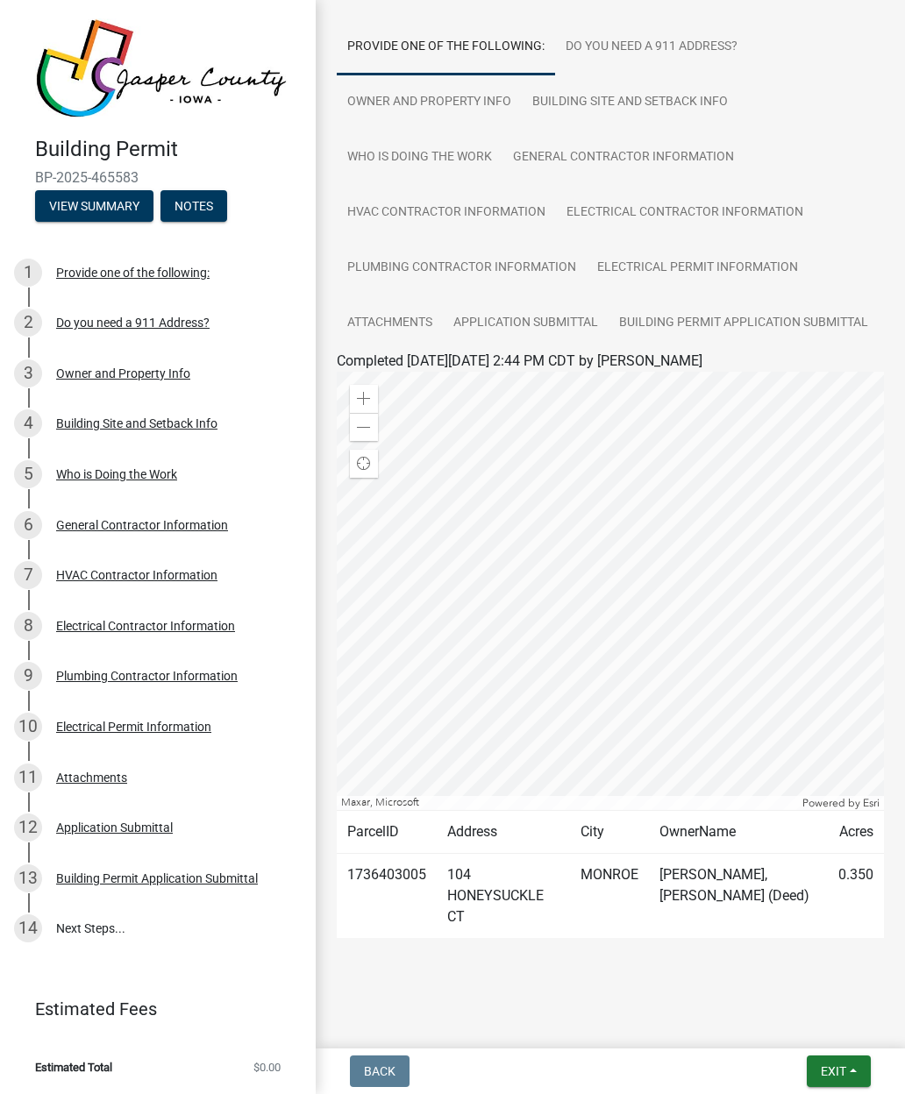
scroll to position [135, 0]
click at [853, 1073] on button "Exit" at bounding box center [839, 1072] width 64 height 32
click at [654, 1008] on main "Submitted Thank you for submitting your information. You may view the submitted…" at bounding box center [610, 521] width 589 height 1042
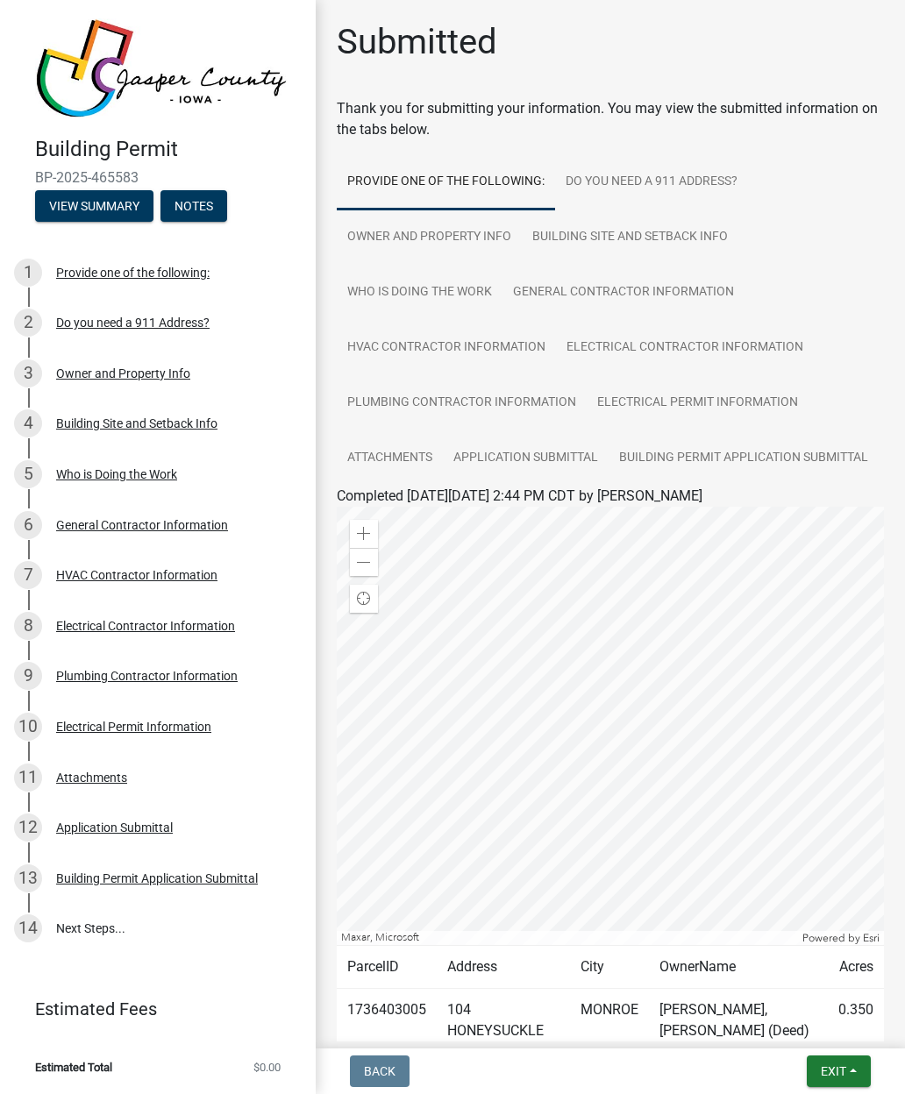
scroll to position [0, 0]
click at [737, 399] on link "Electrical Permit Information" at bounding box center [698, 403] width 222 height 56
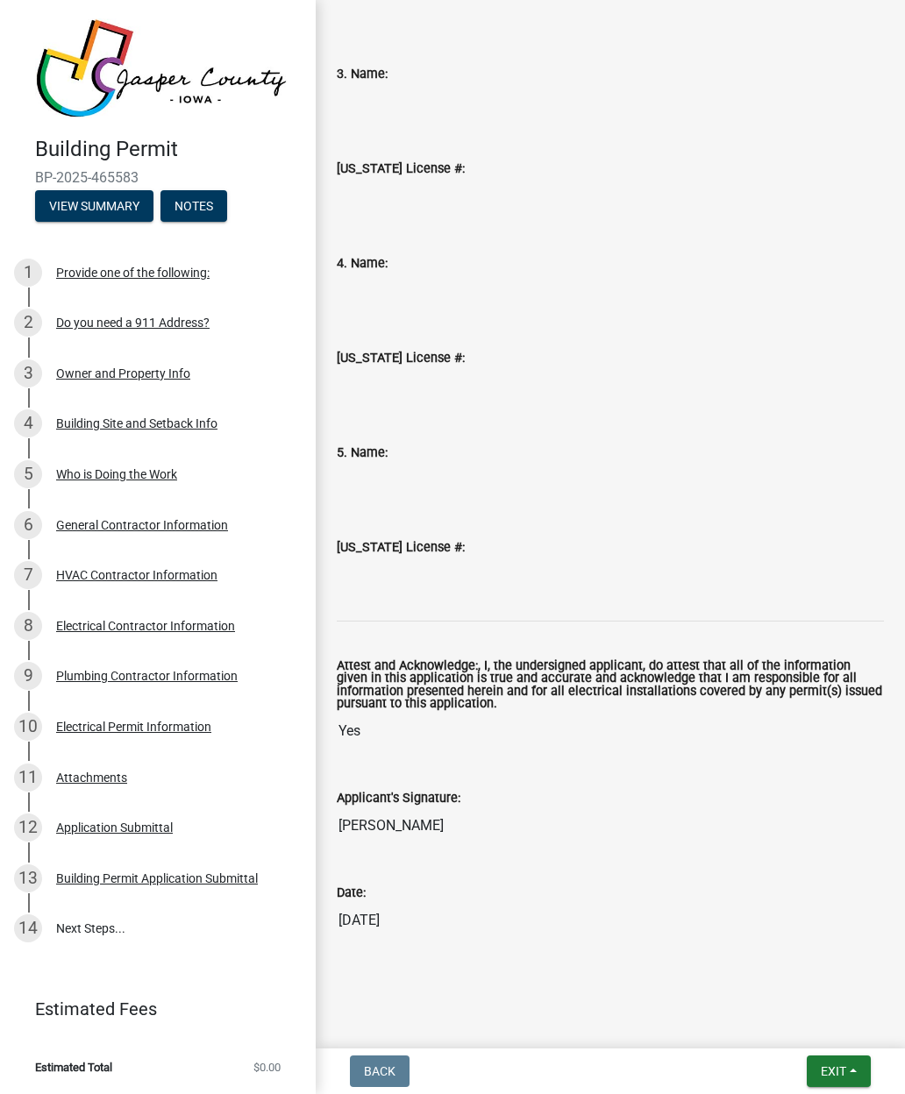
click at [847, 1079] on button "Exit" at bounding box center [839, 1072] width 64 height 32
click at [787, 1031] on button "Save & Exit" at bounding box center [801, 1026] width 140 height 42
